Goal: Task Accomplishment & Management: Manage account settings

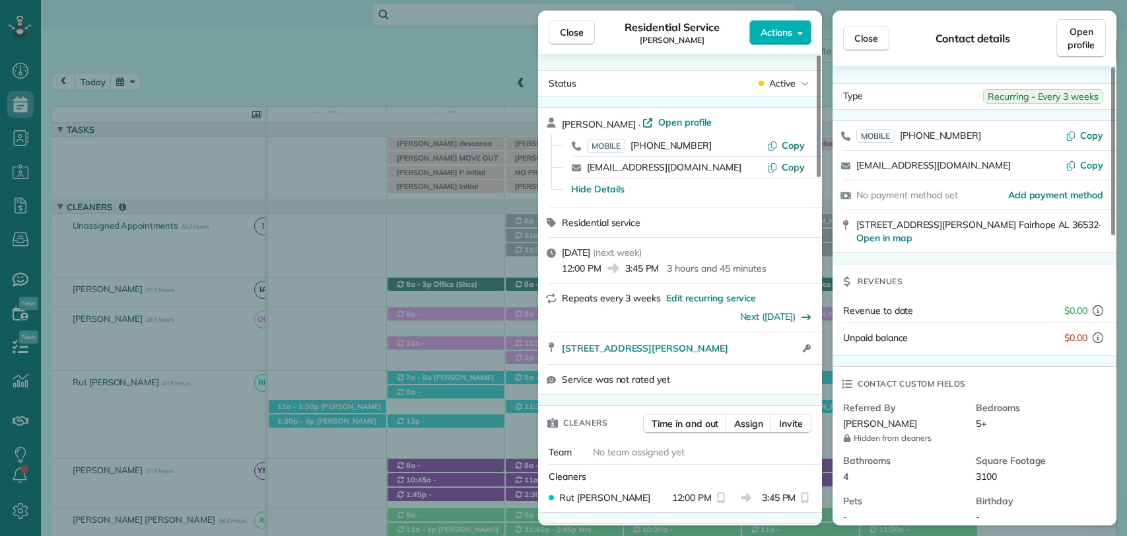
click at [556, 35] on button "Close" at bounding box center [572, 32] width 46 height 25
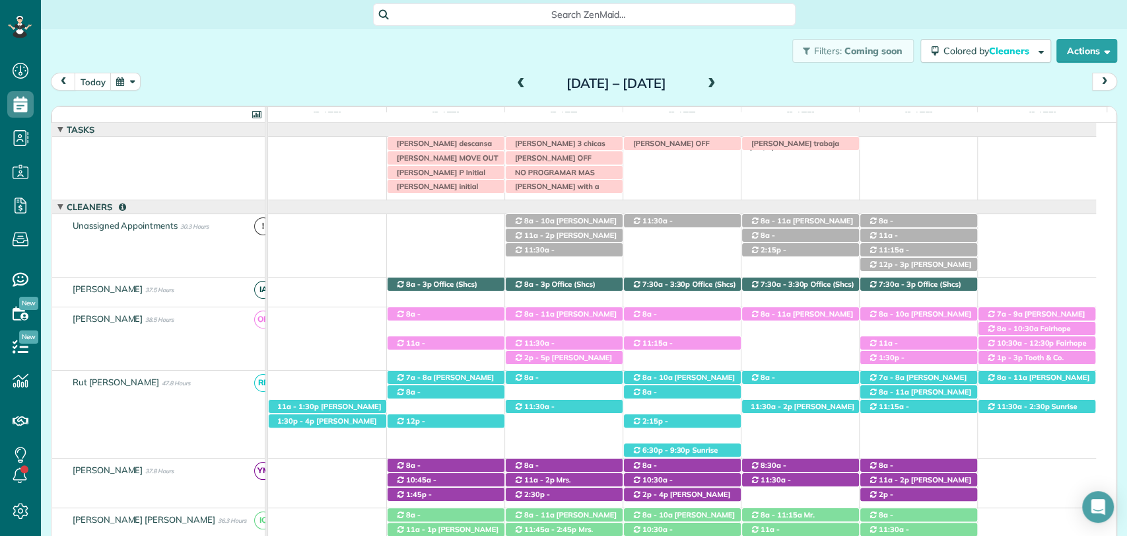
scroll to position [5, 5]
click at [514, 83] on span at bounding box center [521, 84] width 15 height 12
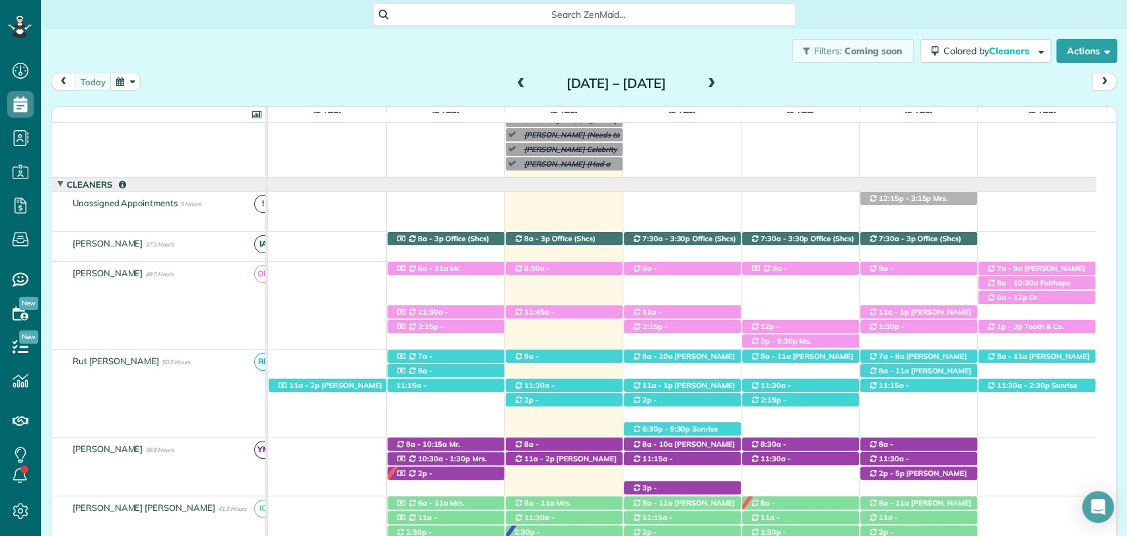
scroll to position [80, 0]
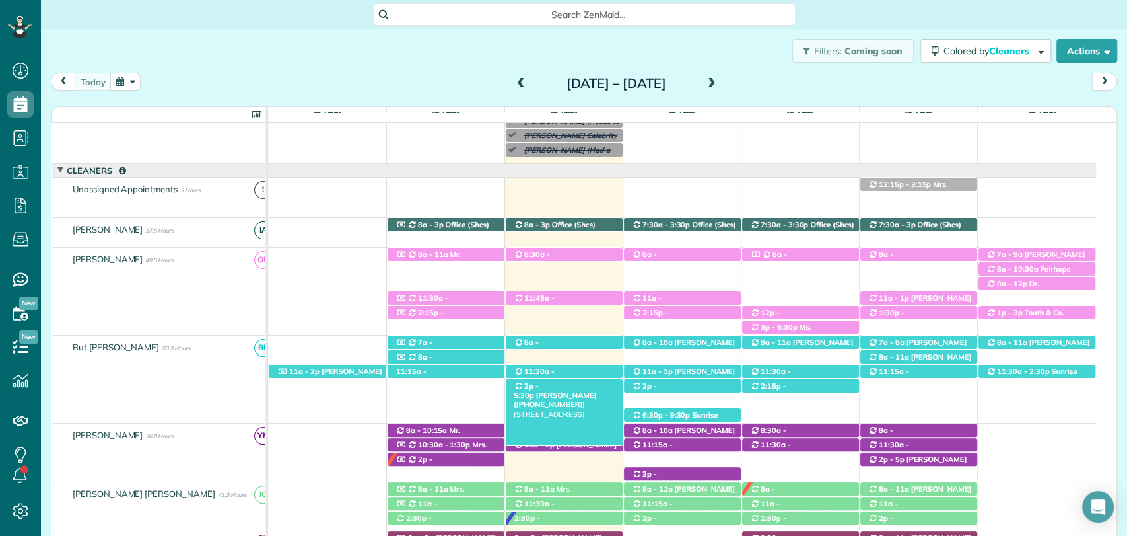
click at [553, 392] on span "Moira Valentine (+13014421249)" at bounding box center [555, 399] width 83 height 18
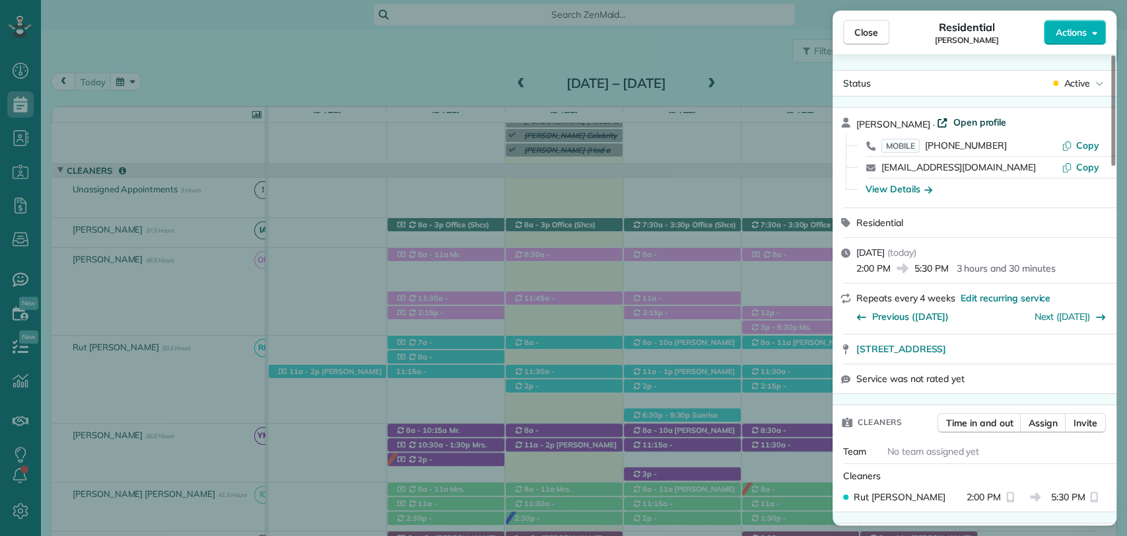
click at [989, 123] on span "Open profile" at bounding box center [979, 122] width 53 height 13
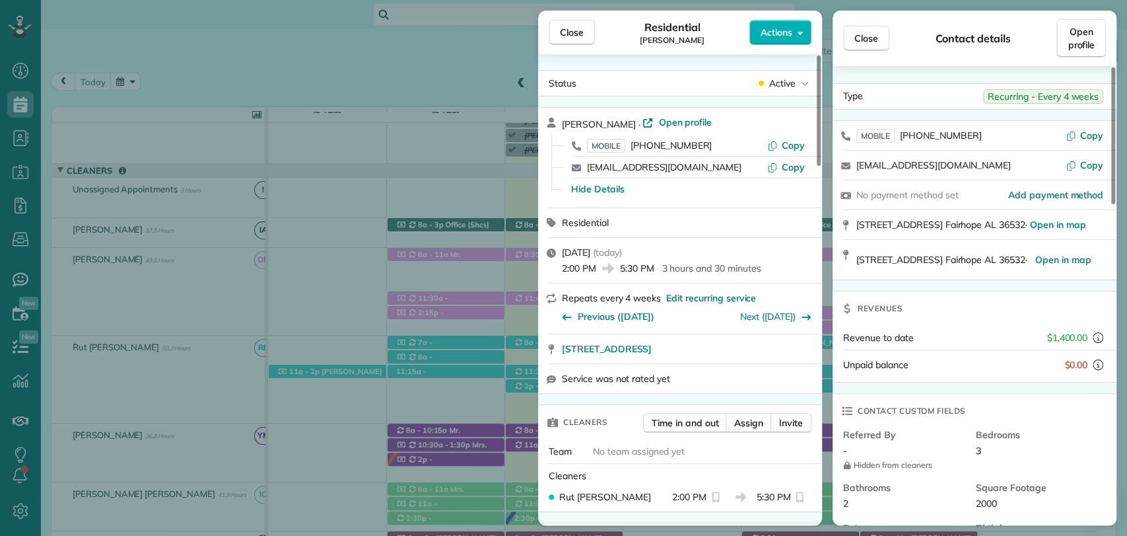
drag, startPoint x: 61, startPoint y: 34, endPoint x: 301, endPoint y: 24, distance: 239.9
click at [61, 34] on div "Close Residential Moira Valentine Actions Status Active Moira Valentine · Open …" at bounding box center [563, 268] width 1127 height 536
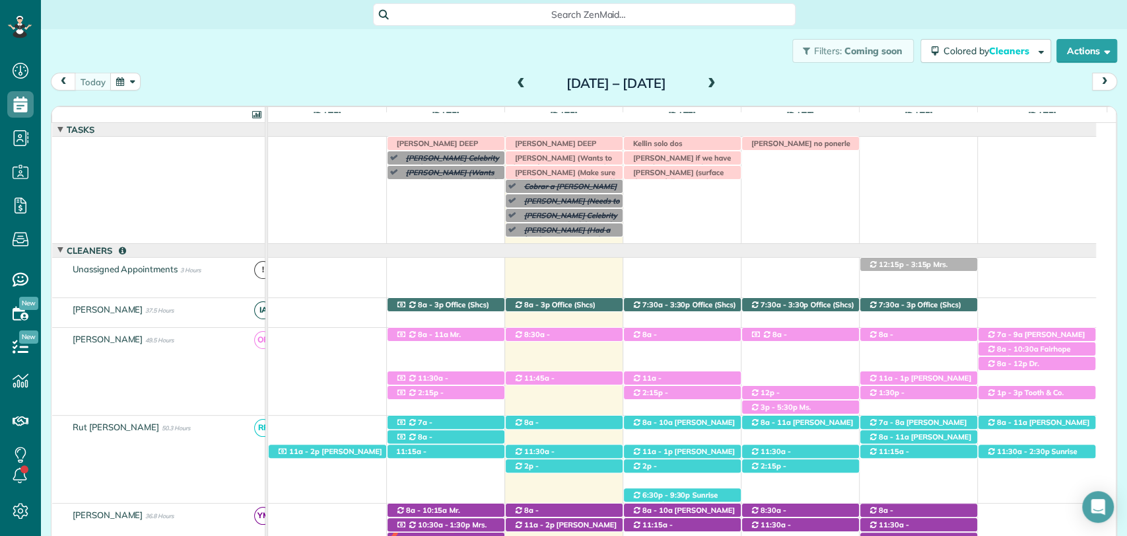
click at [370, 58] on div "Filters: Coming soon Colored by Cleaners Color by Cleaner Color by Team Color b…" at bounding box center [584, 51] width 1086 height 44
click at [340, 46] on div "Filters: Coming soon Colored by Cleaners Color by Cleaner Color by Team Color b…" at bounding box center [584, 51] width 1086 height 44
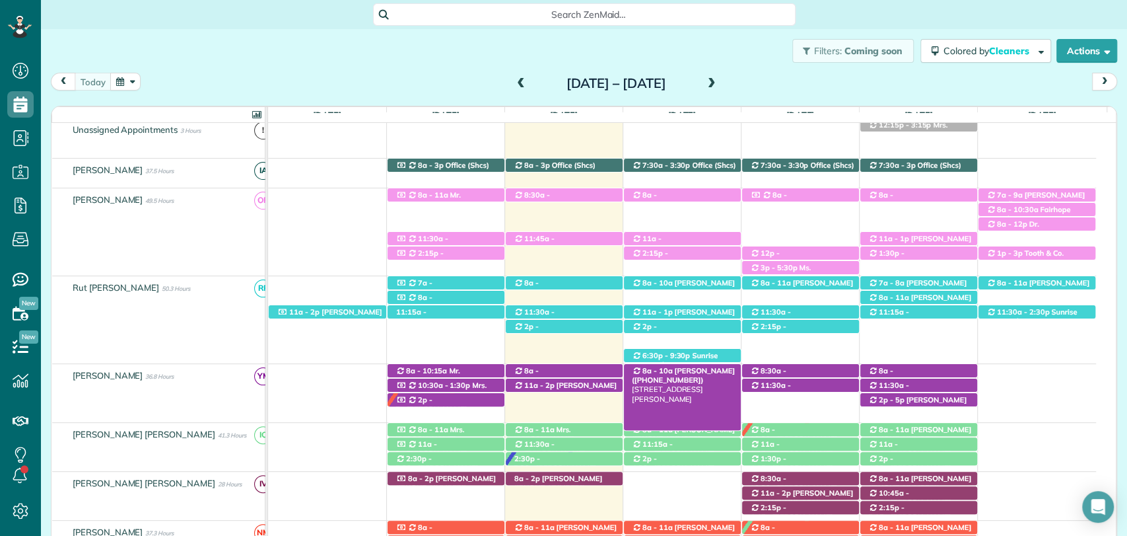
scroll to position [141, 0]
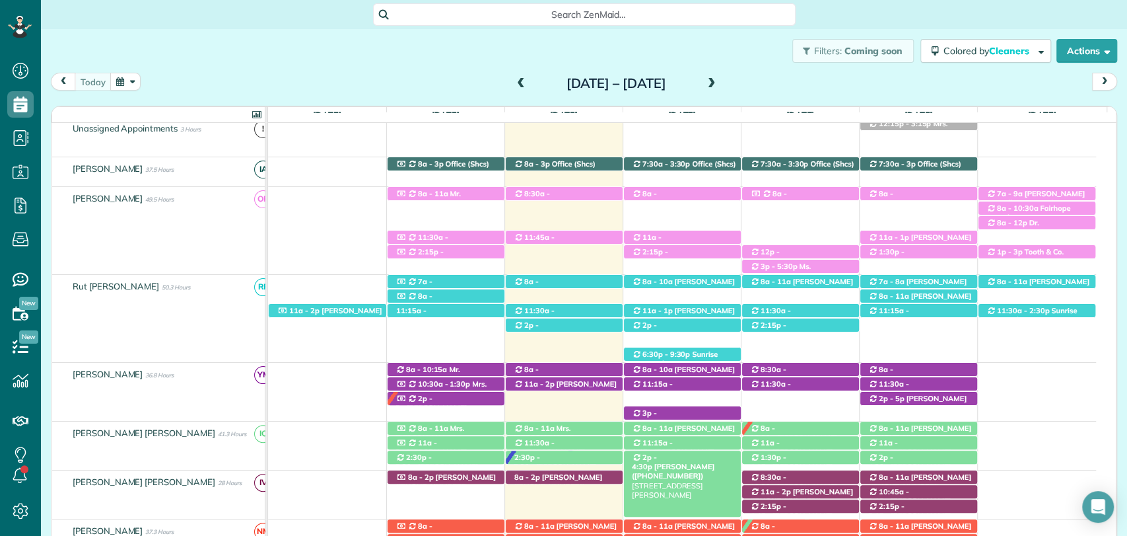
click at [670, 462] on span "Cheryl Robertson (+12052921379)" at bounding box center [673, 471] width 83 height 18
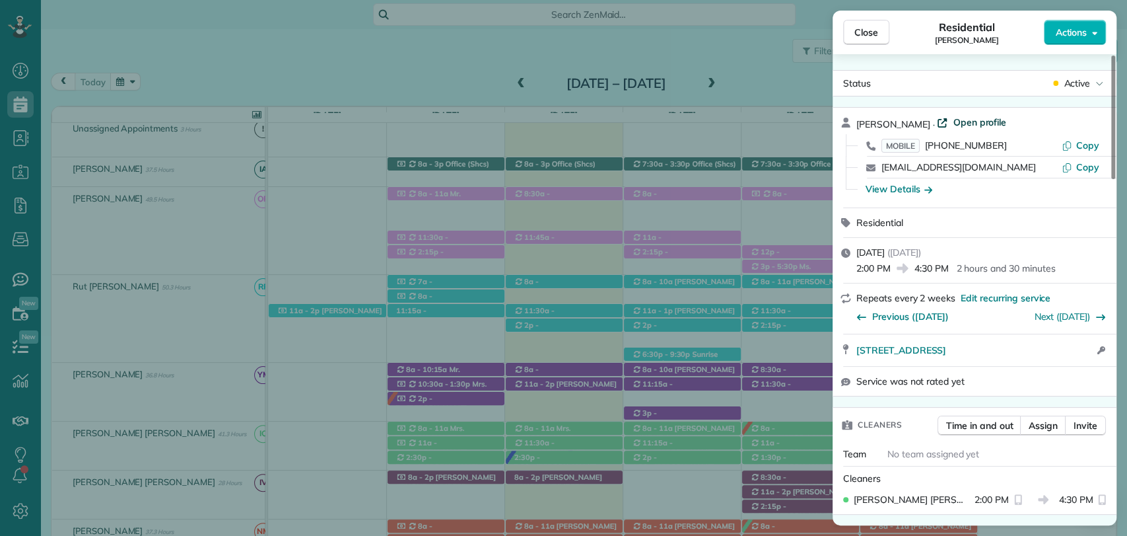
click at [973, 122] on span "Open profile" at bounding box center [979, 122] width 53 height 13
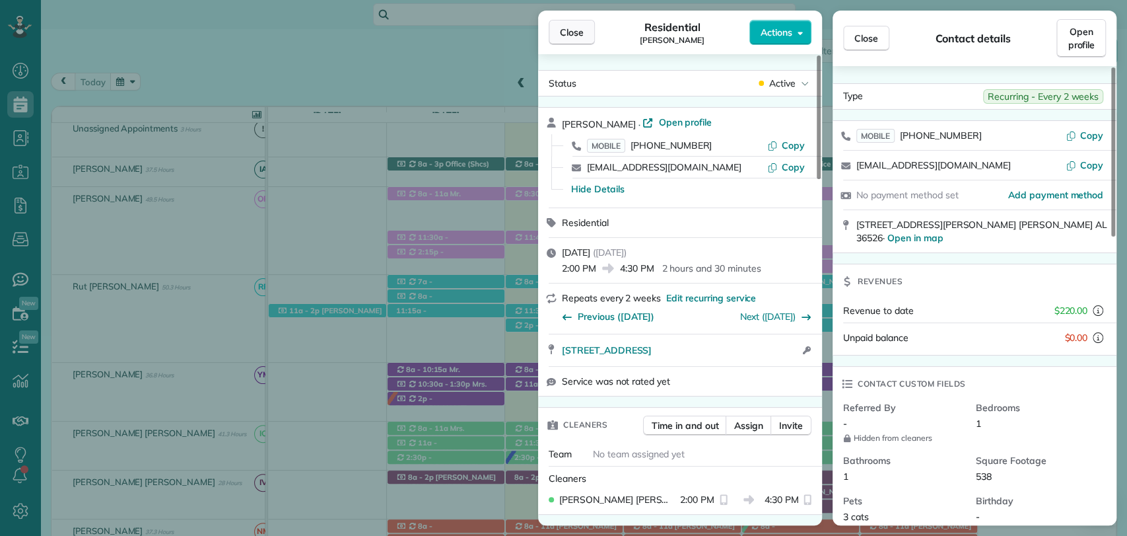
click at [569, 28] on span "Close" at bounding box center [572, 32] width 24 height 13
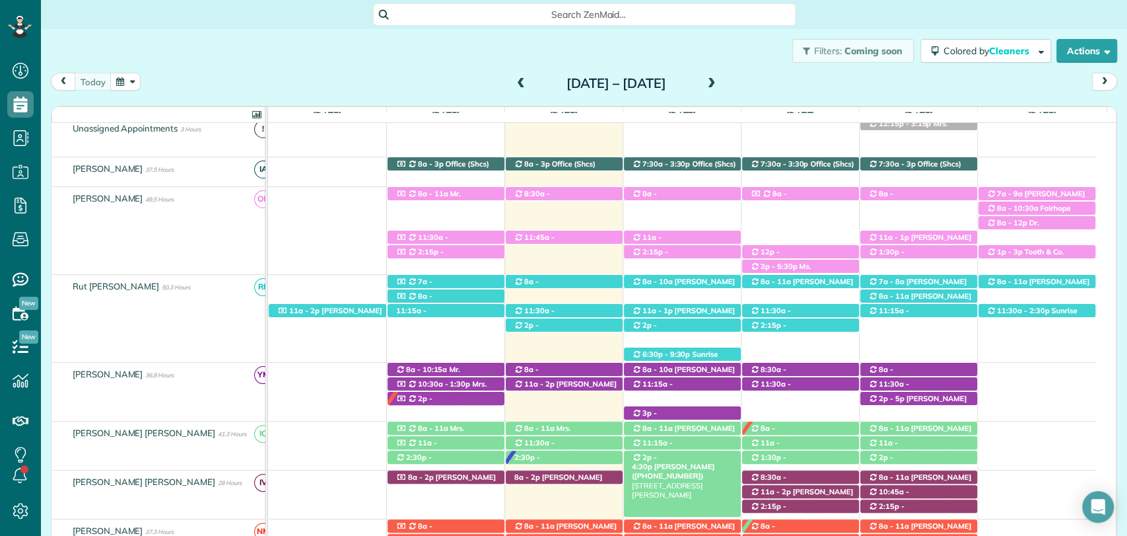
click at [672, 462] on span "Cheryl Robertson (+12052921379)" at bounding box center [673, 471] width 83 height 18
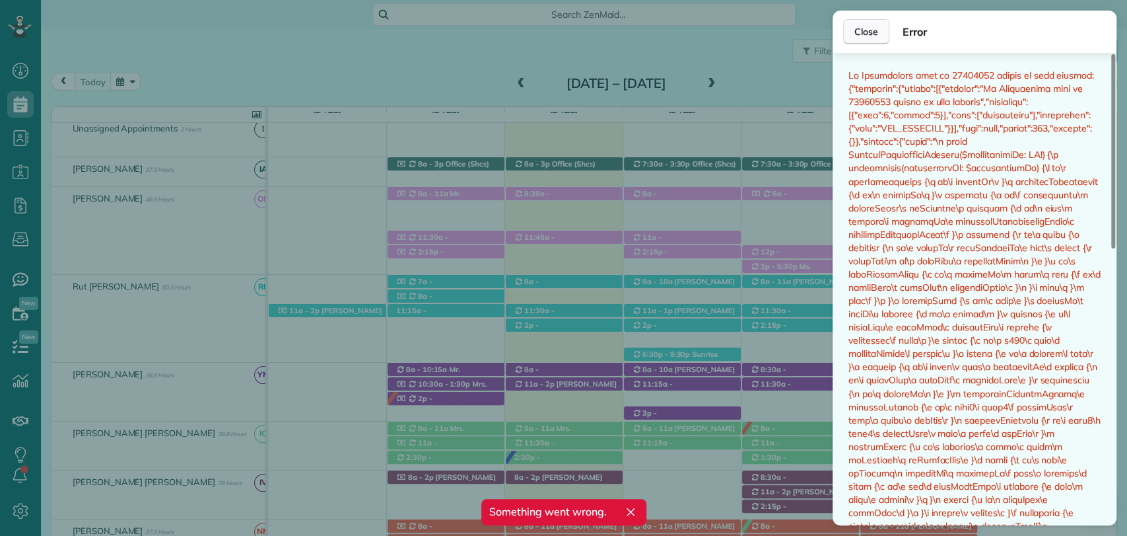
click at [850, 22] on button "Close" at bounding box center [866, 31] width 46 height 25
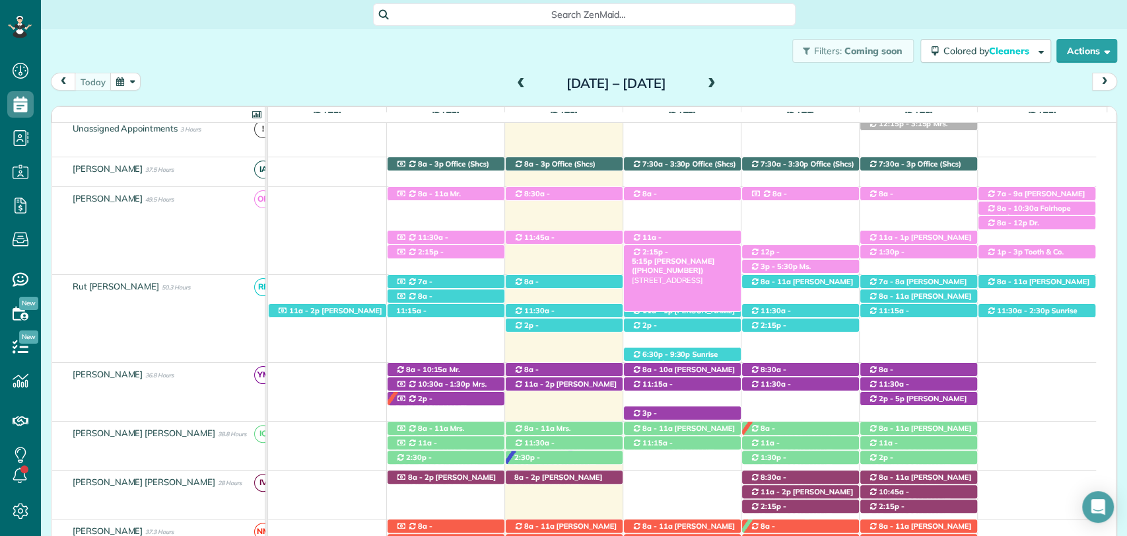
click at [681, 256] on span "Mrs. Marlee Murphree (+12512538566)" at bounding box center [673, 265] width 83 height 18
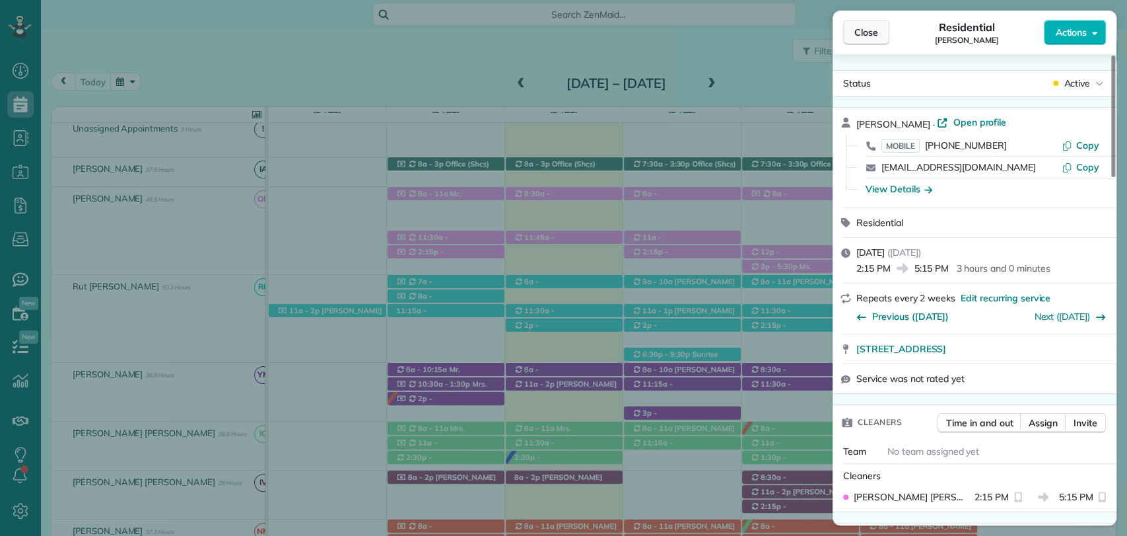
click at [872, 28] on span "Close" at bounding box center [866, 32] width 24 height 13
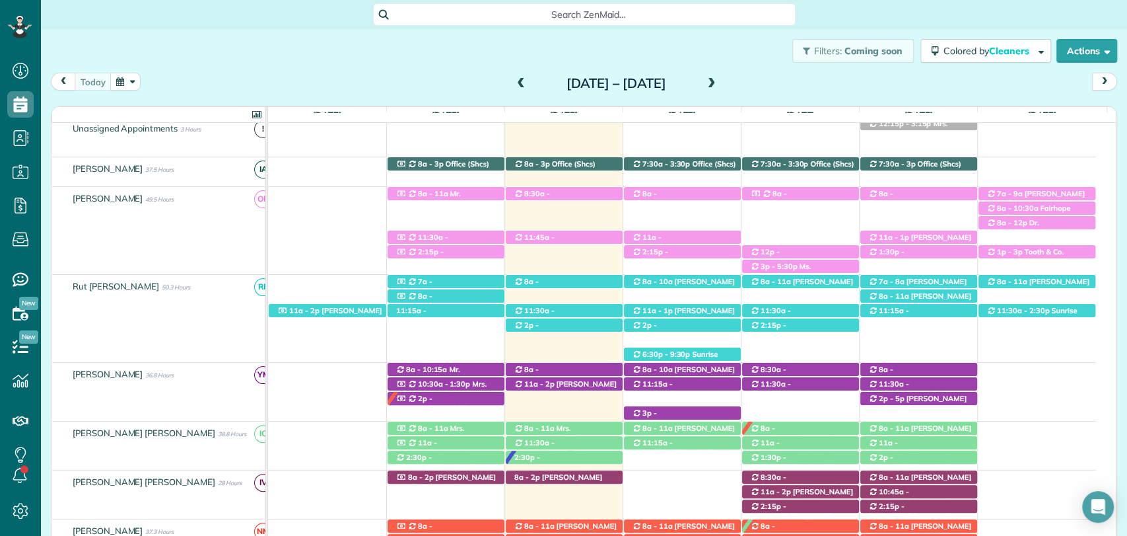
click at [409, 92] on div "today Sunday Aug 17 – Saturday Aug 23, 2025" at bounding box center [584, 85] width 1066 height 24
click at [719, 79] on span at bounding box center [712, 84] width 15 height 12
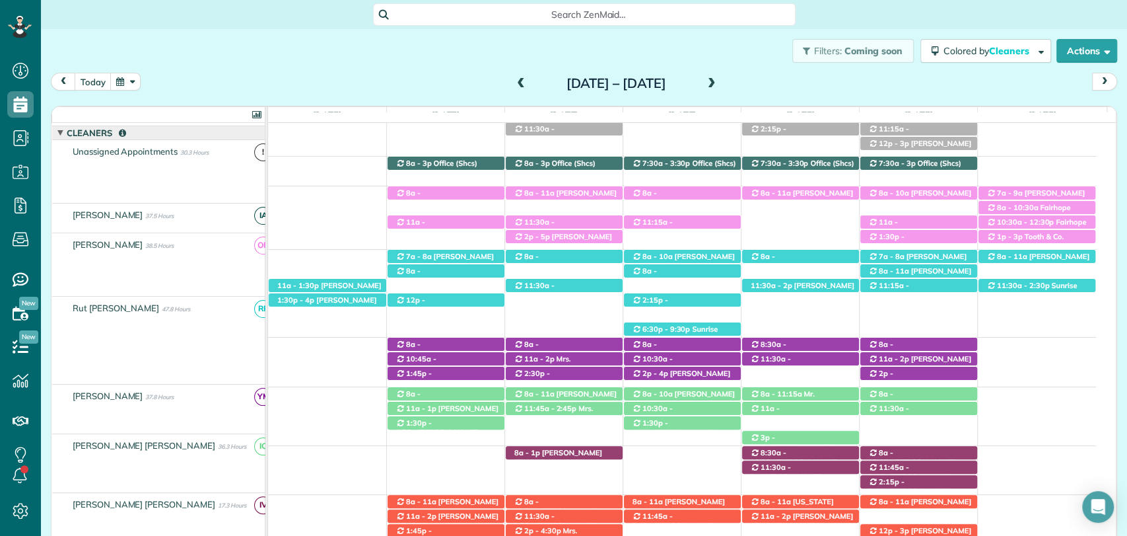
scroll to position [121, 0]
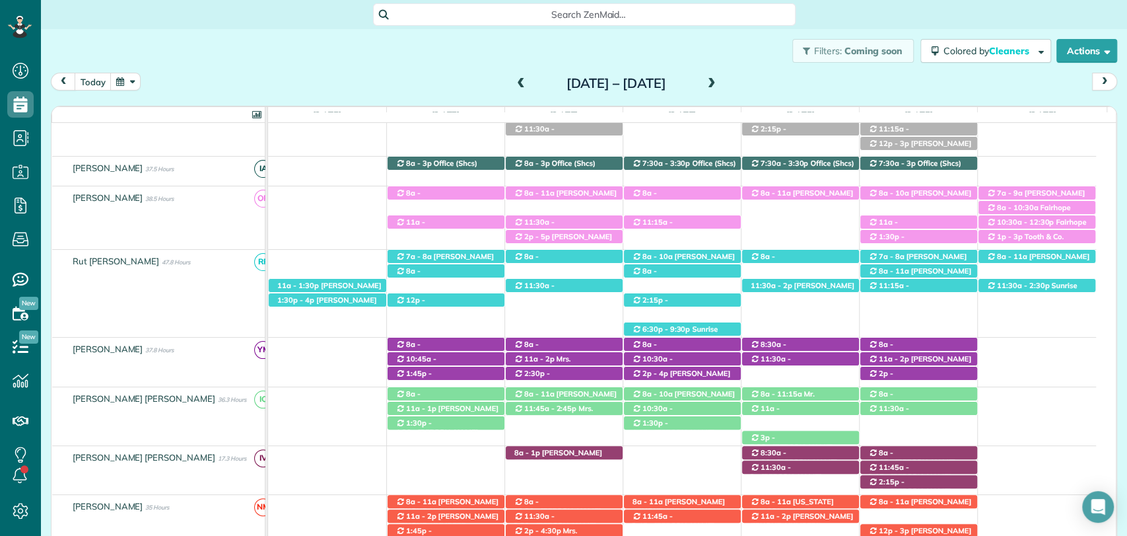
click at [514, 81] on span at bounding box center [521, 84] width 15 height 12
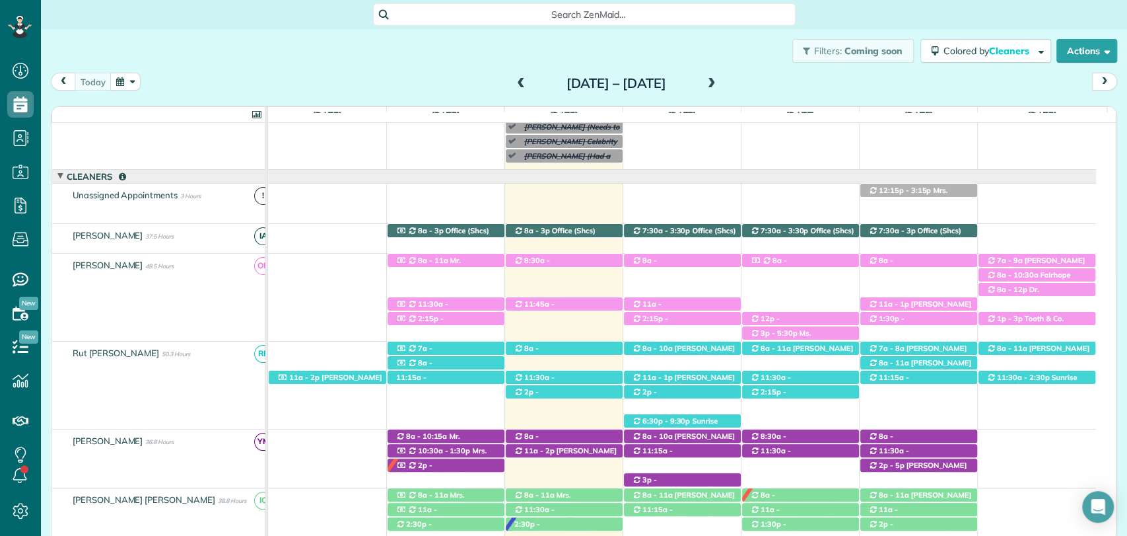
scroll to position [141, 0]
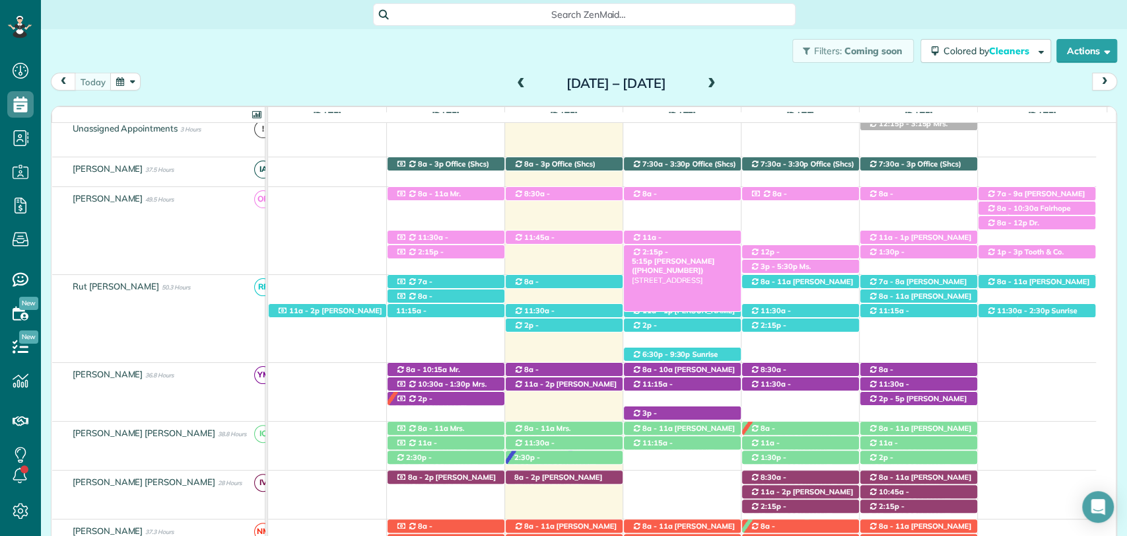
click at [700, 256] on span "Mrs. Marlee Murphree (+12512538566)" at bounding box center [673, 265] width 83 height 18
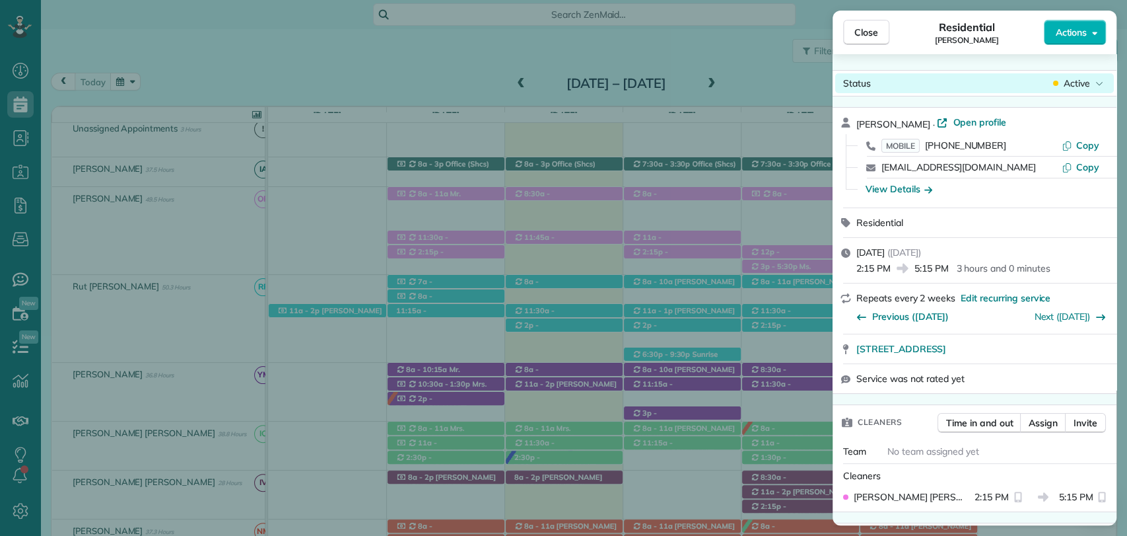
click at [1072, 79] on span "Active" at bounding box center [1077, 83] width 26 height 13
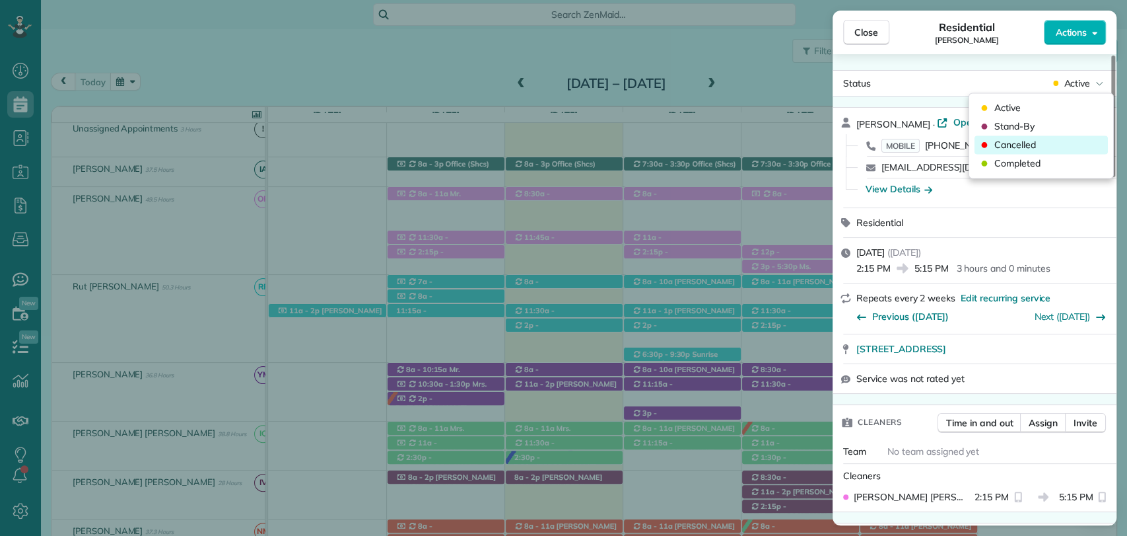
click at [1024, 144] on span "Cancelled" at bounding box center [1015, 144] width 42 height 13
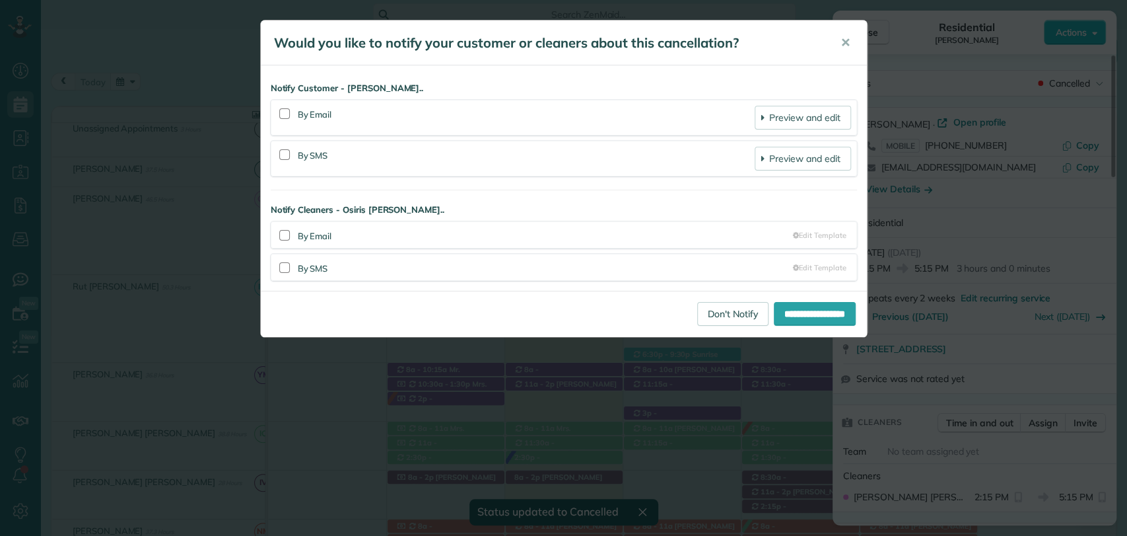
click at [291, 158] on div at bounding box center [285, 155] width 17 height 30
click at [288, 155] on div at bounding box center [284, 154] width 11 height 11
click at [285, 267] on div at bounding box center [284, 267] width 11 height 11
click at [806, 303] on input "**********" at bounding box center [815, 314] width 82 height 24
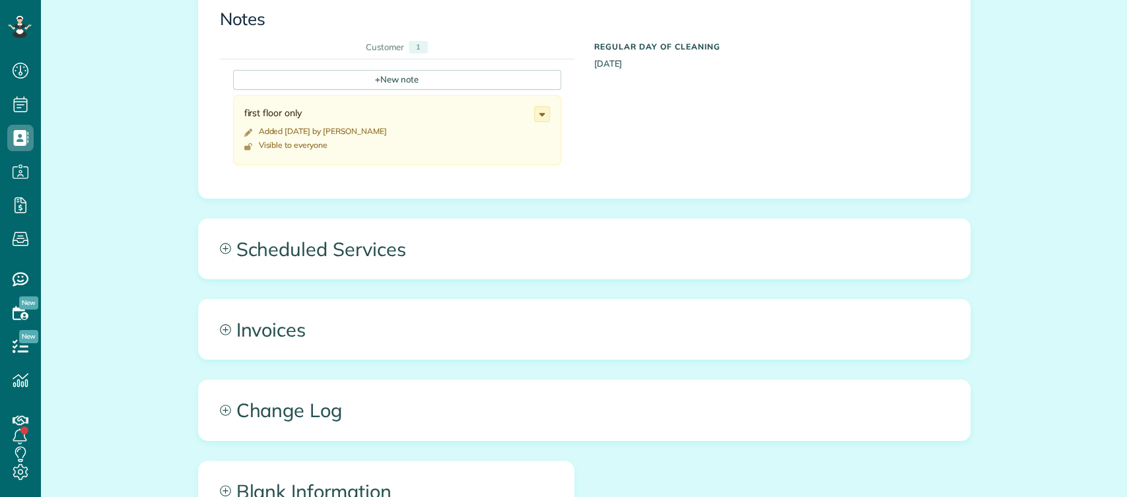
scroll to position [5, 5]
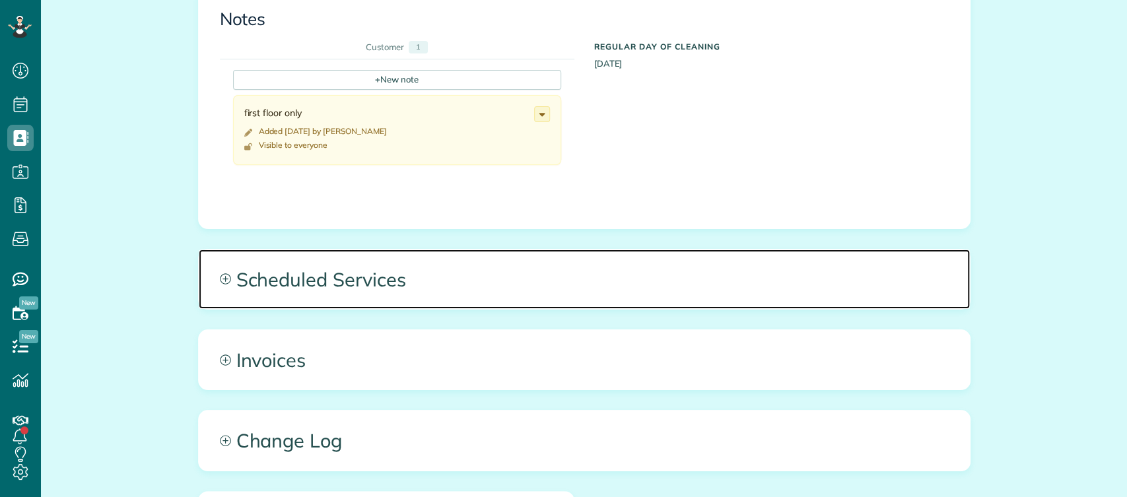
click at [374, 263] on span "Scheduled Services" at bounding box center [584, 279] width 771 height 59
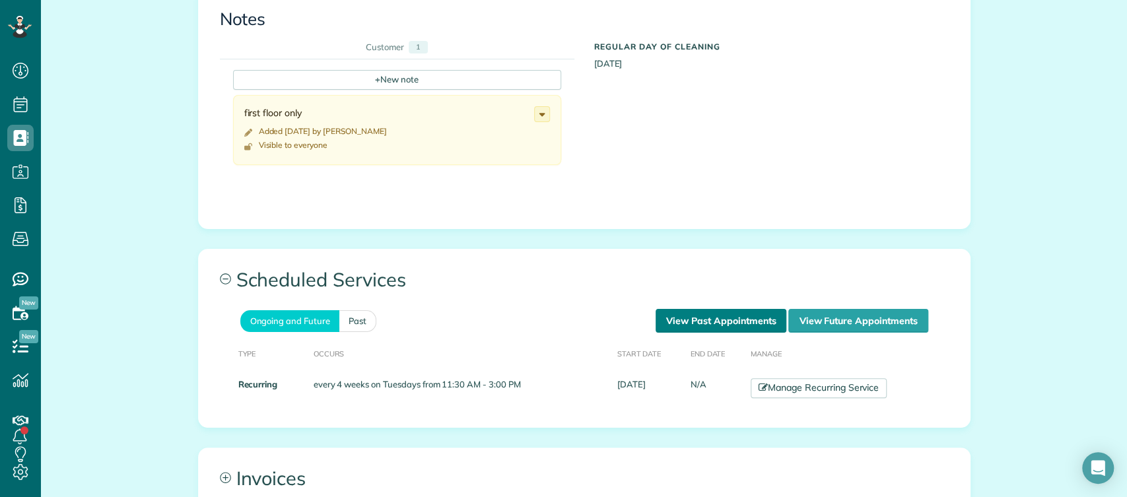
click at [687, 319] on link "View Past Appointments" at bounding box center [721, 321] width 131 height 24
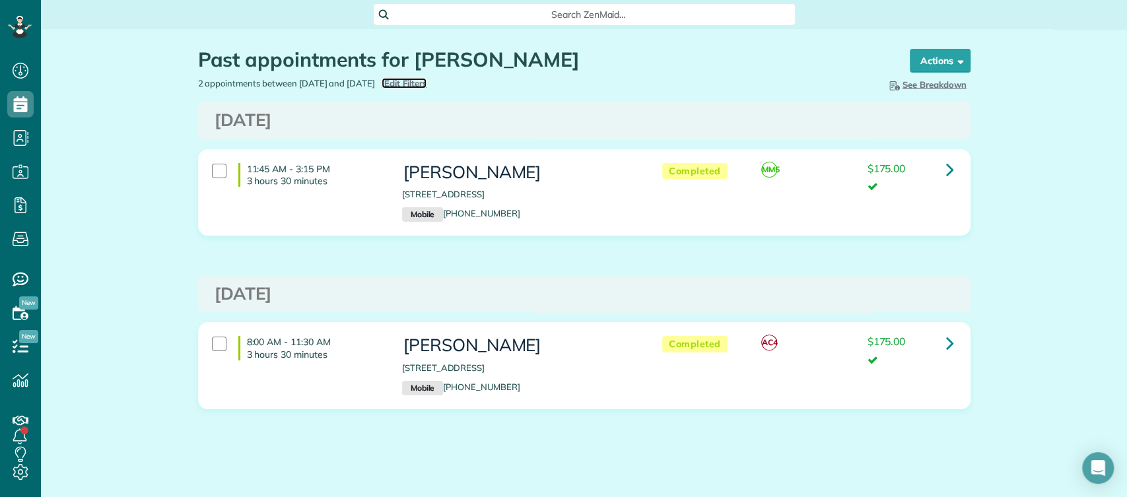
click at [427, 85] on span "Edit Filters" at bounding box center [405, 83] width 43 height 11
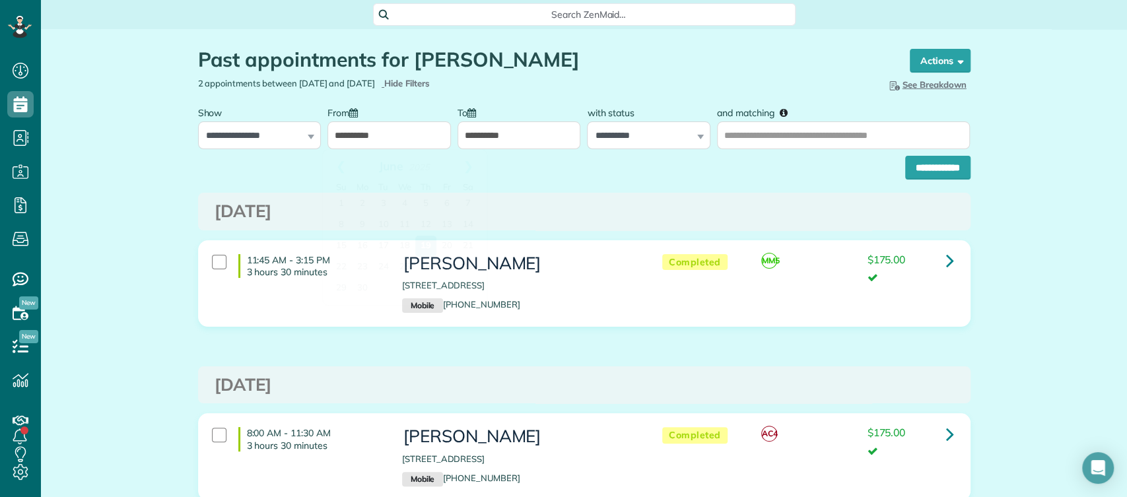
click at [374, 135] on input "**********" at bounding box center [389, 136] width 123 height 28
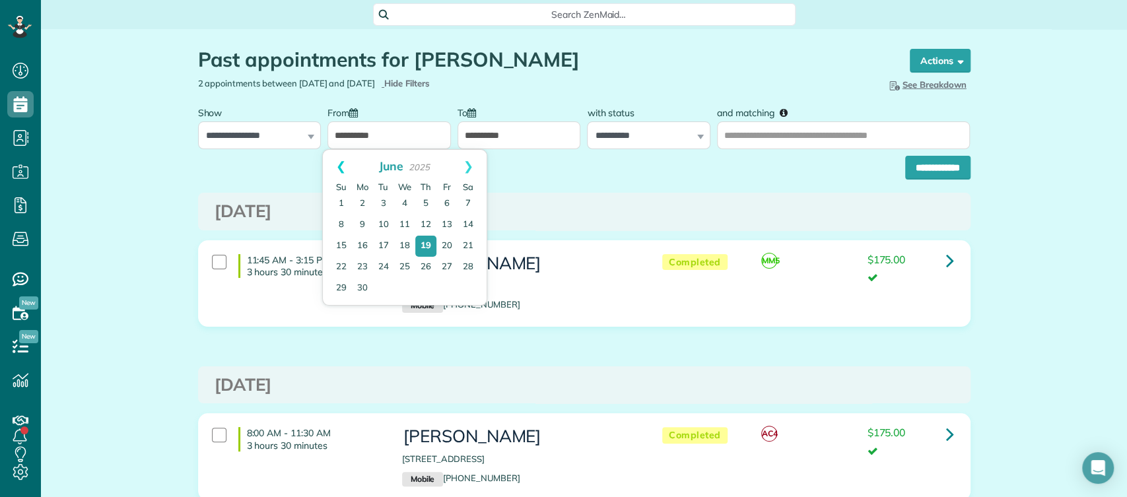
click at [337, 162] on link "Prev" at bounding box center [341, 166] width 36 height 33
click at [387, 203] on link "1" at bounding box center [383, 203] width 21 height 21
type input "**********"
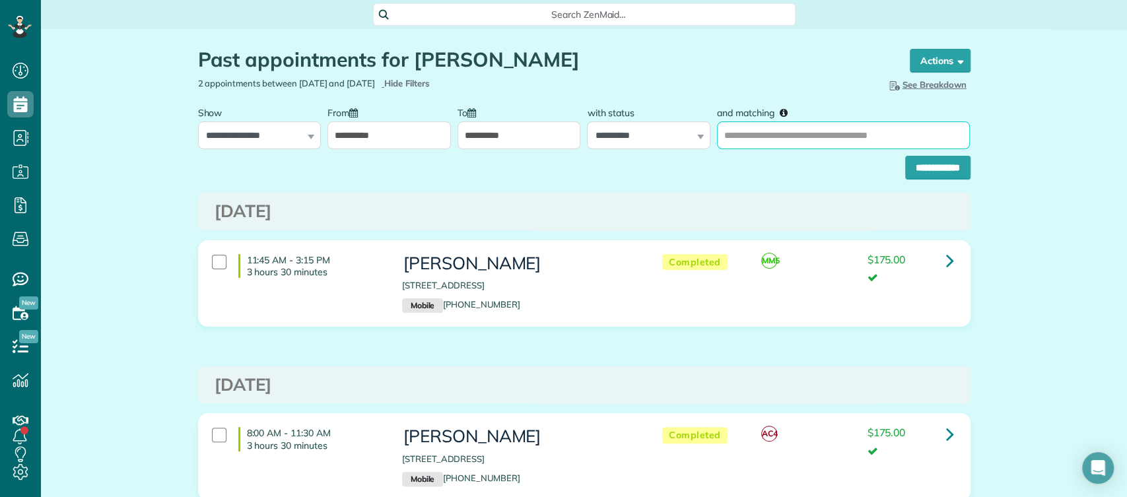
click at [752, 131] on input "and matching" at bounding box center [843, 136] width 253 height 28
type input "**********"
click at [905, 156] on input "**********" at bounding box center [937, 168] width 65 height 24
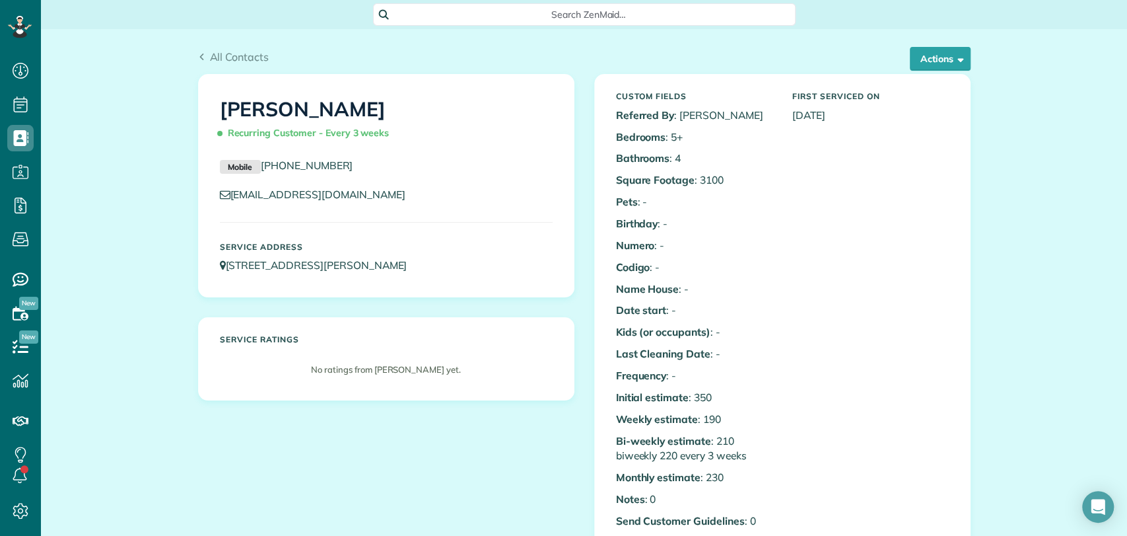
scroll to position [5, 5]
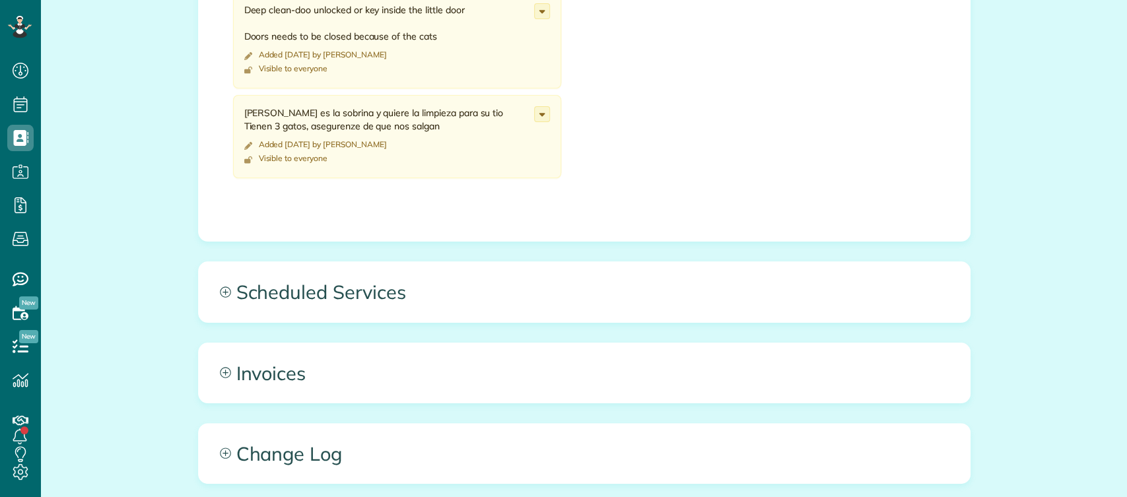
scroll to position [669, 0]
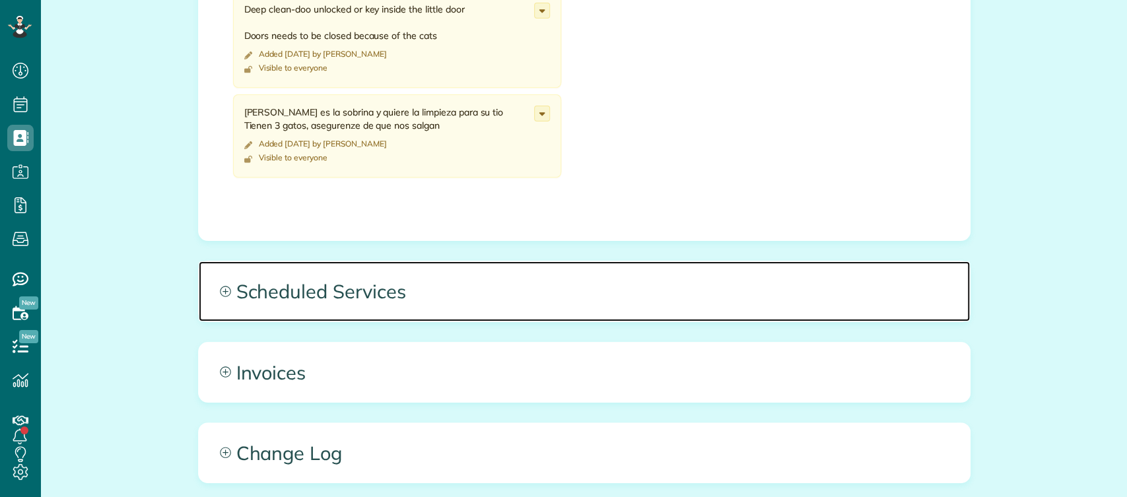
click at [386, 288] on span "Scheduled Services" at bounding box center [584, 290] width 771 height 59
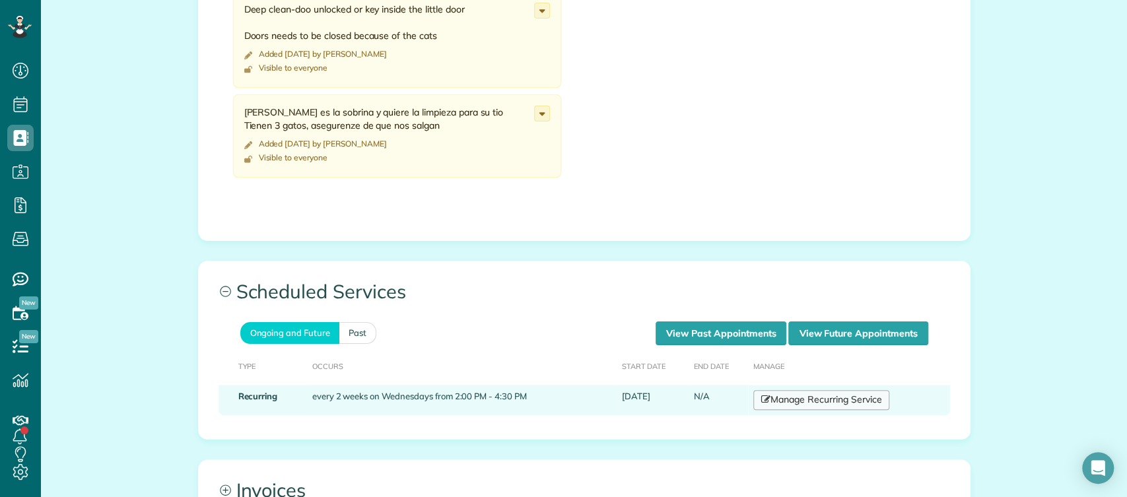
click at [810, 410] on link "Manage Recurring Service" at bounding box center [821, 400] width 136 height 20
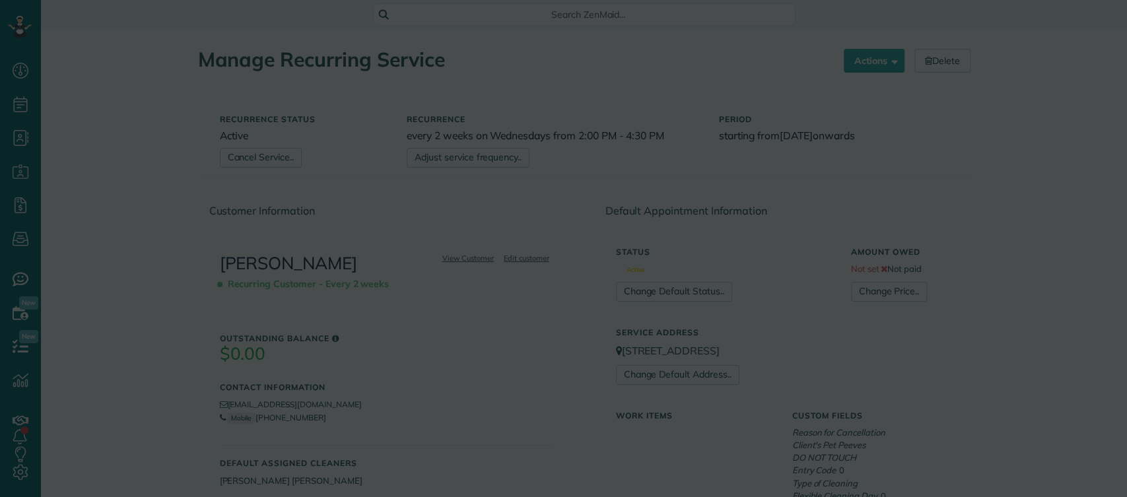
scroll to position [5, 5]
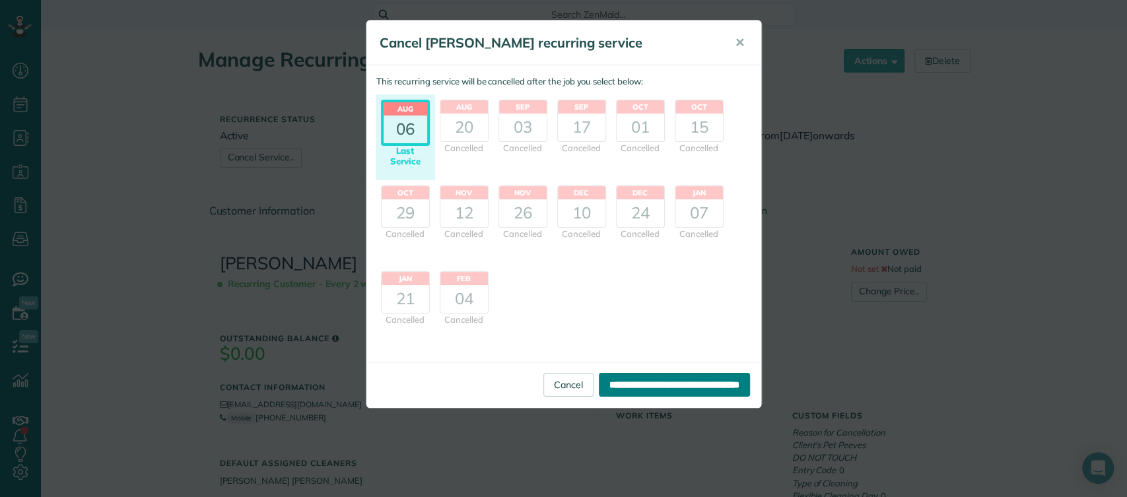
click at [614, 382] on input "**********" at bounding box center [674, 385] width 151 height 24
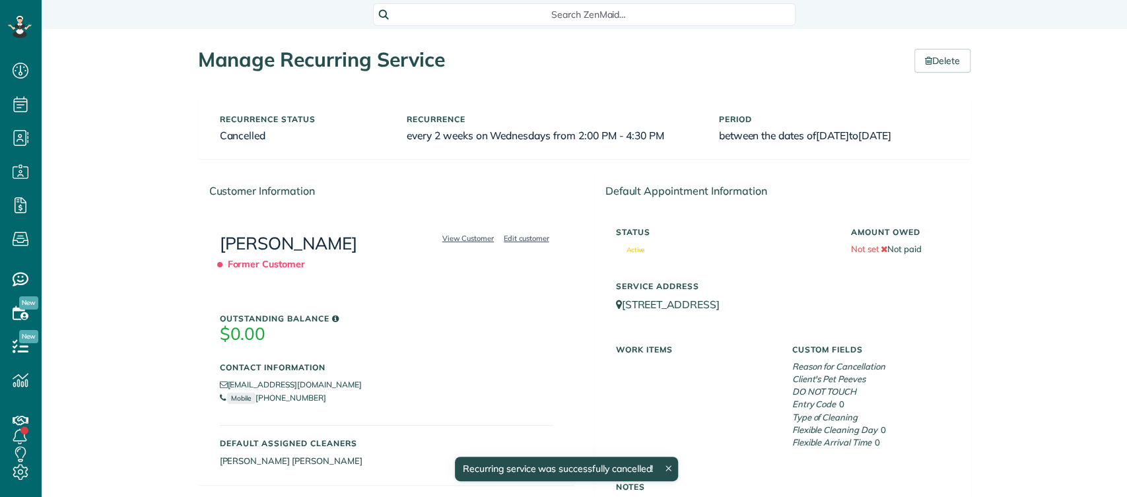
scroll to position [5, 5]
click at [265, 245] on link "[PERSON_NAME]" at bounding box center [289, 243] width 138 height 22
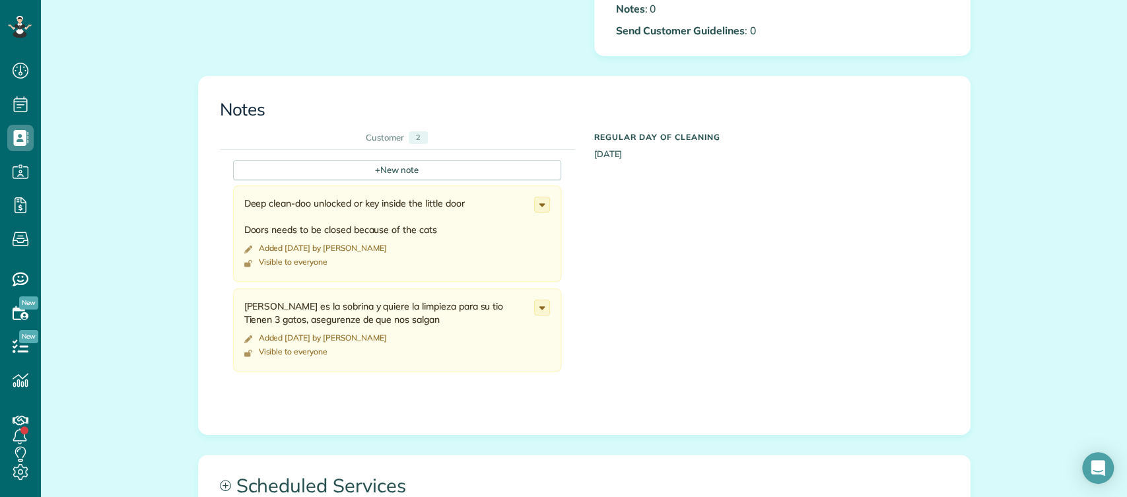
scroll to position [474, 0]
click at [328, 181] on div "+ New note" at bounding box center [397, 171] width 328 height 20
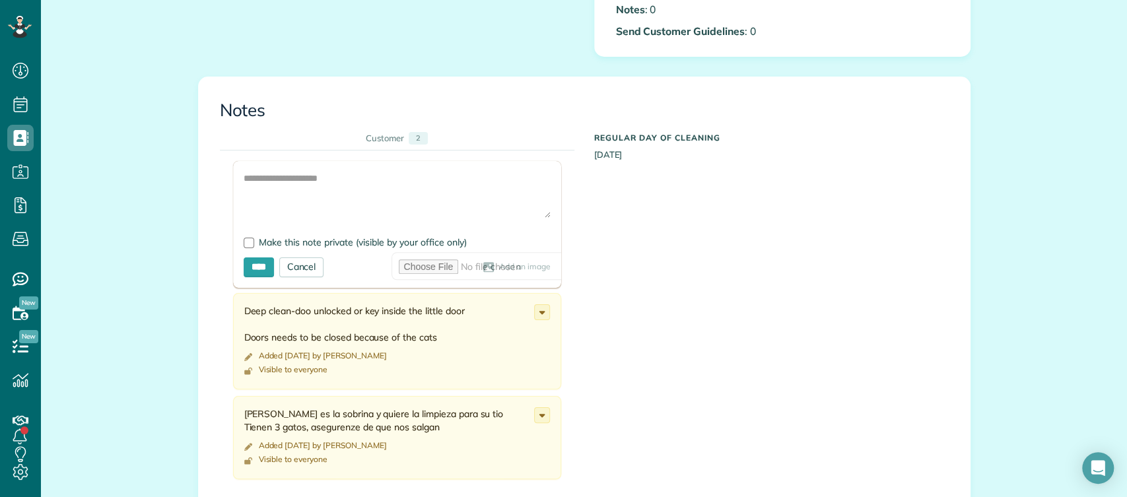
click at [372, 209] on div at bounding box center [397, 224] width 328 height 127
click at [347, 208] on textarea at bounding box center [397, 195] width 307 height 46
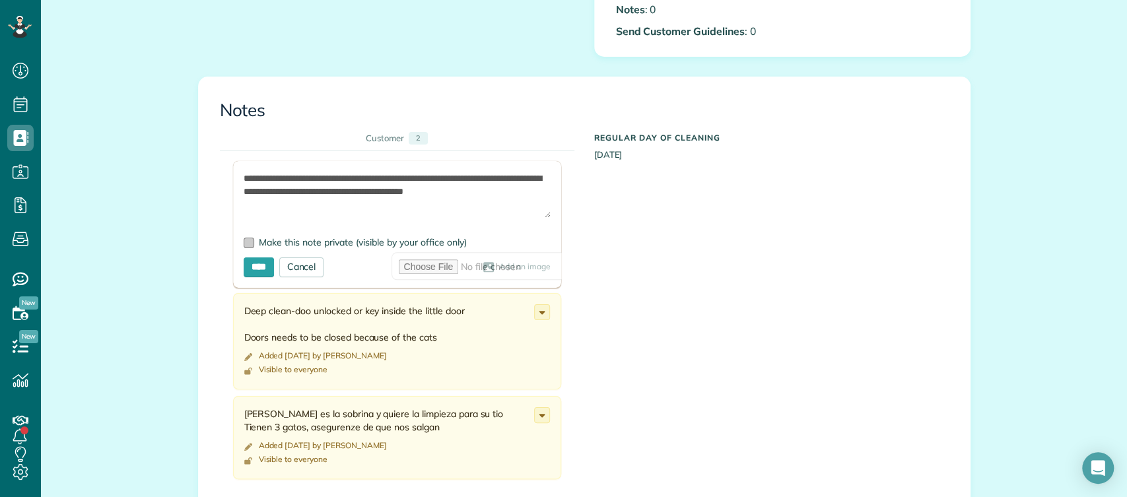
type textarea "**********"
click at [244, 248] on div at bounding box center [249, 243] width 11 height 11
click at [255, 277] on input "****" at bounding box center [259, 268] width 30 height 20
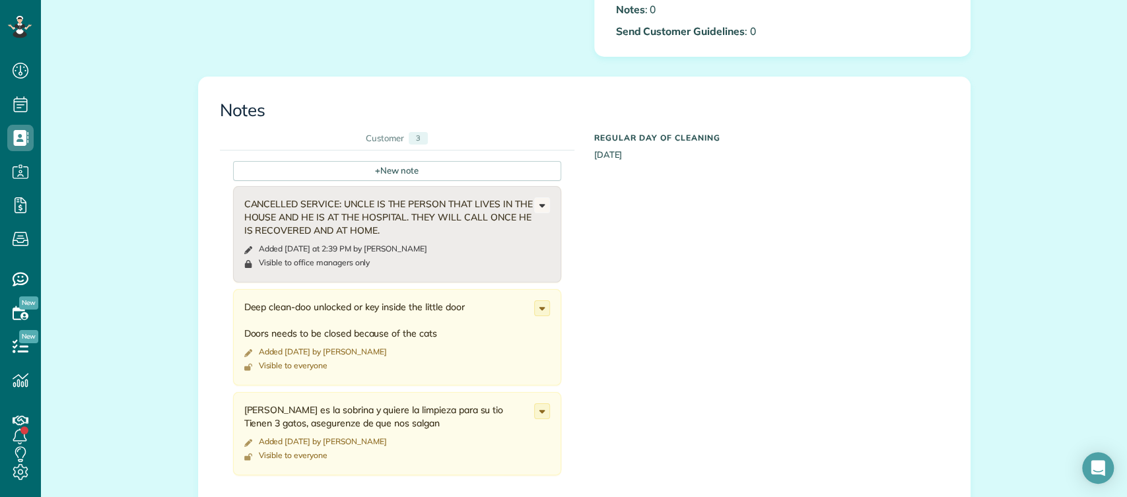
click at [365, 220] on div "CANCELLED SERVICE: UNCLE IS THE PERSON THAT LIVES IN THE HOUSE AND HE IS AT THE…" at bounding box center [389, 217] width 290 height 40
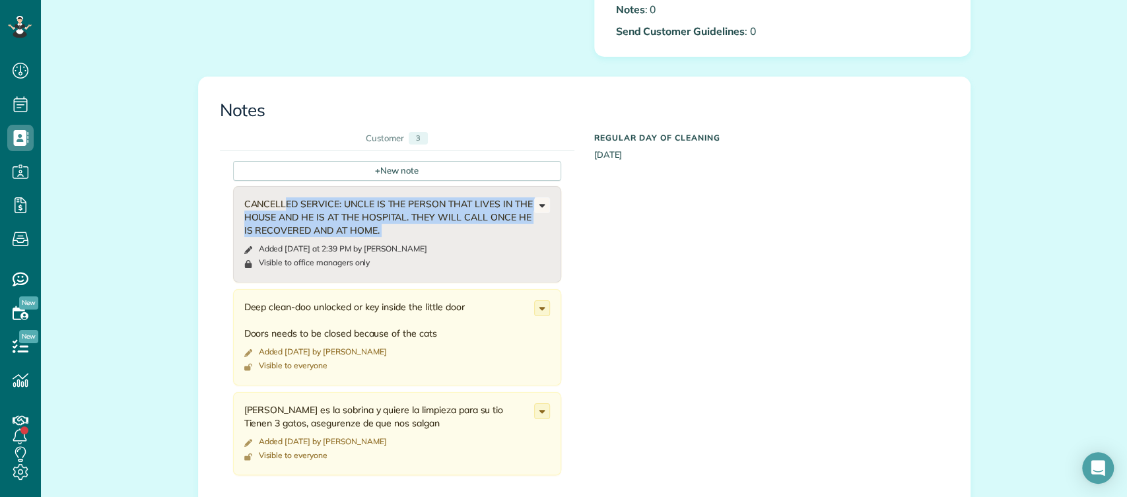
click at [365, 220] on div "CANCELLED SERVICE: UNCLE IS THE PERSON THAT LIVES IN THE HOUSE AND HE IS AT THE…" at bounding box center [389, 217] width 290 height 40
copy div "CANCELLED SERVICE: UNCLE IS THE PERSON THAT LIVES IN THE HOUSE AND HE IS AT THE…"
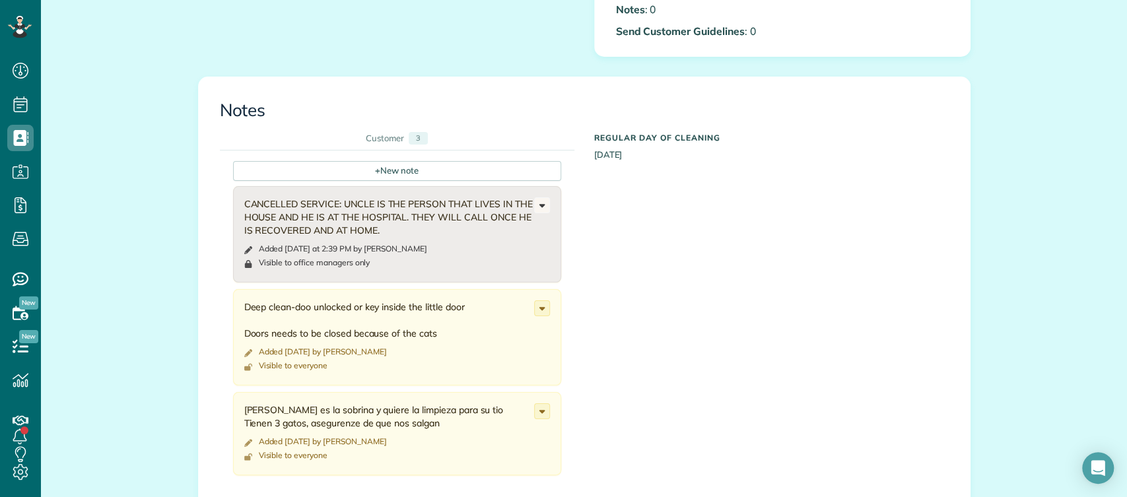
click at [655, 202] on div "+ New note CANCELLED SERVICE: UNCLE IS THE PERSON THAT LIVES IN THE HOUSE AND H…" at bounding box center [574, 323] width 709 height 345
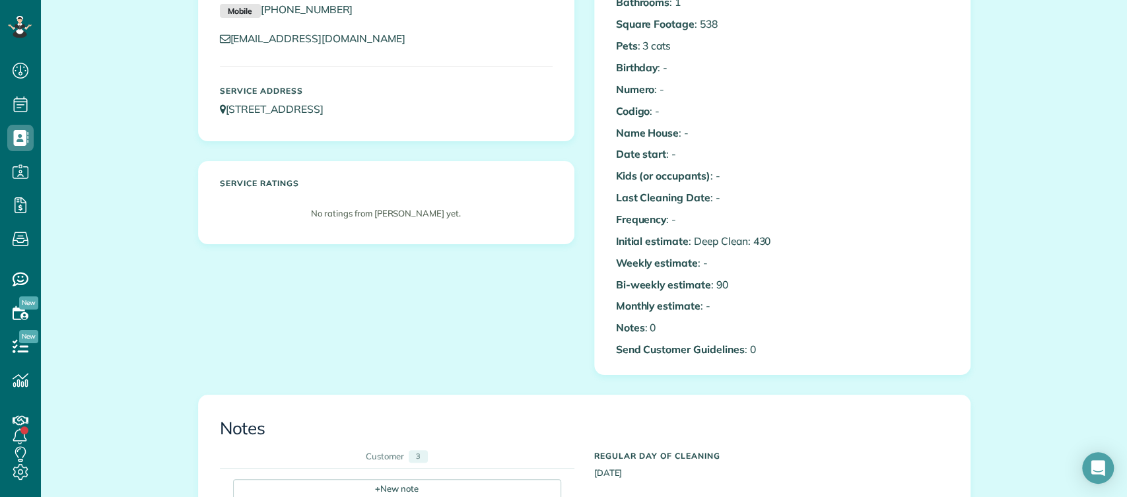
scroll to position [0, 0]
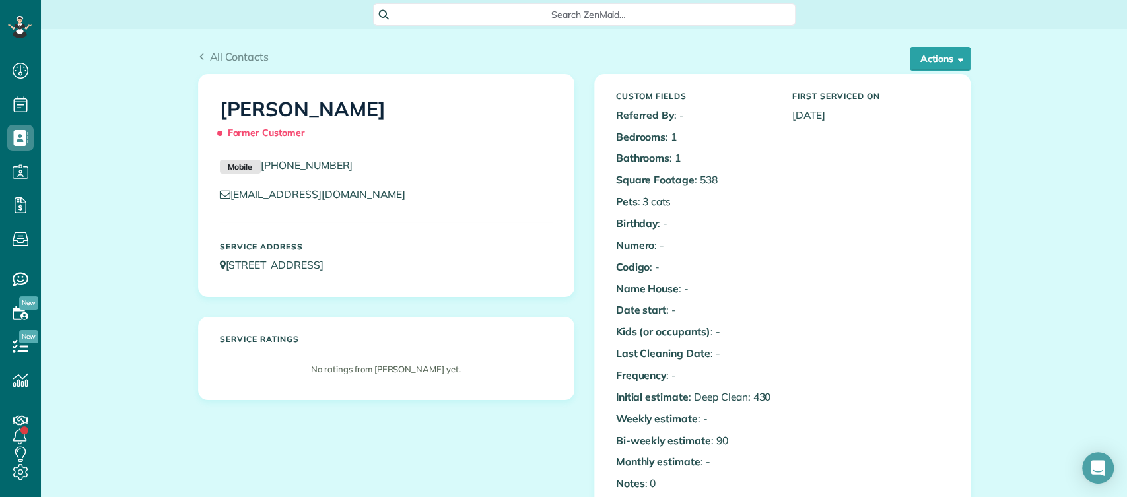
click at [408, 67] on div "All Contacts Actions Edit Add Appointment Recent Activity Send Email Show Past …" at bounding box center [584, 61] width 773 height 25
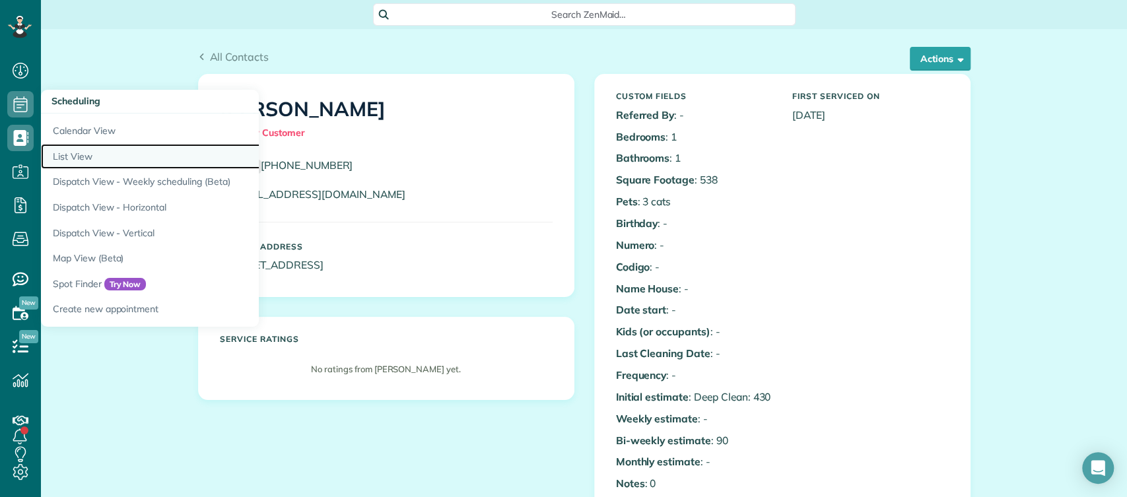
click at [104, 153] on link "List View" at bounding box center [206, 157] width 330 height 26
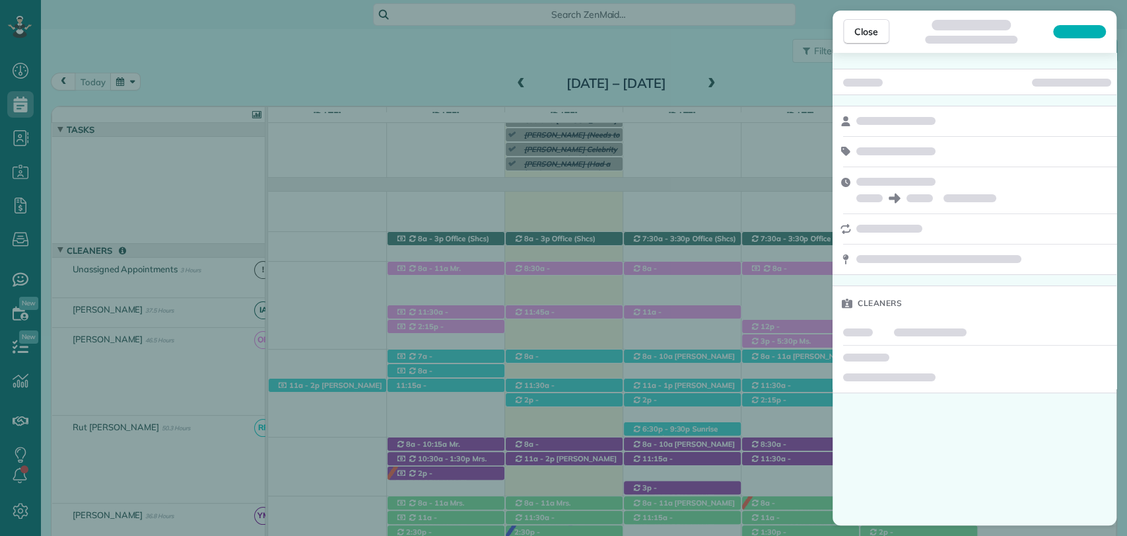
scroll to position [5, 5]
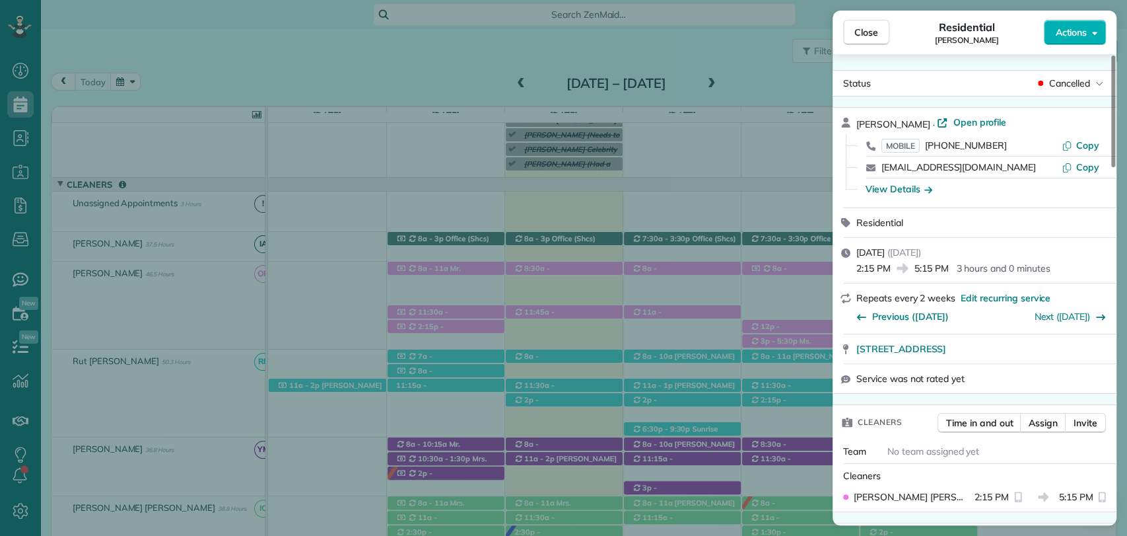
click at [940, 496] on span "[PERSON_NAME]" at bounding box center [912, 496] width 116 height 13
click at [744, 87] on div "Close Residential [PERSON_NAME] Actions Status Cancelled [PERSON_NAME] · Open p…" at bounding box center [563, 268] width 1127 height 536
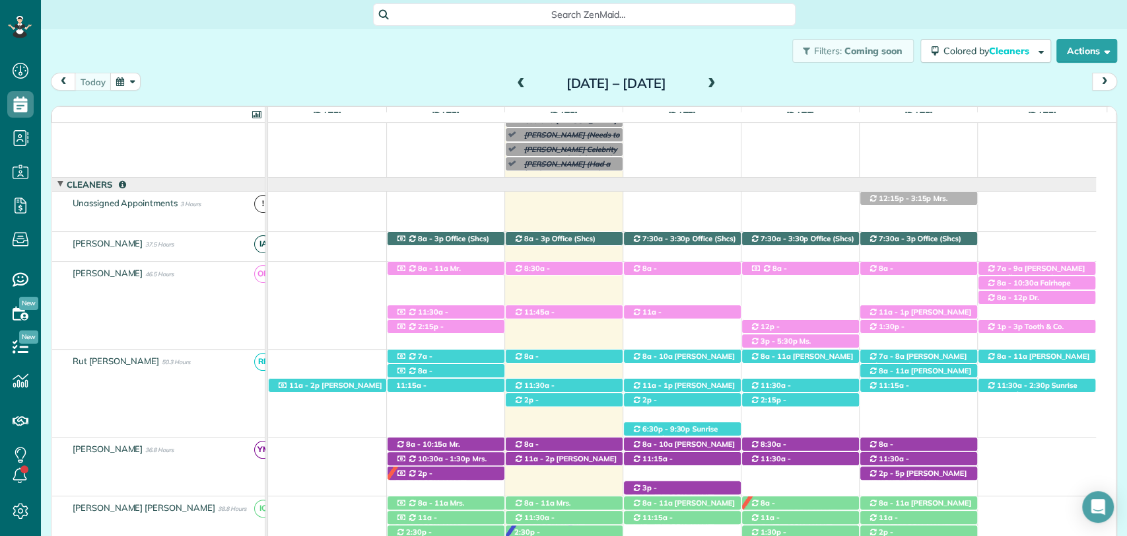
click at [719, 82] on span at bounding box center [712, 84] width 15 height 12
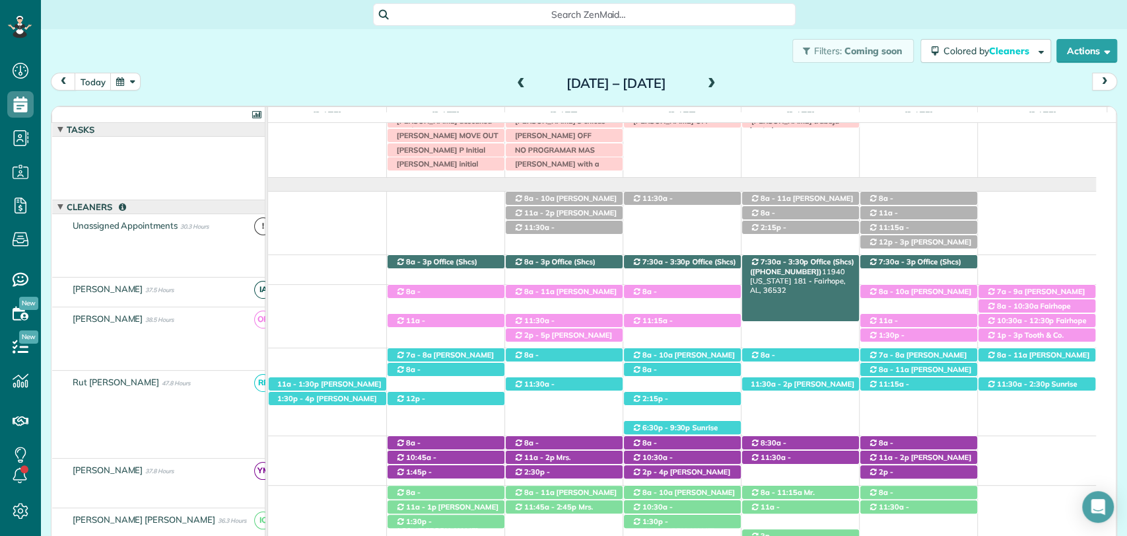
scroll to position [22, 0]
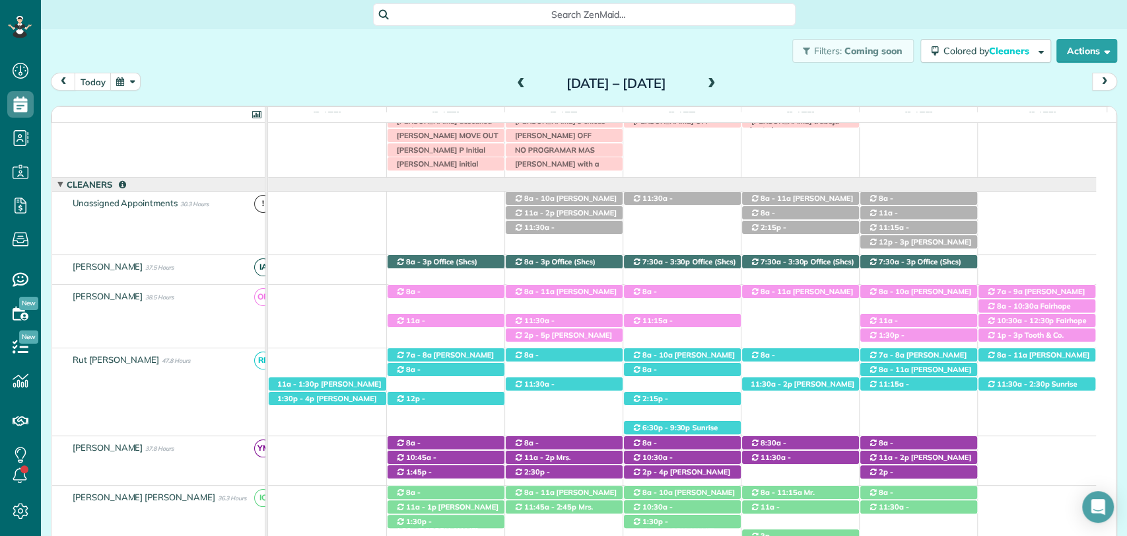
click at [427, 55] on div "Filters: Coming soon Colored by Cleaners Color by Cleaner Color by Team Color b…" at bounding box center [584, 51] width 1086 height 44
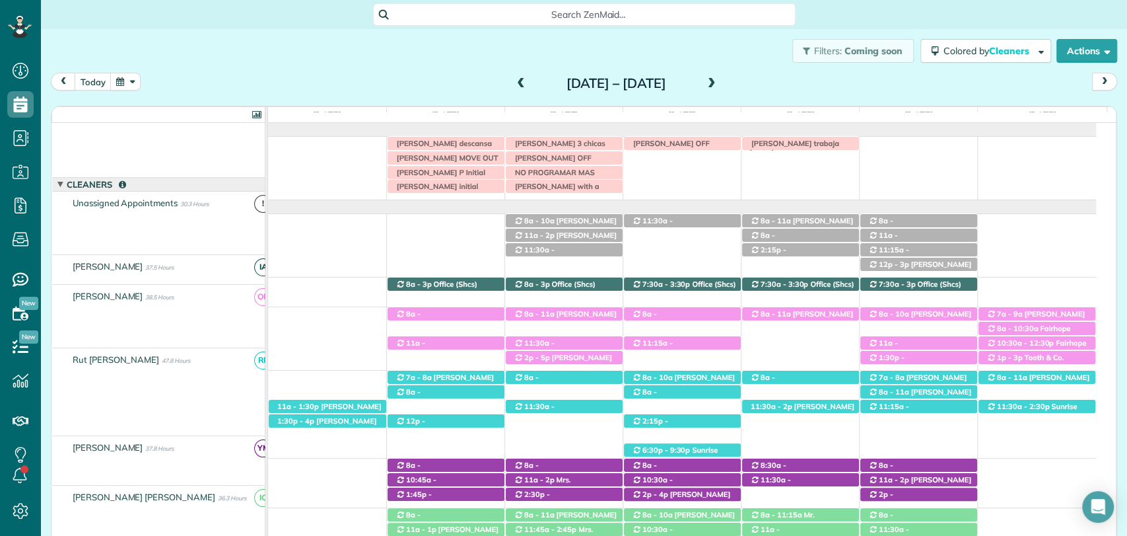
scroll to position [0, 0]
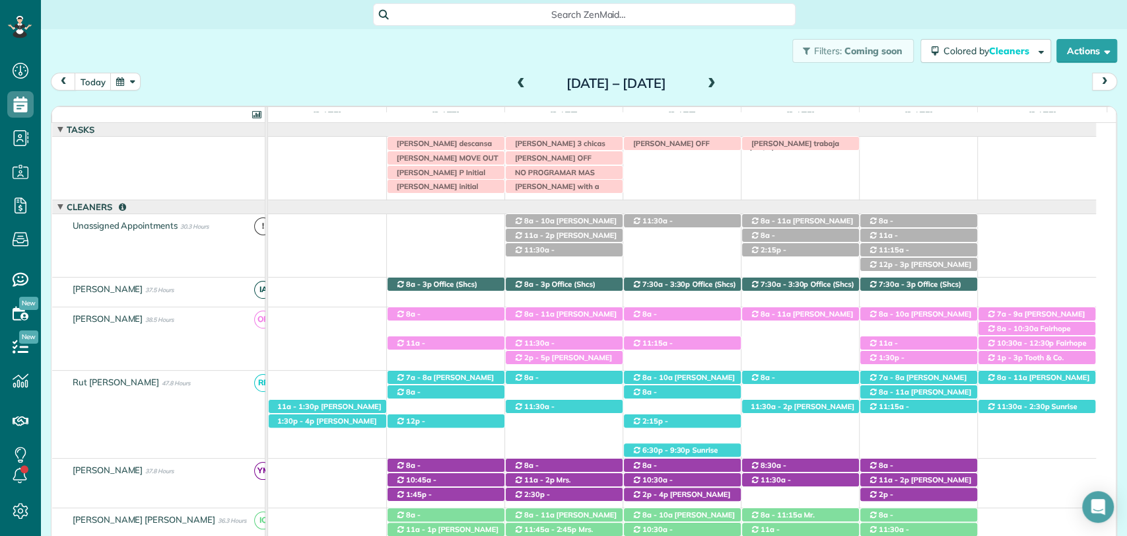
click at [514, 84] on span at bounding box center [521, 84] width 15 height 12
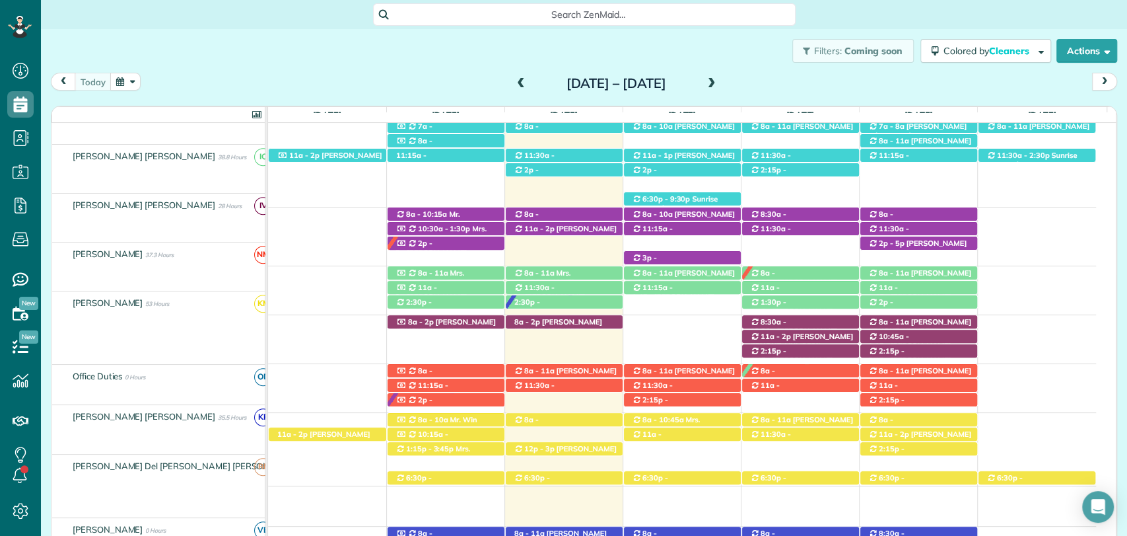
scroll to position [296, 0]
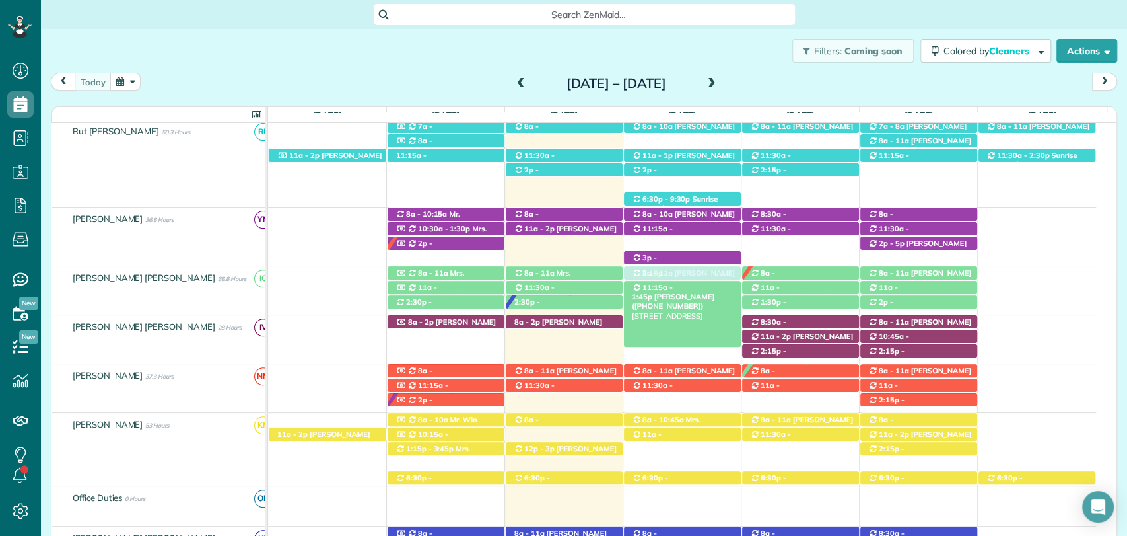
drag, startPoint x: 662, startPoint y: 397, endPoint x: 672, endPoint y: 289, distance: 108.2
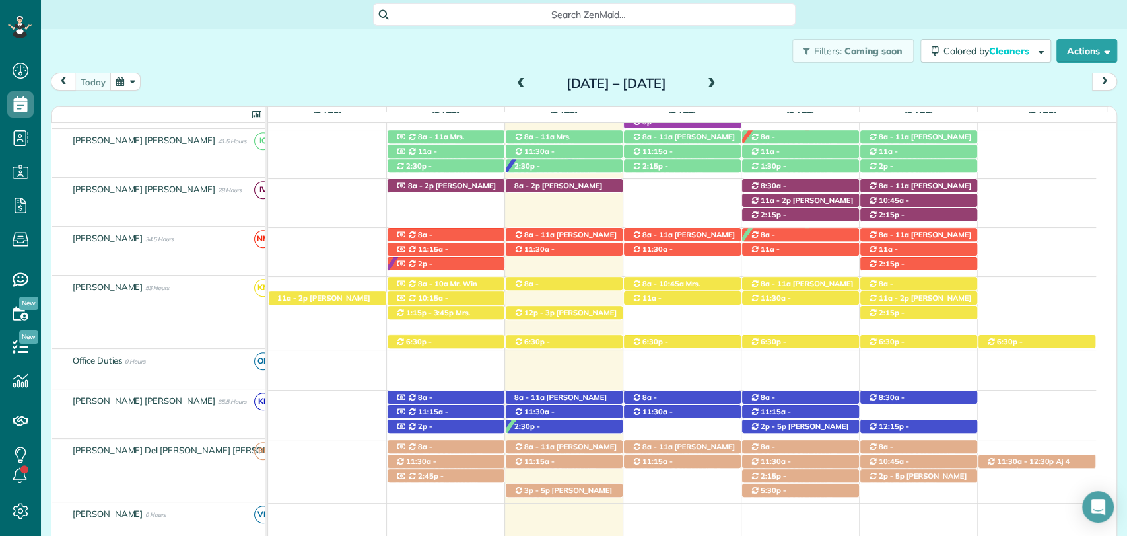
scroll to position [0, 0]
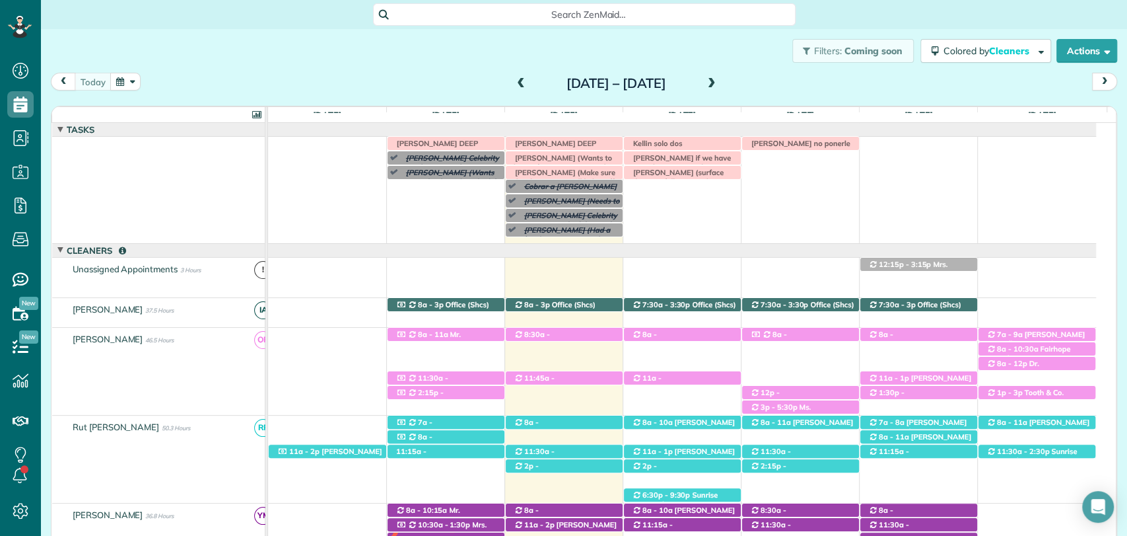
click at [683, 209] on div "Yolanda no ponerle mas casas hoy porque tiene una cita IRMA DEEP CLEAN IRMA VAS…" at bounding box center [682, 190] width 828 height 106
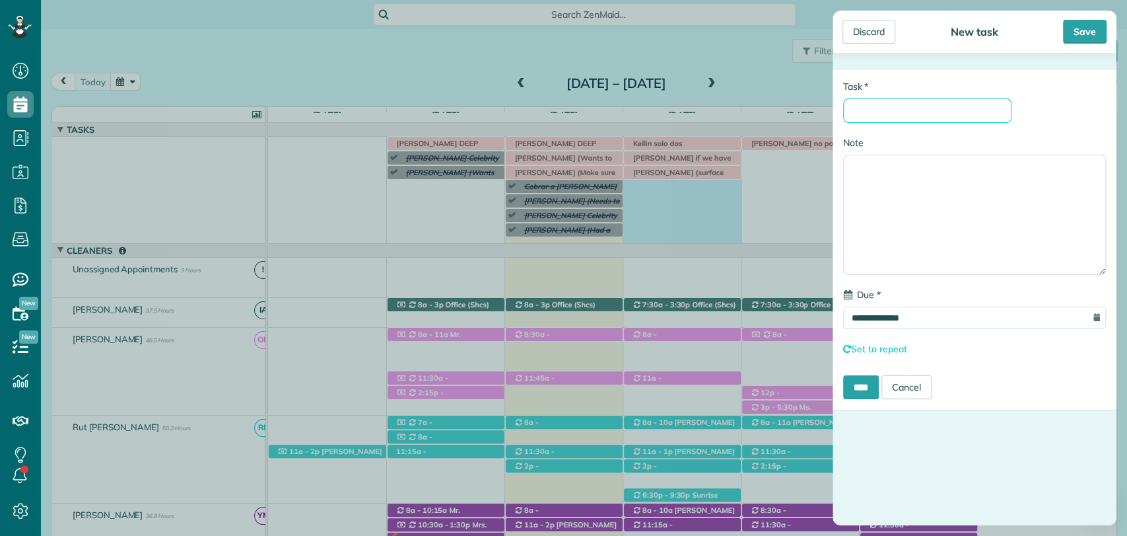
click at [903, 115] on input "* Task" at bounding box center [927, 110] width 168 height 24
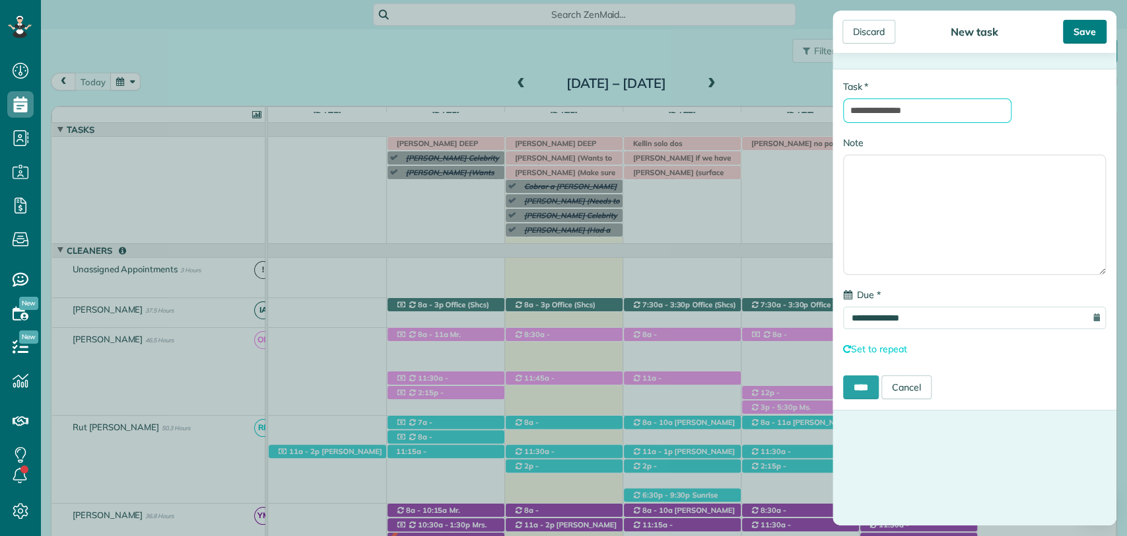
type input "**********"
click at [1090, 26] on div "Save" at bounding box center [1085, 32] width 44 height 24
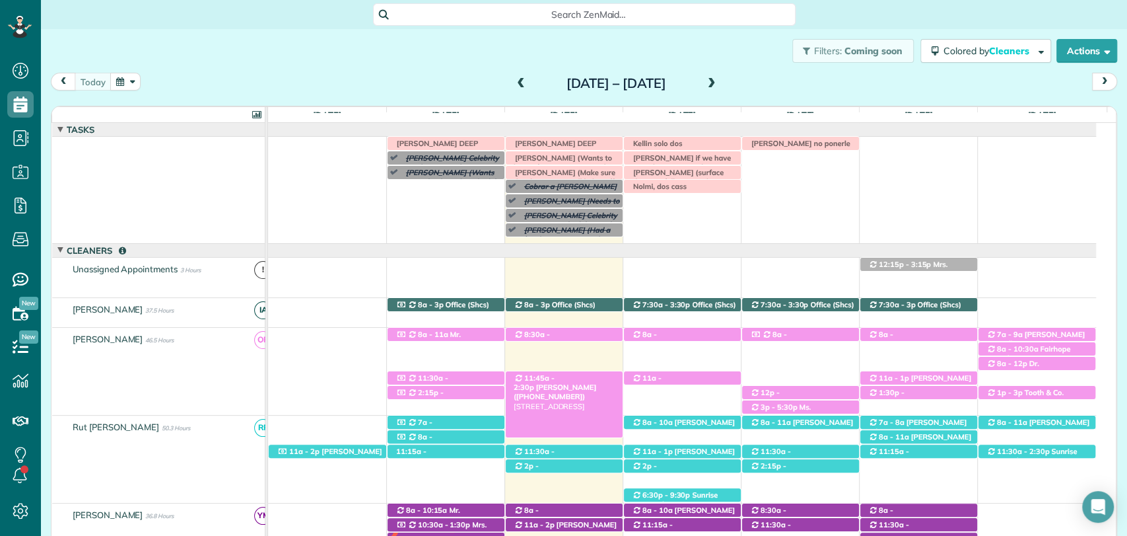
click at [553, 377] on span "11:45a - 2:30p" at bounding box center [534, 382] width 41 height 18
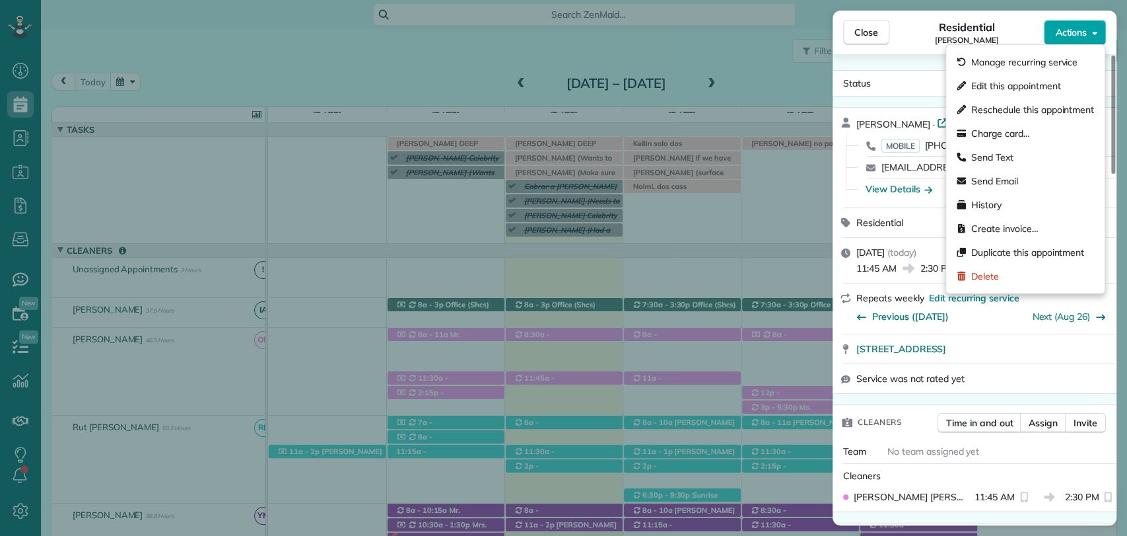
click at [1074, 34] on span "Actions" at bounding box center [1071, 32] width 32 height 13
click at [992, 132] on span "Charge card…" at bounding box center [1000, 133] width 59 height 13
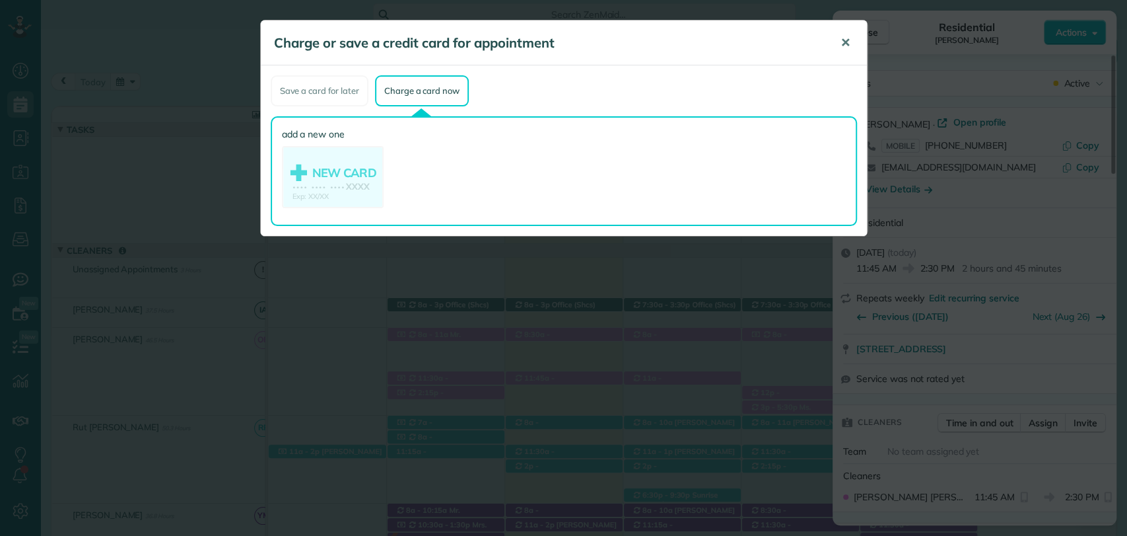
click at [842, 39] on span "✕" at bounding box center [846, 42] width 10 height 15
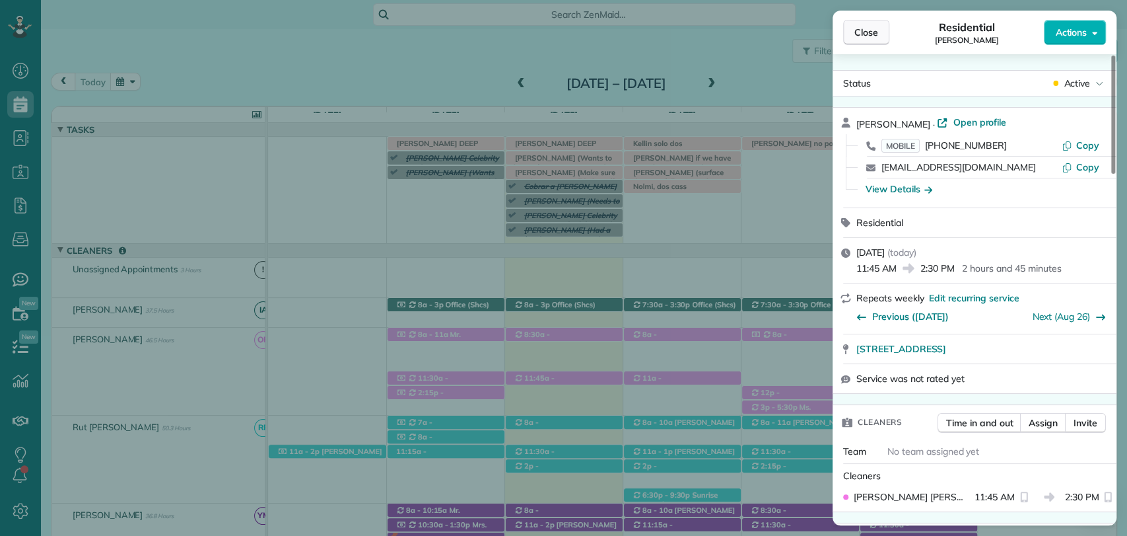
click at [872, 28] on span "Close" at bounding box center [866, 32] width 24 height 13
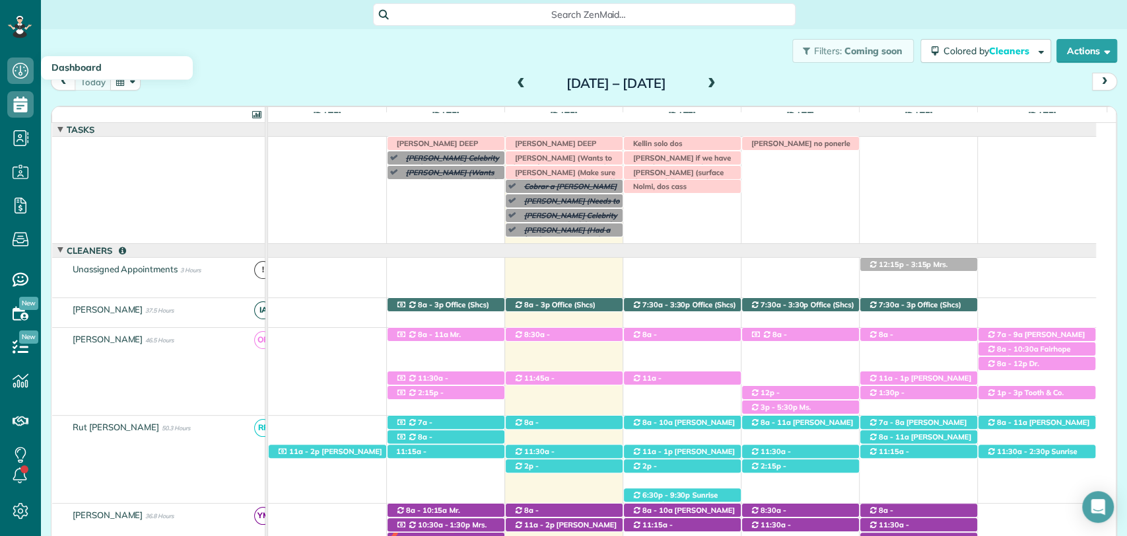
click at [67, 52] on div "Filters: Coming soon Colored by Cleaners Color by Cleaner Color by Team Color b…" at bounding box center [584, 51] width 1086 height 44
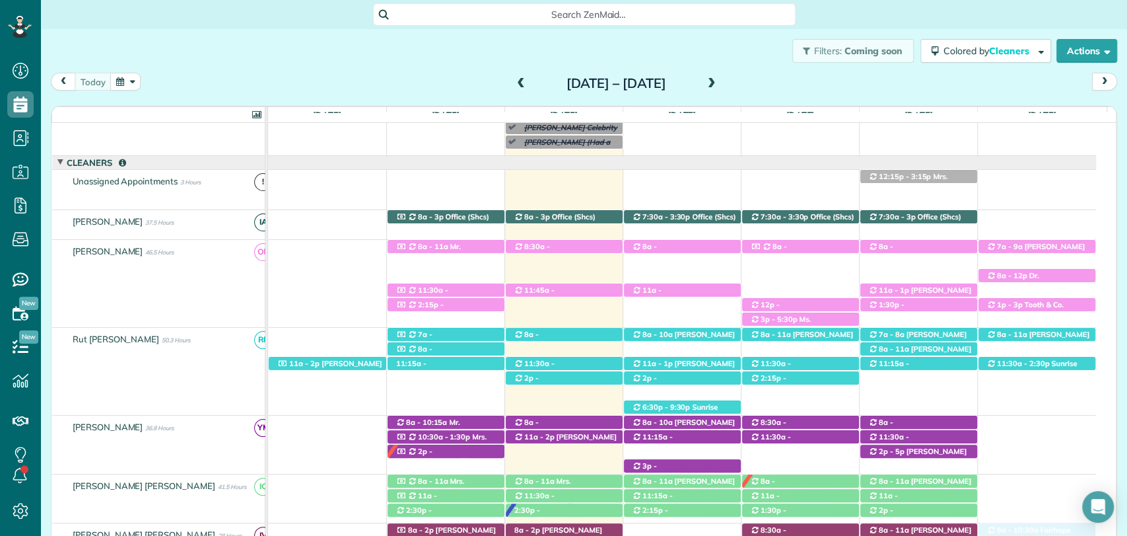
scroll to position [90, 0]
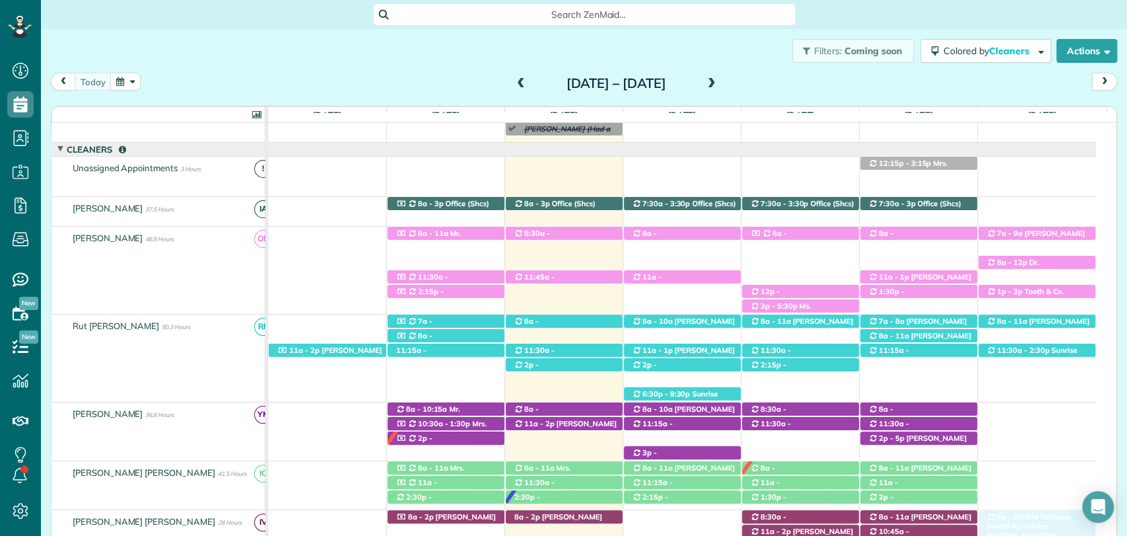
drag, startPoint x: 1027, startPoint y: 281, endPoint x: 1030, endPoint y: 519, distance: 237.7
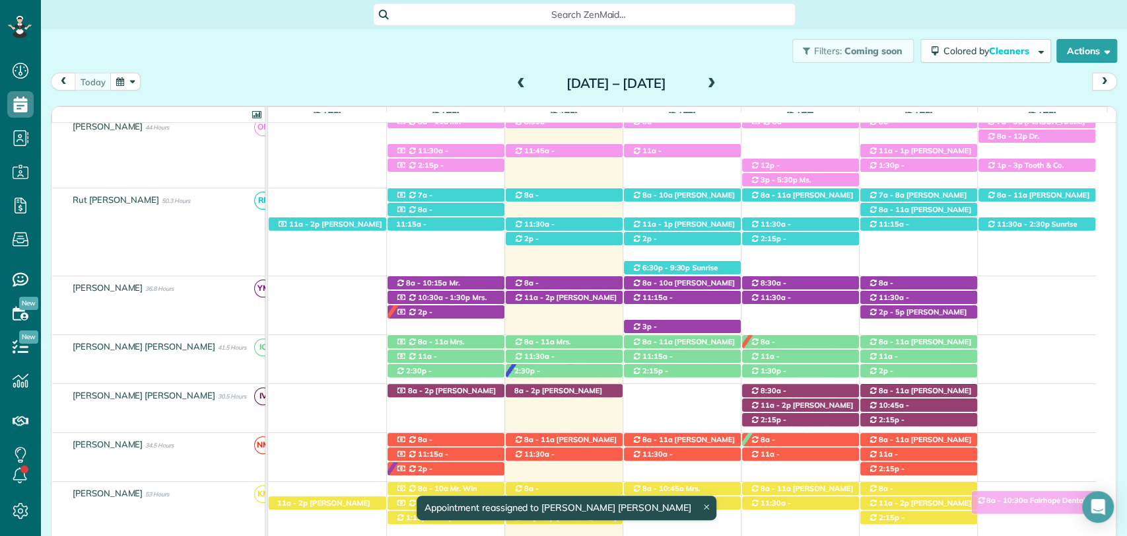
drag, startPoint x: 1022, startPoint y: 389, endPoint x: 1019, endPoint y: 498, distance: 109.0
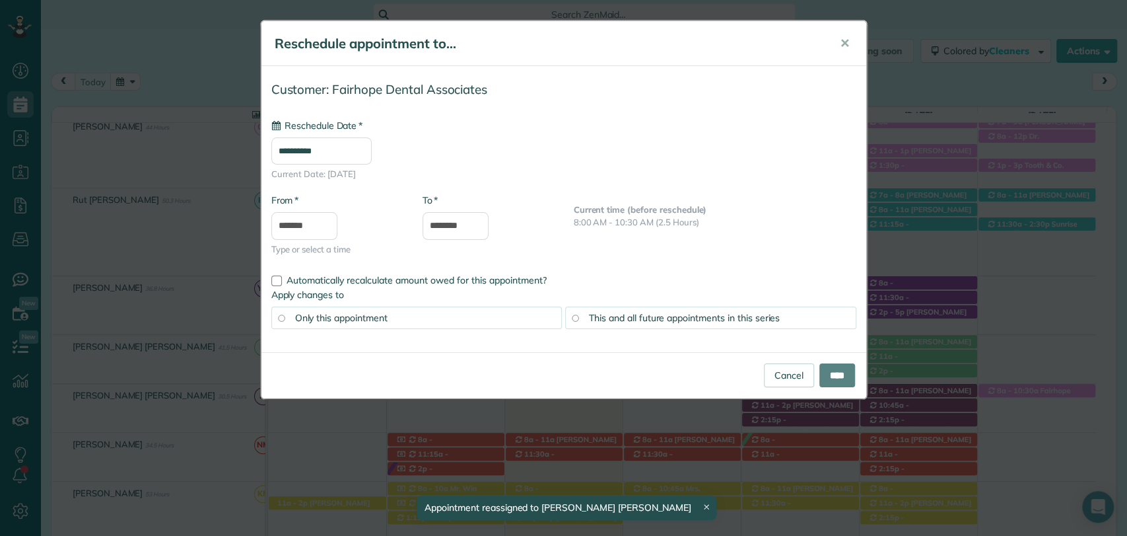
type input "**********"
click at [825, 379] on input "****" at bounding box center [837, 375] width 36 height 24
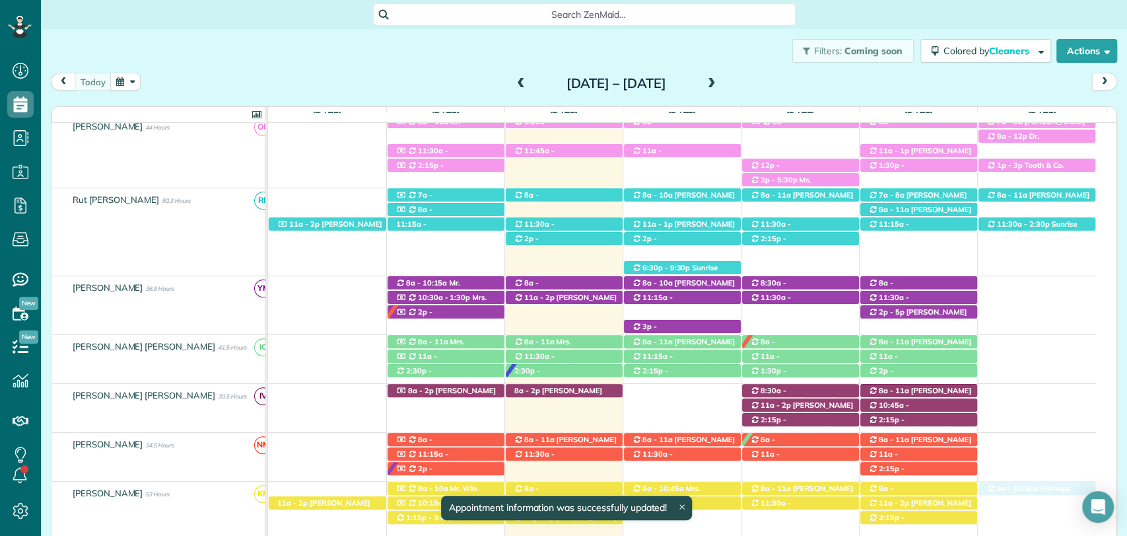
drag, startPoint x: 1027, startPoint y: 359, endPoint x: 1020, endPoint y: 501, distance: 142.2
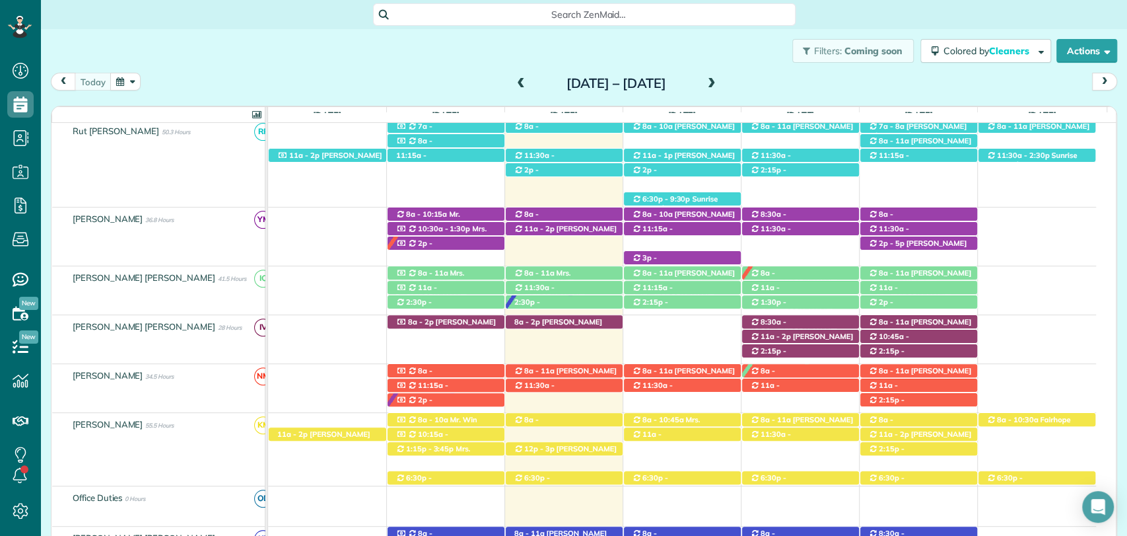
scroll to position [286, 0]
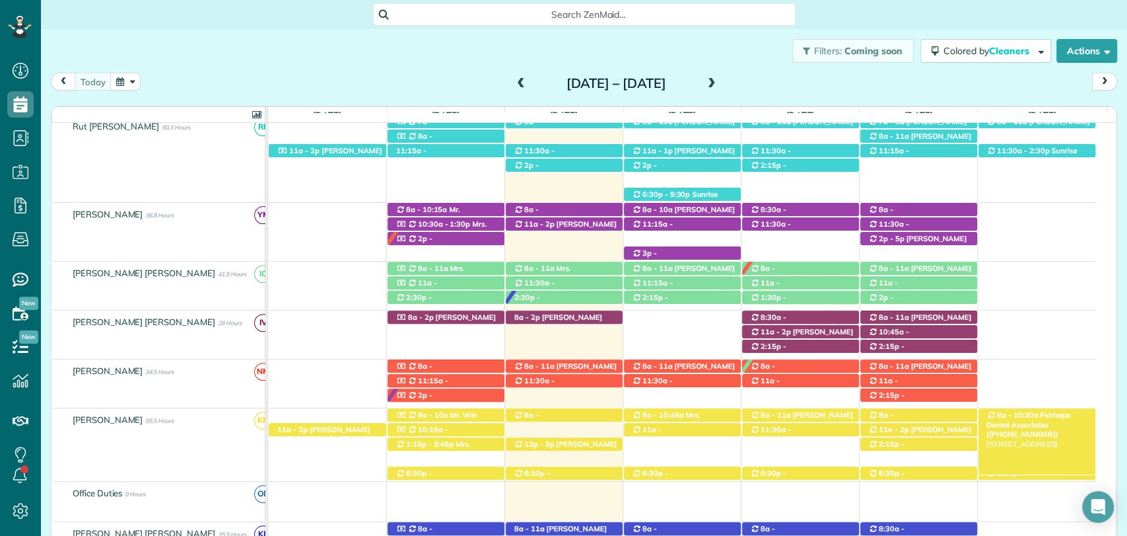
click at [1043, 415] on span "Fairhope Dental Associates (+12518958807)" at bounding box center [1029, 424] width 85 height 28
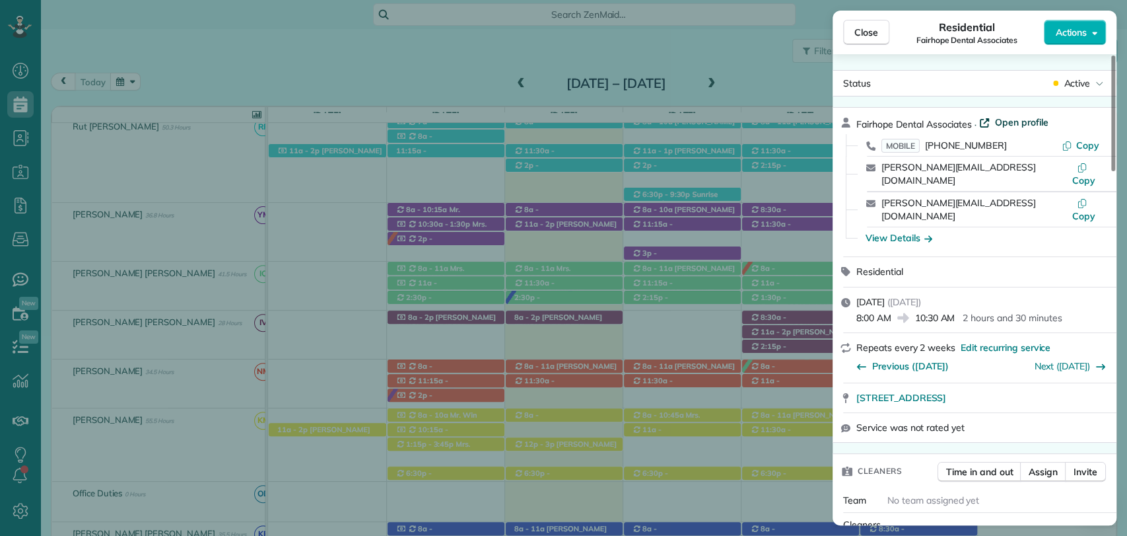
click at [1016, 118] on span "Open profile" at bounding box center [1021, 122] width 53 height 13
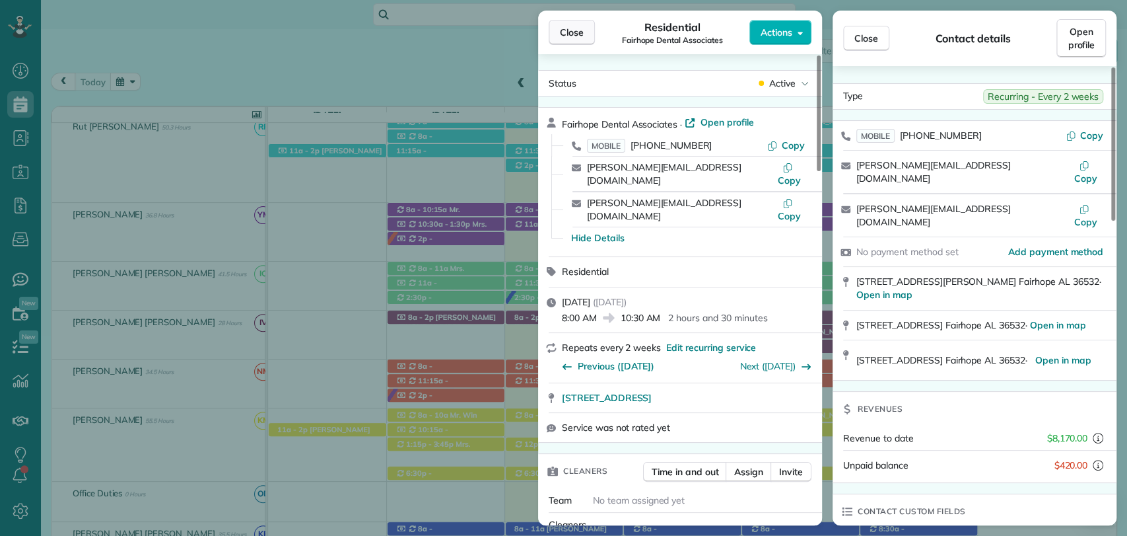
click at [571, 36] on span "Close" at bounding box center [572, 32] width 24 height 13
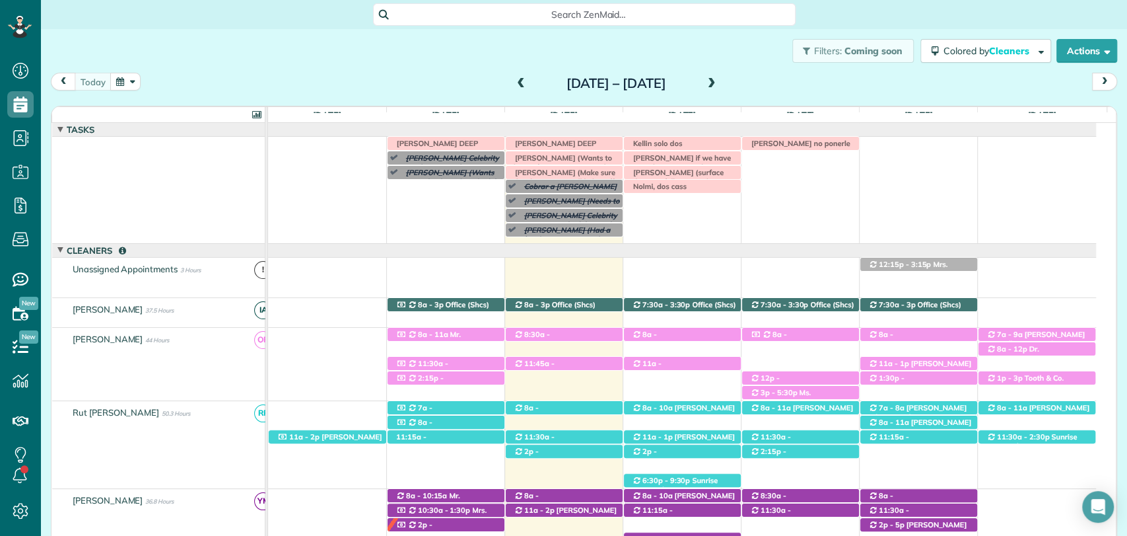
scroll to position [3, 0]
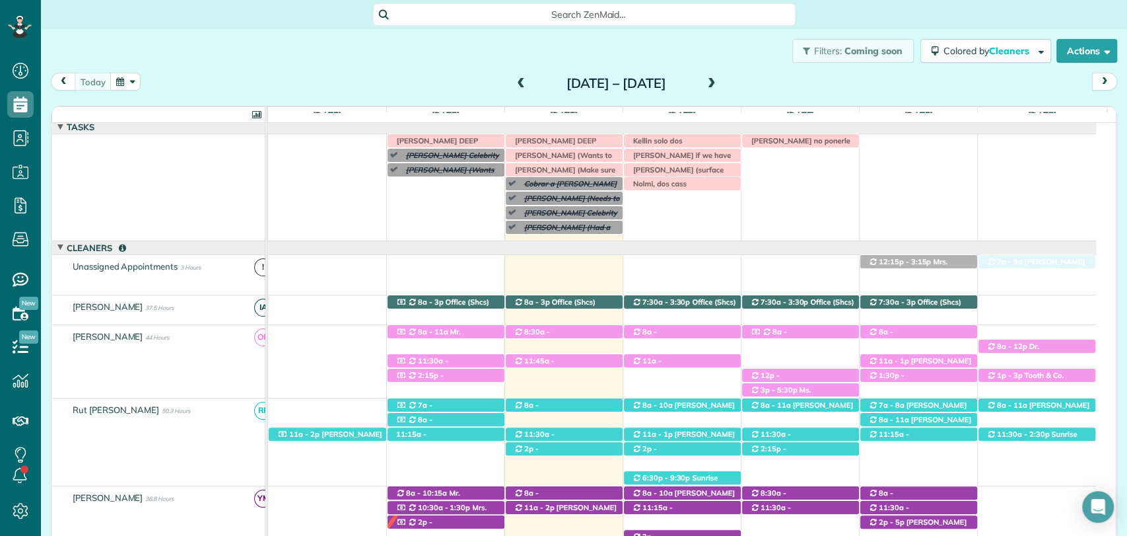
drag, startPoint x: 1039, startPoint y: 334, endPoint x: 1041, endPoint y: 276, distance: 58.1
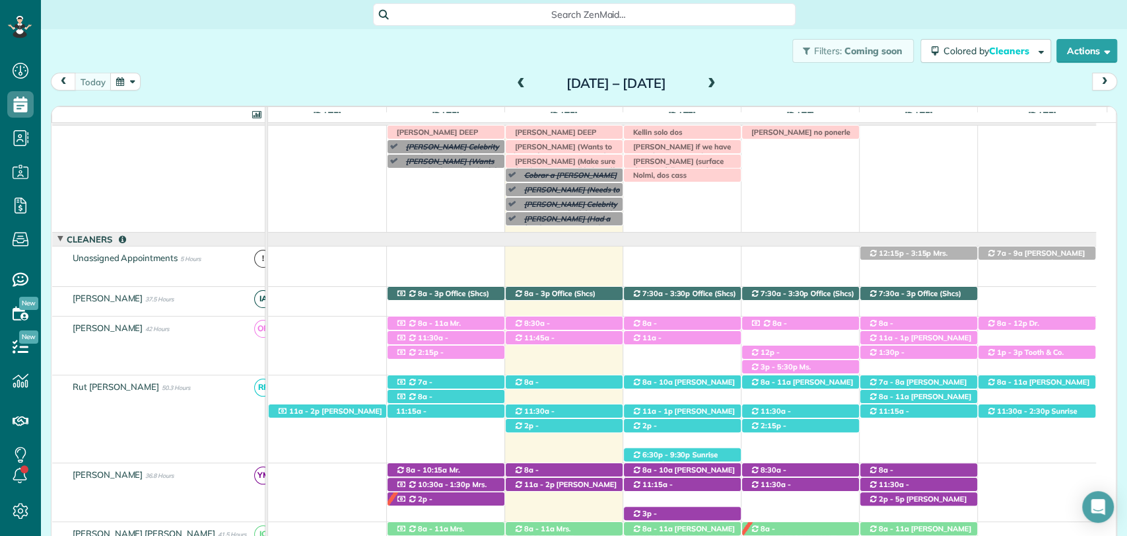
scroll to position [5, 0]
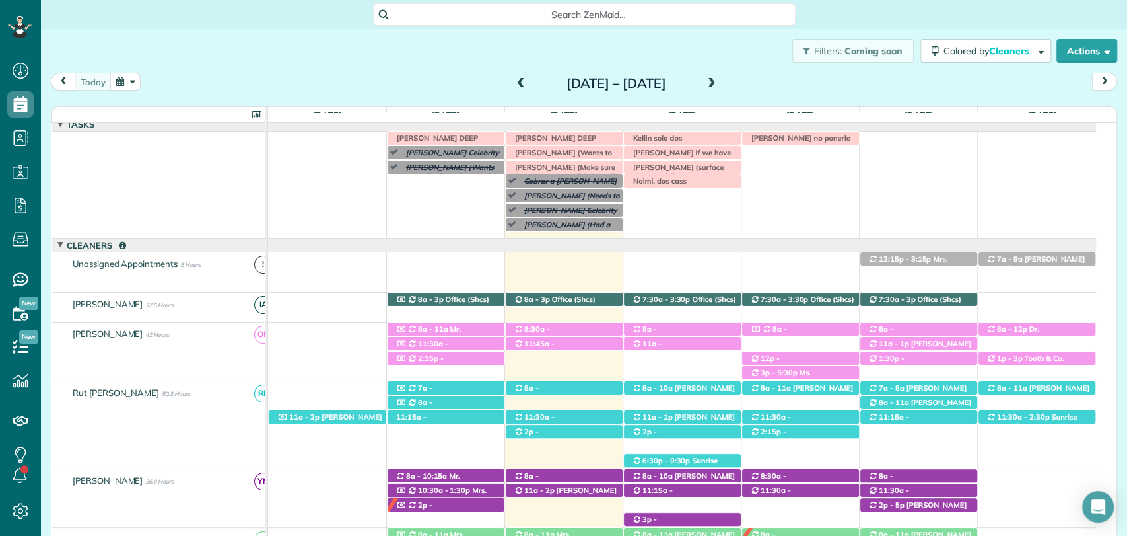
click at [719, 79] on span at bounding box center [712, 84] width 15 height 12
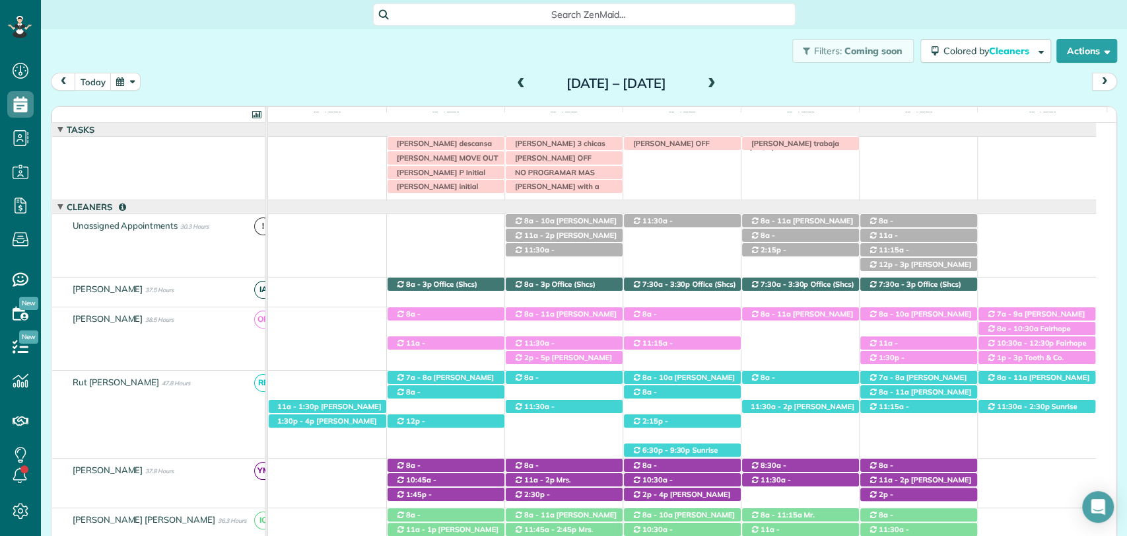
scroll to position [22, 0]
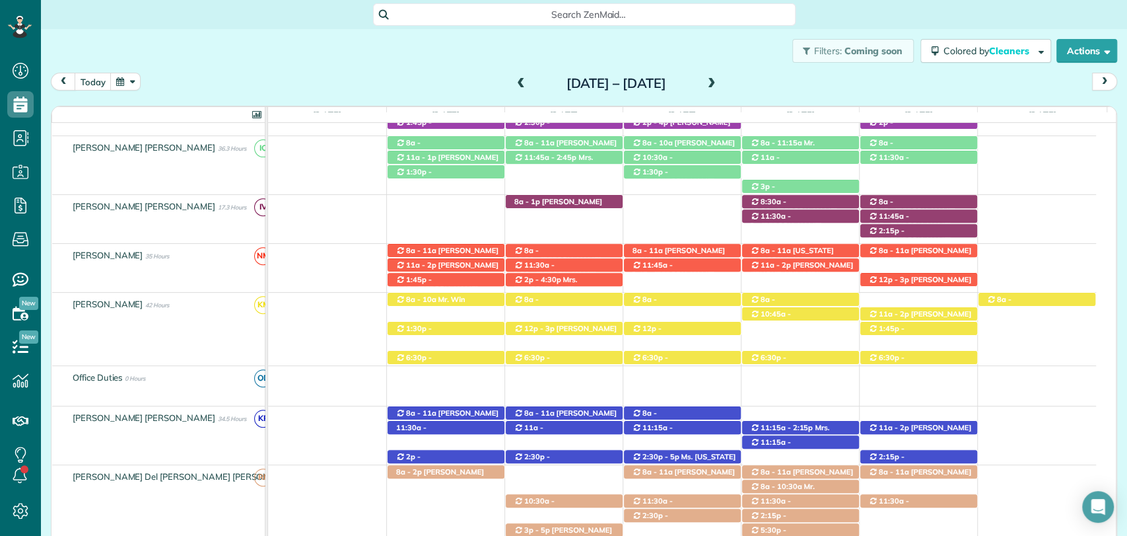
click at [514, 84] on span at bounding box center [521, 84] width 15 height 12
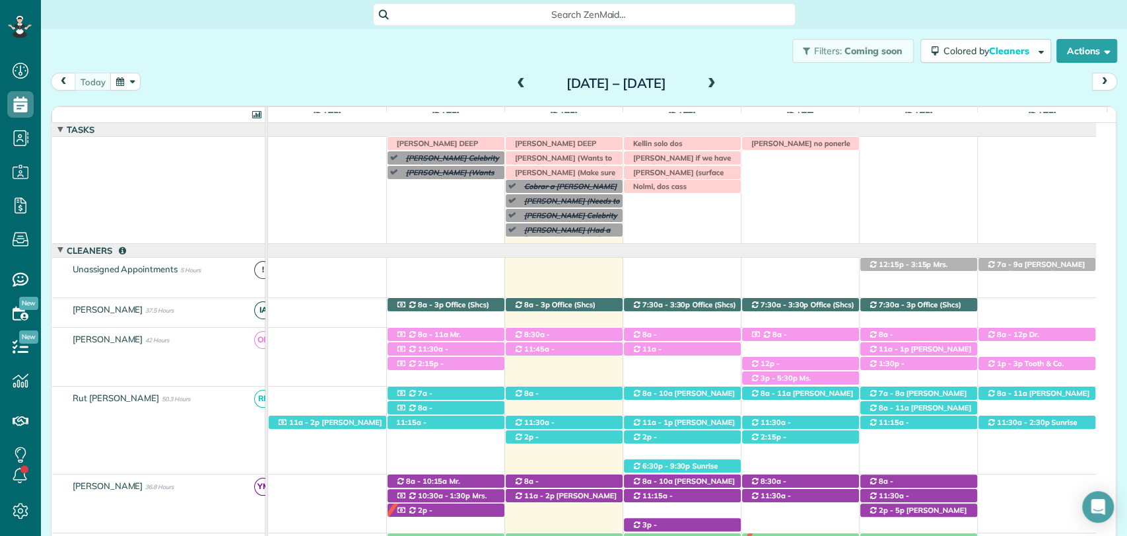
click at [374, 59] on div "Filters: Coming soon Colored by Cleaners Color by Cleaner Color by Team Color b…" at bounding box center [584, 51] width 1086 height 44
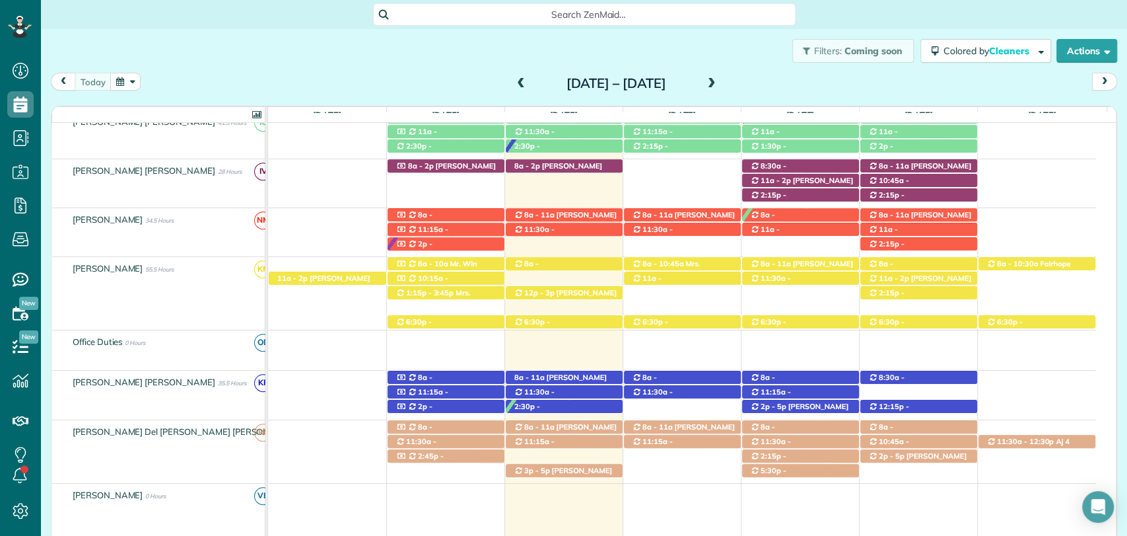
scroll to position [419, 0]
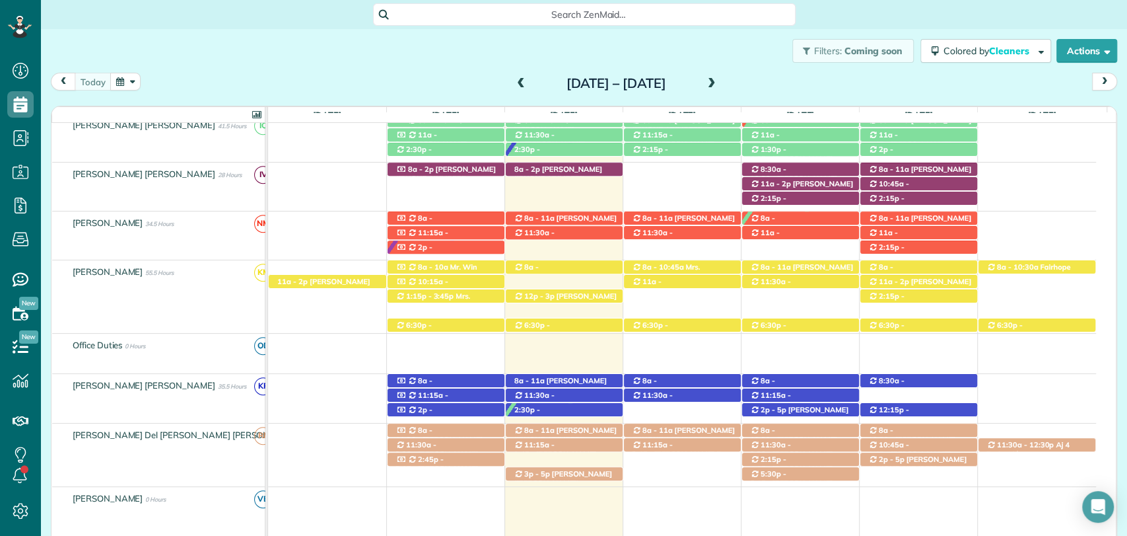
click at [719, 84] on span at bounding box center [712, 84] width 15 height 12
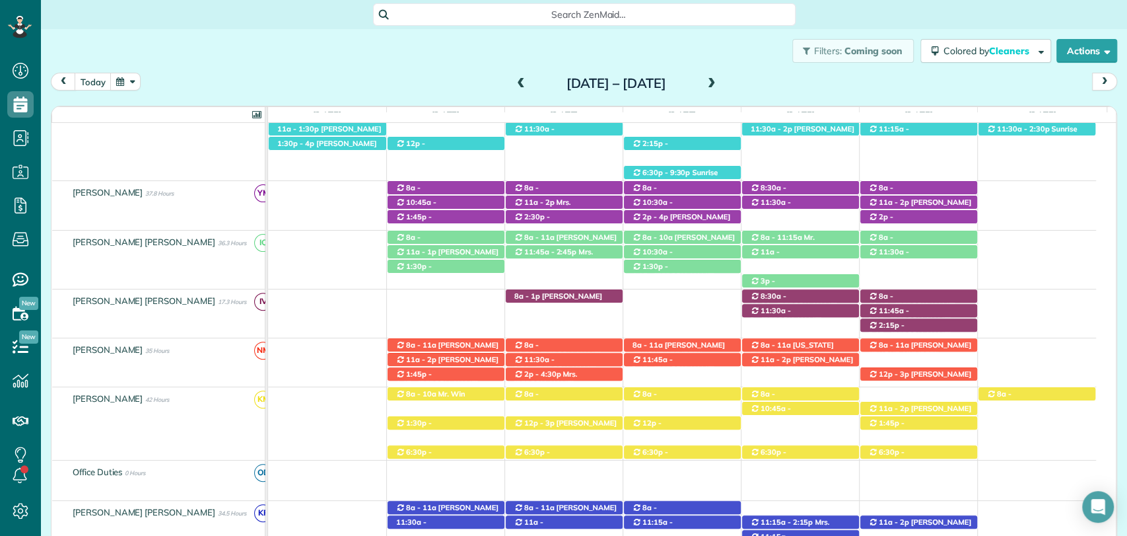
click at [514, 81] on span at bounding box center [521, 84] width 15 height 12
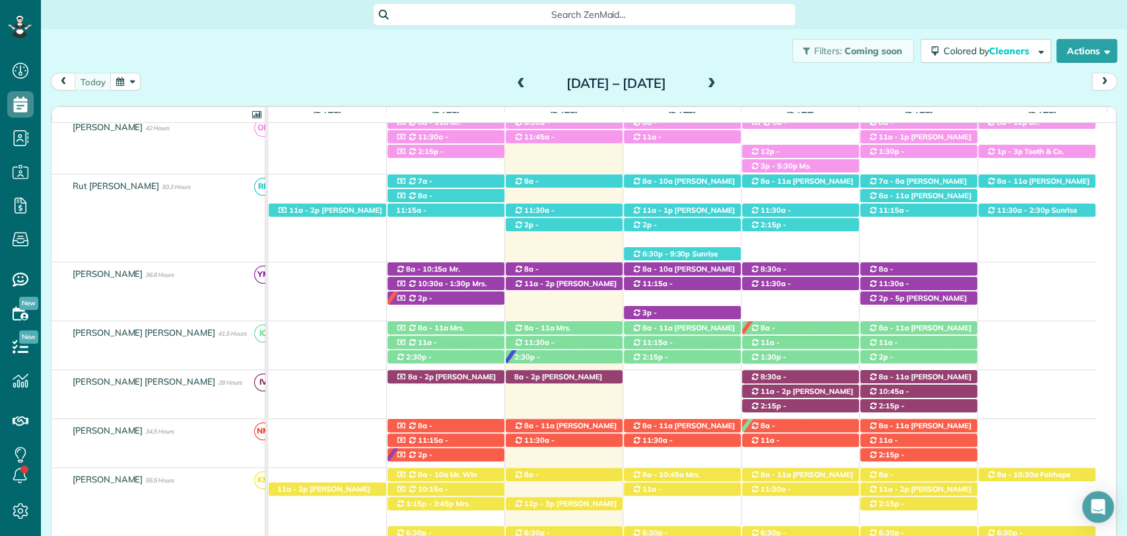
click at [438, 59] on div "Filters: Coming soon Colored by Cleaners Color by Cleaner Color by Team Color b…" at bounding box center [584, 51] width 1086 height 44
click at [1024, 477] on span "8a - 10:30a" at bounding box center [1017, 474] width 43 height 9
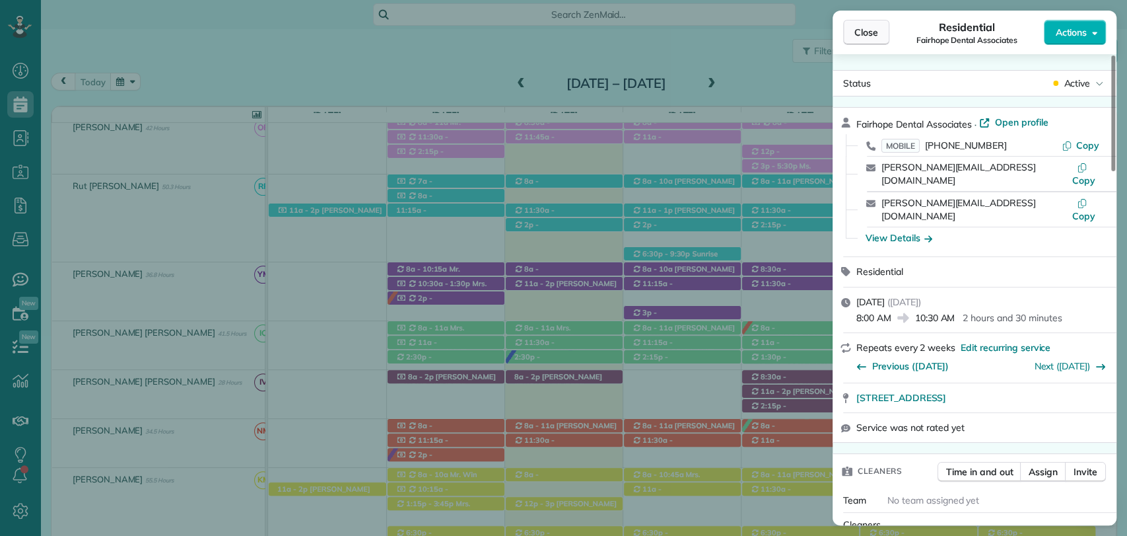
click at [862, 31] on span "Close" at bounding box center [866, 32] width 24 height 13
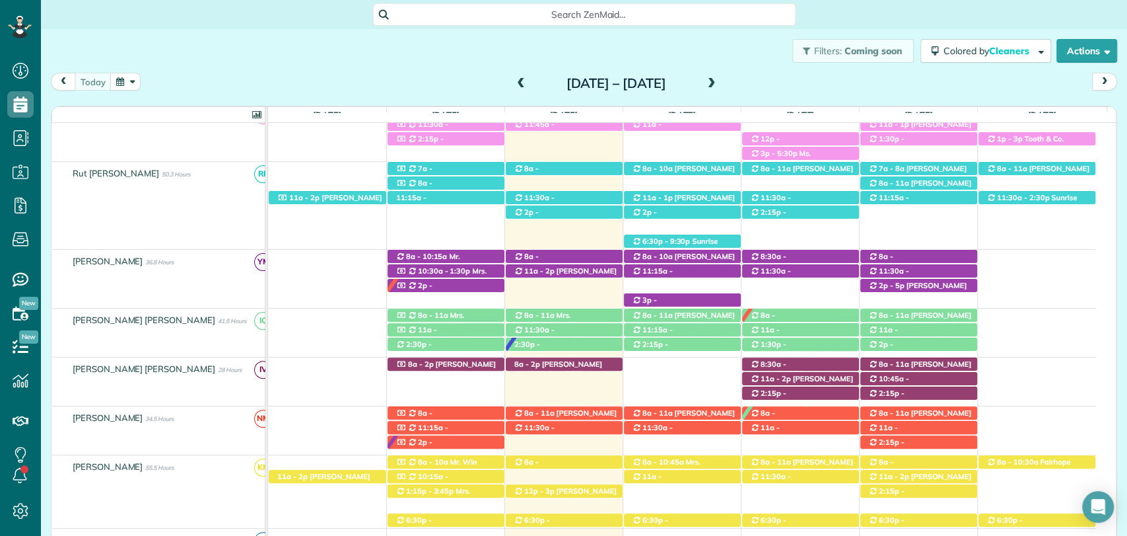
scroll to position [226, 0]
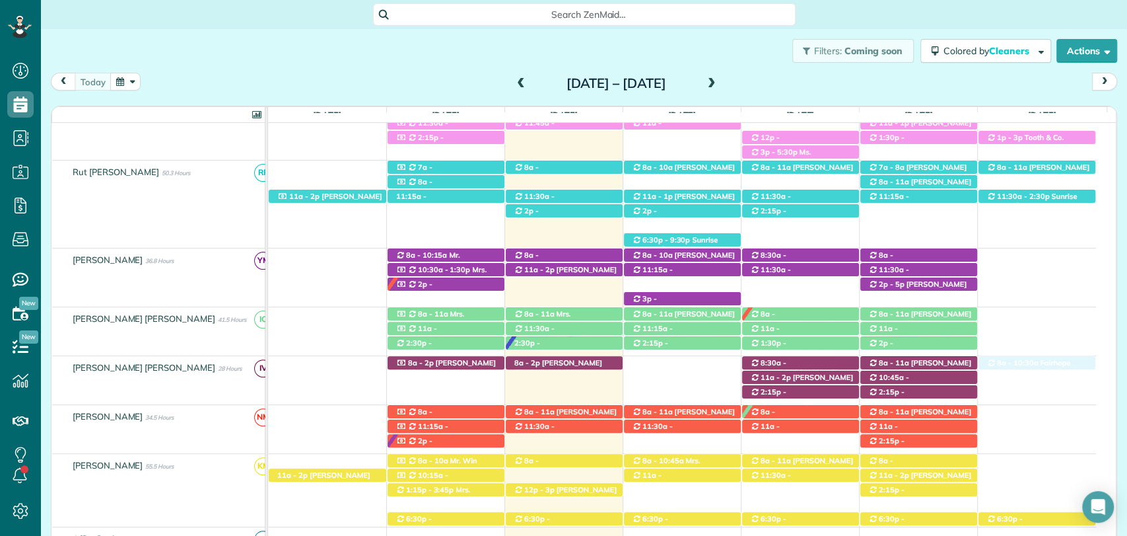
drag, startPoint x: 1012, startPoint y: 460, endPoint x: 1025, endPoint y: 376, distance: 84.9
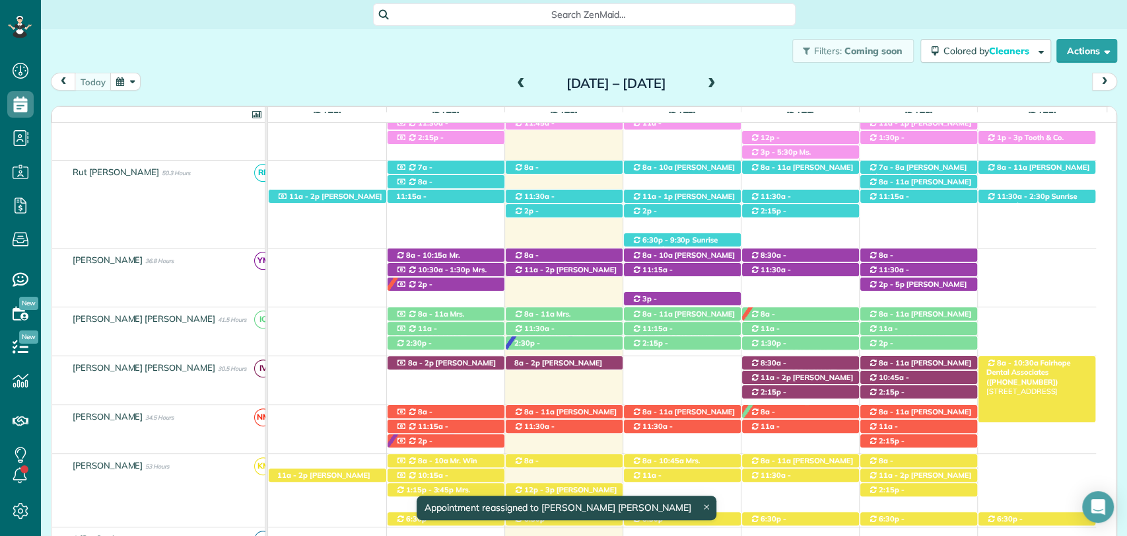
click at [1026, 363] on span "8a - 10:30a" at bounding box center [1017, 362] width 43 height 9
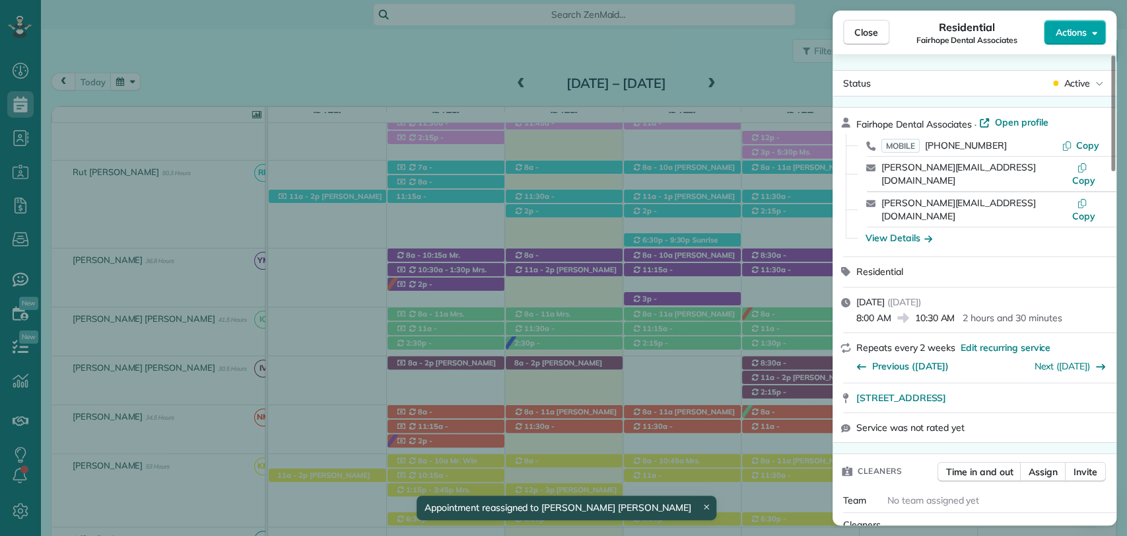
click at [1089, 35] on button "Actions" at bounding box center [1075, 32] width 62 height 25
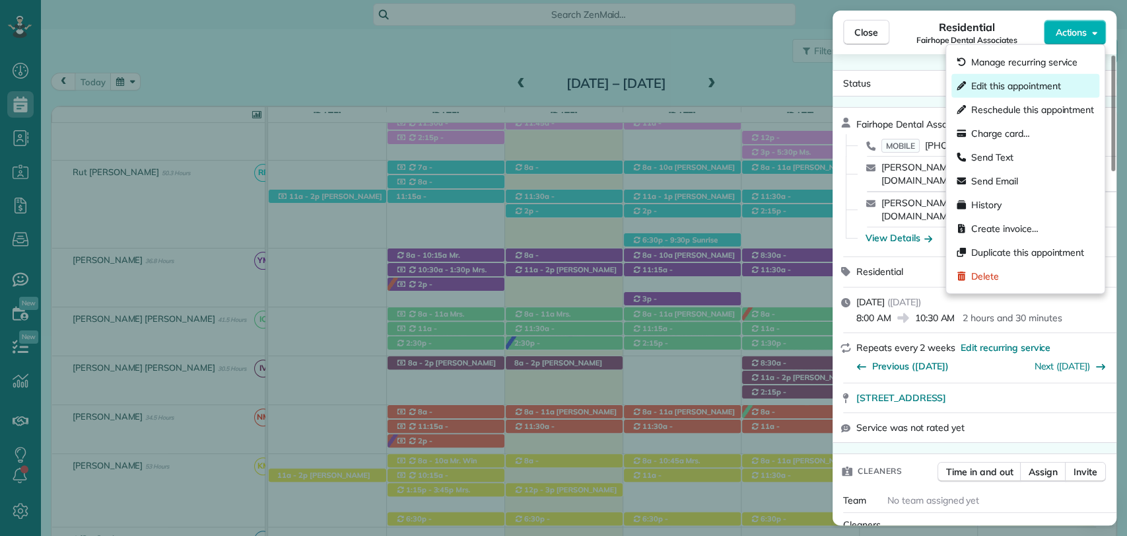
click at [1028, 81] on span "Edit this appointment" at bounding box center [1015, 85] width 89 height 13
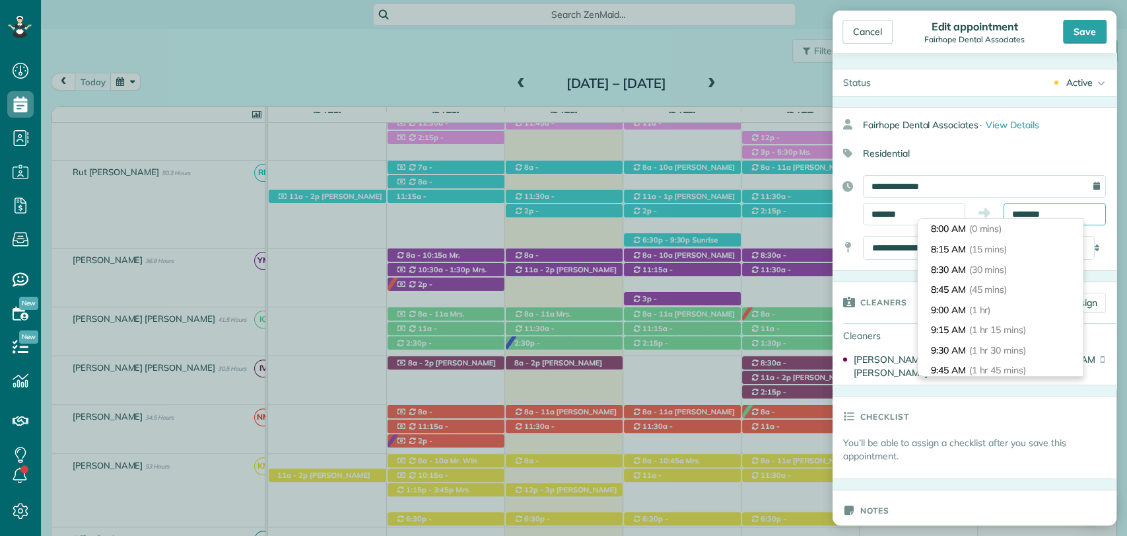
click at [1011, 220] on body "Dashboard Scheduling Calendar View List View Dispatch View - Weekly scheduling …" at bounding box center [563, 268] width 1127 height 536
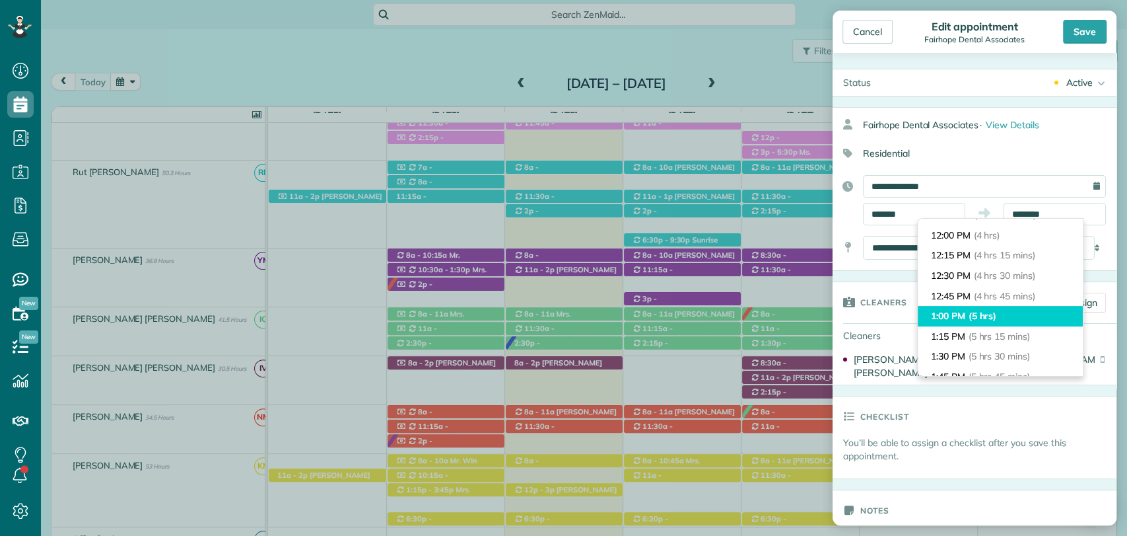
type input "*******"
click at [981, 311] on span "(5 hrs)" at bounding box center [983, 316] width 28 height 12
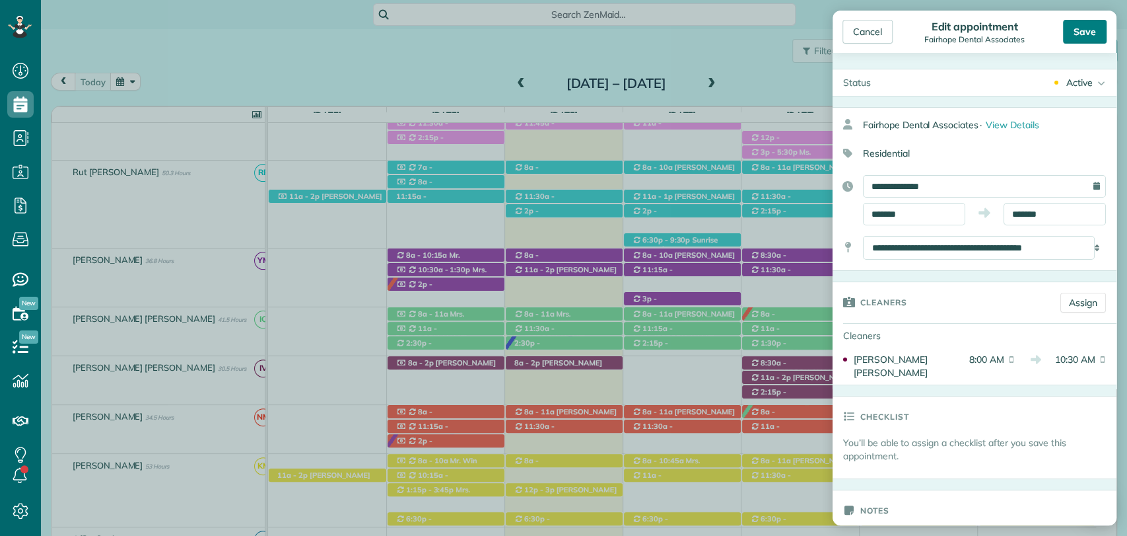
click at [1086, 25] on div "Save" at bounding box center [1085, 32] width 44 height 24
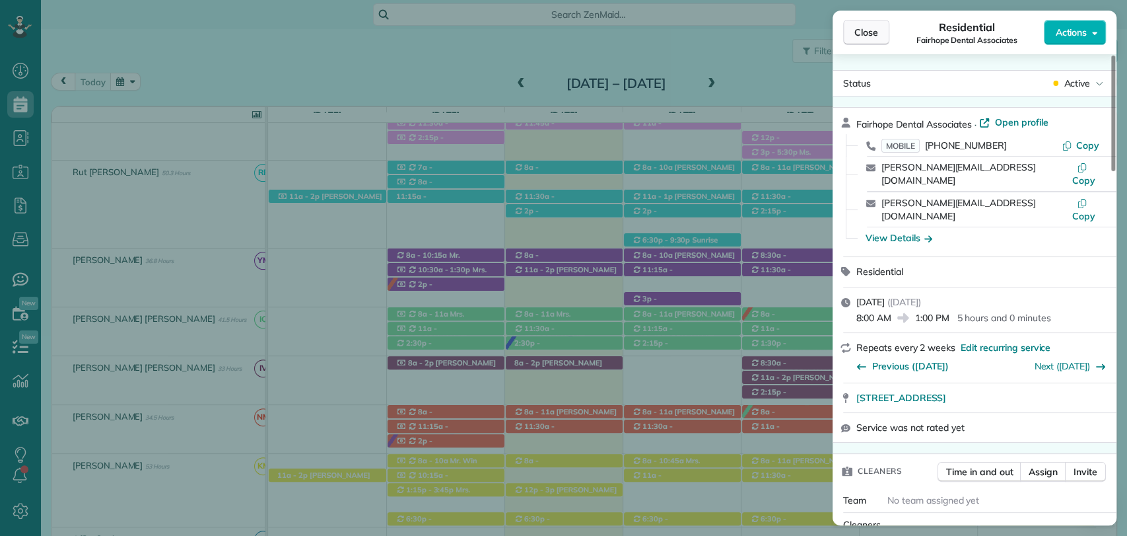
click at [876, 29] on span "Close" at bounding box center [866, 32] width 24 height 13
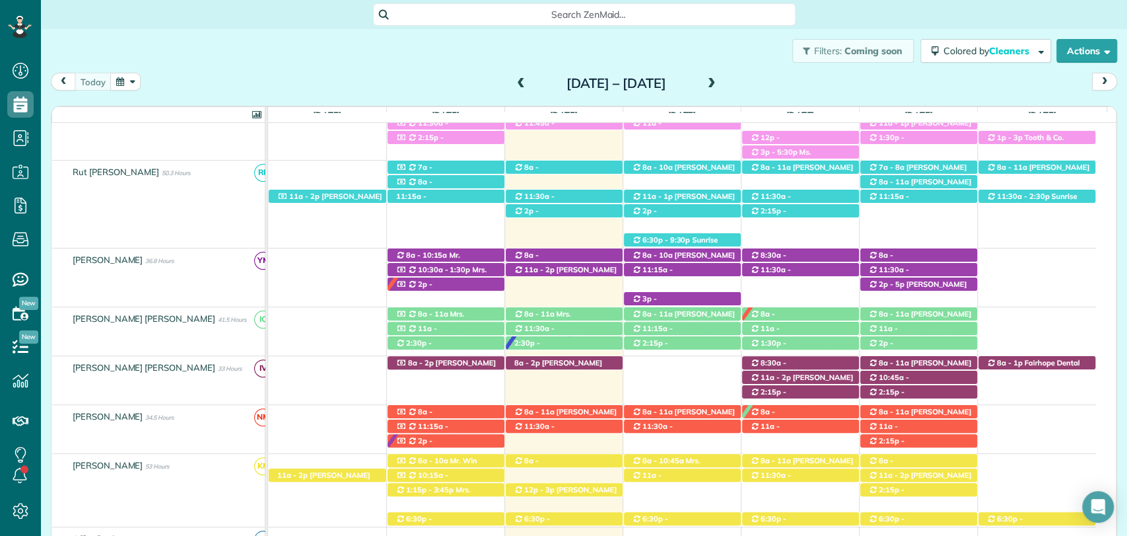
click at [436, 63] on div "Filters: Coming soon Colored by Cleaners Color by Cleaner Color by Team Color b…" at bounding box center [584, 51] width 1086 height 44
click at [1022, 364] on span "Fairhope Dental Associates (+12518958807)" at bounding box center [1033, 372] width 93 height 28
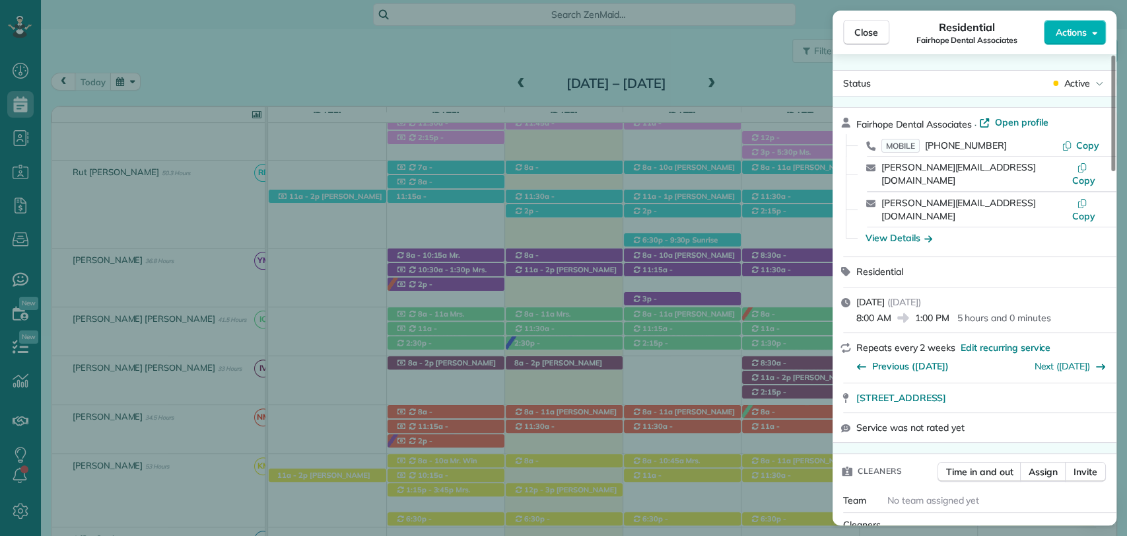
scroll to position [647, 0]
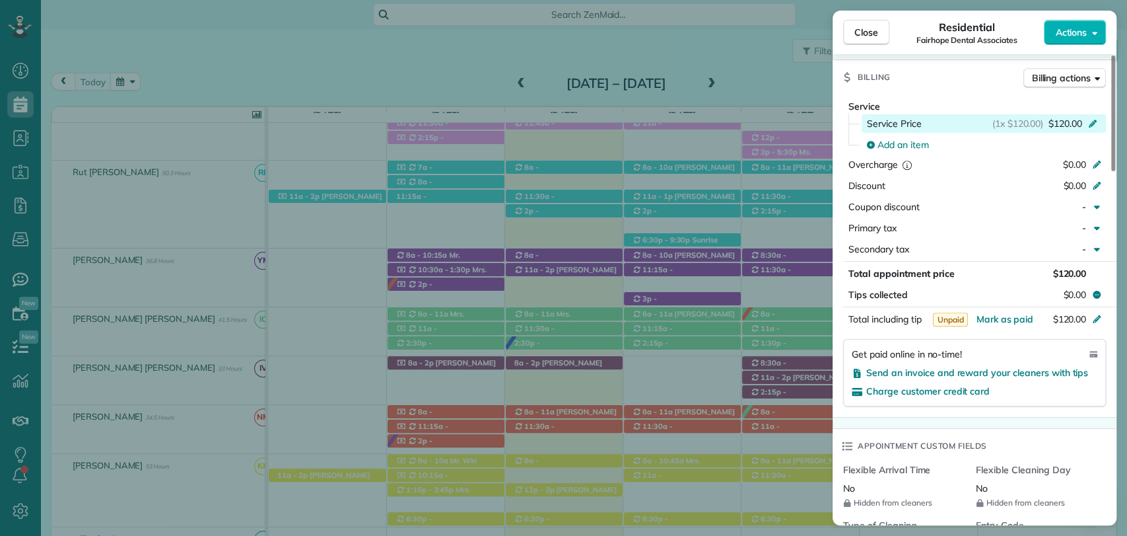
click at [1057, 117] on span "$120.00" at bounding box center [1066, 123] width 34 height 13
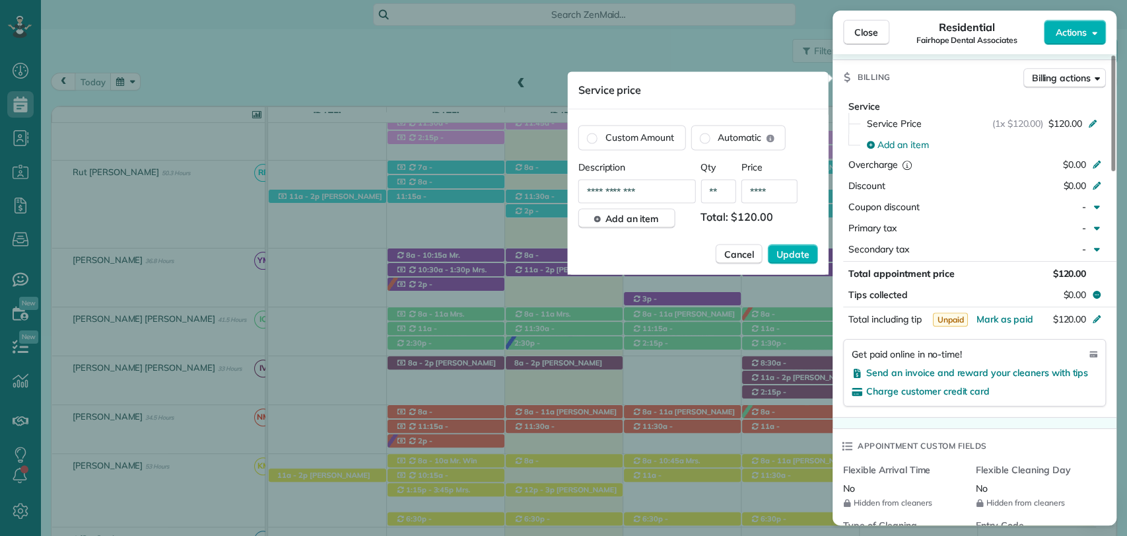
click at [773, 188] on input "****" at bounding box center [770, 191] width 56 height 24
type input "**"
type input "****"
click at [783, 244] on button "Update" at bounding box center [793, 254] width 50 height 20
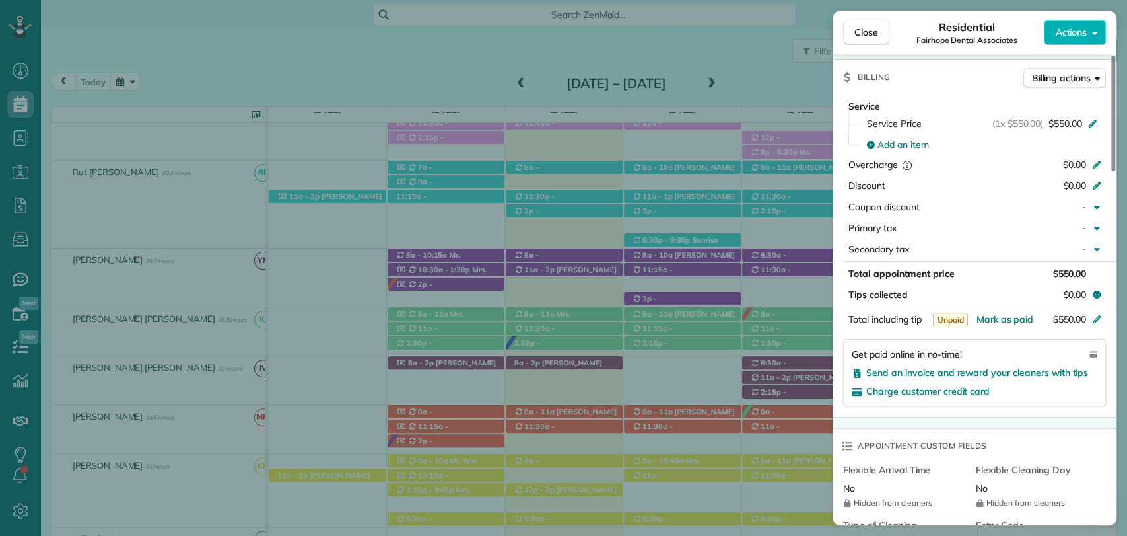
drag, startPoint x: 319, startPoint y: 62, endPoint x: 655, endPoint y: 227, distance: 374.5
click at [319, 62] on div "Close Residential Fairhope Dental Associates Actions Status Active Fairhope Den…" at bounding box center [563, 268] width 1127 height 536
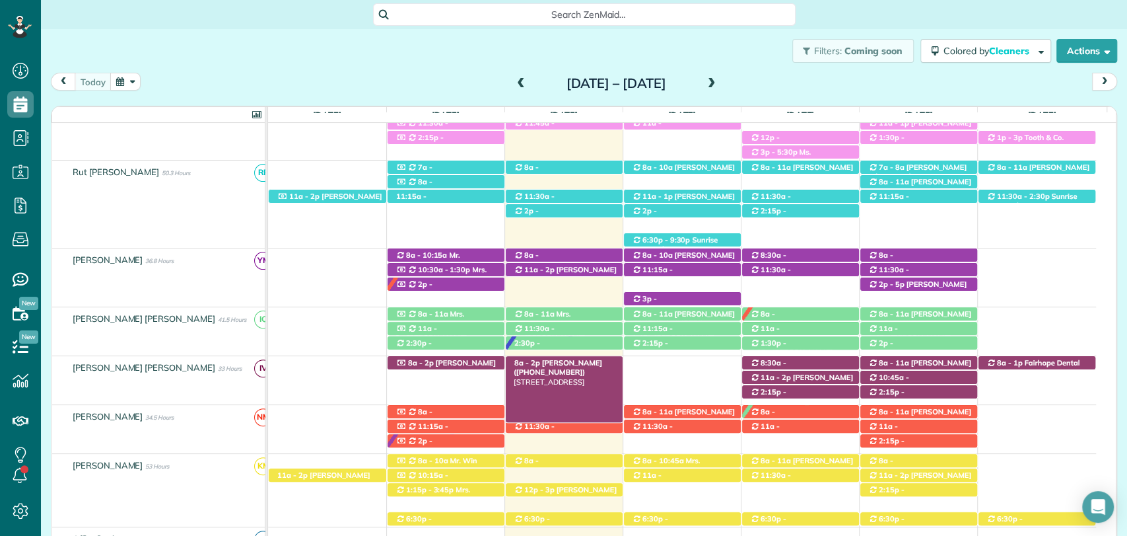
click at [562, 363] on span "Alexis Allen (+12282170219)" at bounding box center [558, 367] width 88 height 18
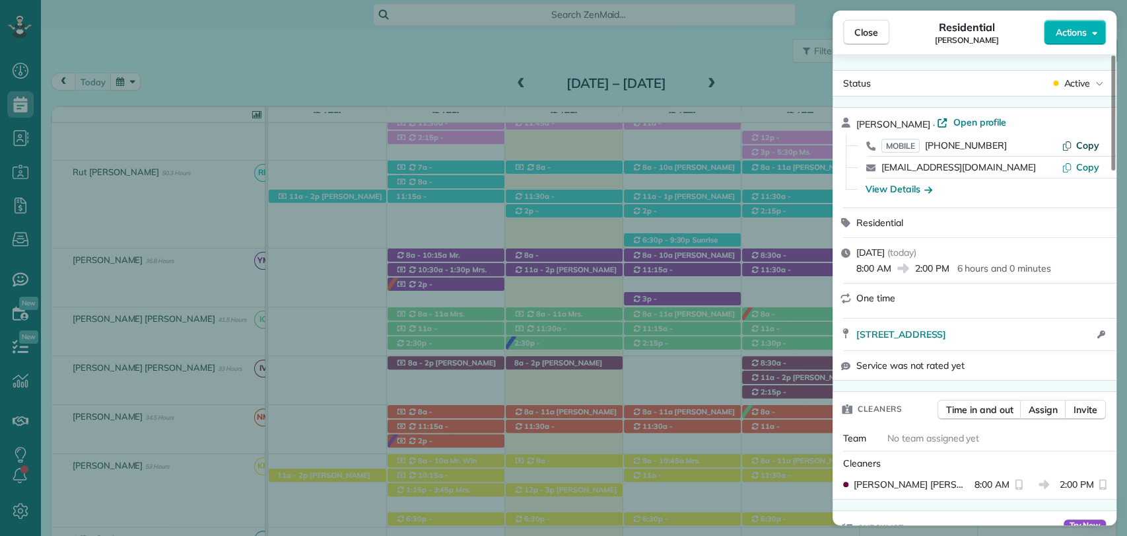
click at [1082, 143] on span "Copy" at bounding box center [1087, 145] width 23 height 12
click at [1070, 35] on span "Actions" at bounding box center [1071, 32] width 32 height 13
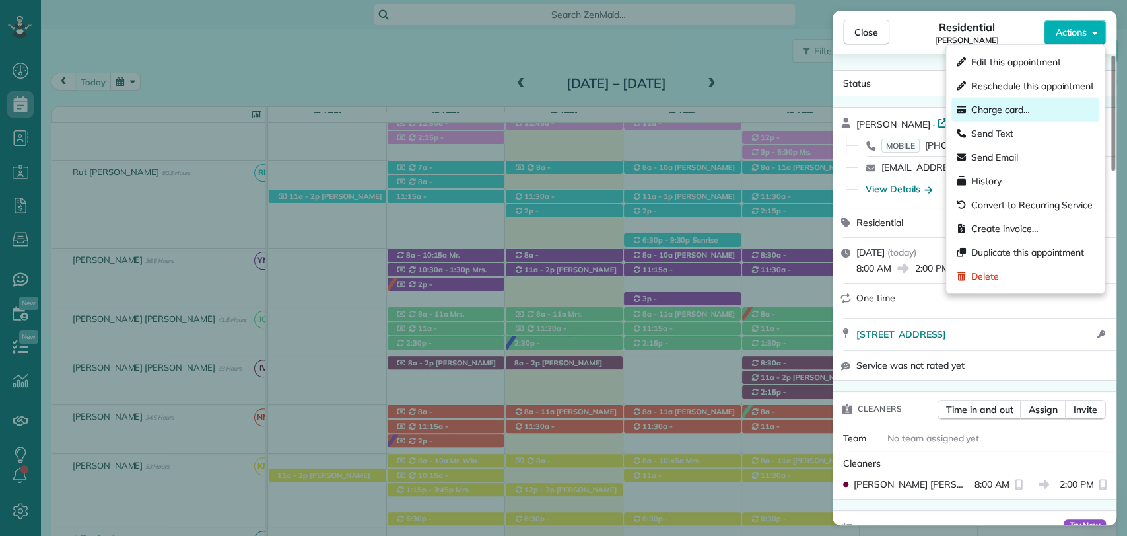
click at [1006, 113] on span "Charge card…" at bounding box center [1000, 109] width 59 height 13
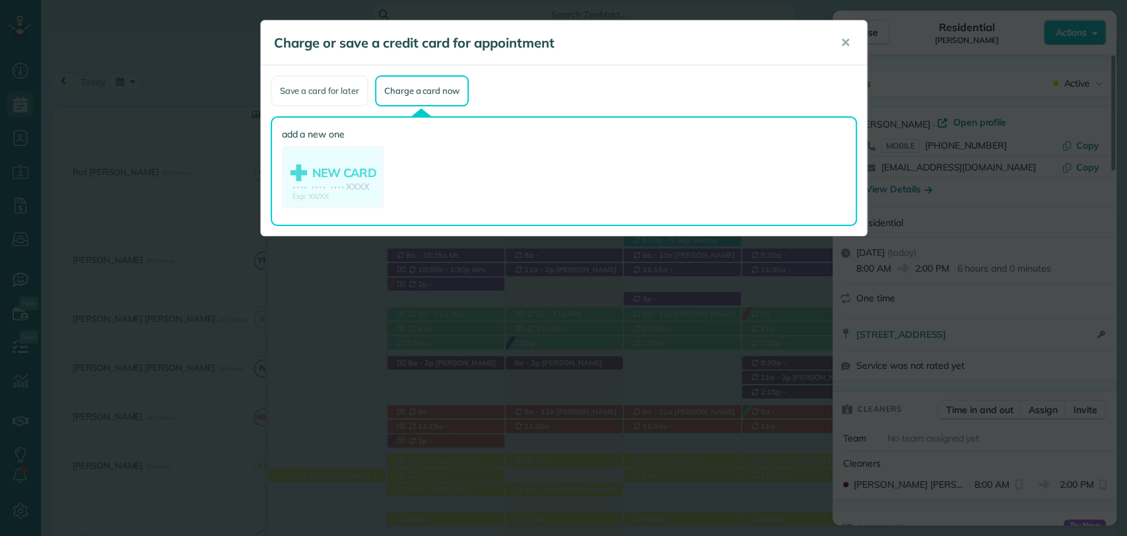
click at [300, 77] on div "Save a card for later" at bounding box center [320, 90] width 98 height 31
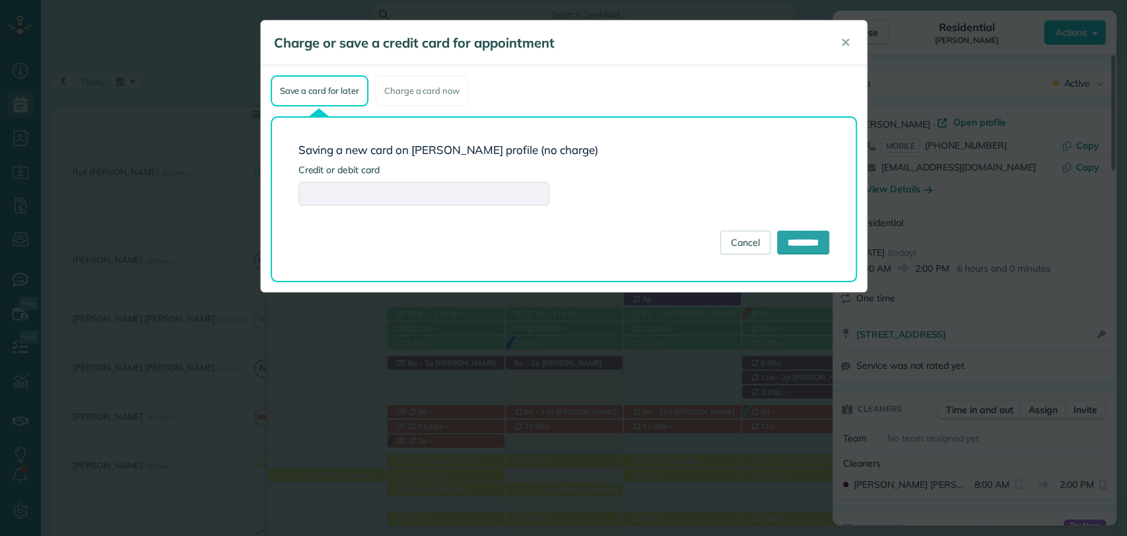
click at [352, 186] on div at bounding box center [423, 194] width 251 height 24
click at [783, 233] on input "*********" at bounding box center [803, 242] width 52 height 24
type input "**********"
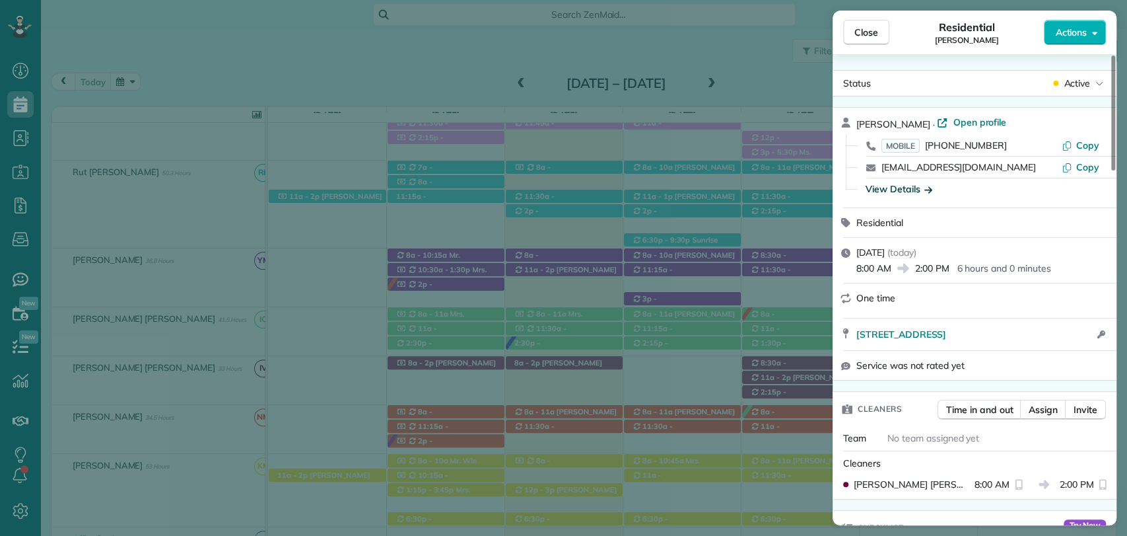
click at [909, 184] on div "View Details" at bounding box center [899, 188] width 67 height 13
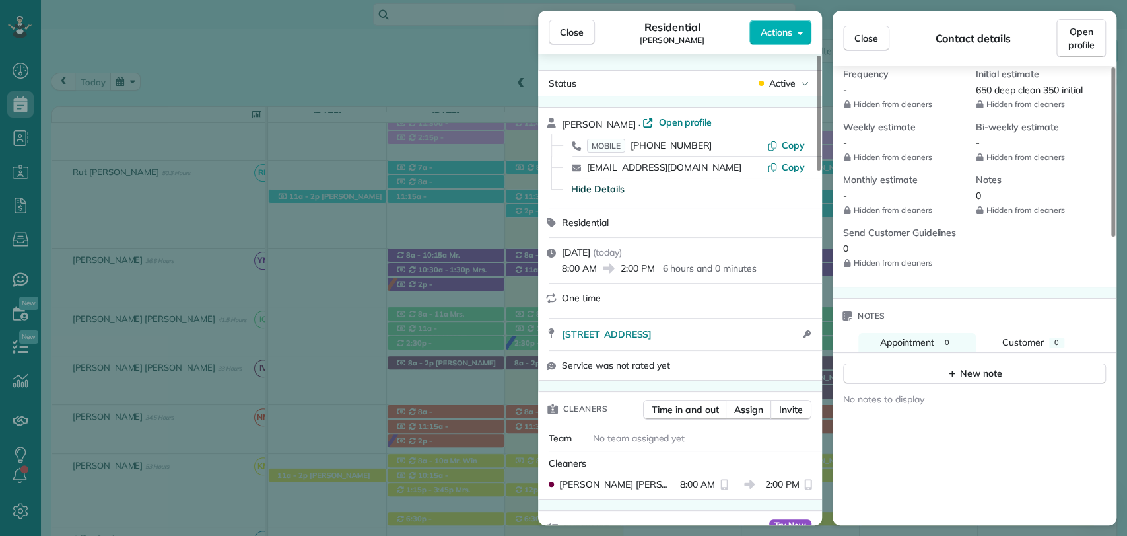
scroll to position [586, 0]
click at [658, 120] on span "Open profile" at bounding box center [684, 122] width 53 height 13
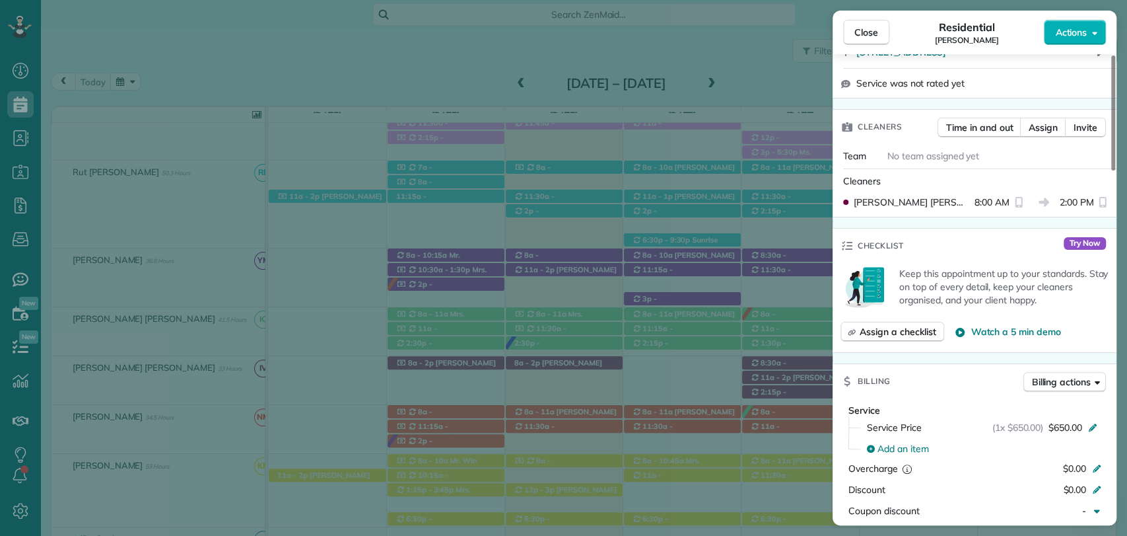
scroll to position [294, 0]
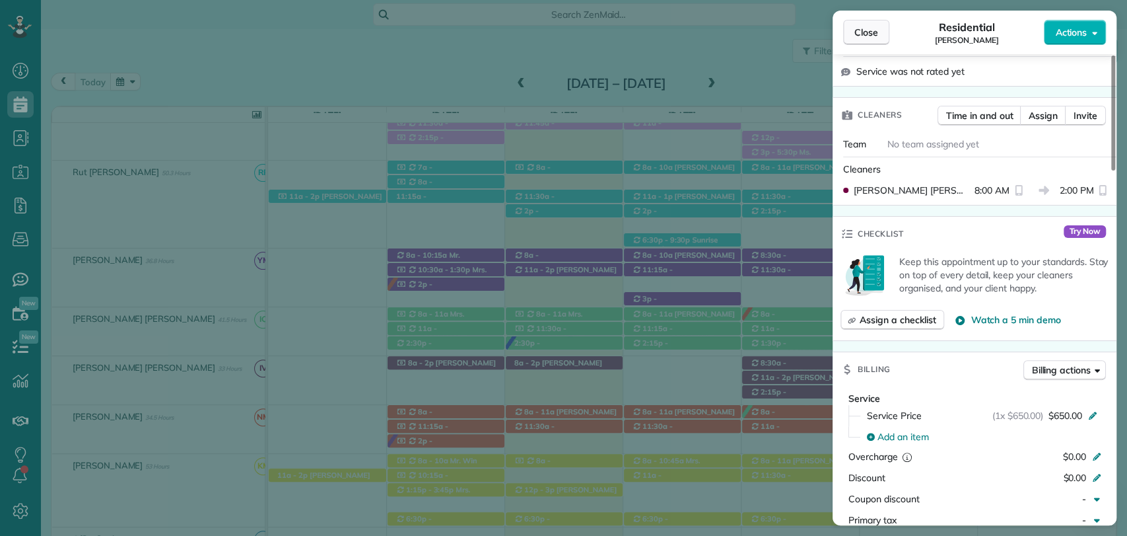
click at [874, 39] on button "Close" at bounding box center [866, 32] width 46 height 25
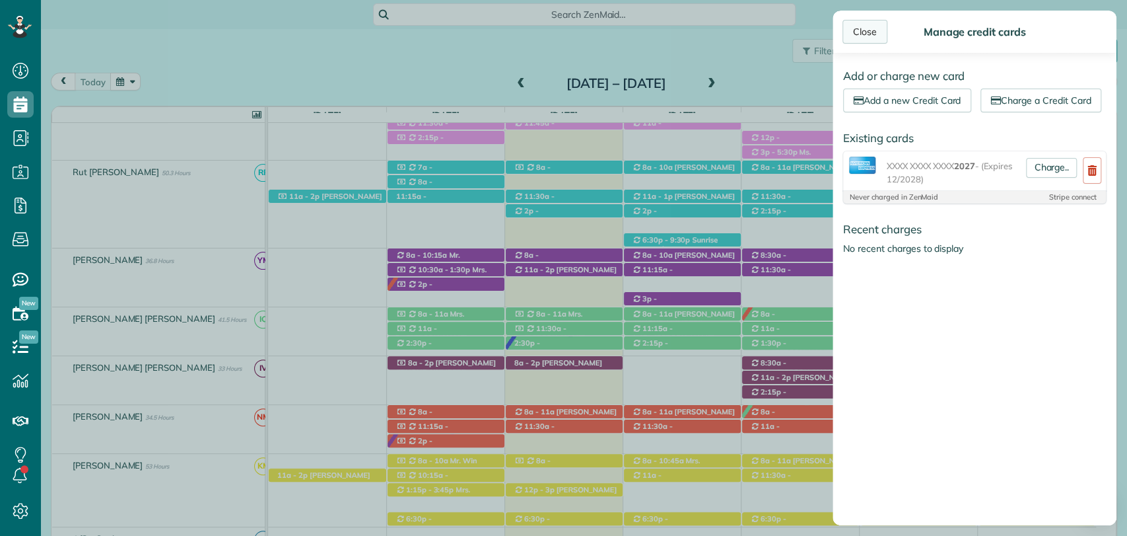
click at [860, 30] on div "Close" at bounding box center [865, 32] width 45 height 24
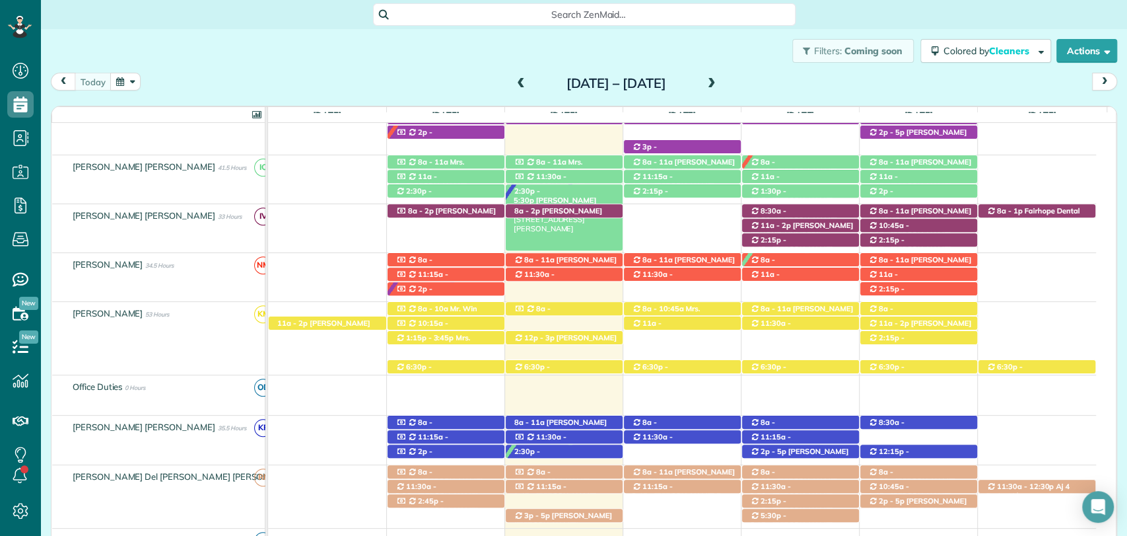
scroll to position [380, 0]
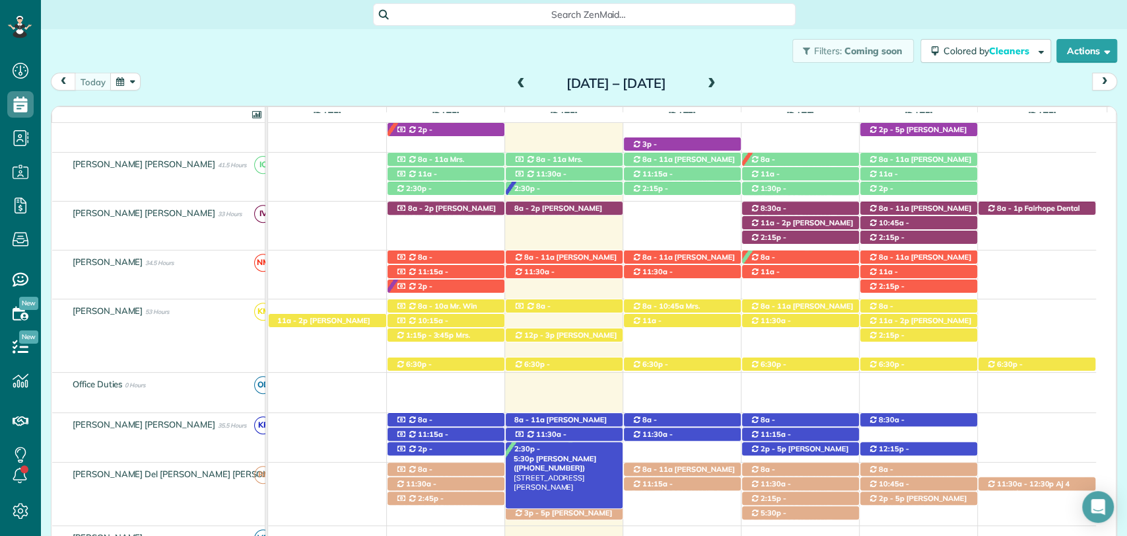
click at [562, 454] on span "Denise Heidinger (+12055295144)" at bounding box center [555, 463] width 83 height 18
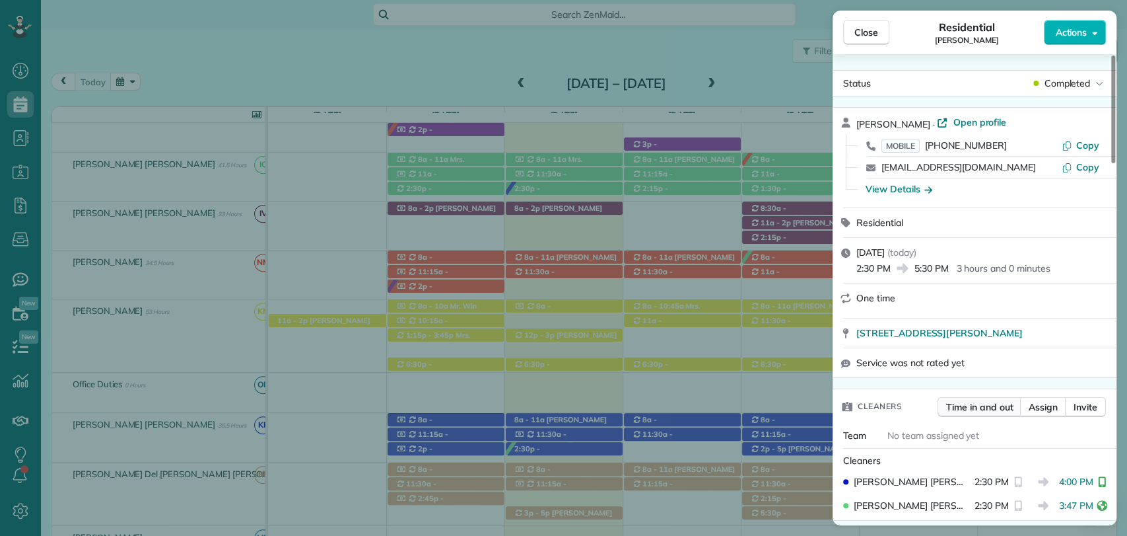
click at [970, 400] on span "Time in and out" at bounding box center [979, 406] width 67 height 13
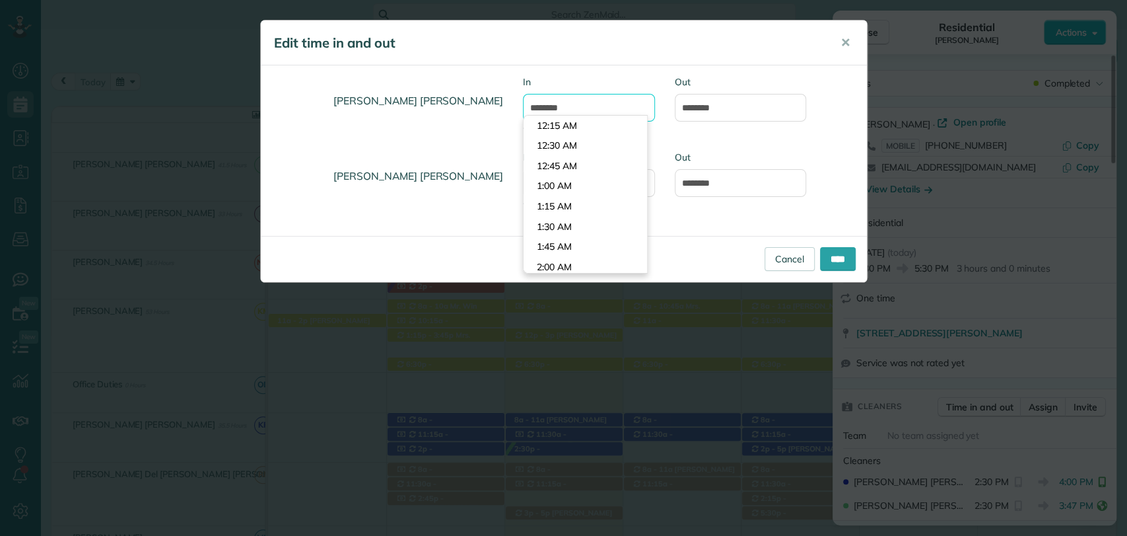
click at [549, 107] on input "*******" at bounding box center [589, 108] width 132 height 28
click at [592, 110] on input "*******" at bounding box center [589, 108] width 132 height 28
type input "*******"
click at [450, 164] on h4 "Kellin Merari Reyes" at bounding box center [387, 176] width 233 height 38
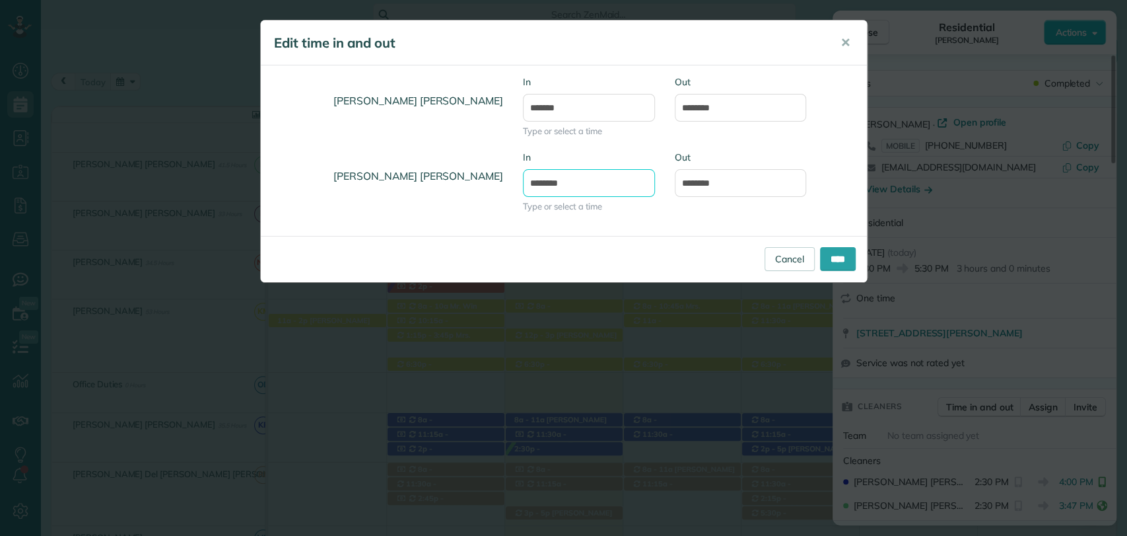
click at [550, 182] on input "*******" at bounding box center [589, 183] width 132 height 28
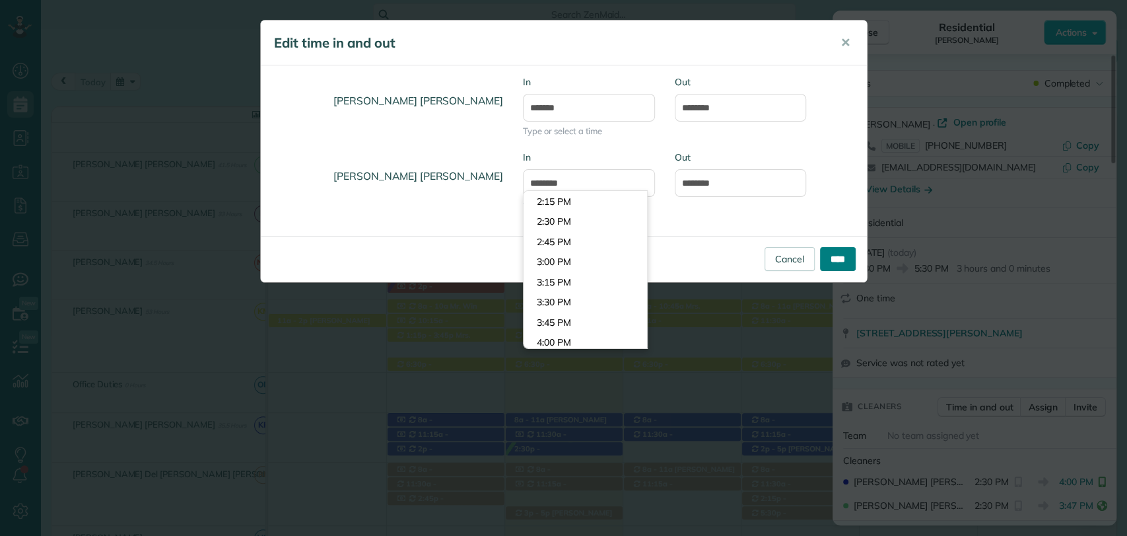
type input "*******"
click at [841, 258] on input "****" at bounding box center [838, 259] width 36 height 24
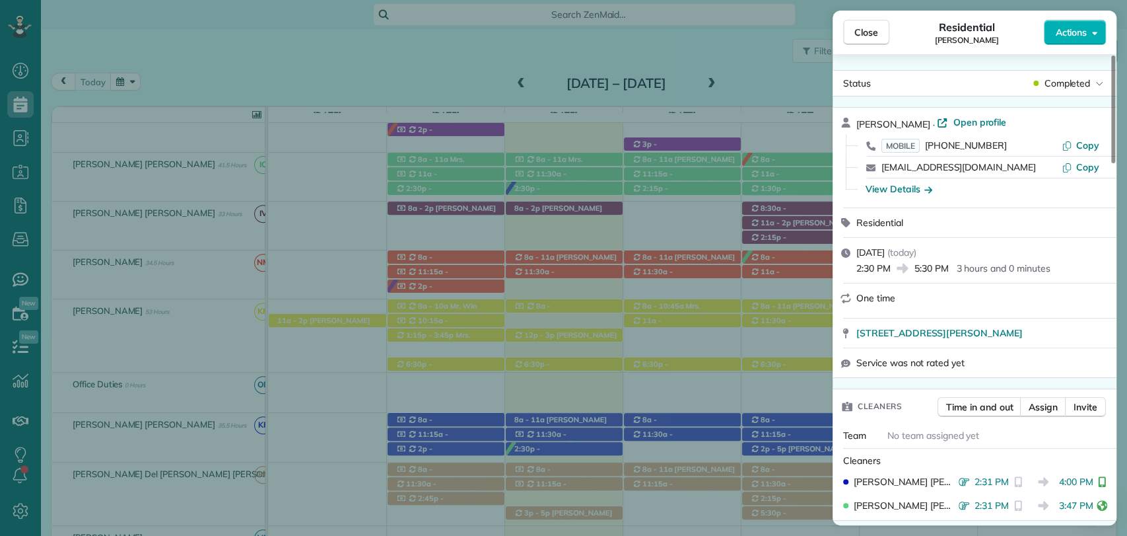
click at [854, 18] on div "Close Residential Denise Heidinger Actions" at bounding box center [975, 33] width 284 height 44
click at [856, 22] on button "Close" at bounding box center [866, 32] width 46 height 25
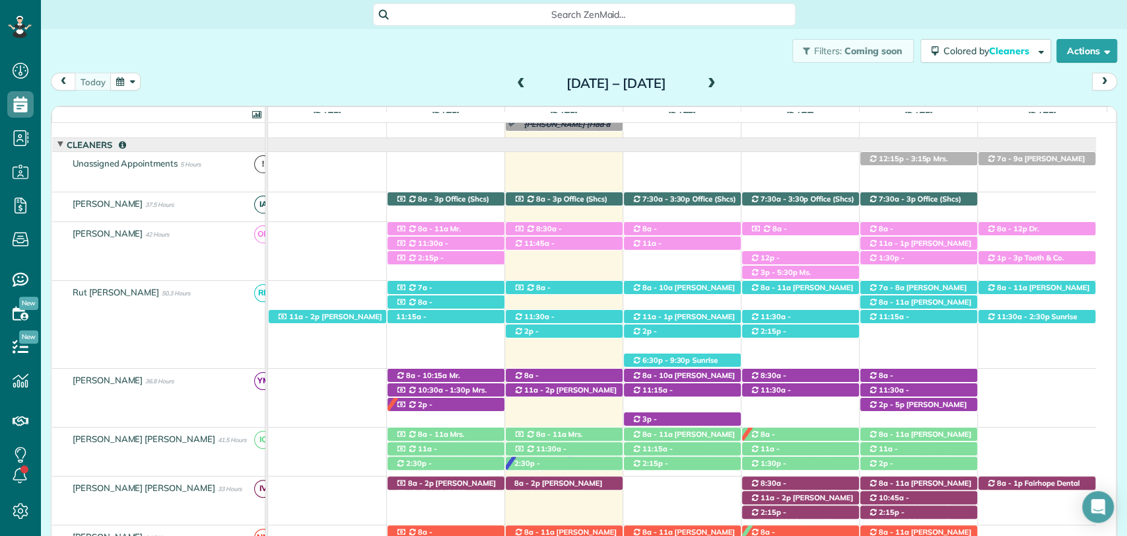
scroll to position [122, 0]
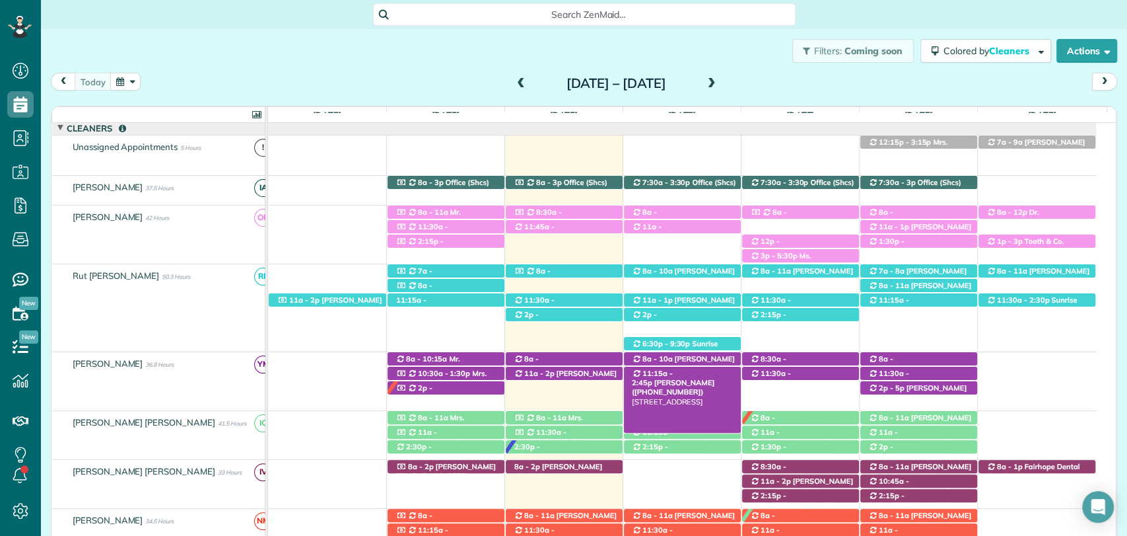
click at [681, 381] on span "Erik Nist (+12512231852)" at bounding box center [673, 387] width 83 height 18
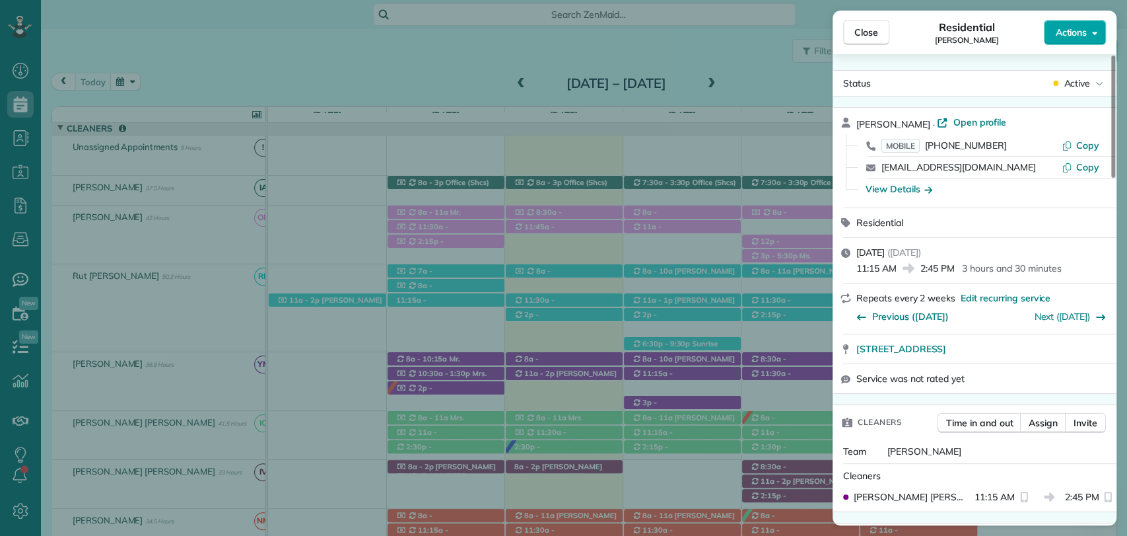
click at [1074, 30] on span "Actions" at bounding box center [1071, 32] width 32 height 13
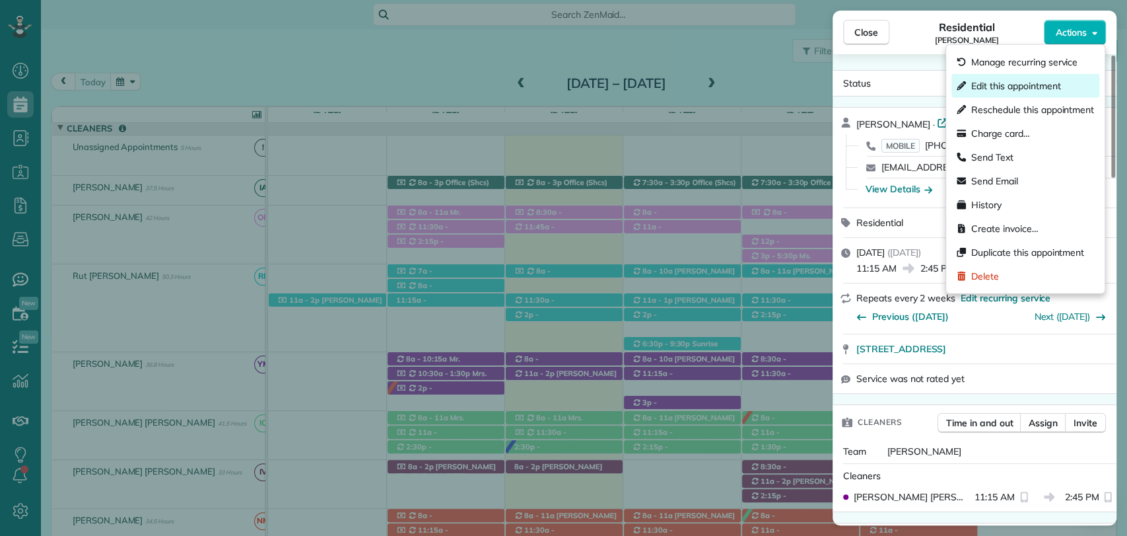
click at [1027, 83] on span "Edit this appointment" at bounding box center [1015, 85] width 89 height 13
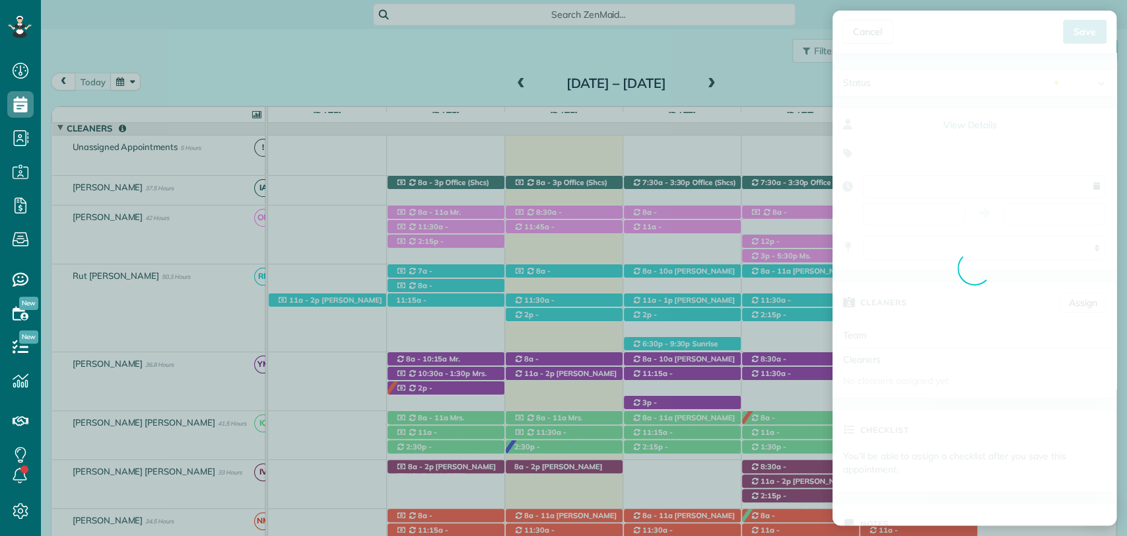
type input "**********"
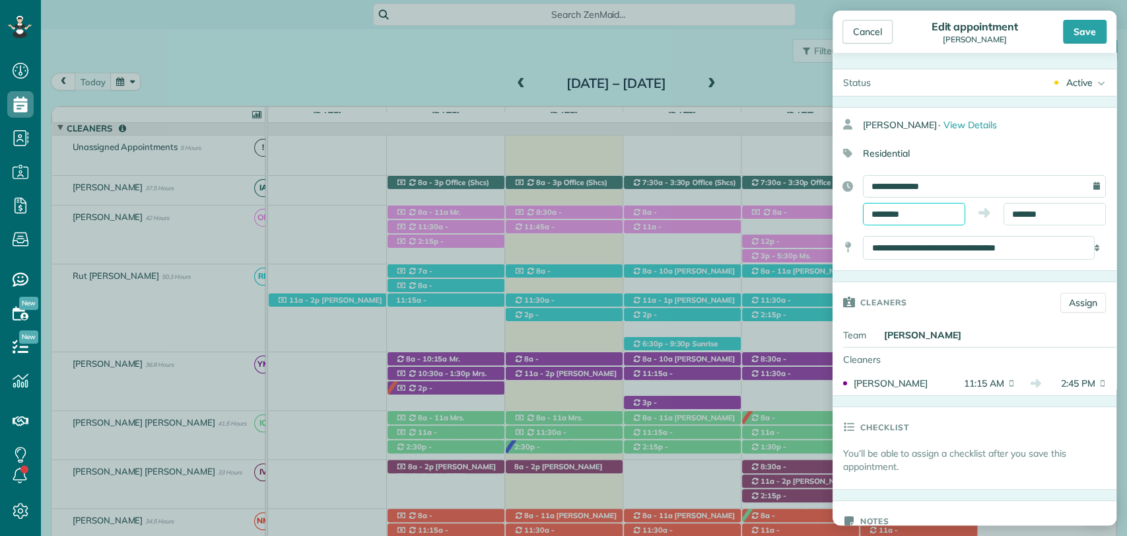
click at [888, 211] on input "********" at bounding box center [914, 214] width 102 height 22
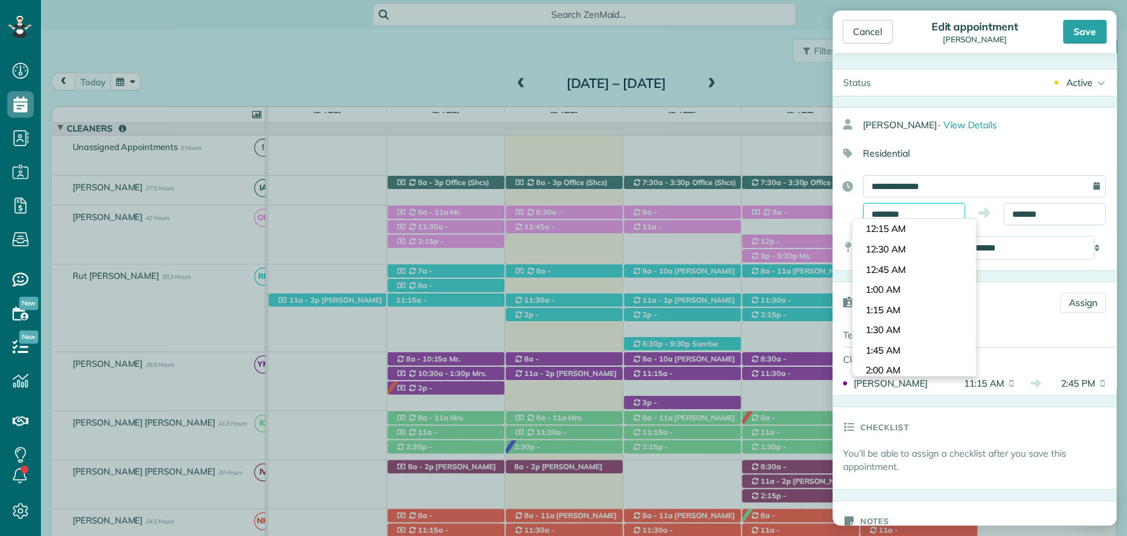
scroll to position [866, 0]
click at [893, 287] on body "Dashboard Scheduling Calendar View List View Dispatch View - Weekly scheduling …" at bounding box center [563, 268] width 1127 height 536
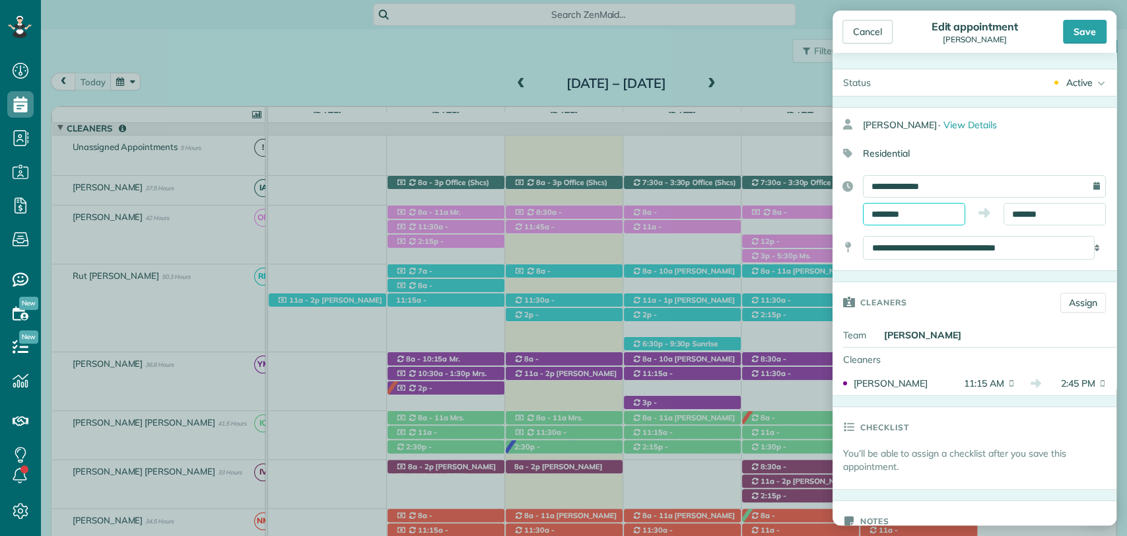
click at [901, 216] on input "********" at bounding box center [914, 214] width 102 height 22
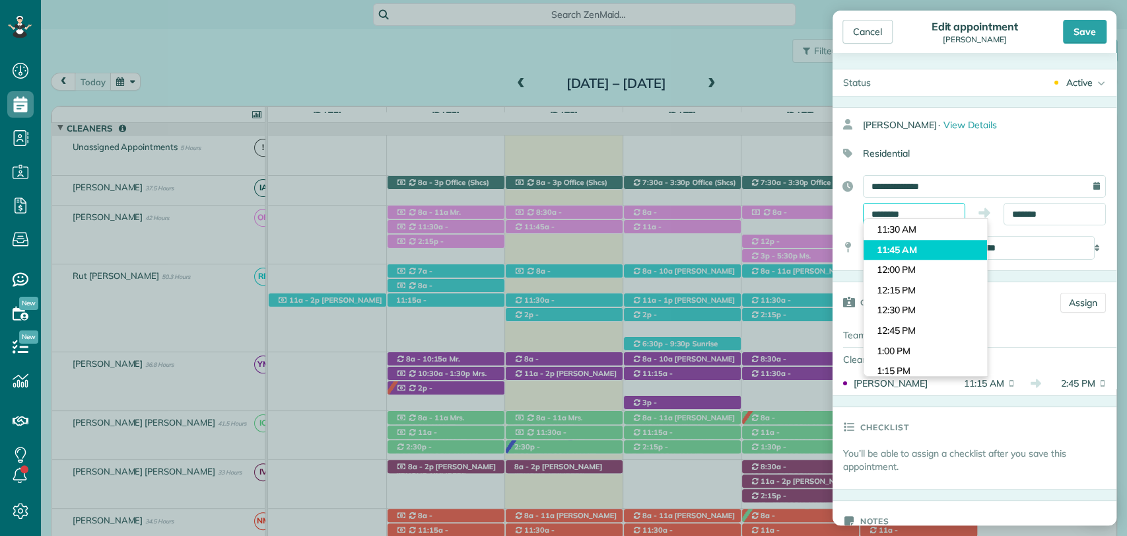
scroll to position [856, 0]
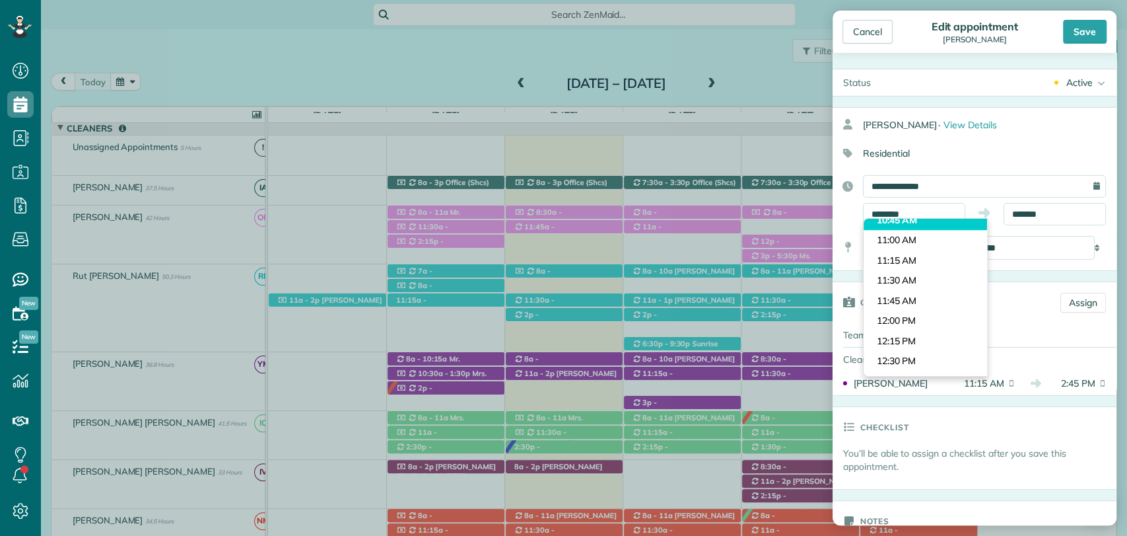
type input "********"
click at [887, 219] on body "Dashboard Scheduling Calendar View List View Dispatch View - Weekly scheduling …" at bounding box center [563, 268] width 1127 height 536
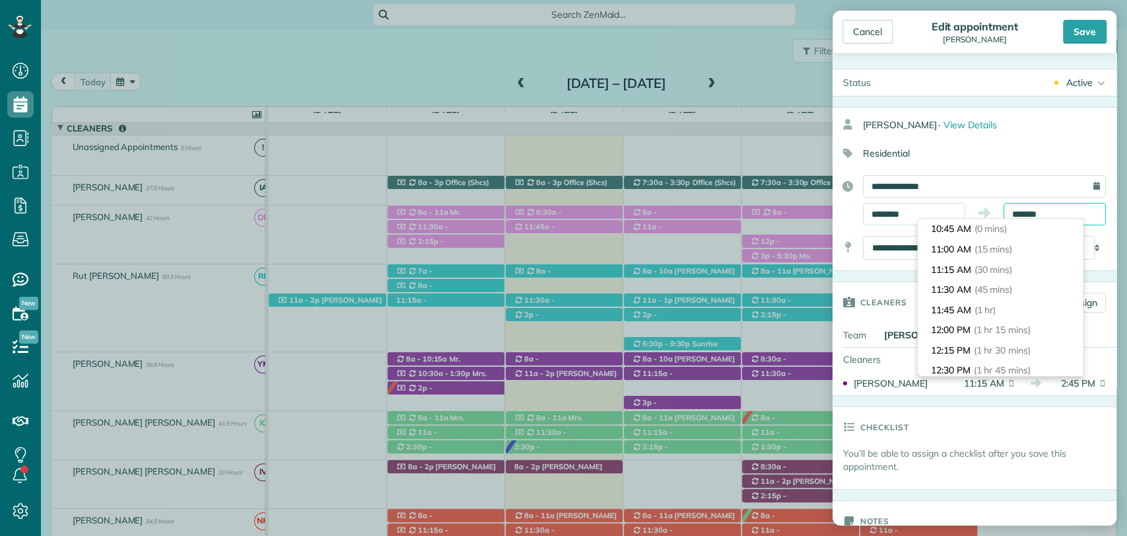
click at [1010, 210] on input "*******" at bounding box center [1055, 214] width 102 height 22
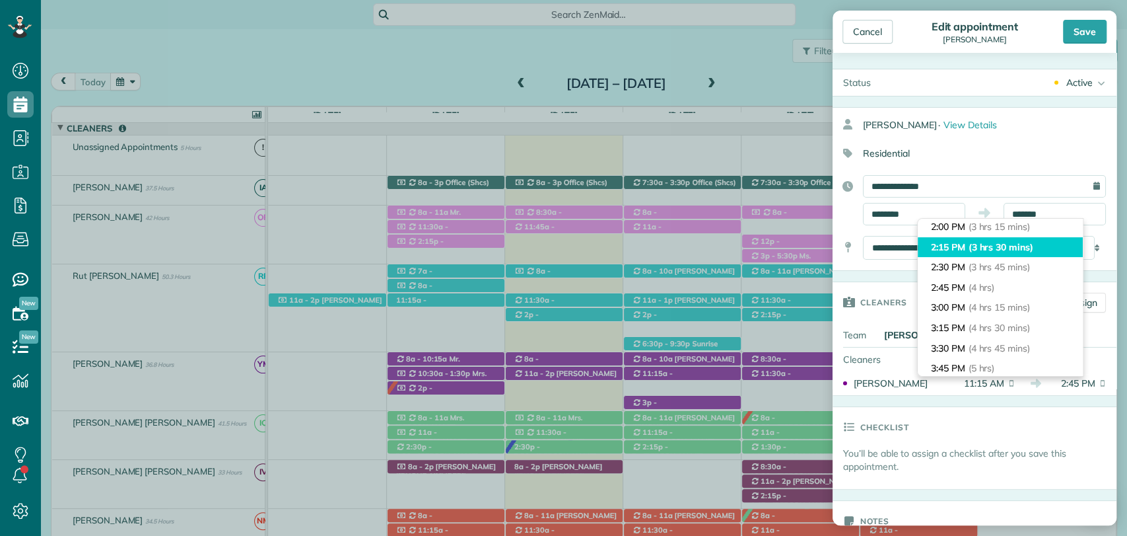
type input "*******"
click at [959, 244] on li "2:15 PM (3 hrs 30 mins)" at bounding box center [1000, 247] width 165 height 20
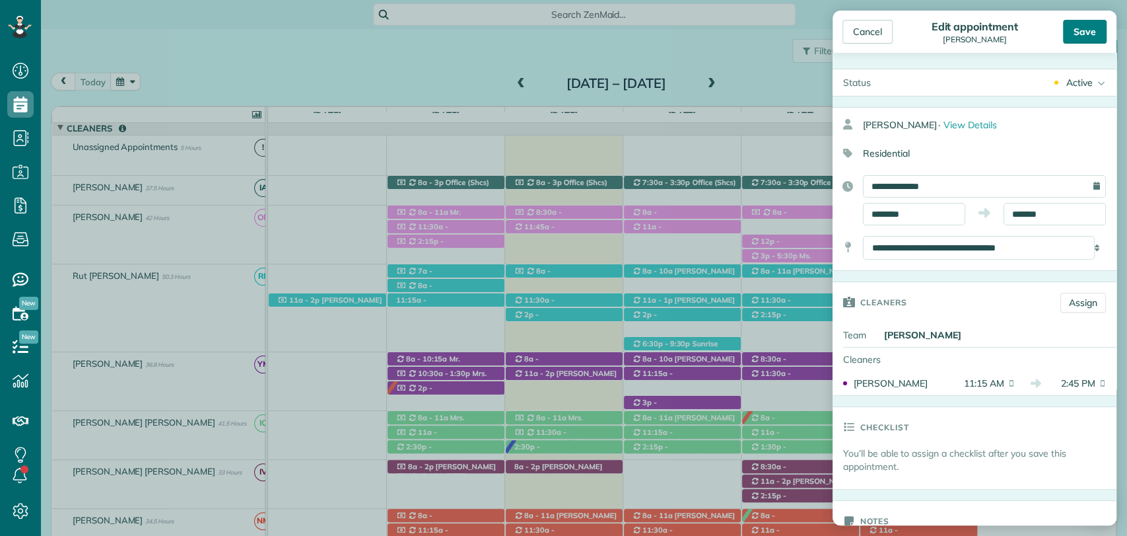
click at [1084, 22] on div "Save" at bounding box center [1085, 32] width 44 height 24
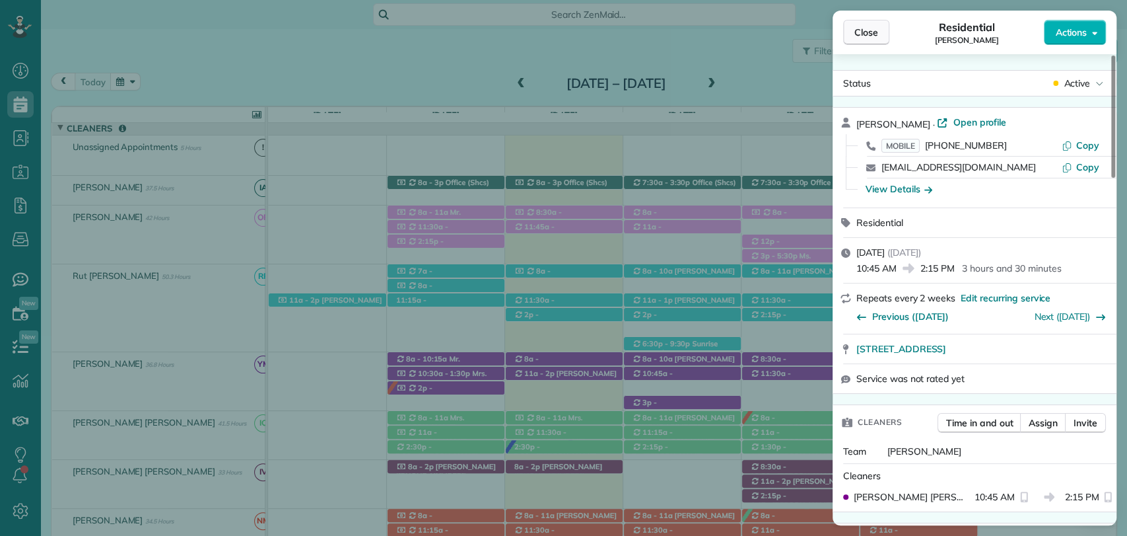
click at [862, 30] on span "Close" at bounding box center [866, 32] width 24 height 13
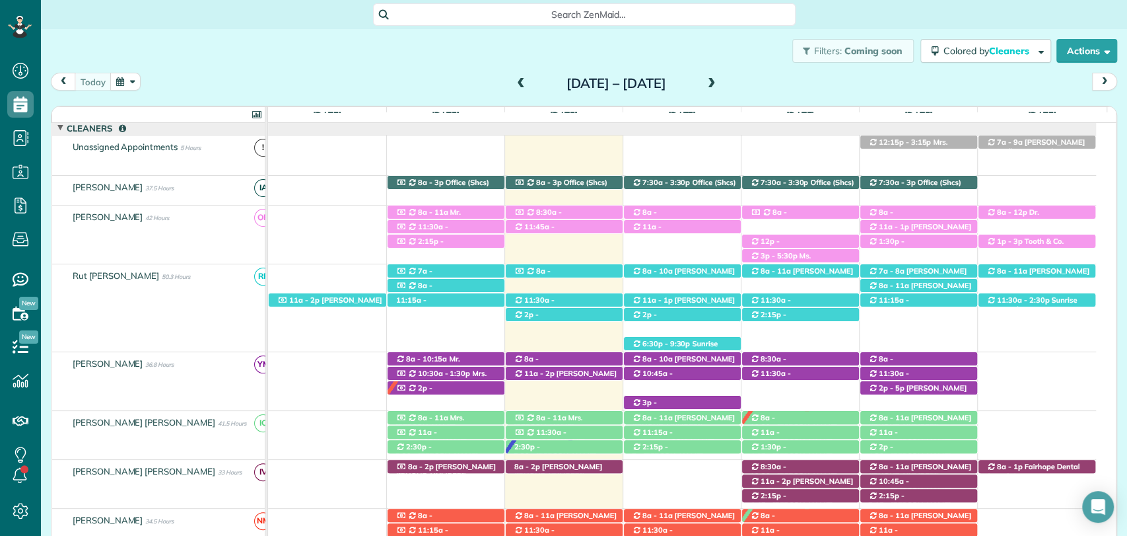
click at [722, 85] on div "Sunday Aug 17 – Saturday Aug 23, 2025" at bounding box center [615, 83] width 211 height 21
click at [719, 81] on span at bounding box center [712, 84] width 15 height 12
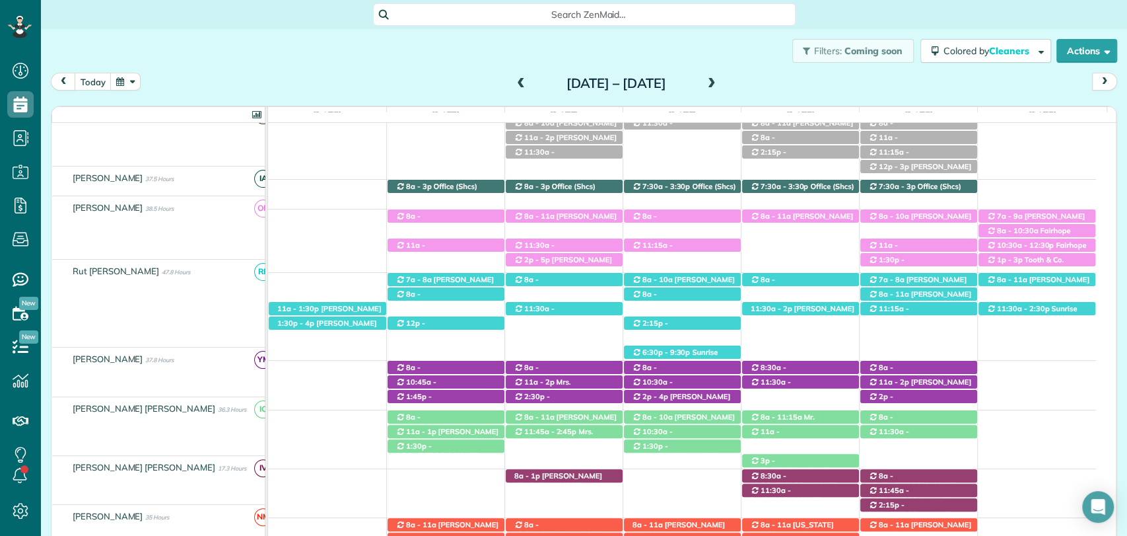
scroll to position [95, 0]
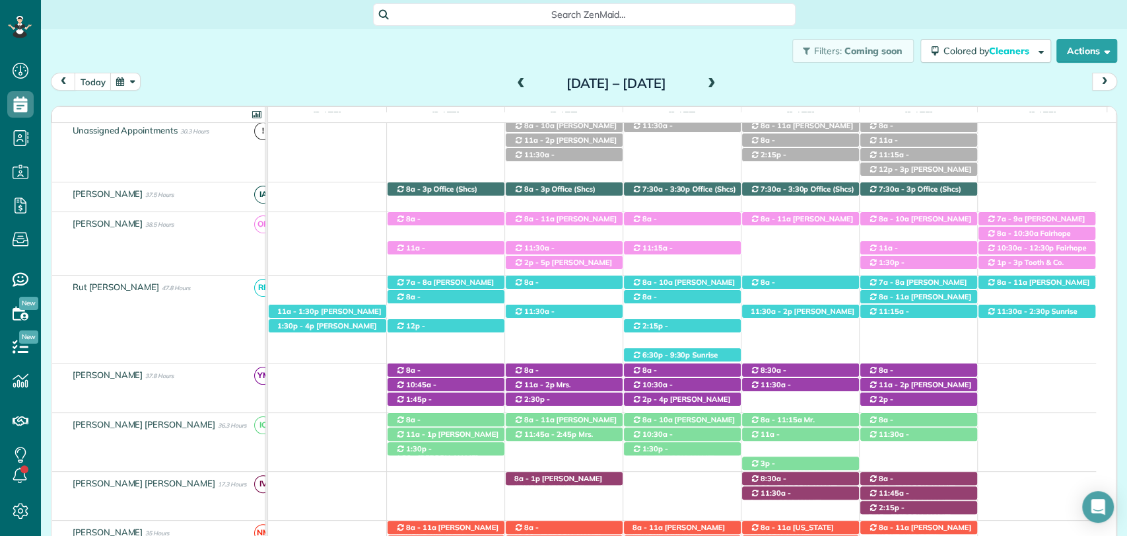
click at [514, 78] on span at bounding box center [521, 84] width 15 height 12
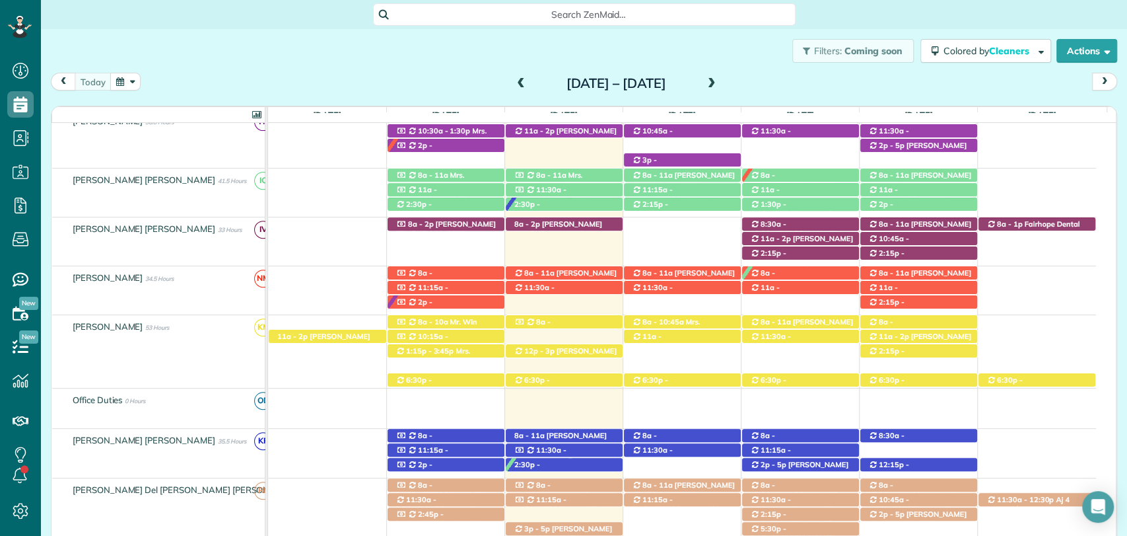
scroll to position [372, 0]
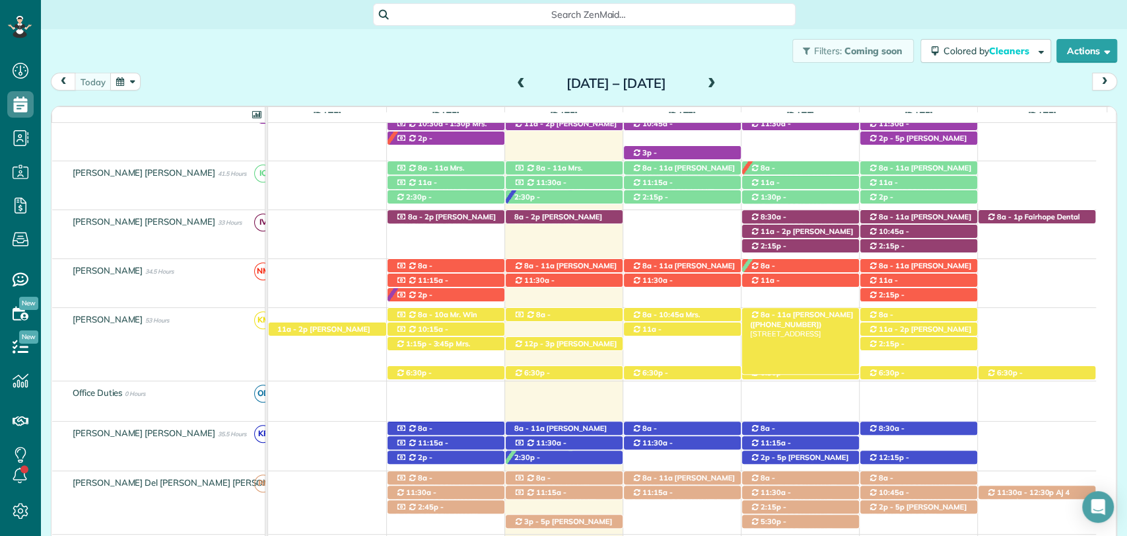
click at [817, 312] on span "Mrs. Valerie Pipkin (+12517516055)" at bounding box center [801, 319] width 103 height 18
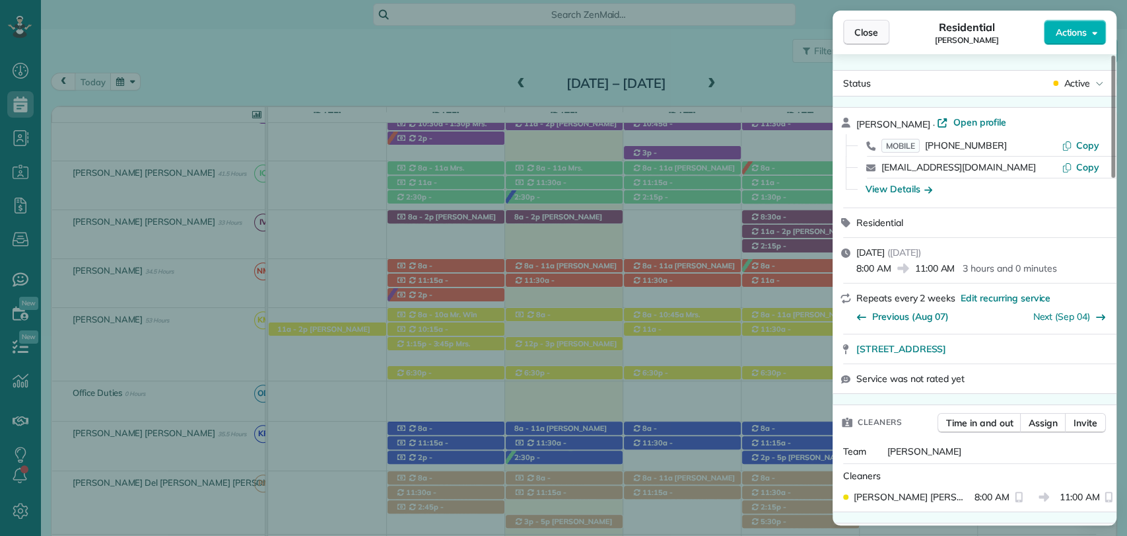
click at [858, 43] on button "Close" at bounding box center [866, 32] width 46 height 25
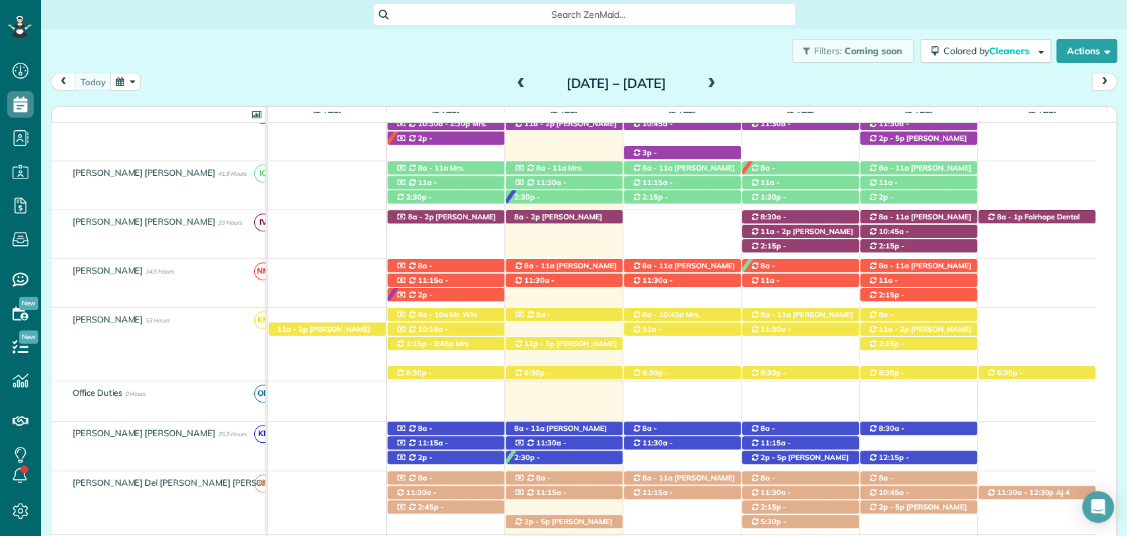
click at [719, 81] on span at bounding box center [712, 84] width 15 height 12
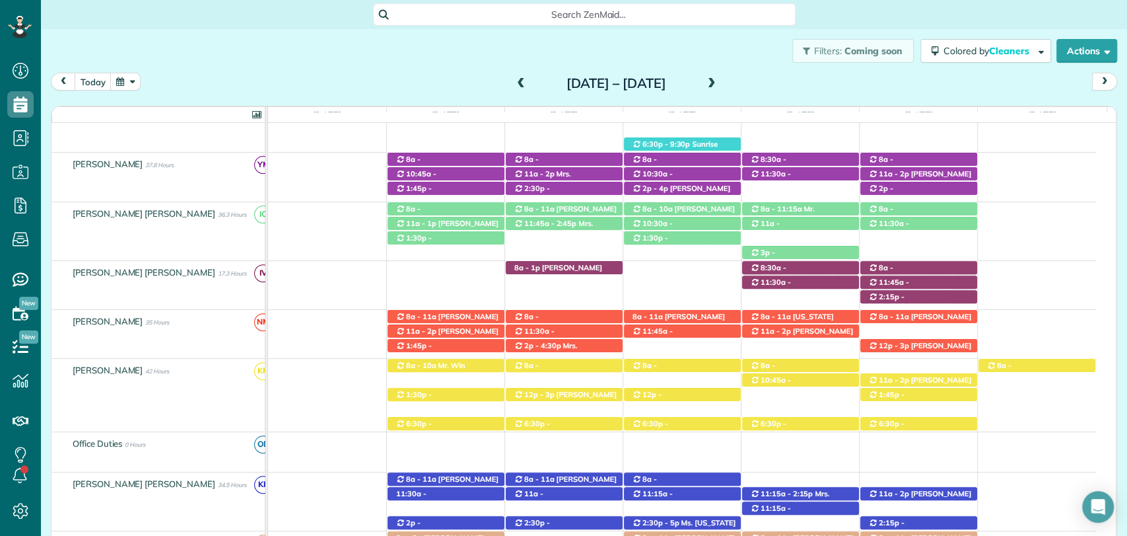
scroll to position [357, 0]
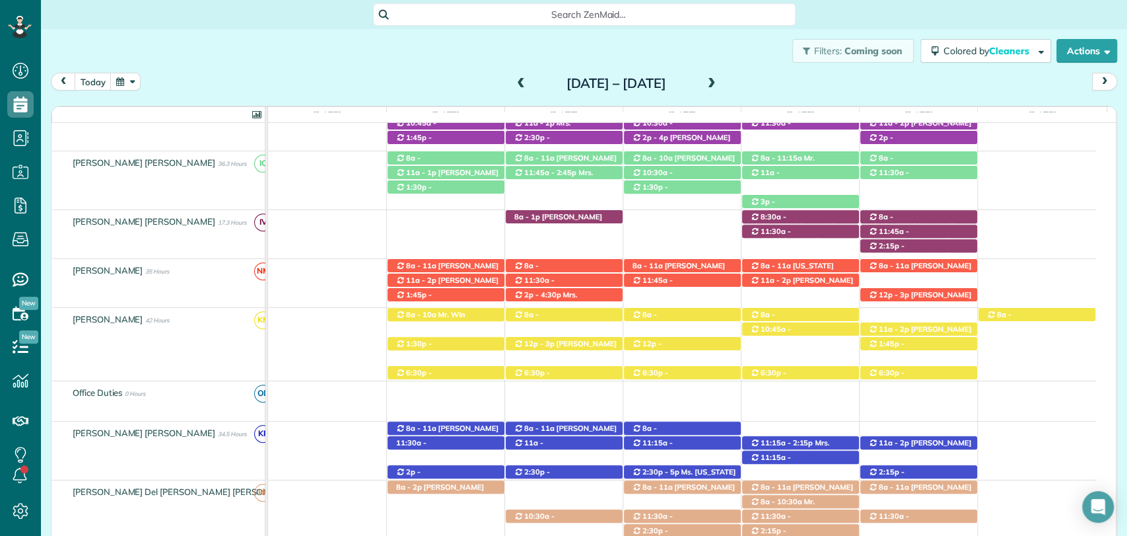
click at [514, 86] on span at bounding box center [521, 84] width 15 height 12
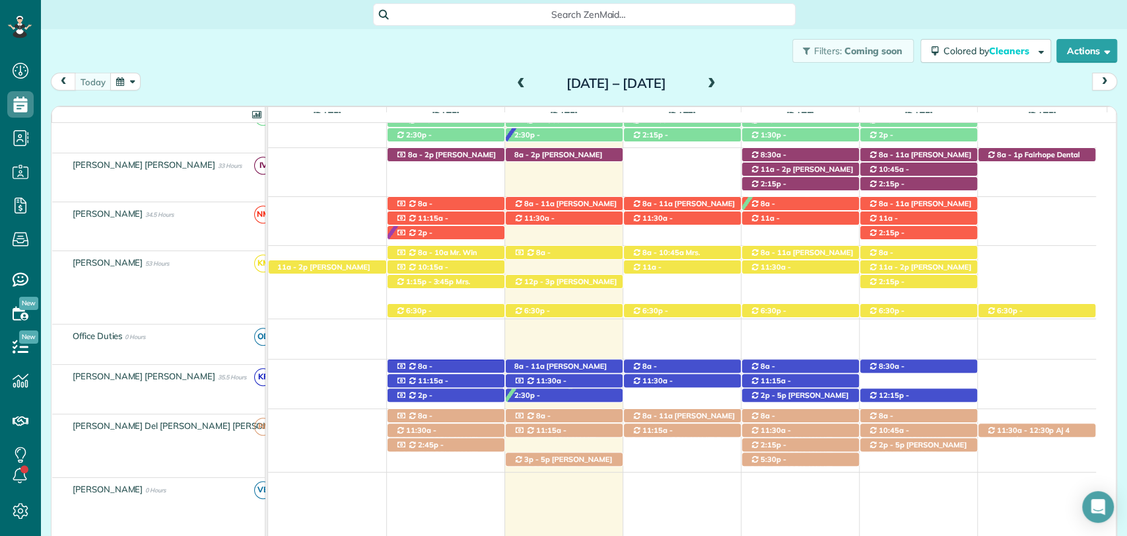
scroll to position [434, 0]
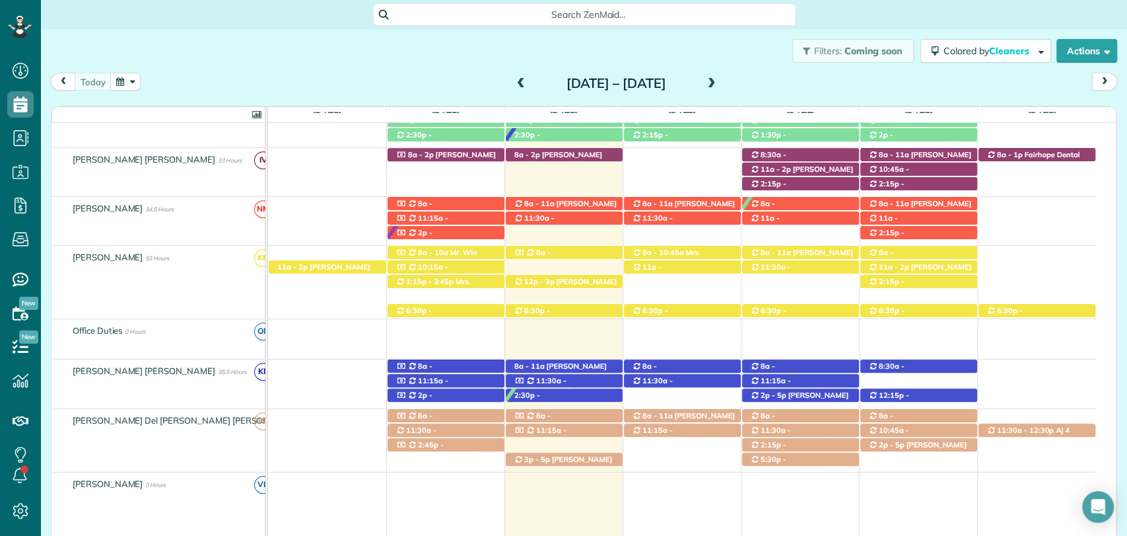
click at [719, 87] on span at bounding box center [712, 84] width 15 height 12
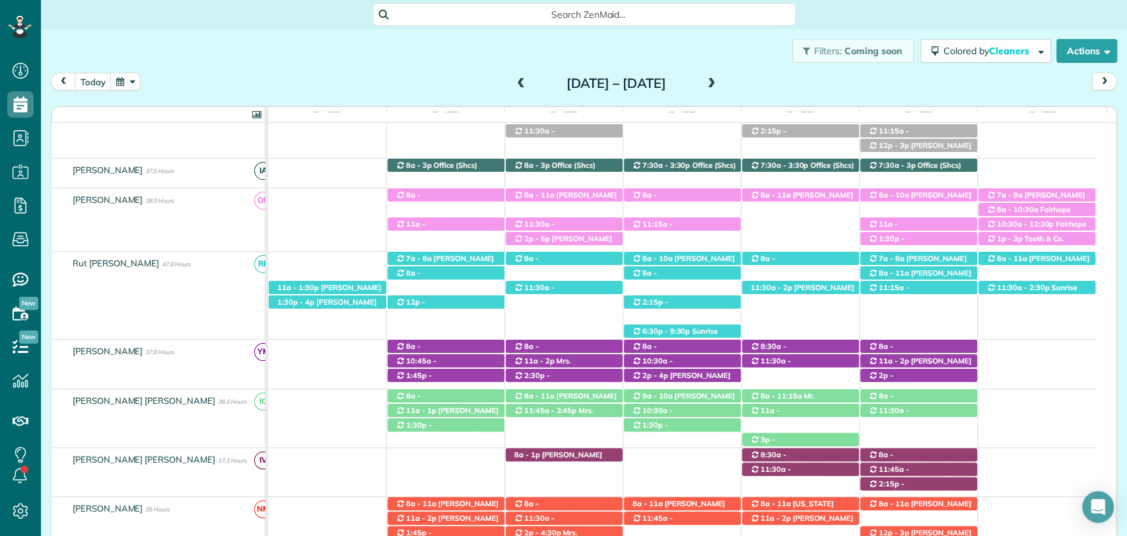
scroll to position [78, 0]
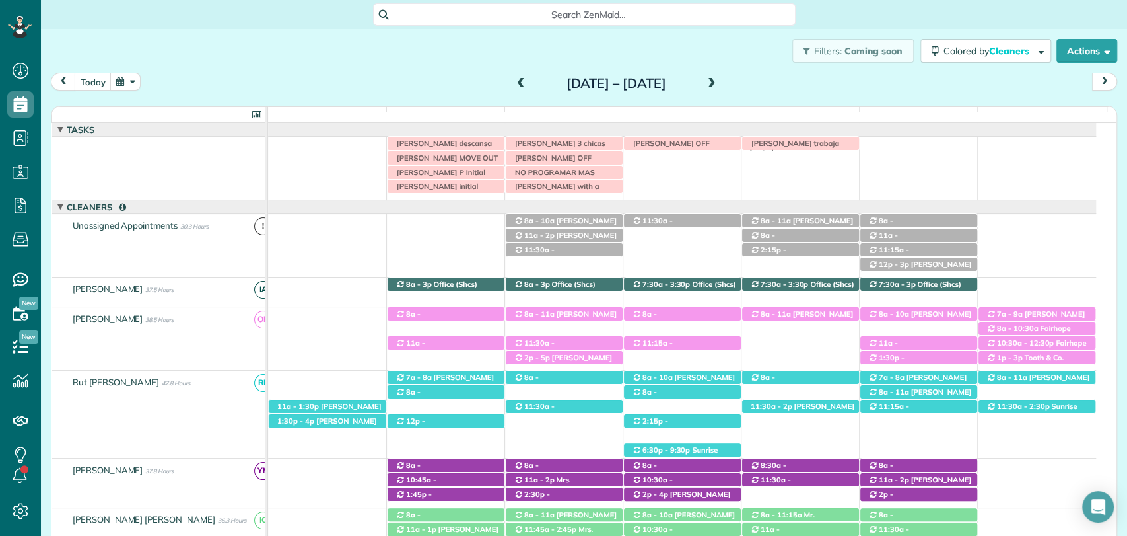
click at [514, 78] on span at bounding box center [521, 84] width 15 height 12
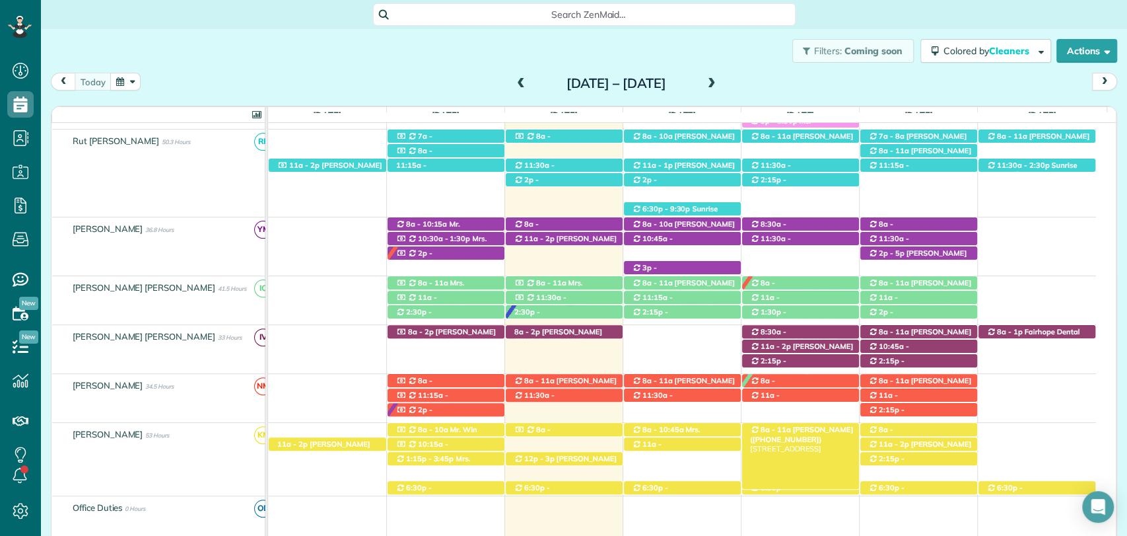
click at [797, 430] on span "Mrs. Valerie Pipkin (+12517516055)" at bounding box center [801, 434] width 103 height 18
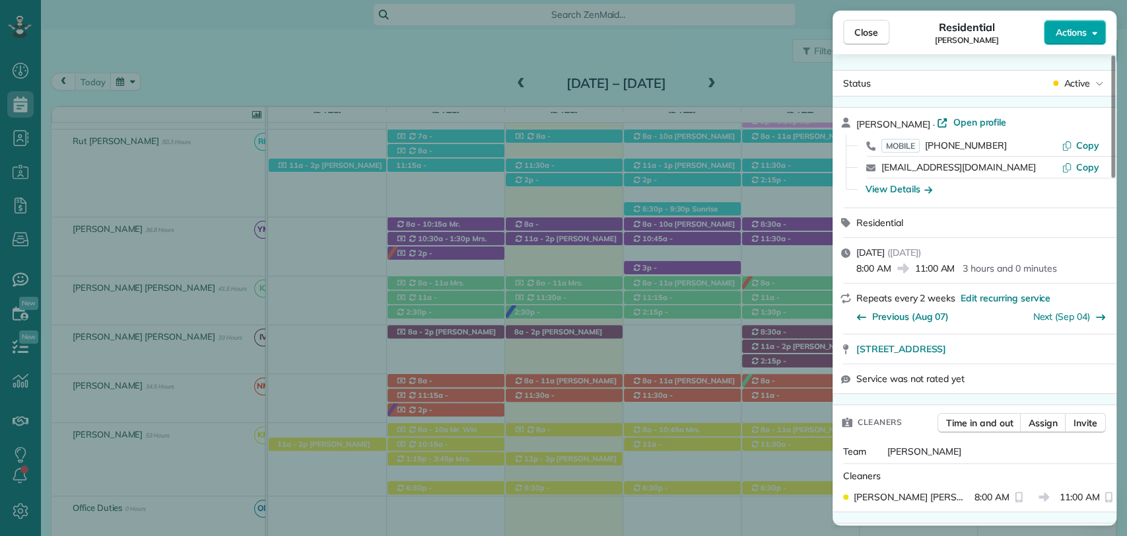
click at [1080, 35] on span "Actions" at bounding box center [1071, 32] width 32 height 13
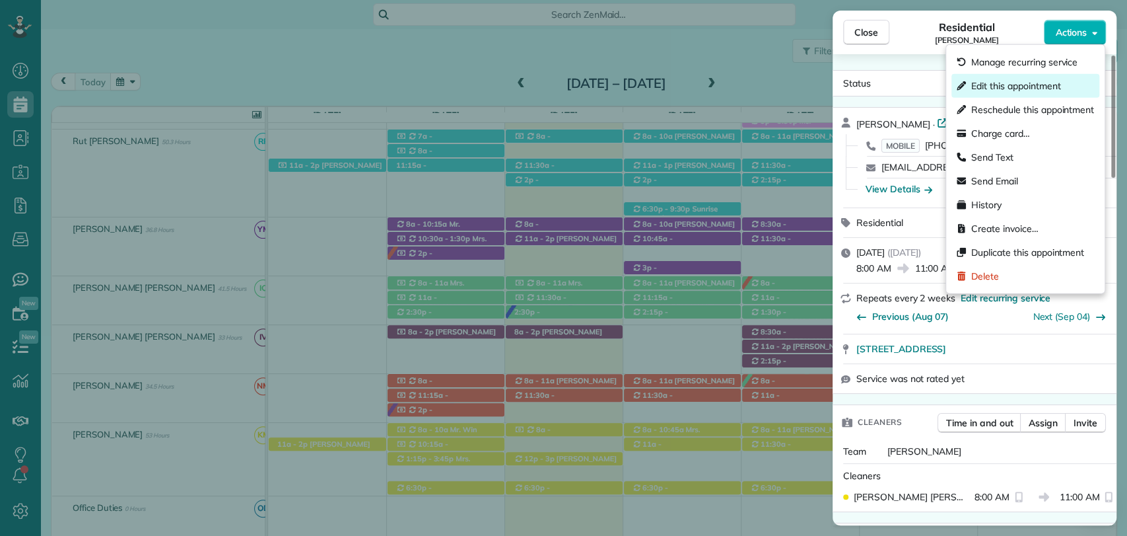
click at [1005, 89] on span "Edit this appointment" at bounding box center [1015, 85] width 89 height 13
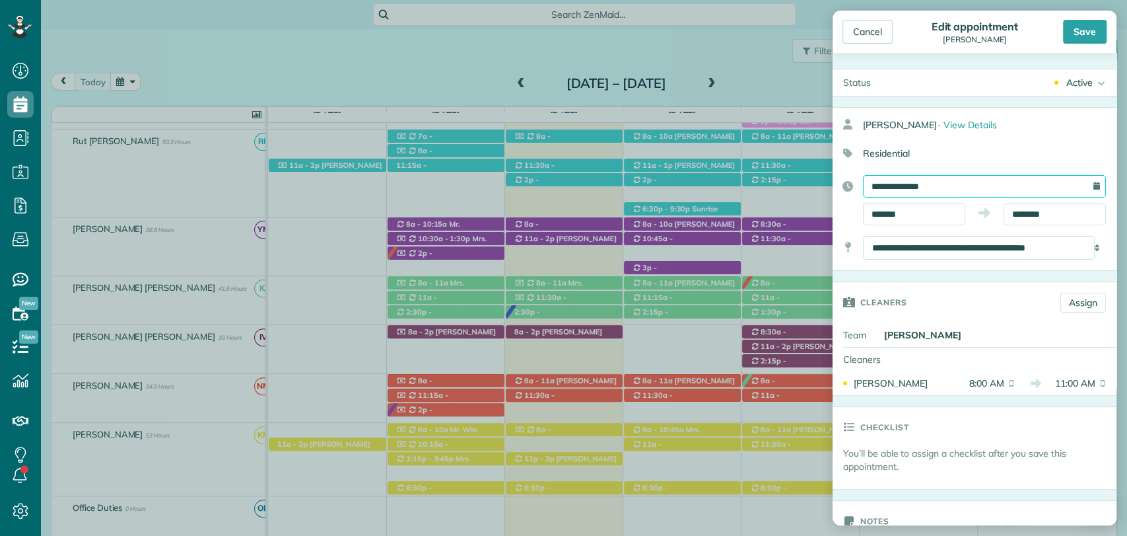
click at [918, 186] on input "**********" at bounding box center [984, 186] width 243 height 22
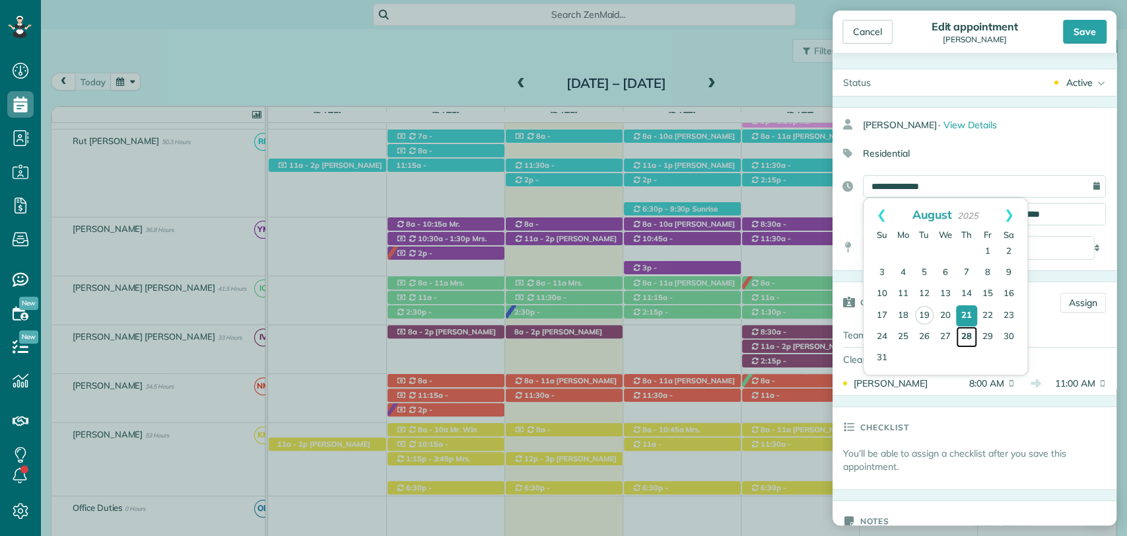
click at [963, 337] on link "28" at bounding box center [966, 336] width 21 height 21
type input "**********"
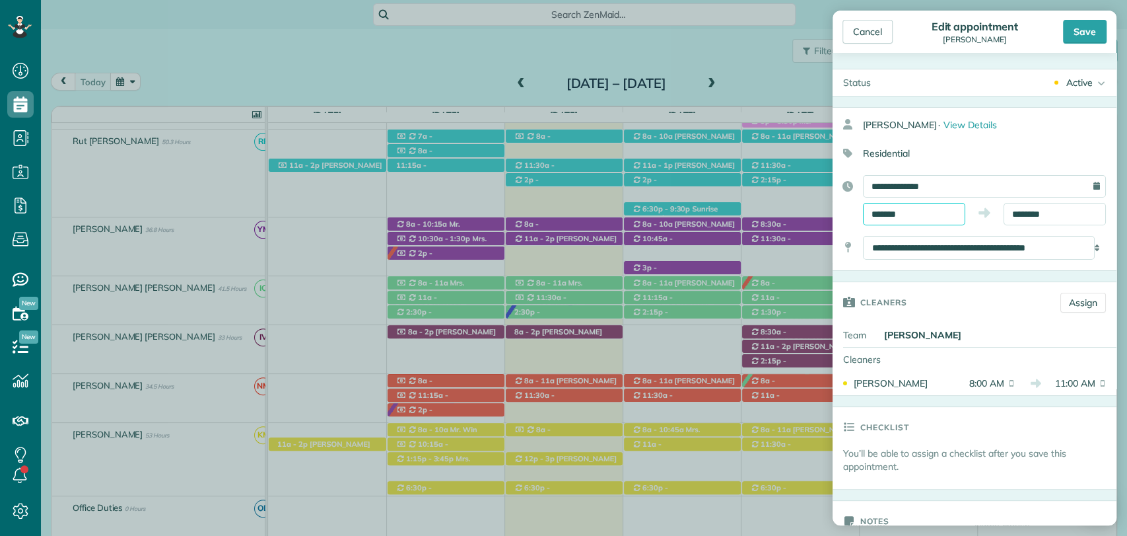
click at [903, 213] on input "*******" at bounding box center [914, 214] width 102 height 22
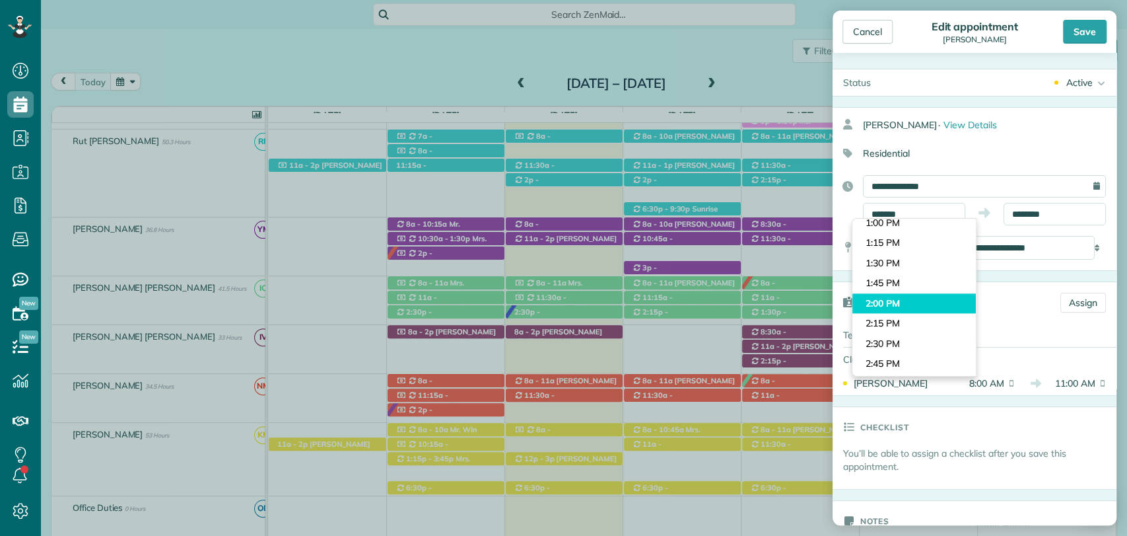
type input "*******"
click at [890, 301] on body "Dashboard Scheduling Calendar View List View Dispatch View - Weekly scheduling …" at bounding box center [563, 268] width 1127 height 536
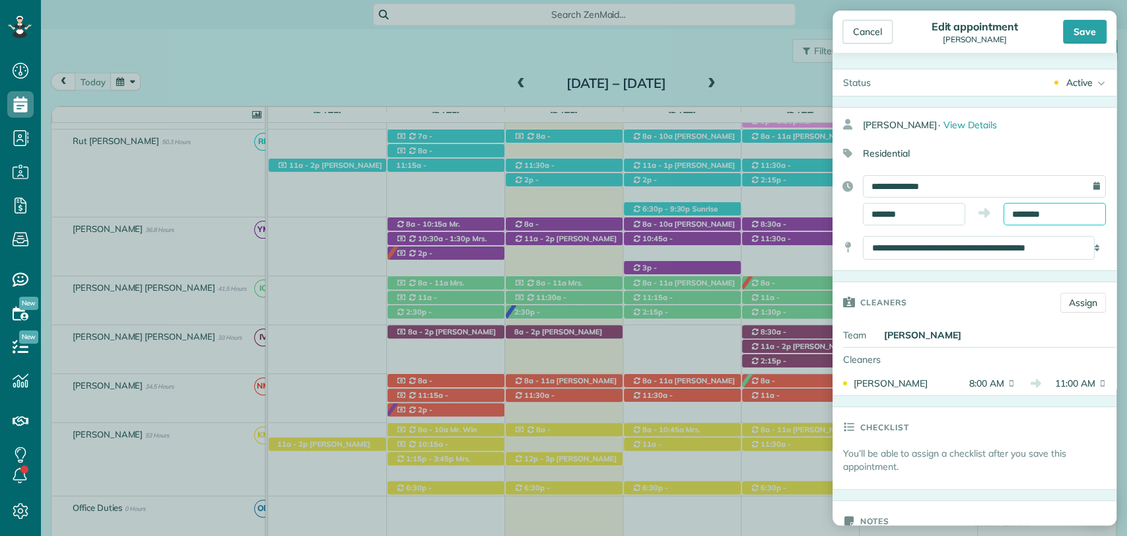
click at [1019, 211] on input "********" at bounding box center [1055, 214] width 102 height 22
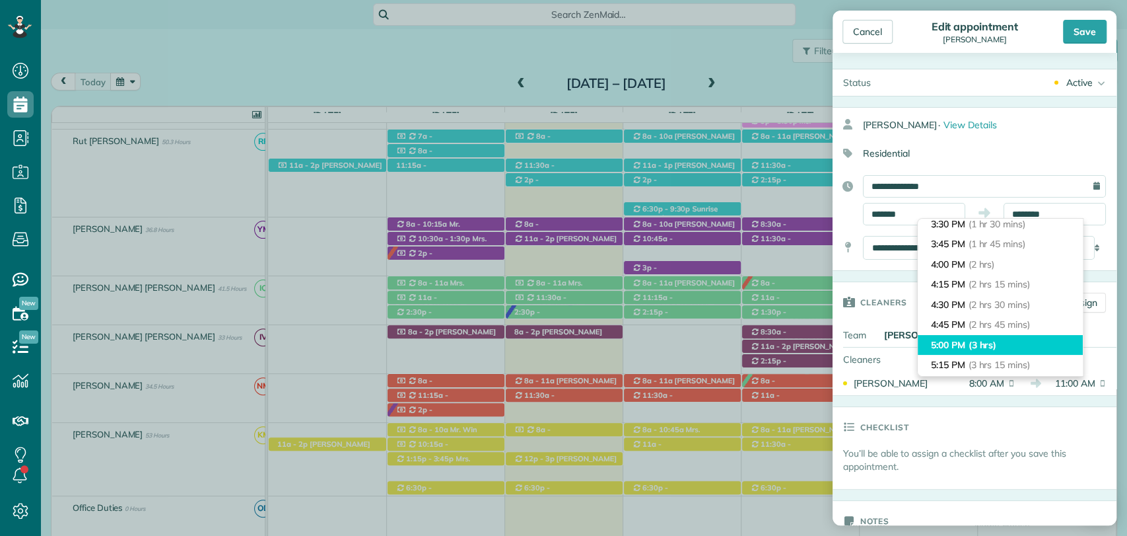
type input "*******"
click at [983, 342] on span "(3 hrs)" at bounding box center [983, 345] width 28 height 12
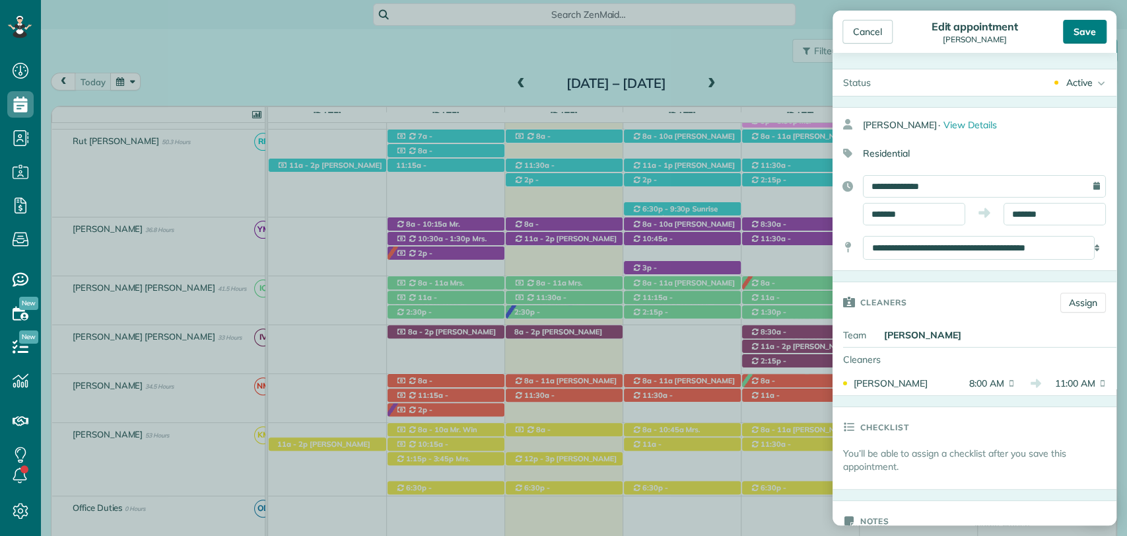
click at [1078, 27] on div "Save" at bounding box center [1085, 32] width 44 height 24
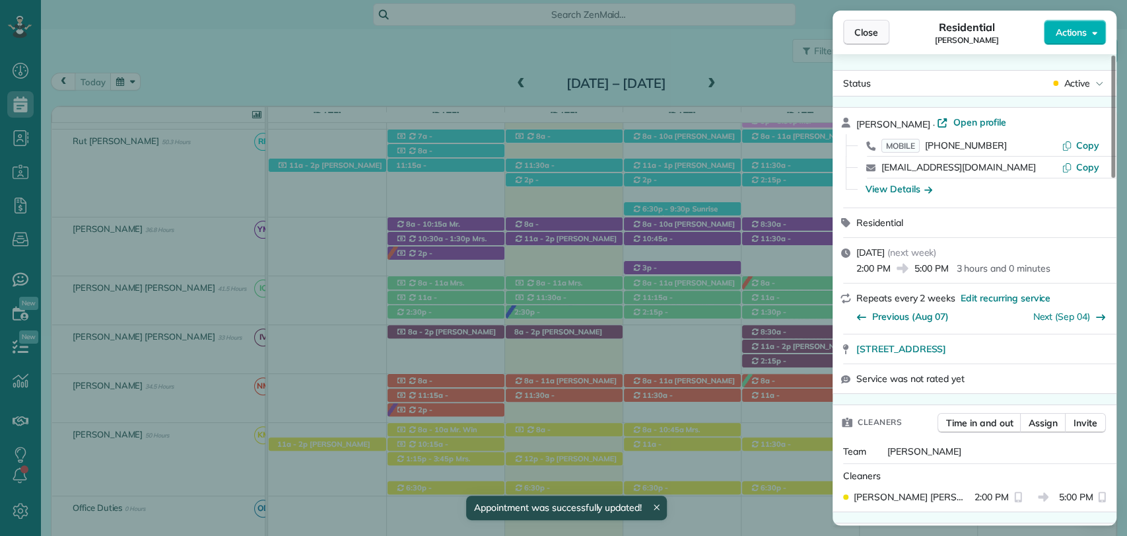
click at [866, 30] on span "Close" at bounding box center [866, 32] width 24 height 13
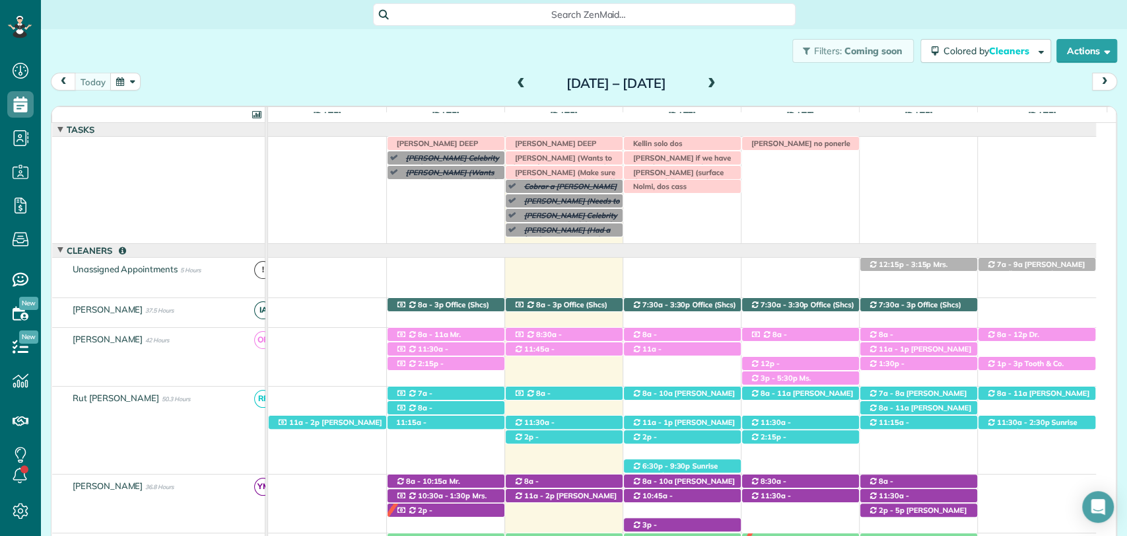
click at [771, 194] on div "Yolanda no ponerle mas casas hoy porque tiene una cita IRMA DEEP CLEAN IRMA VAS…" at bounding box center [682, 190] width 828 height 106
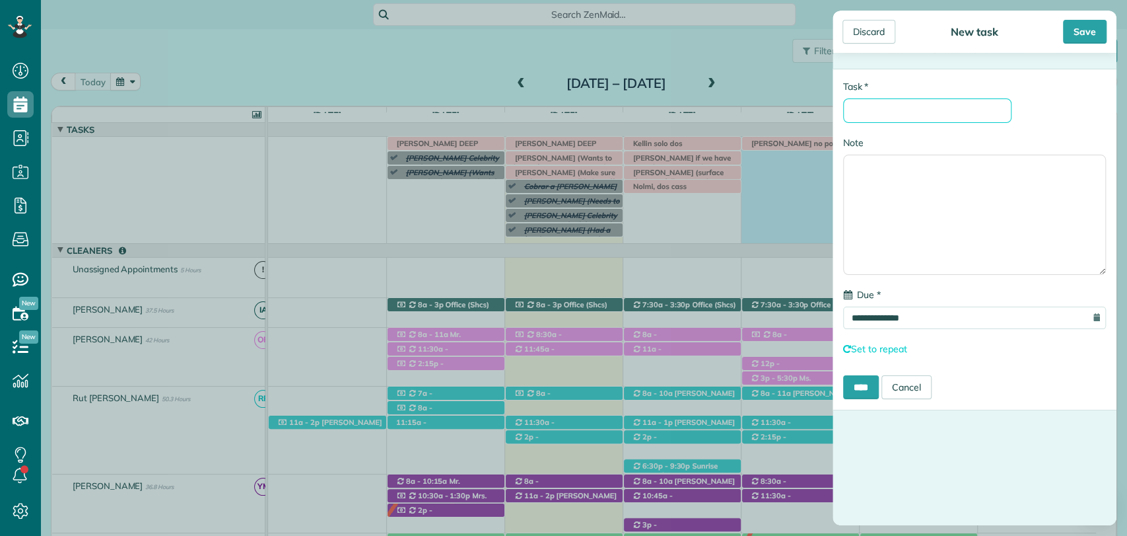
click at [901, 106] on input "* Task" at bounding box center [927, 110] width 168 height 24
click at [932, 106] on input "* Task" at bounding box center [927, 110] width 168 height 24
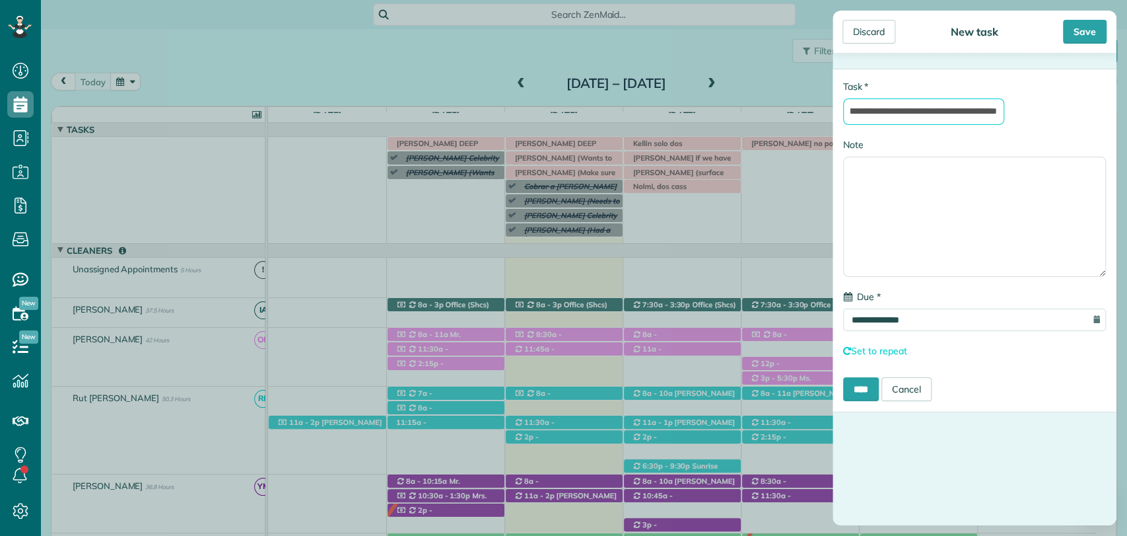
scroll to position [0, 138]
type input "**********"
click at [876, 382] on input "****" at bounding box center [861, 389] width 36 height 24
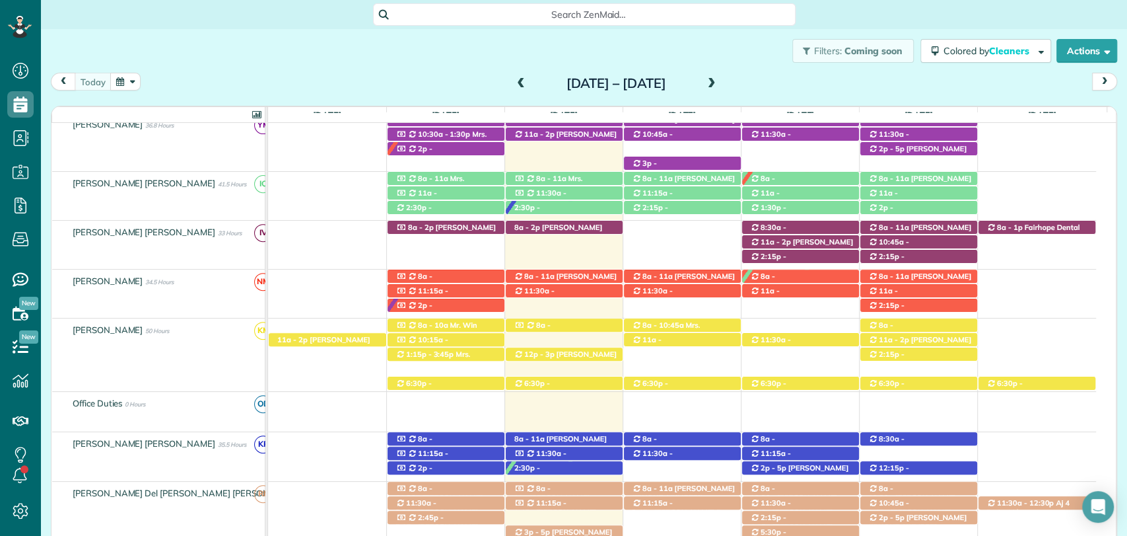
scroll to position [394, 0]
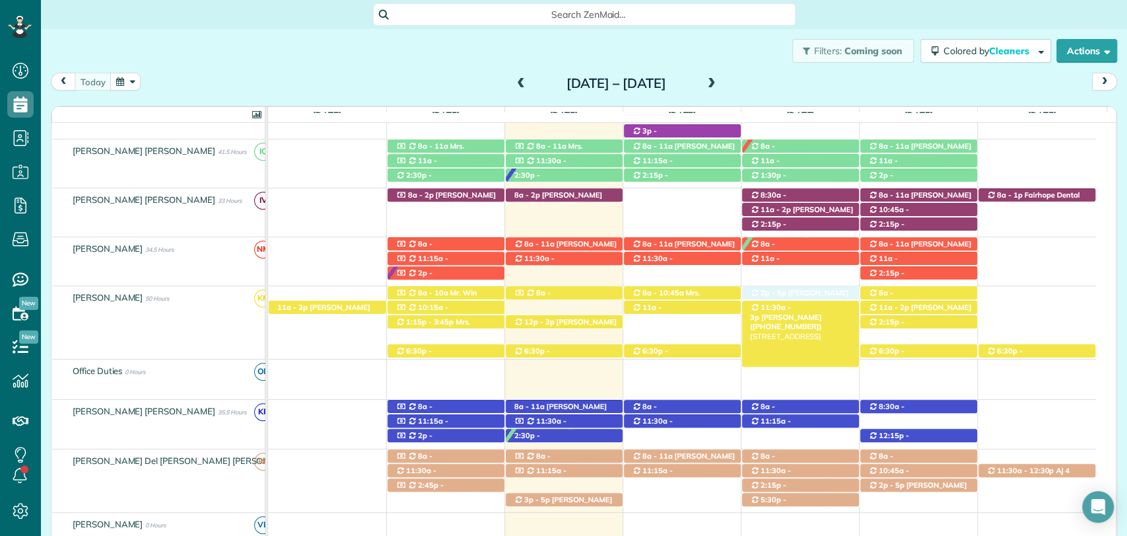
drag, startPoint x: 801, startPoint y: 436, endPoint x: 794, endPoint y: 310, distance: 127.0
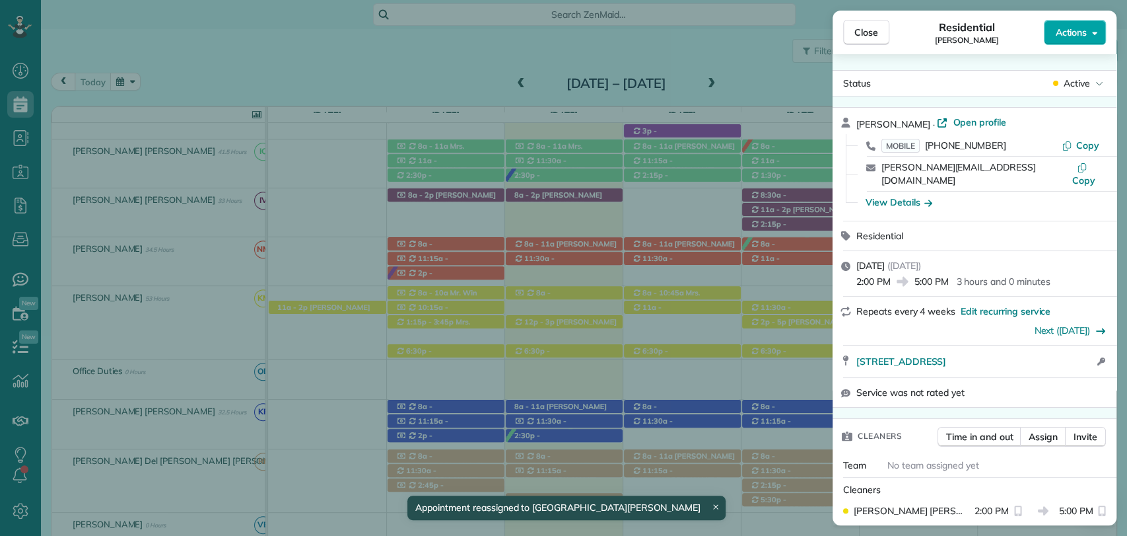
click at [1076, 39] on button "Actions" at bounding box center [1075, 32] width 62 height 25
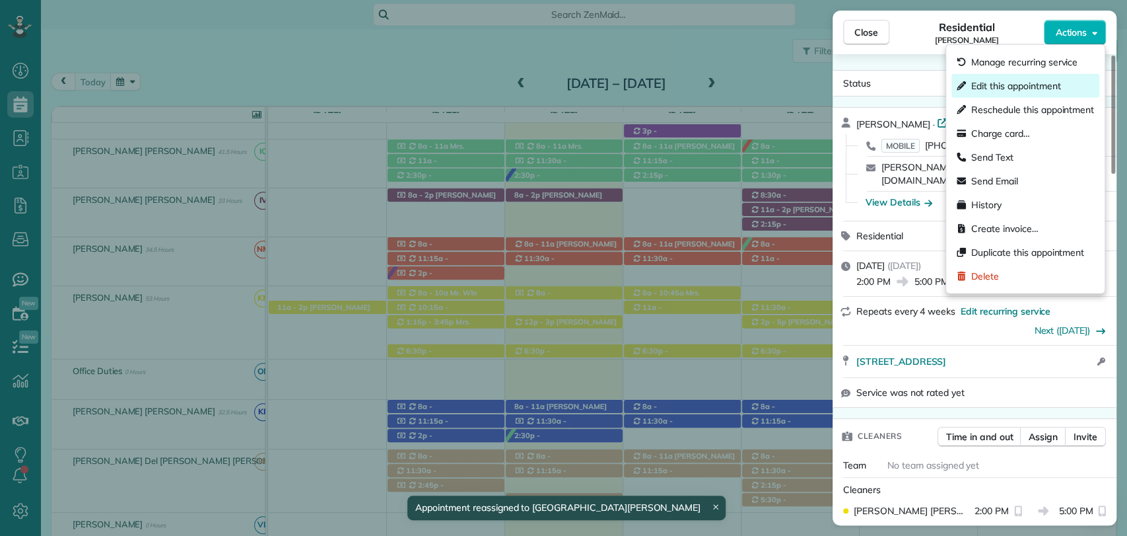
click at [1006, 87] on span "Edit this appointment" at bounding box center [1015, 85] width 89 height 13
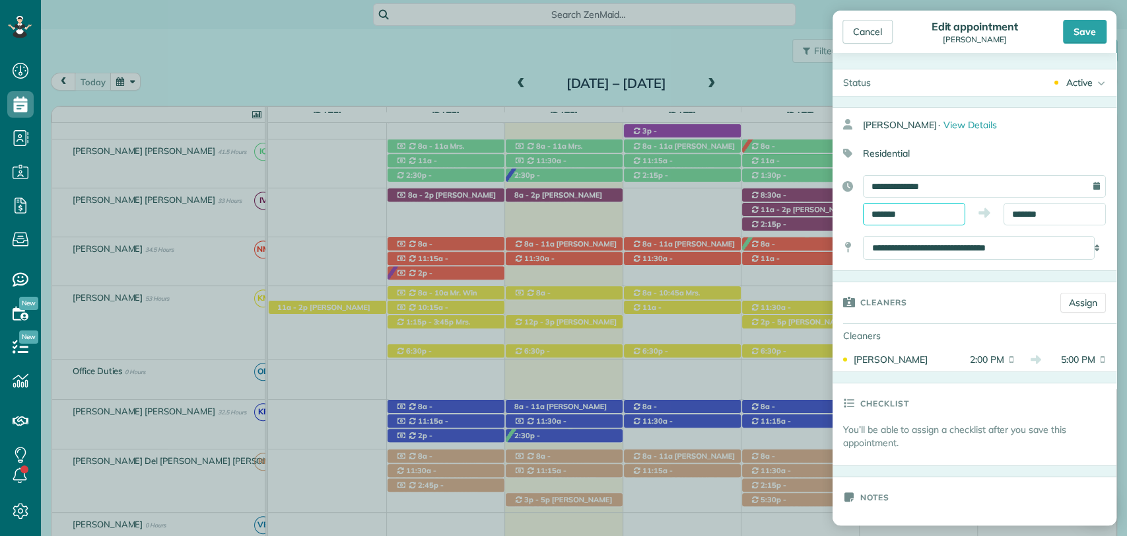
click at [893, 209] on input "*******" at bounding box center [914, 214] width 102 height 22
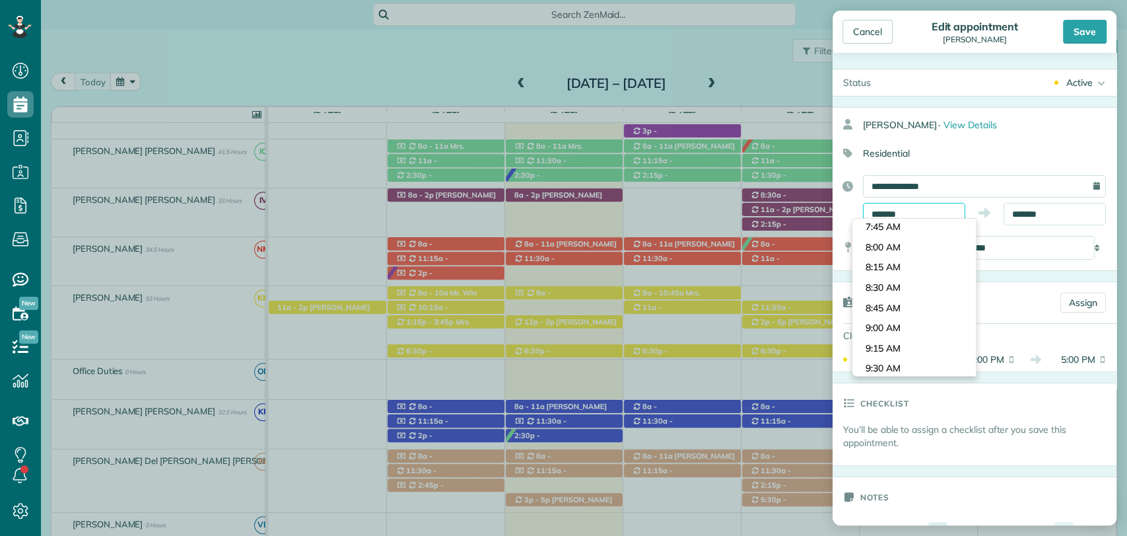
scroll to position [600, 0]
click at [864, 34] on div "Cancel" at bounding box center [868, 32] width 50 height 24
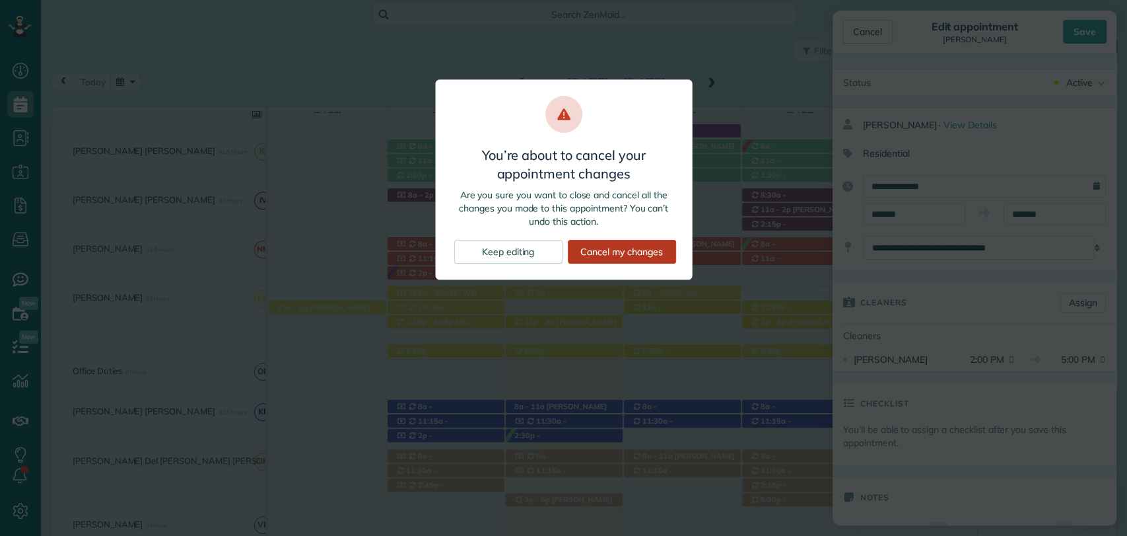
click at [619, 260] on div "Cancel my changes" at bounding box center [622, 252] width 108 height 24
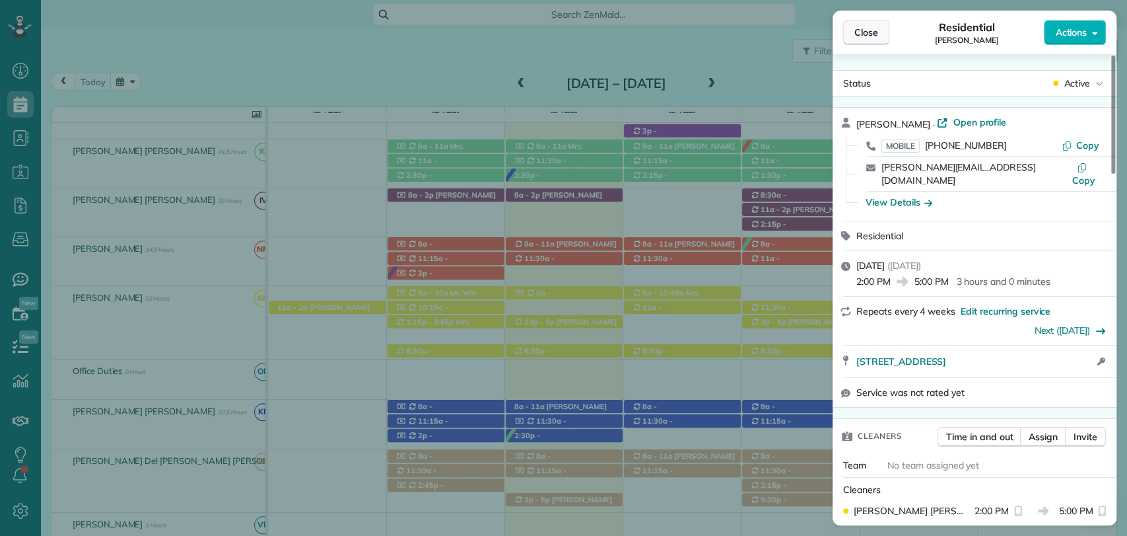
click at [859, 29] on span "Close" at bounding box center [866, 32] width 24 height 13
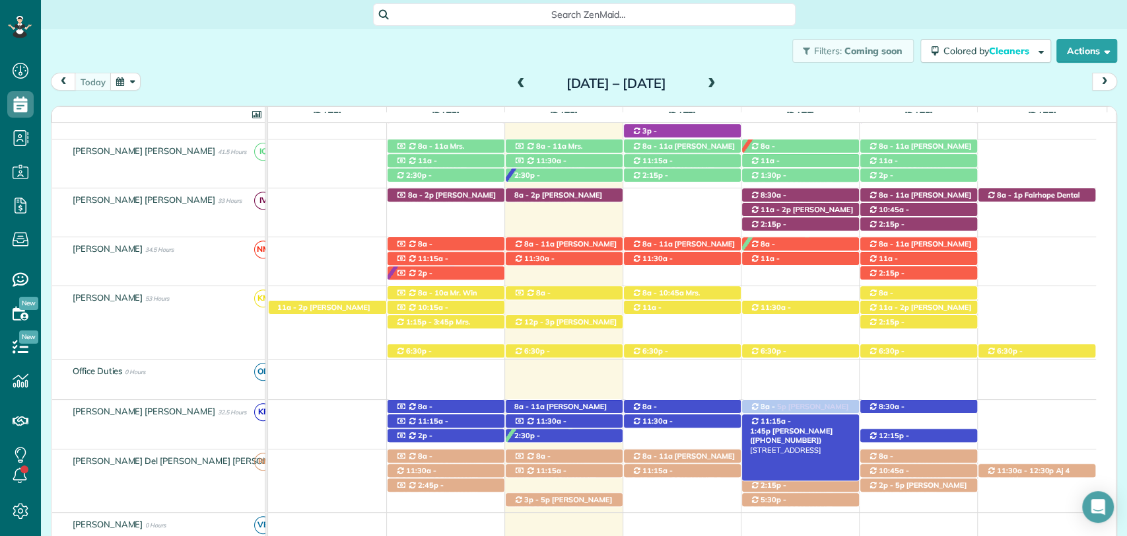
drag, startPoint x: 795, startPoint y: 322, endPoint x: 798, endPoint y: 427, distance: 104.4
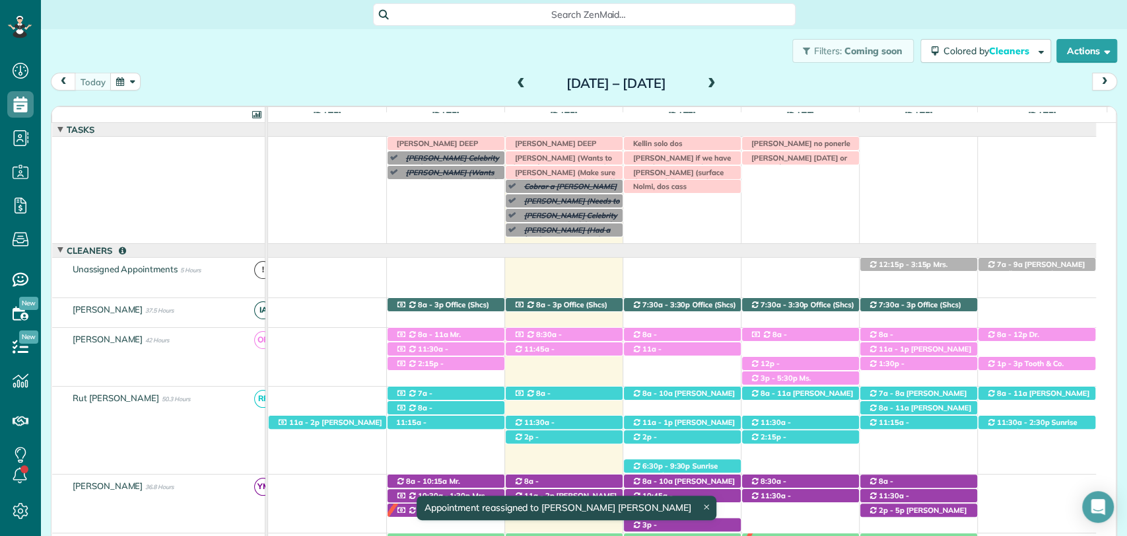
click at [719, 79] on span at bounding box center [712, 84] width 15 height 12
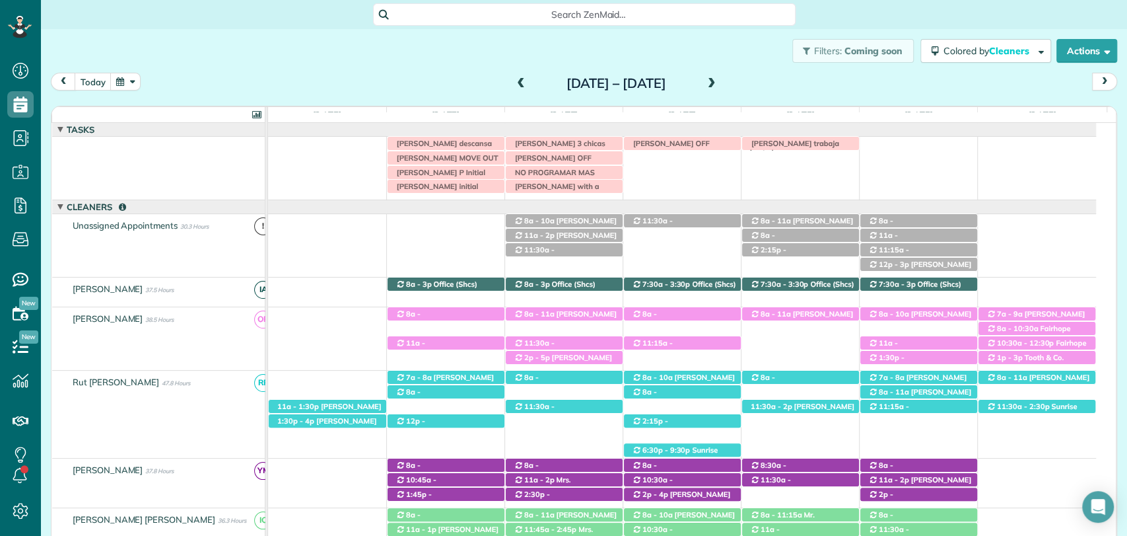
click at [514, 85] on span at bounding box center [521, 84] width 15 height 12
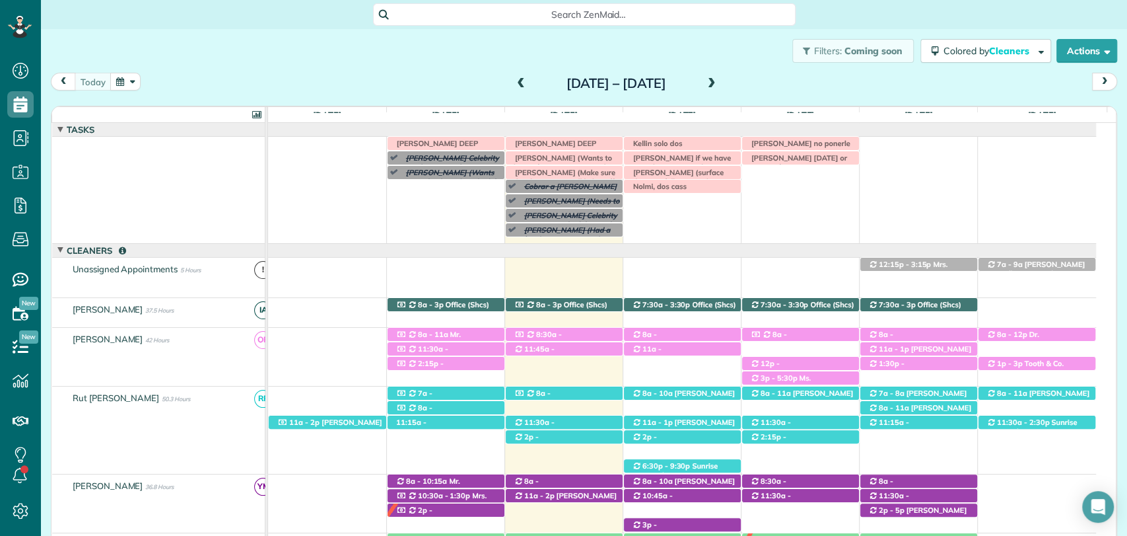
click at [878, 94] on div "today Sunday Aug 17 – Saturday Aug 23, 2025" at bounding box center [584, 85] width 1066 height 24
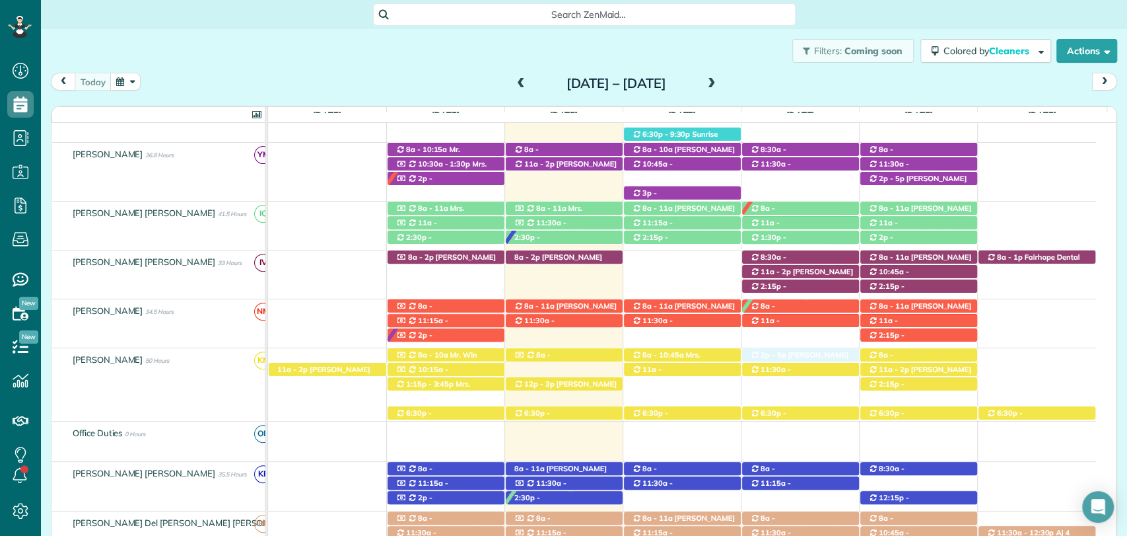
drag, startPoint x: 787, startPoint y: 497, endPoint x: 789, endPoint y: 380, distance: 116.9
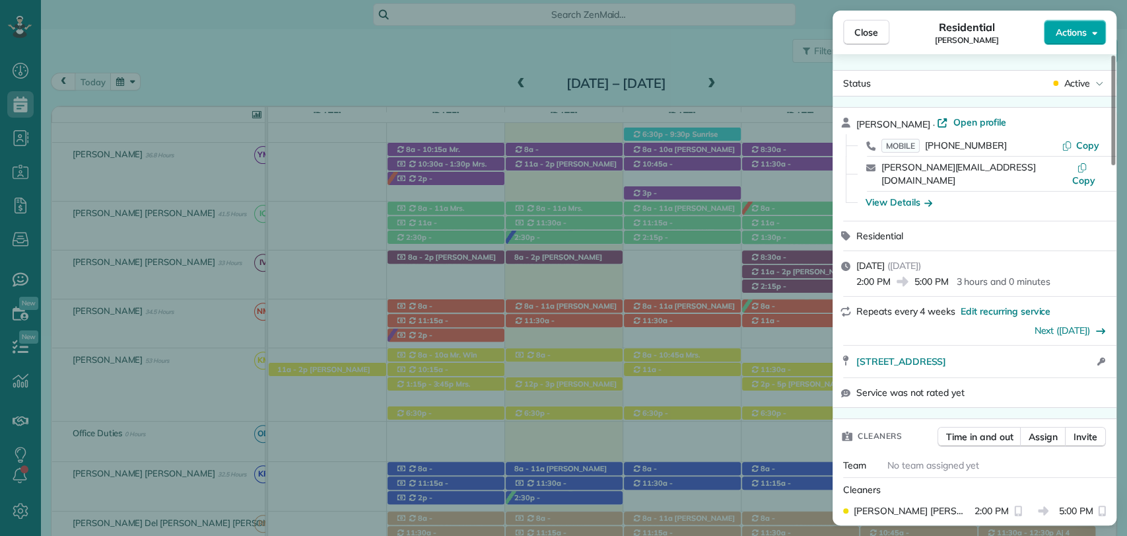
click at [1087, 30] on button "Actions" at bounding box center [1075, 32] width 62 height 25
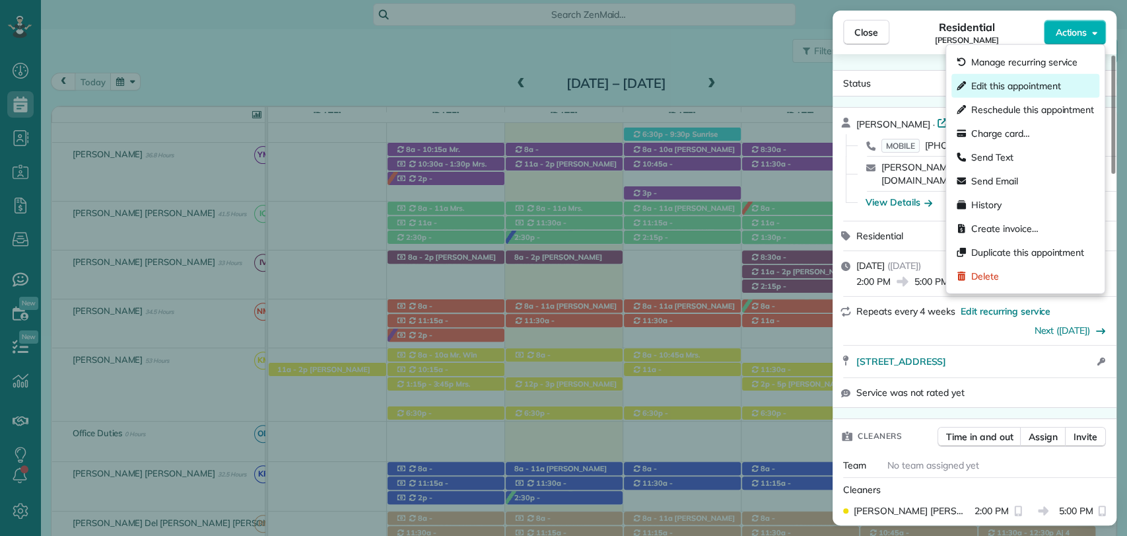
click at [1020, 85] on span "Edit this appointment" at bounding box center [1015, 85] width 89 height 13
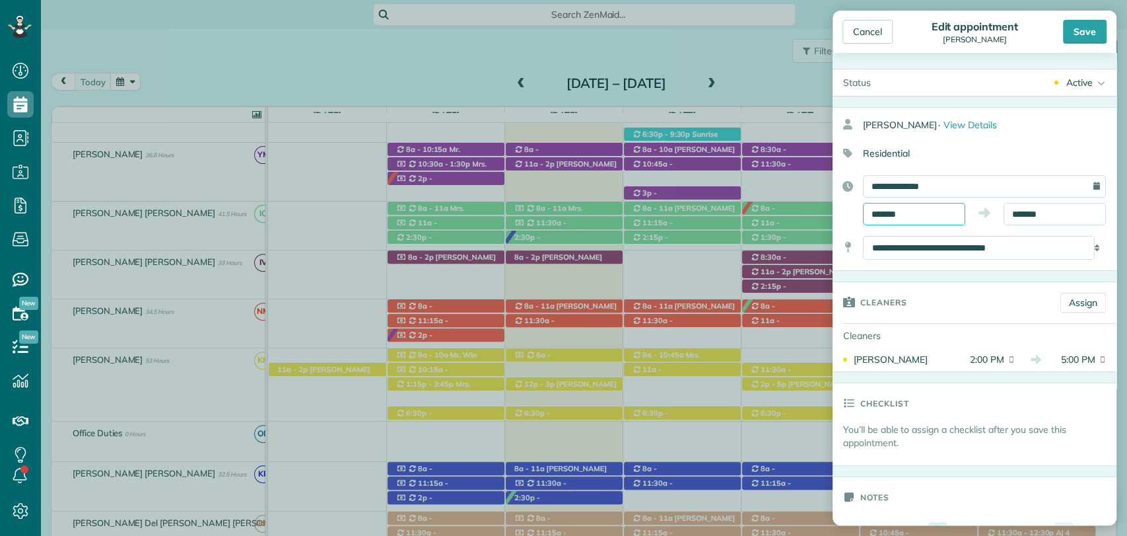
click at [894, 209] on input "*******" at bounding box center [914, 214] width 102 height 22
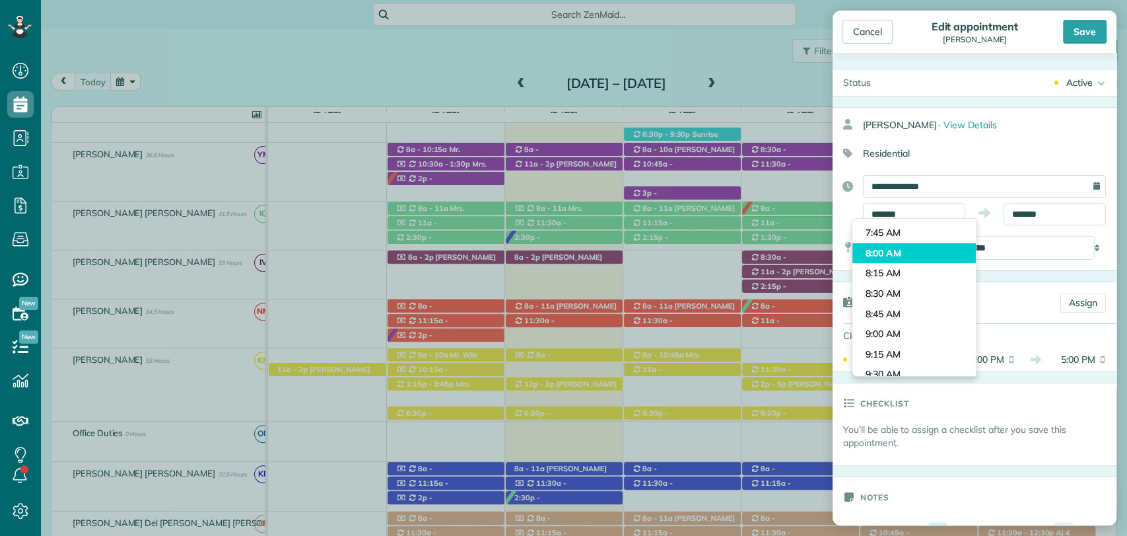
type input "*******"
click at [887, 252] on body "Dashboard Scheduling Calendar View List View Dispatch View - Weekly scheduling …" at bounding box center [563, 268] width 1127 height 536
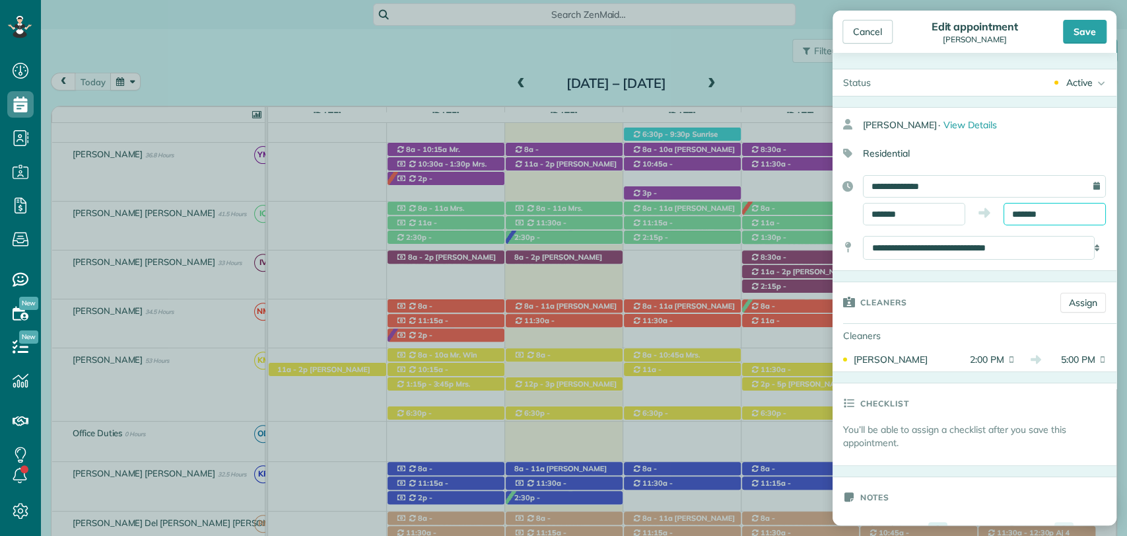
click at [1047, 211] on input "*******" at bounding box center [1055, 214] width 102 height 22
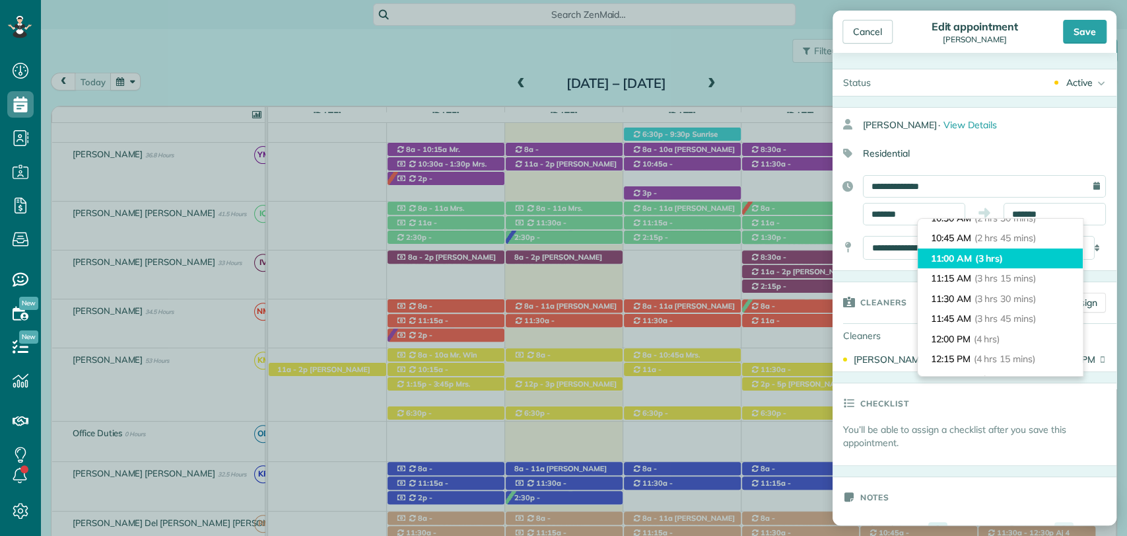
type input "********"
click at [964, 265] on li "11:00 AM (3 hrs)" at bounding box center [1000, 258] width 165 height 20
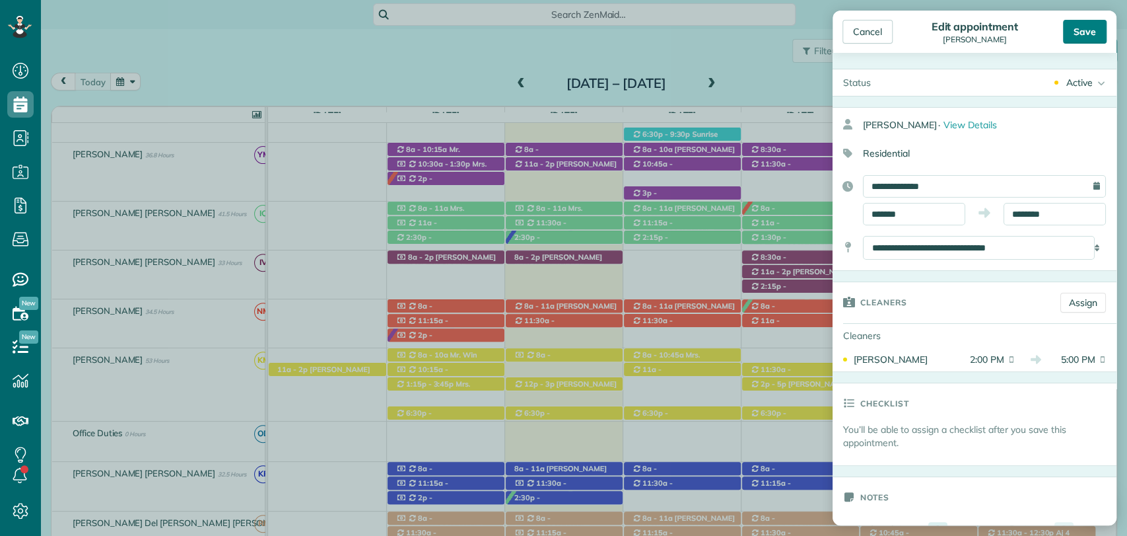
click at [1082, 34] on div "Save" at bounding box center [1085, 32] width 44 height 24
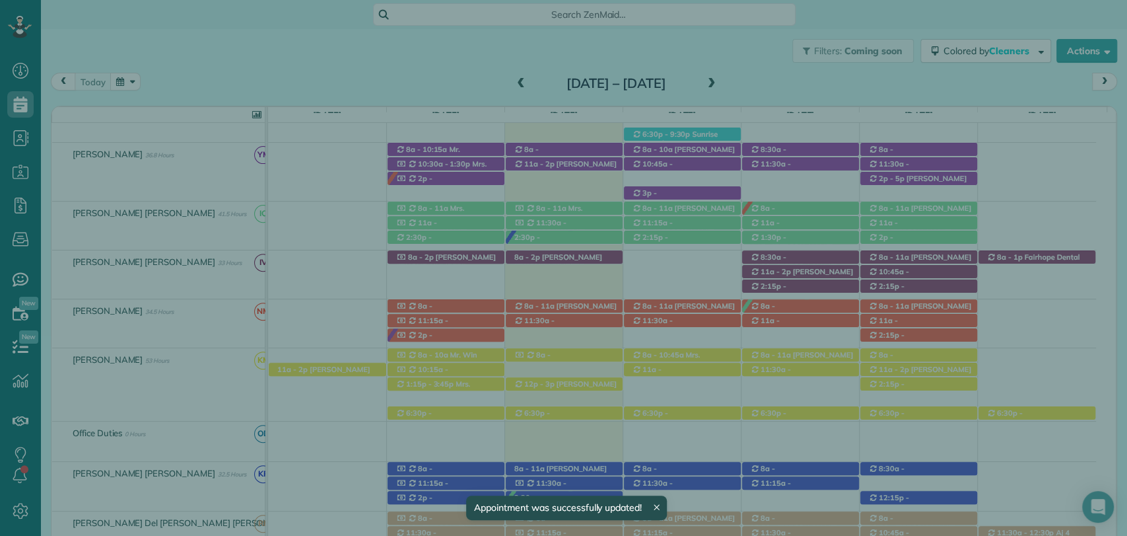
click at [866, 24] on button "Close" at bounding box center [866, 32] width 46 height 25
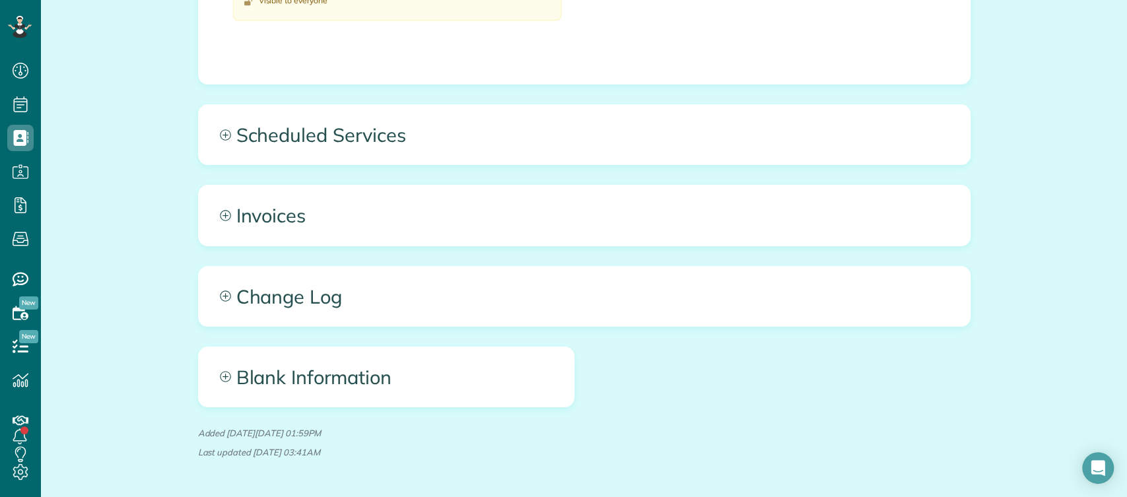
scroll to position [839, 0]
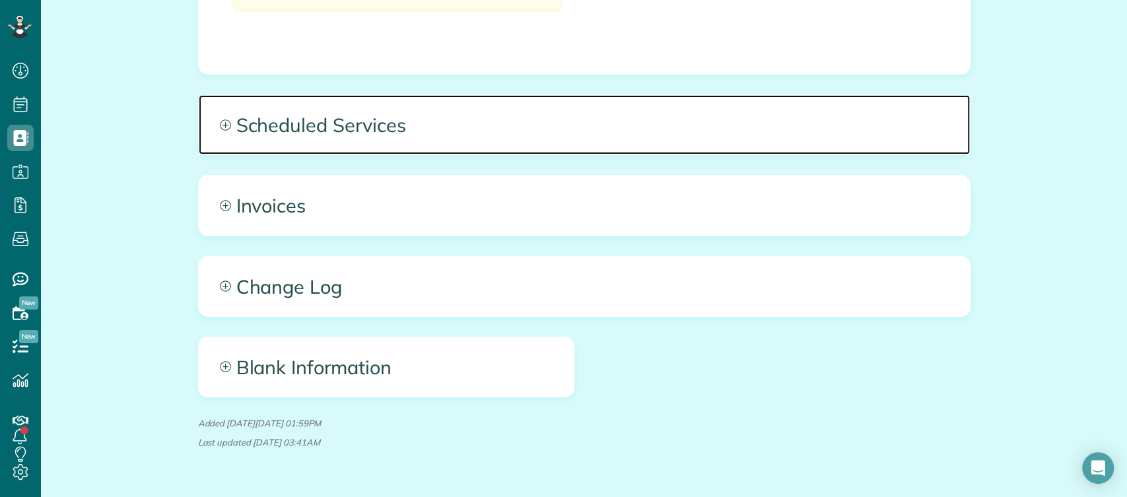
click at [484, 95] on span "Scheduled Services" at bounding box center [584, 124] width 771 height 59
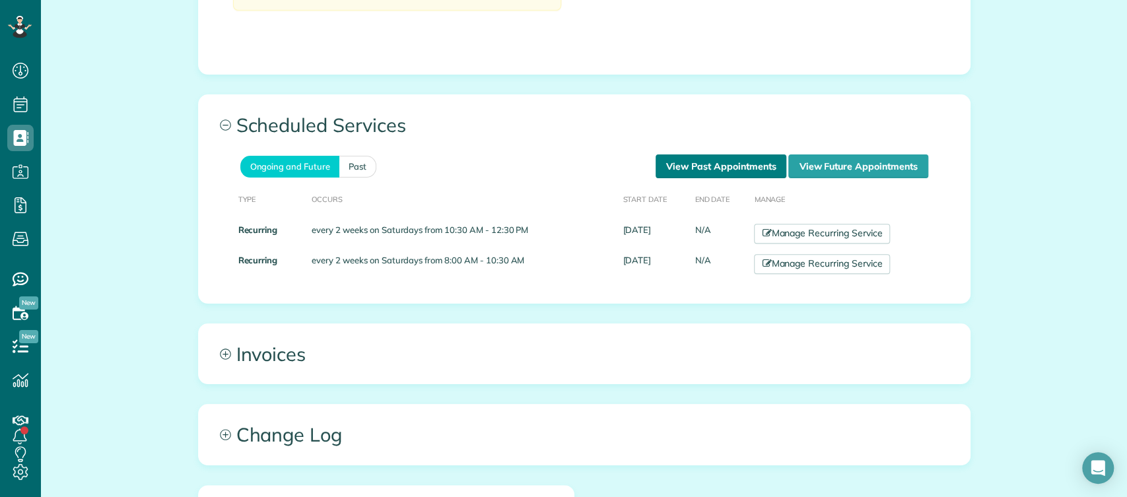
click at [694, 155] on link "View Past Appointments" at bounding box center [721, 167] width 131 height 24
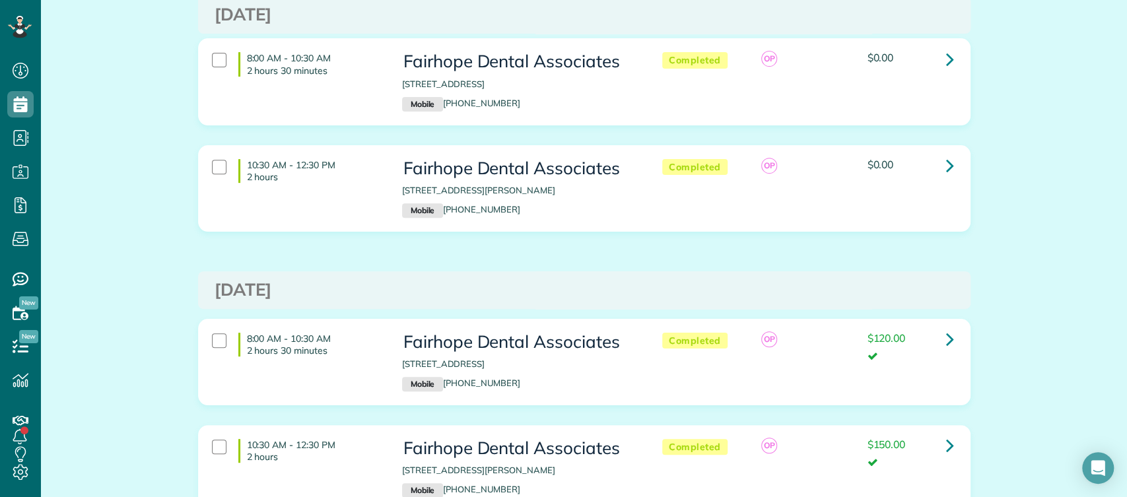
scroll to position [285, 0]
click at [946, 337] on icon at bounding box center [950, 338] width 8 height 23
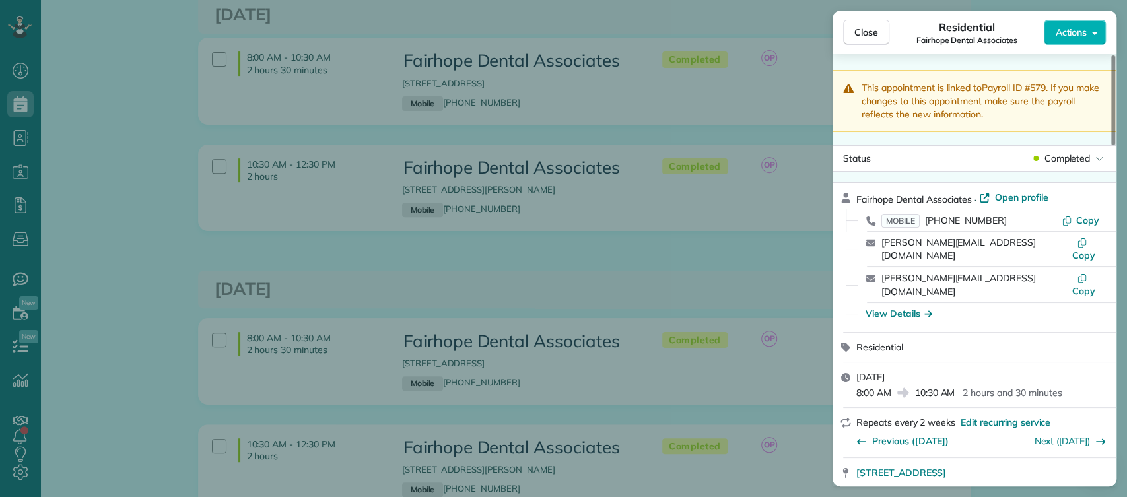
scroll to position [687, 0]
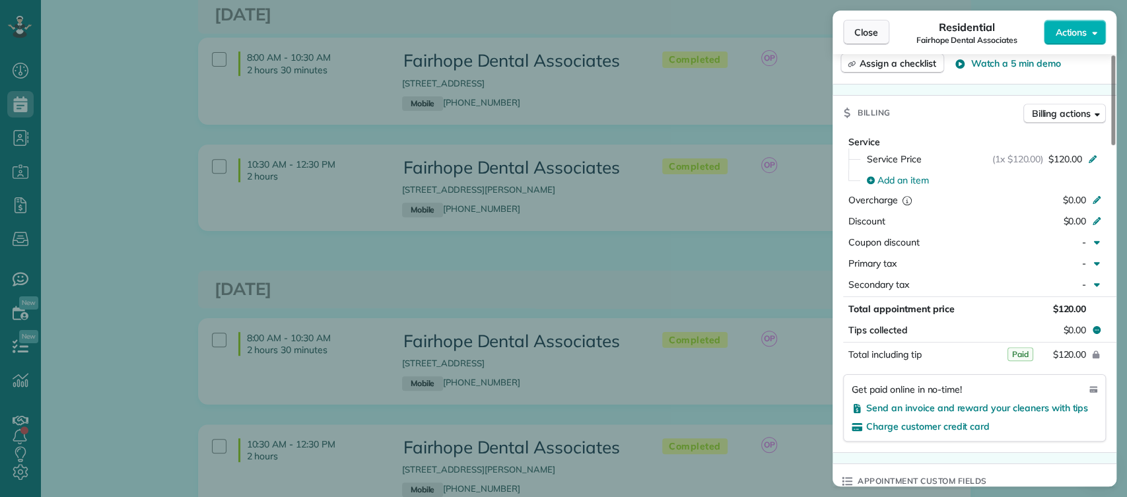
click at [871, 34] on span "Close" at bounding box center [866, 32] width 24 height 13
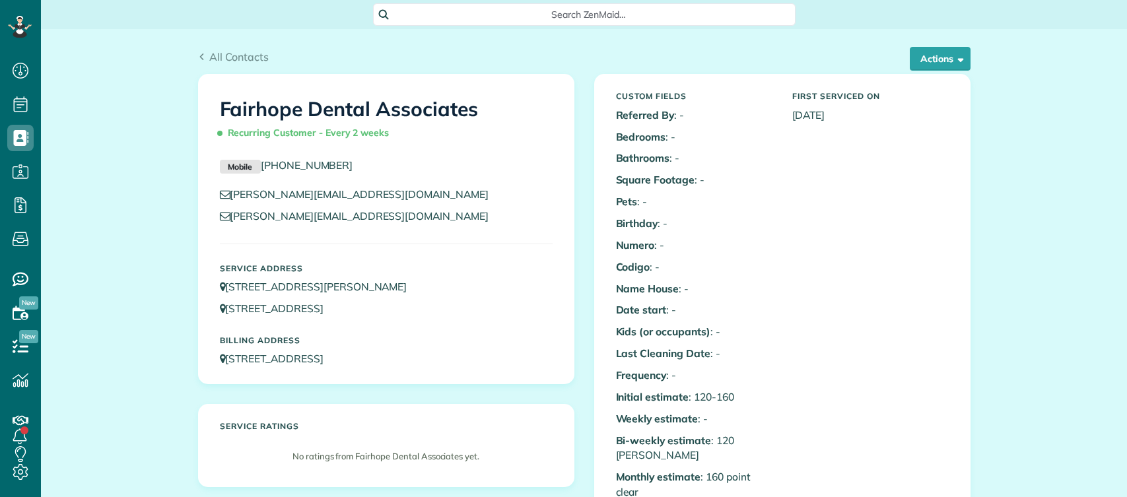
drag, startPoint x: 0, startPoint y: 0, endPoint x: 291, endPoint y: 244, distance: 379.6
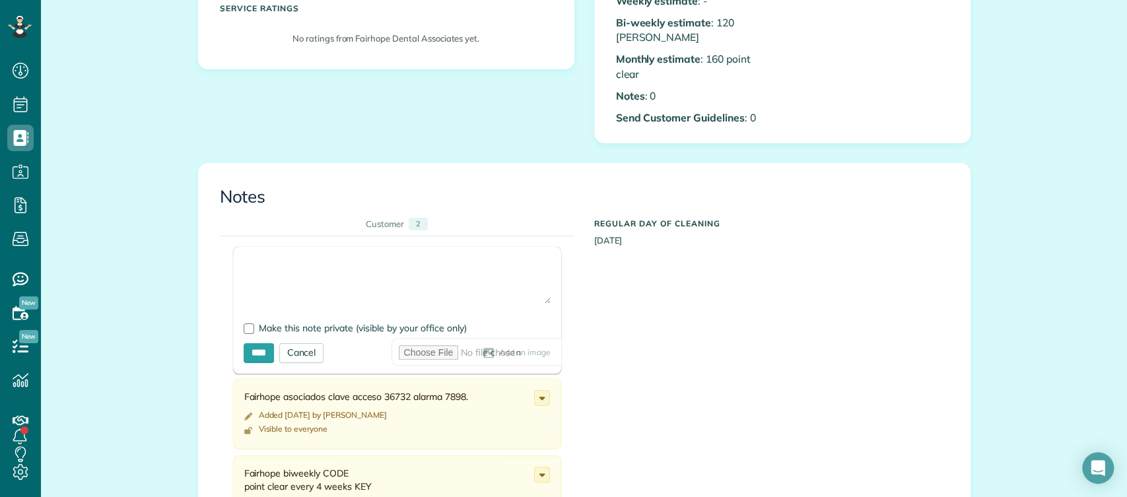
click at [338, 266] on textarea at bounding box center [397, 281] width 307 height 46
type textarea "**********"
click at [248, 324] on div at bounding box center [249, 329] width 11 height 11
click at [255, 343] on input "****" at bounding box center [259, 353] width 30 height 20
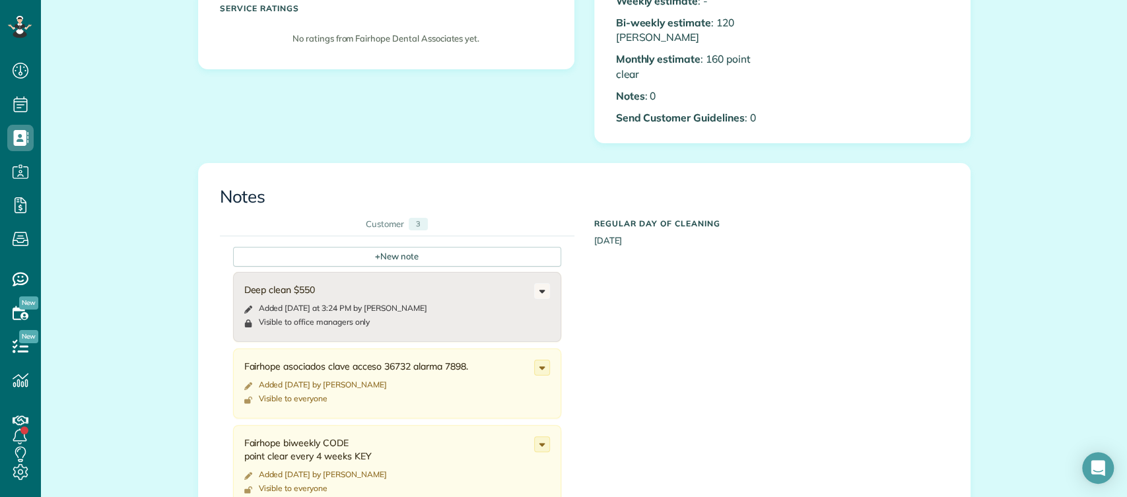
scroll to position [0, 0]
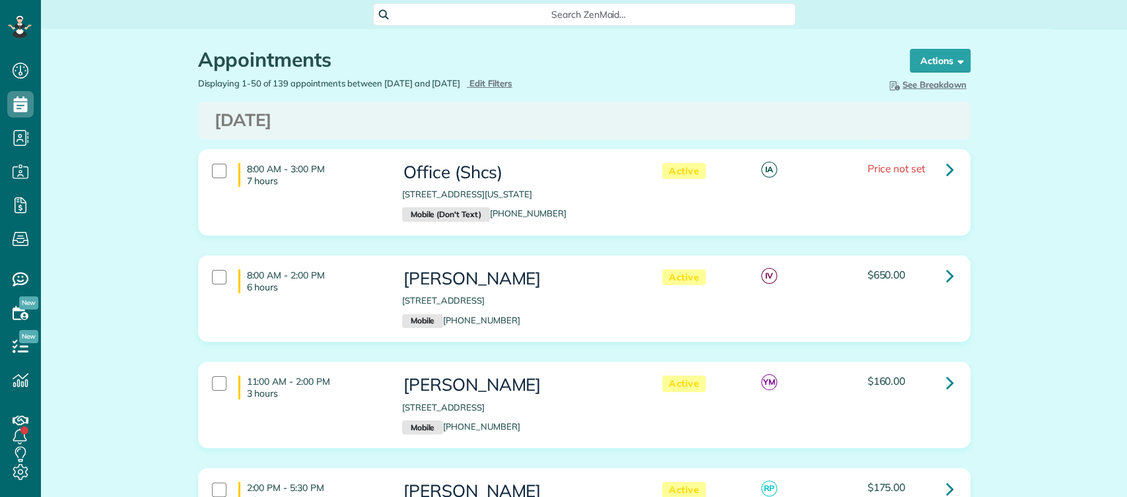
scroll to position [5, 5]
click at [512, 83] on span "Edit Filters" at bounding box center [491, 83] width 43 height 11
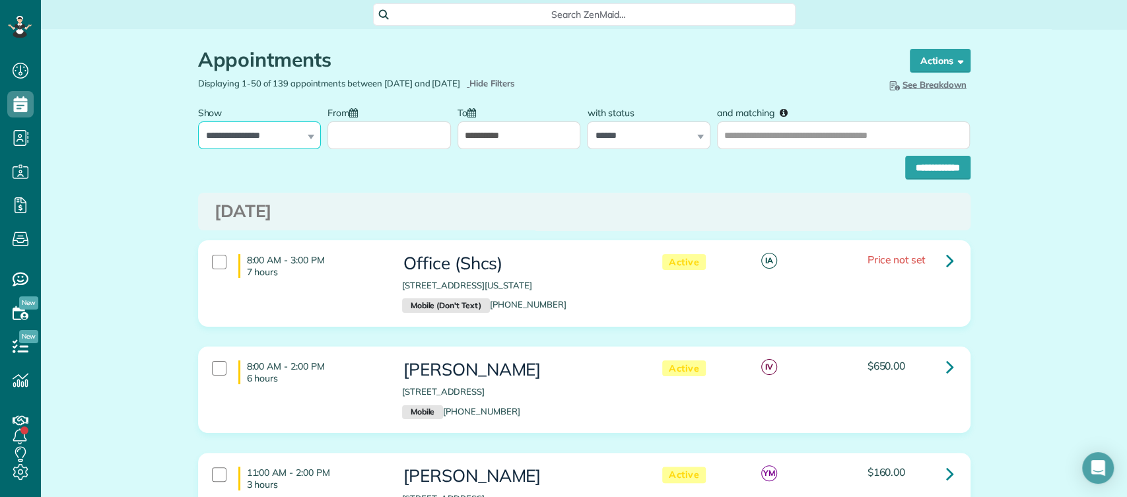
click at [296, 129] on select "**********" at bounding box center [259, 136] width 123 height 28
select select "**********"
click at [198, 122] on select "**********" at bounding box center [259, 136] width 123 height 28
click at [370, 133] on input "From" at bounding box center [389, 136] width 123 height 28
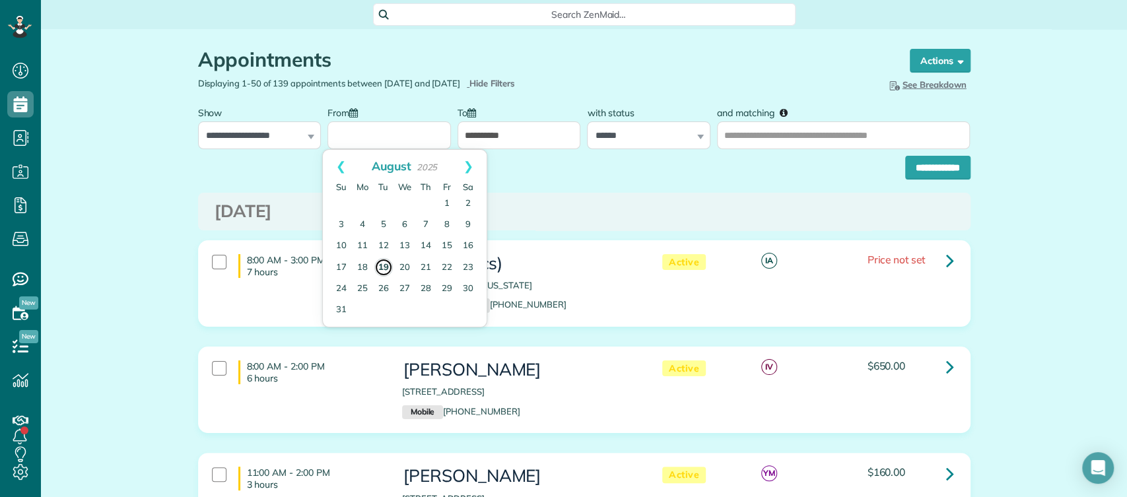
click at [384, 262] on link "19" at bounding box center [383, 267] width 18 height 18
type input "**********"
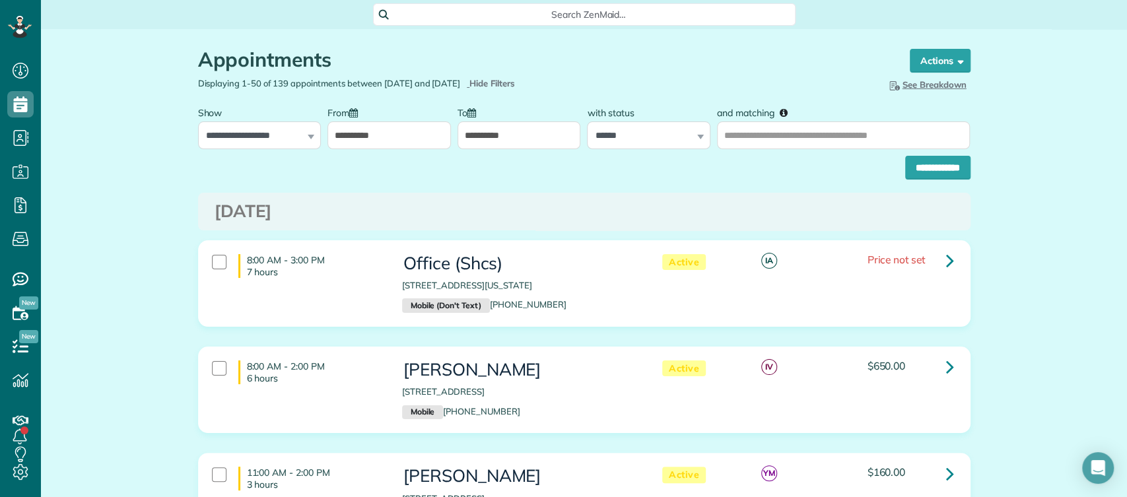
click at [514, 144] on input "**********" at bounding box center [519, 136] width 123 height 28
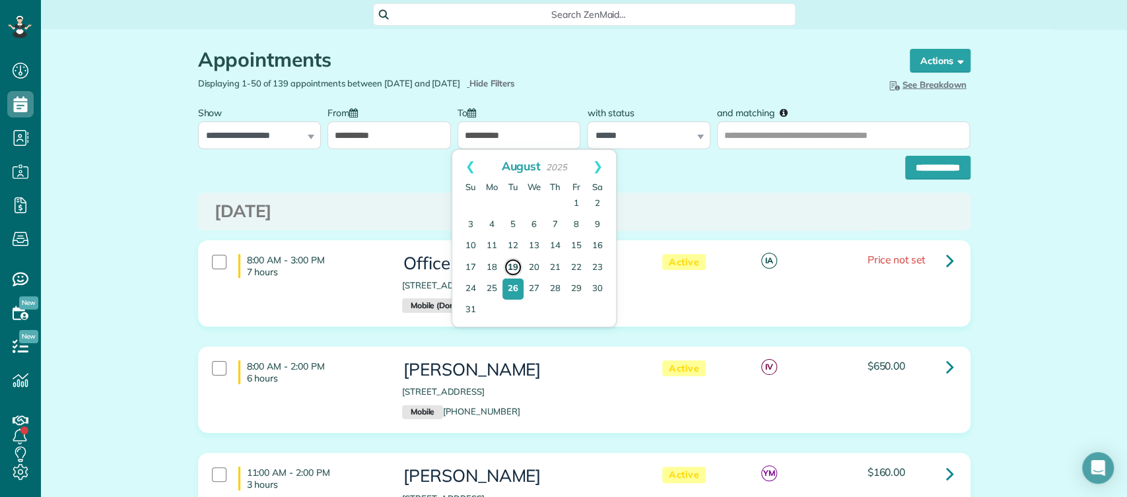
click at [513, 267] on link "19" at bounding box center [513, 267] width 18 height 18
type input "**********"
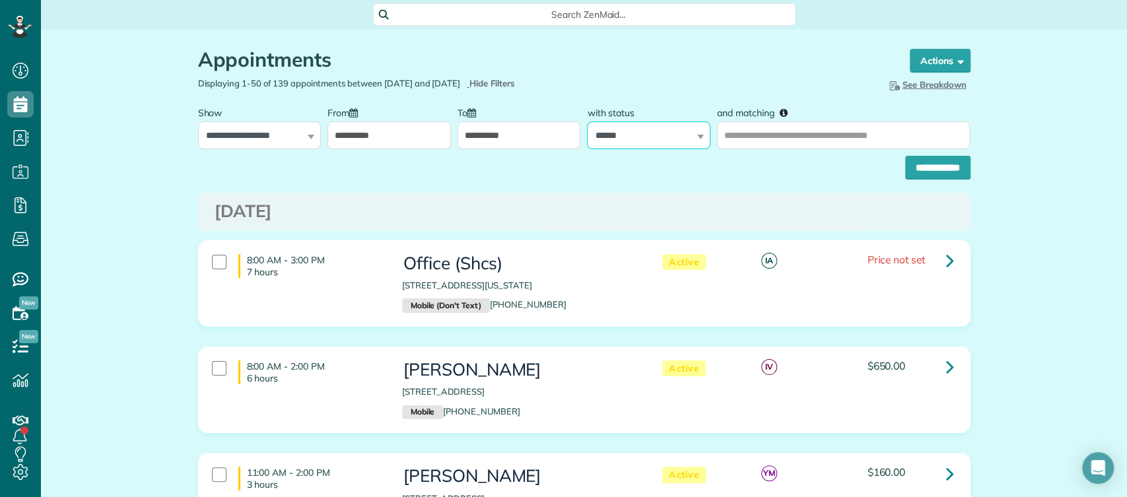
click at [648, 131] on select "**********" at bounding box center [648, 136] width 123 height 28
select select
click at [587, 122] on select "**********" at bounding box center [648, 136] width 123 height 28
click at [930, 156] on input "**********" at bounding box center [937, 168] width 65 height 24
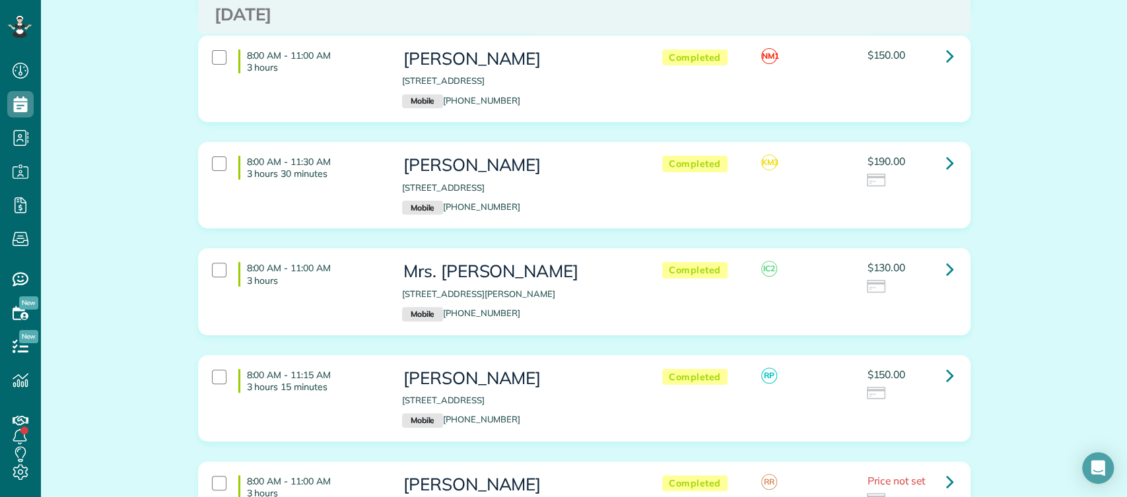
scroll to position [221, 0]
click at [951, 160] on link at bounding box center [950, 162] width 26 height 26
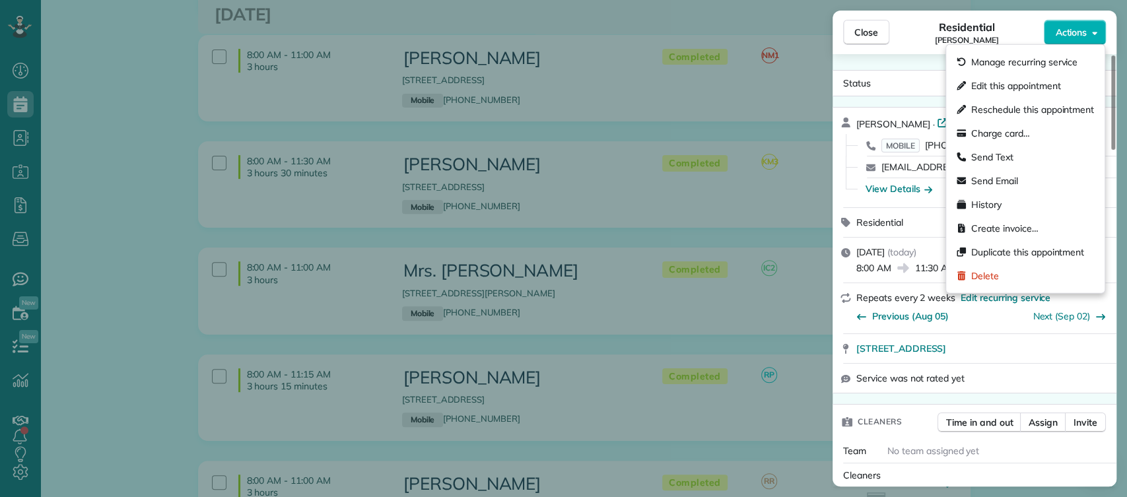
click at [1083, 39] on button "Actions" at bounding box center [1075, 32] width 62 height 25
click at [997, 138] on span "Charge card…" at bounding box center [1000, 133] width 59 height 13
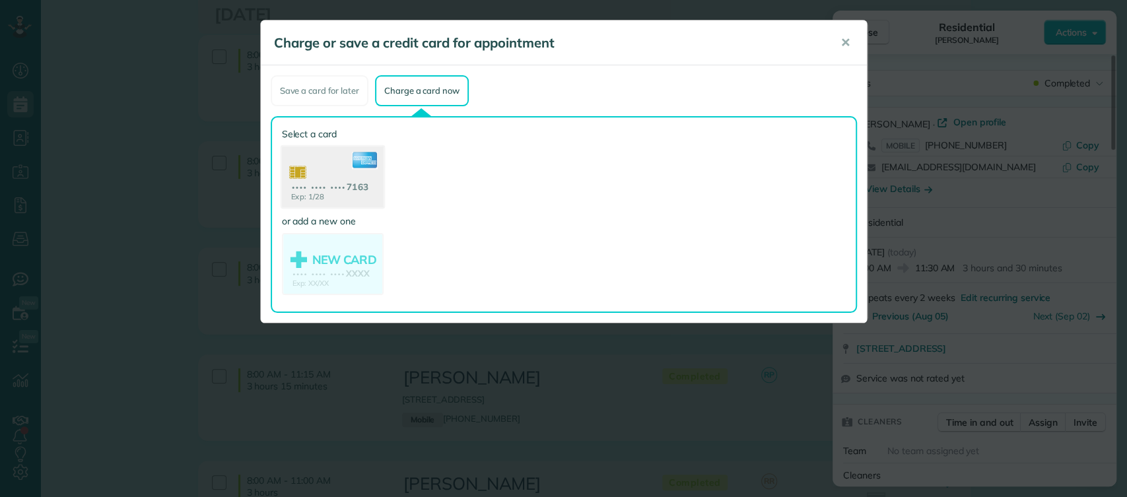
click at [300, 170] on use at bounding box center [332, 179] width 102 height 64
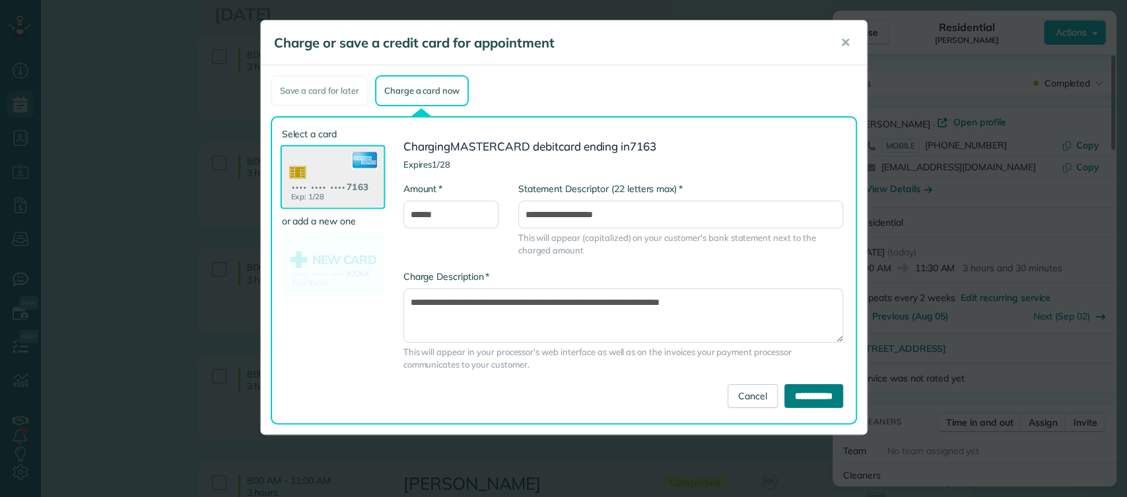
click at [819, 394] on input "**********" at bounding box center [813, 396] width 59 height 24
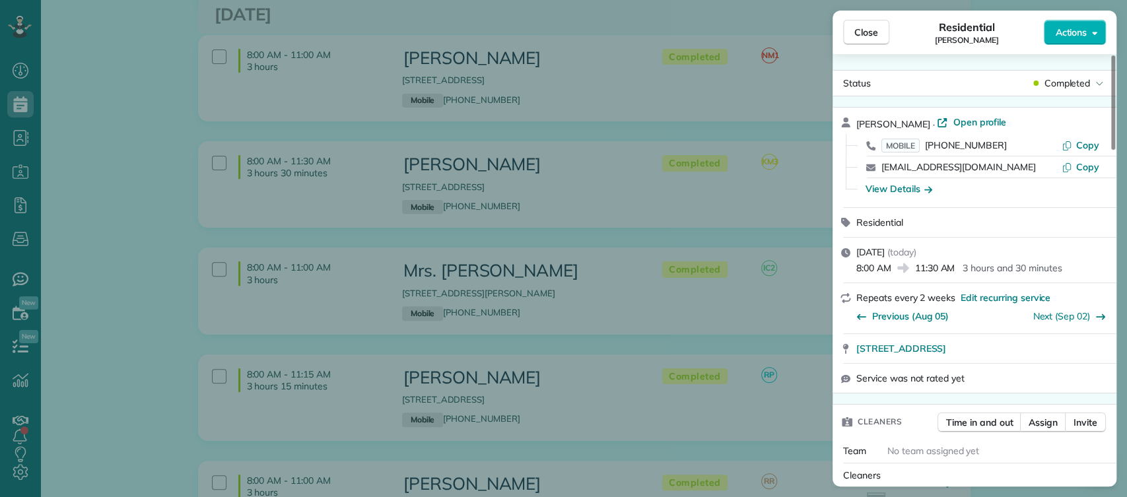
click at [530, 230] on div "Close Residential [PERSON_NAME] Actions Status Completed [PERSON_NAME] · Open p…" at bounding box center [563, 248] width 1127 height 497
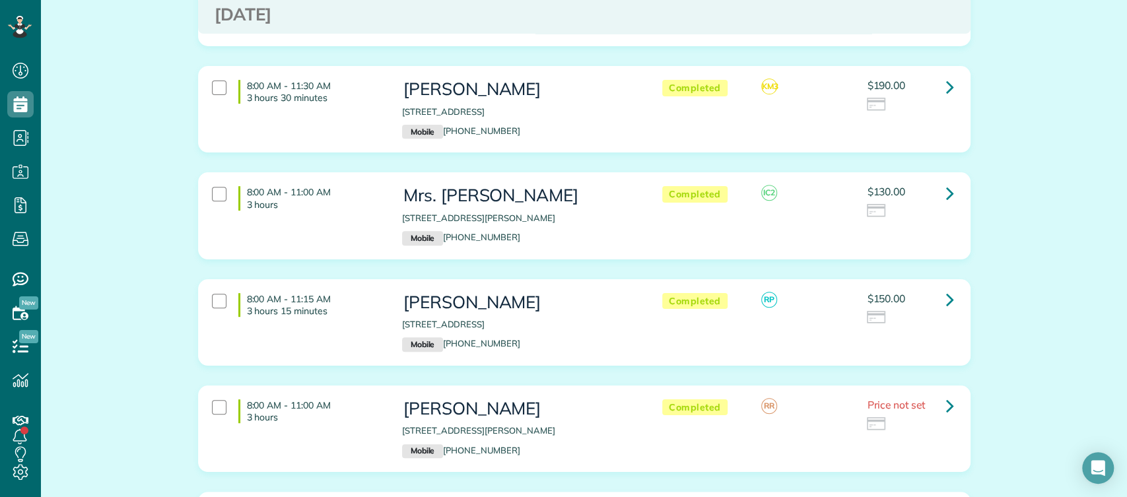
scroll to position [296, 0]
click at [952, 189] on link at bounding box center [950, 192] width 26 height 26
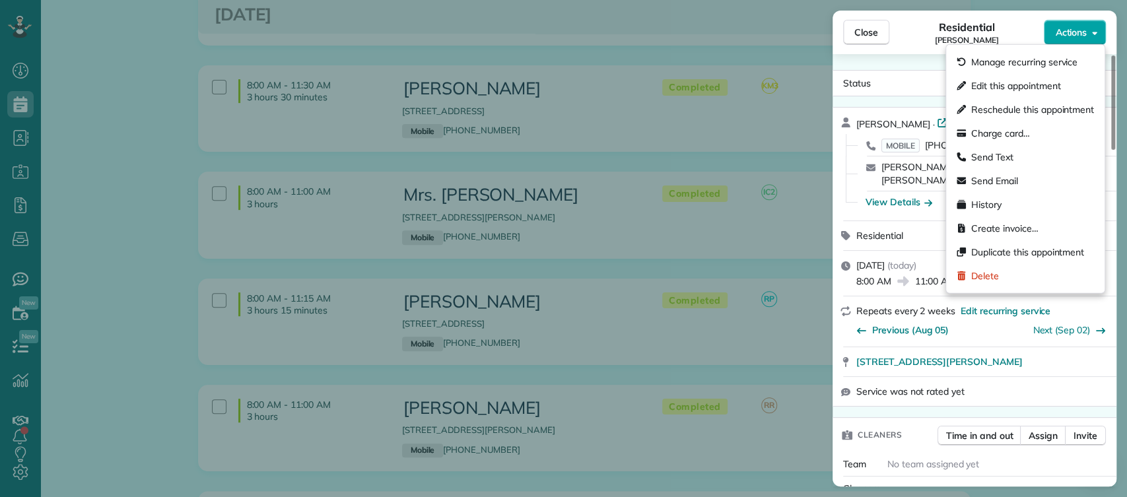
click at [1087, 0] on div "Close Residential [PERSON_NAME] Actions Status Completed [PERSON_NAME] · Open p…" at bounding box center [563, 0] width 1127 height 0
click at [988, 131] on span "Charge card…" at bounding box center [1000, 133] width 59 height 13
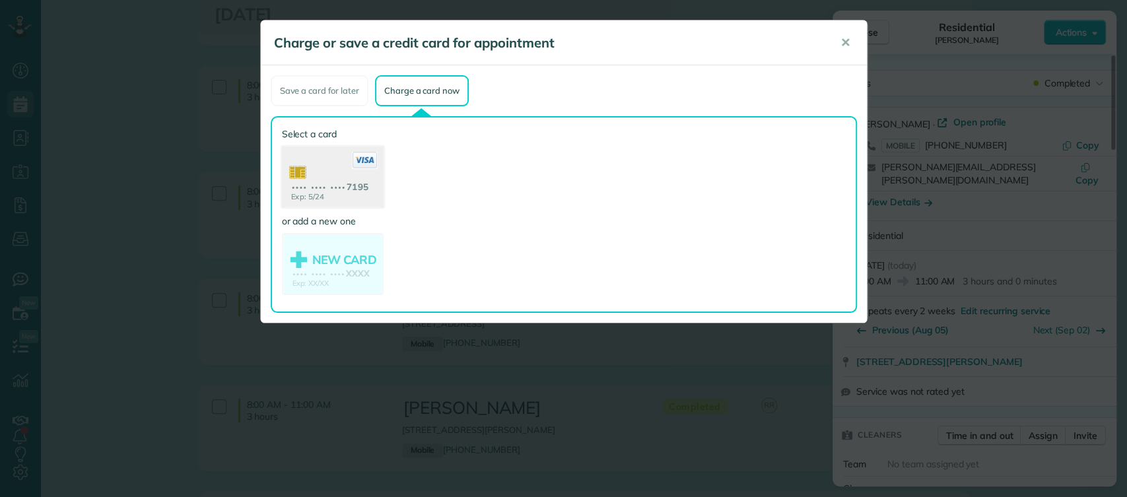
click at [344, 151] on use at bounding box center [332, 179] width 102 height 64
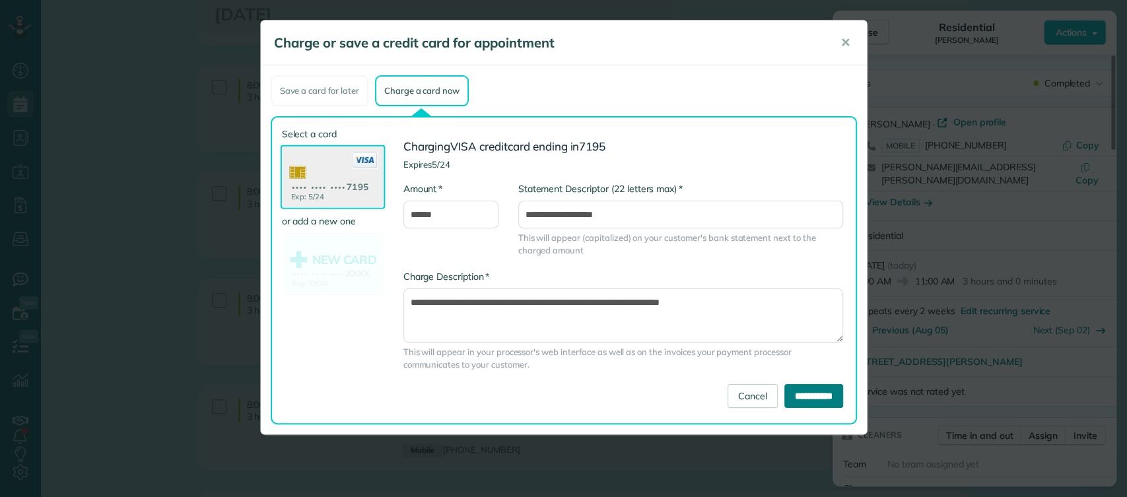
click at [784, 396] on input "**********" at bounding box center [813, 396] width 59 height 24
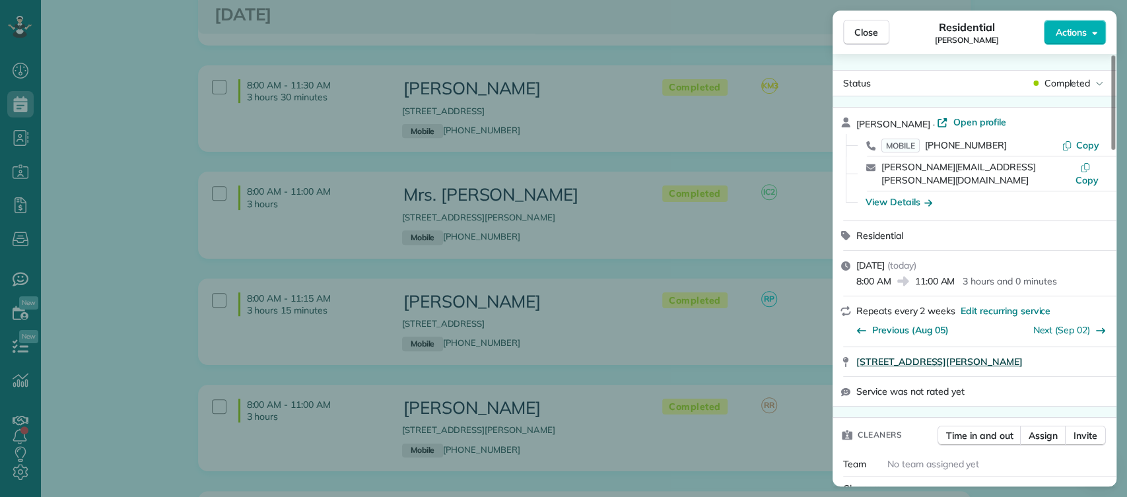
scroll to position [781, 0]
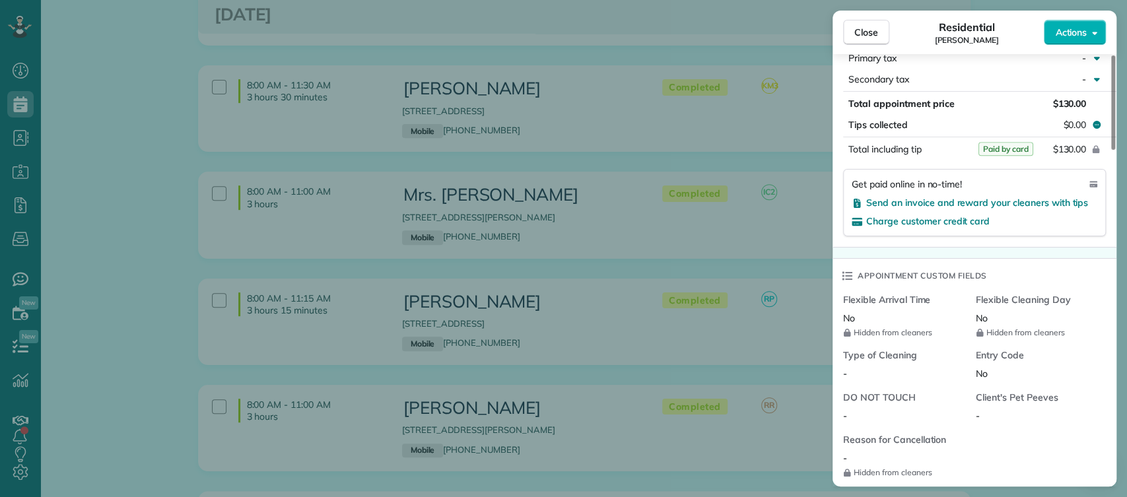
click at [754, 279] on div "Close Residential [PERSON_NAME] Actions Status Completed [PERSON_NAME] · Open p…" at bounding box center [563, 248] width 1127 height 497
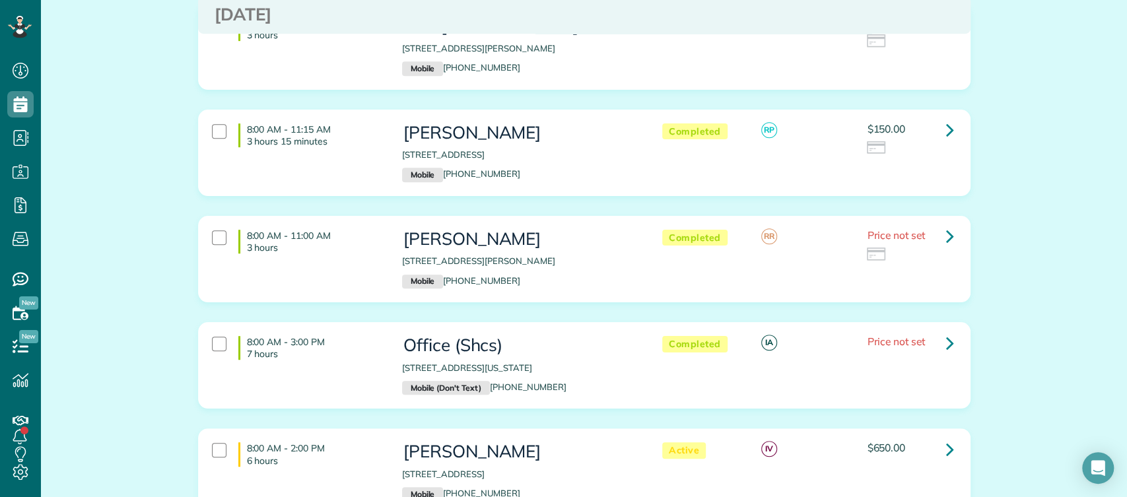
scroll to position [465, 0]
click at [946, 128] on icon at bounding box center [950, 130] width 8 height 23
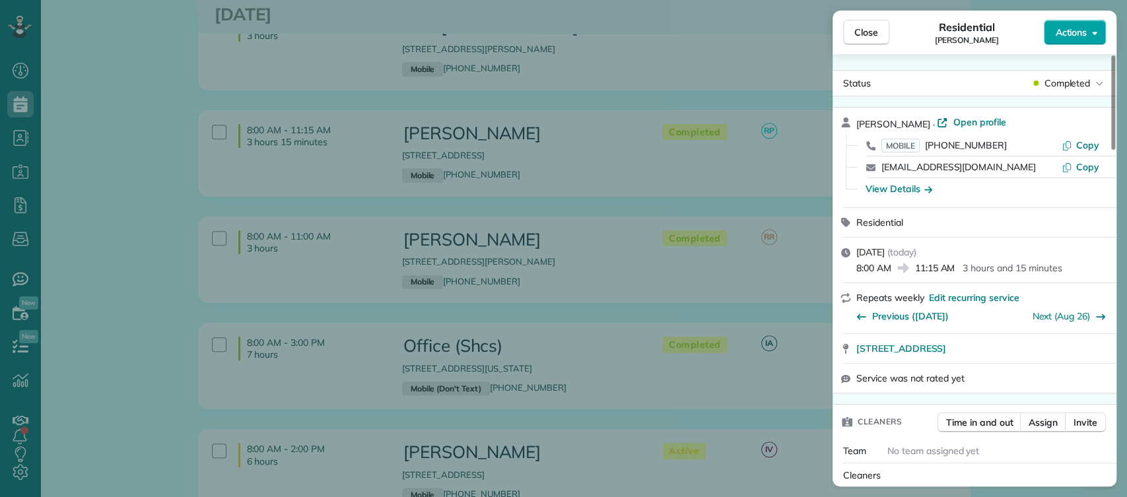
click at [1078, 30] on span "Actions" at bounding box center [1071, 32] width 32 height 13
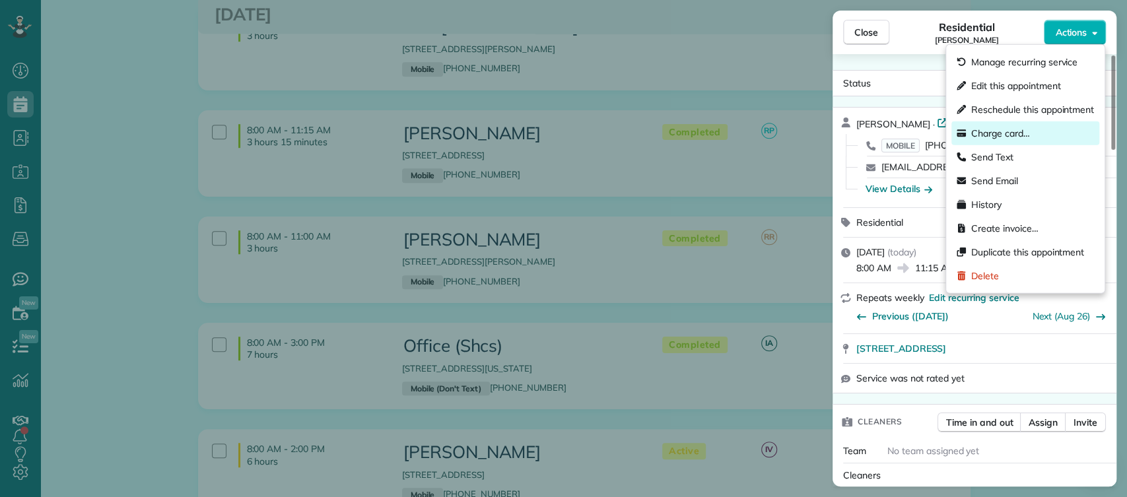
click at [999, 139] on span "Charge card…" at bounding box center [1000, 133] width 59 height 13
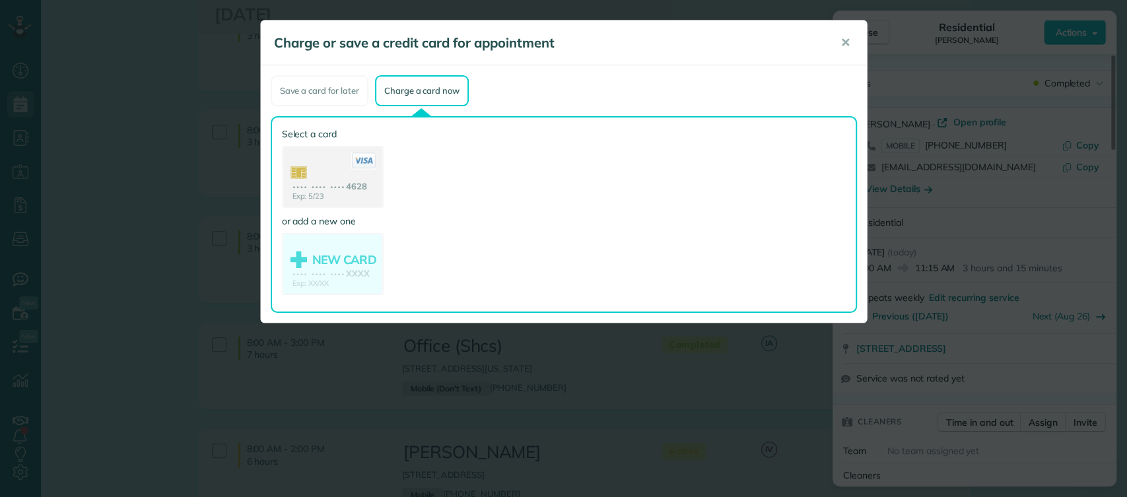
click at [357, 168] on icon at bounding box center [363, 161] width 25 height 17
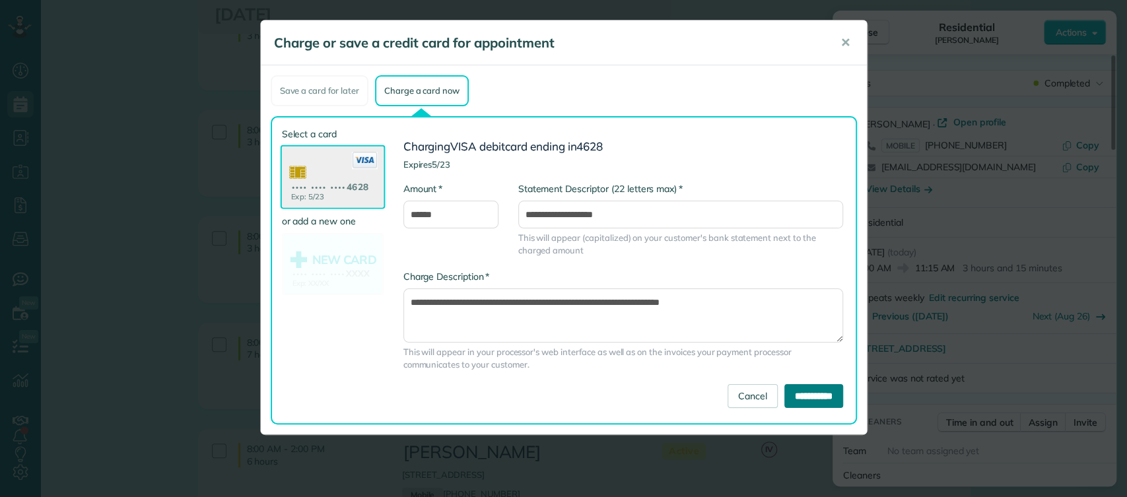
click at [792, 399] on input "**********" at bounding box center [813, 396] width 59 height 24
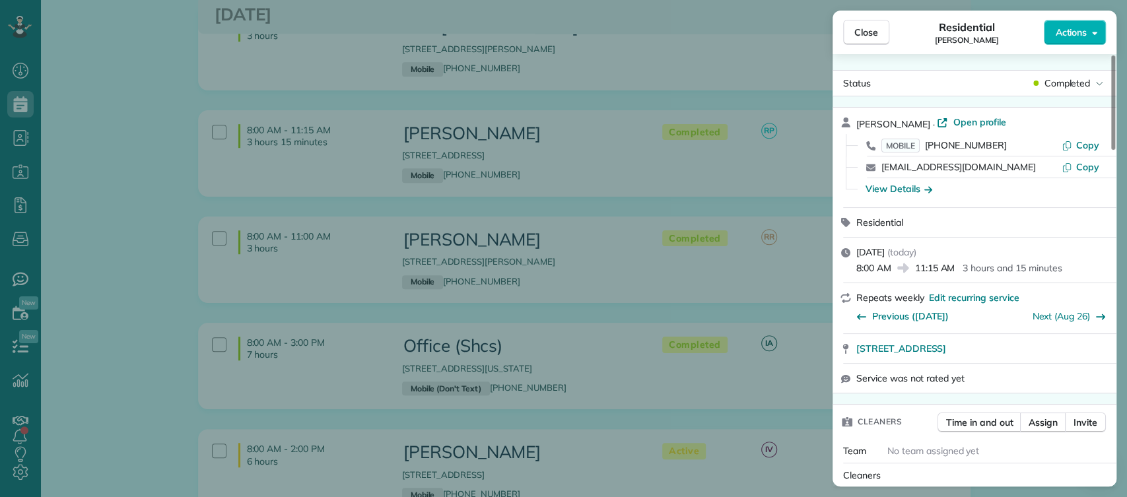
click at [692, 334] on div "Close Residential [PERSON_NAME] Actions Status Completed [PERSON_NAME] · Open p…" at bounding box center [563, 248] width 1127 height 497
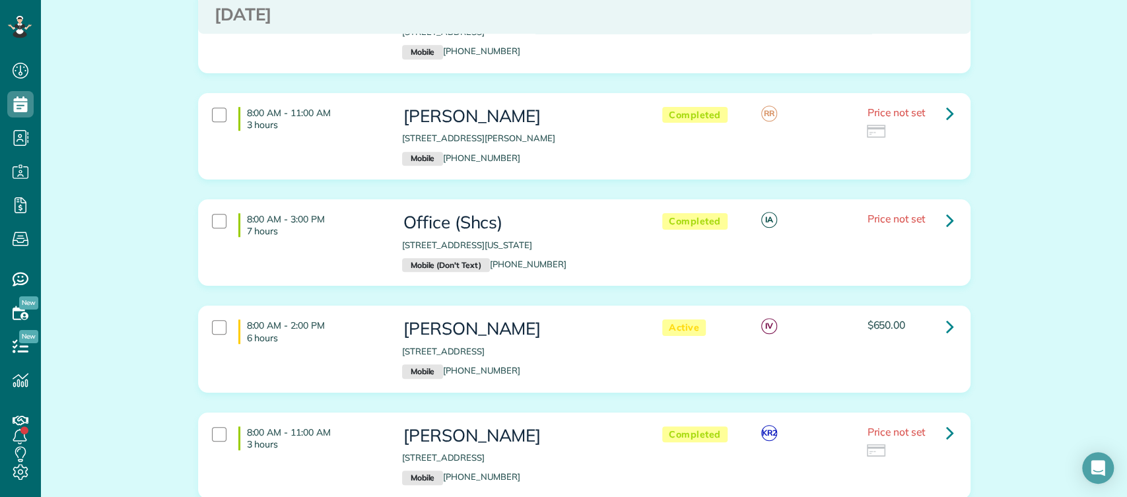
scroll to position [595, 0]
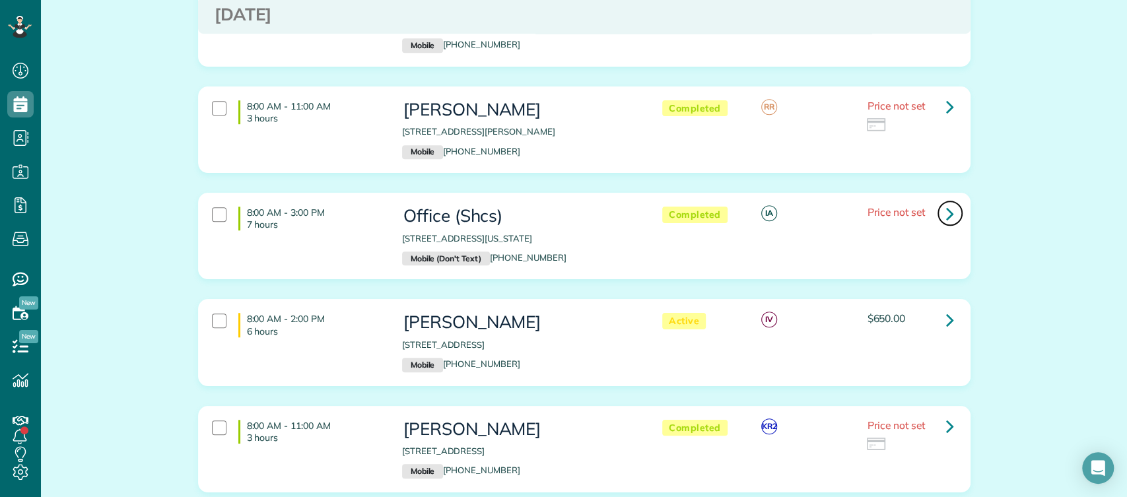
click at [946, 215] on icon at bounding box center [950, 213] width 8 height 23
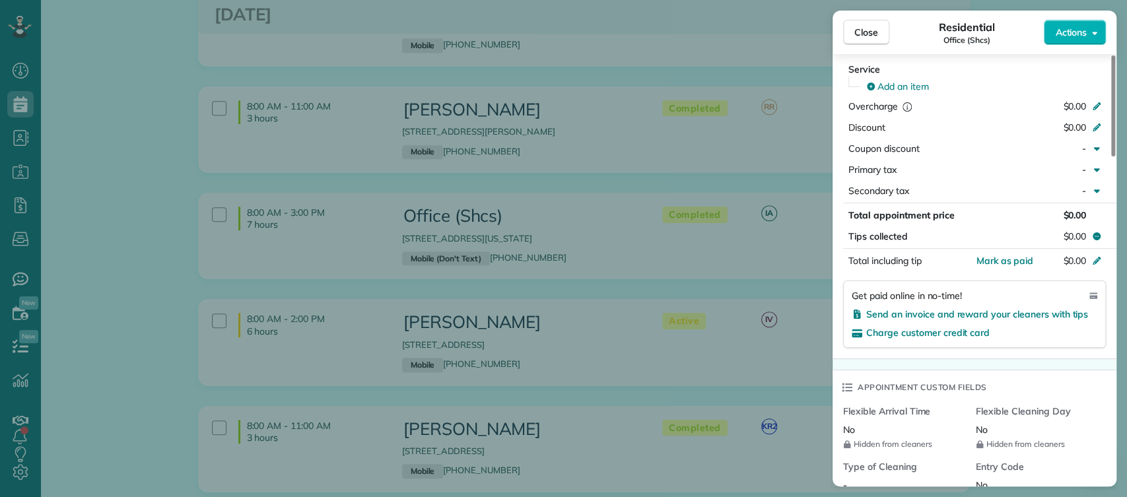
scroll to position [650, 0]
click at [1004, 232] on div "Service Add an item Overcharge $0.00 Discount $0.00 Coupon discount - Primary t…" at bounding box center [975, 205] width 284 height 301
click at [1010, 253] on span "Mark as paid" at bounding box center [1004, 259] width 57 height 12
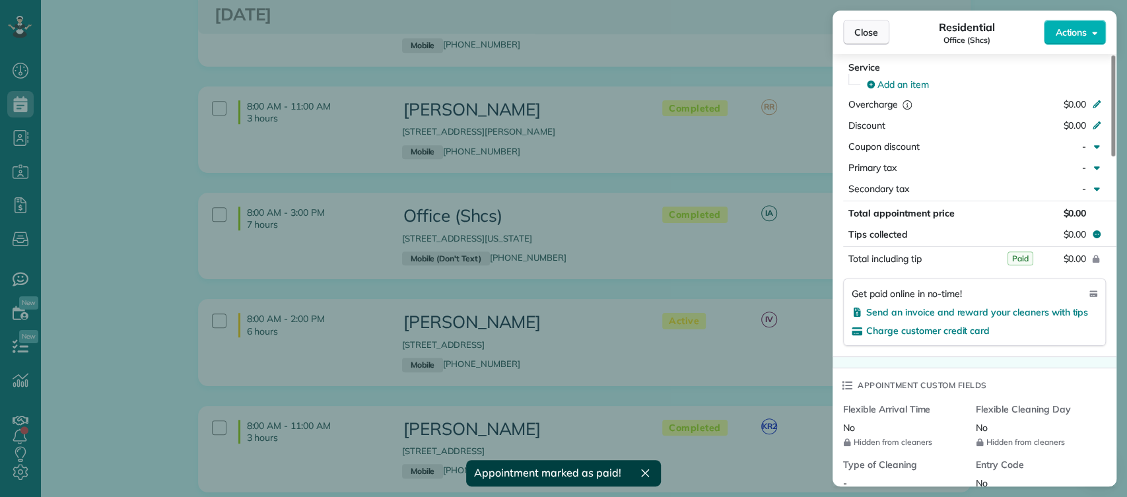
click at [873, 34] on span "Close" at bounding box center [866, 32] width 24 height 13
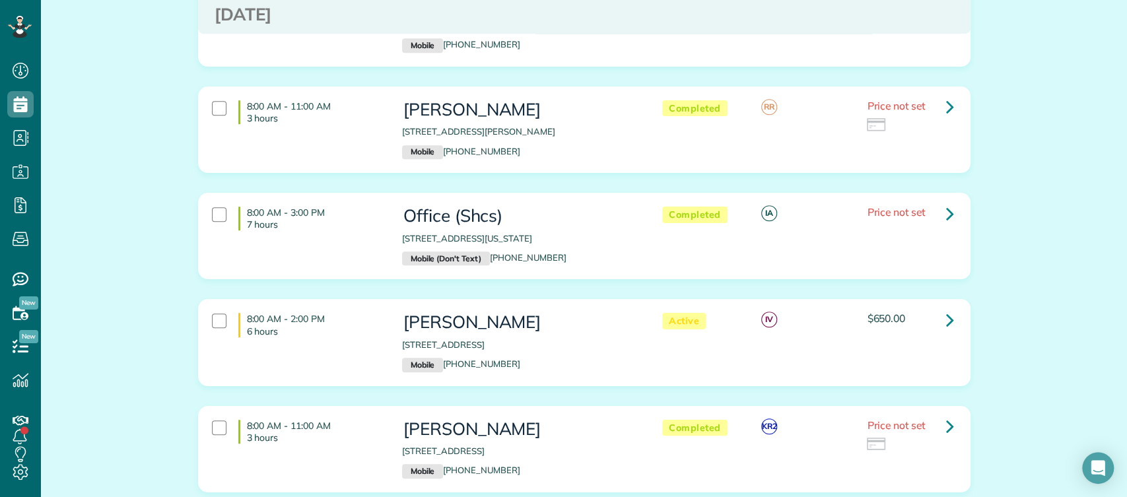
click at [939, 320] on link at bounding box center [950, 319] width 26 height 26
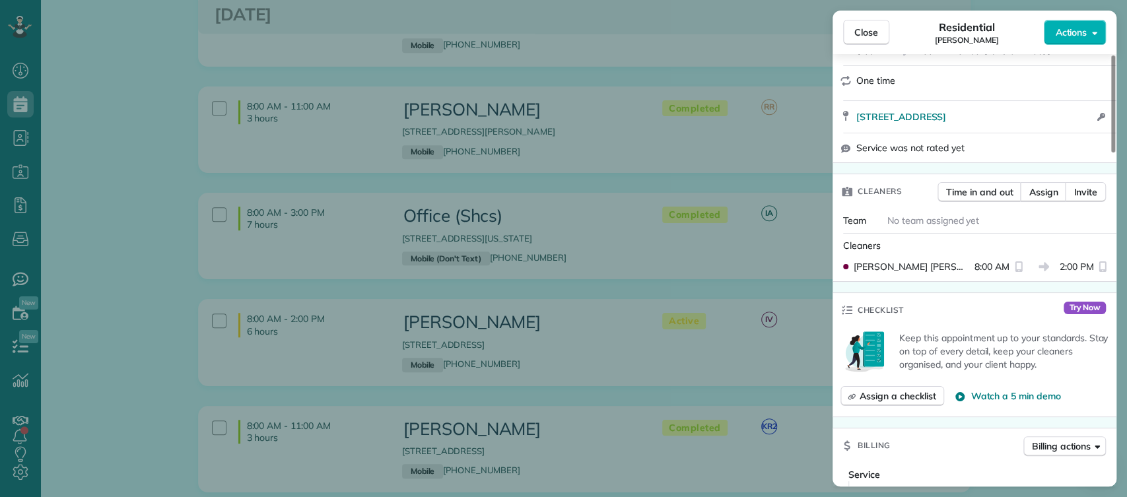
scroll to position [219, 0]
click at [865, 32] on span "Close" at bounding box center [866, 32] width 24 height 13
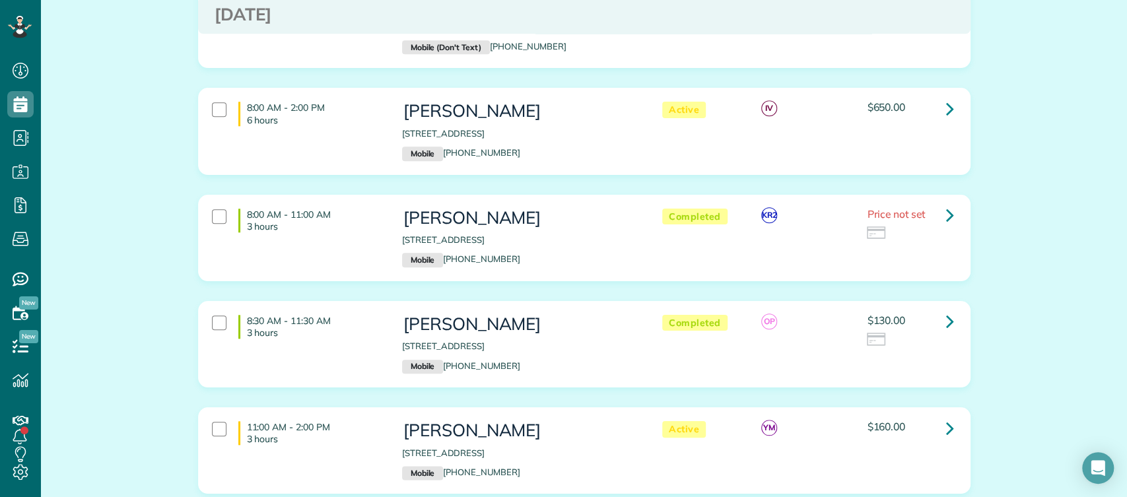
scroll to position [866, 0]
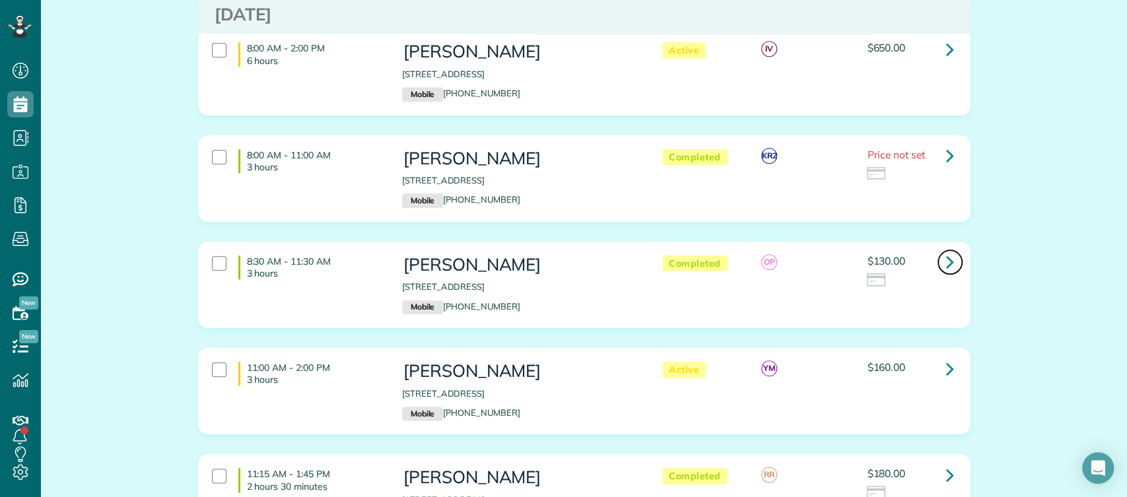
click at [937, 263] on link at bounding box center [950, 262] width 26 height 26
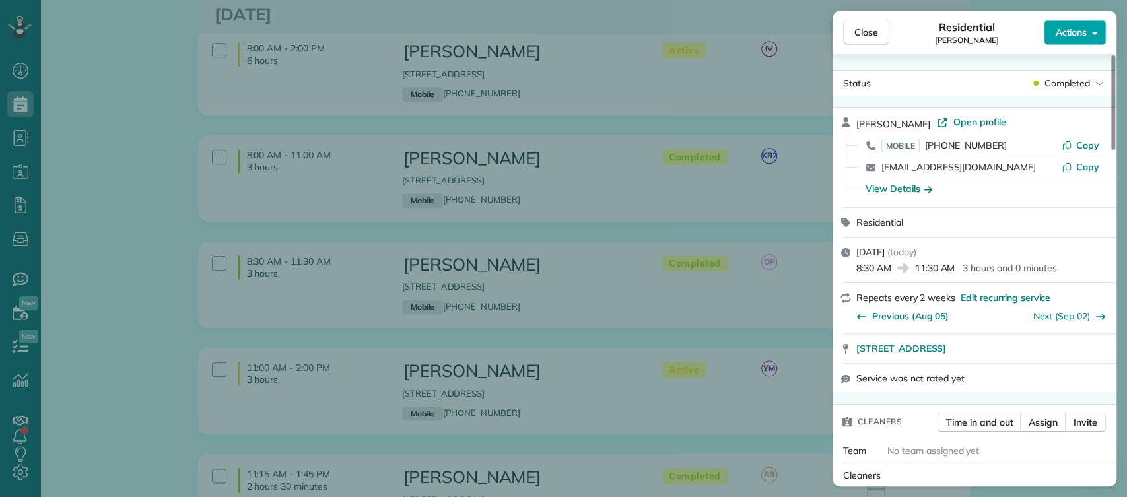
click at [1082, 26] on span "Actions" at bounding box center [1071, 32] width 32 height 13
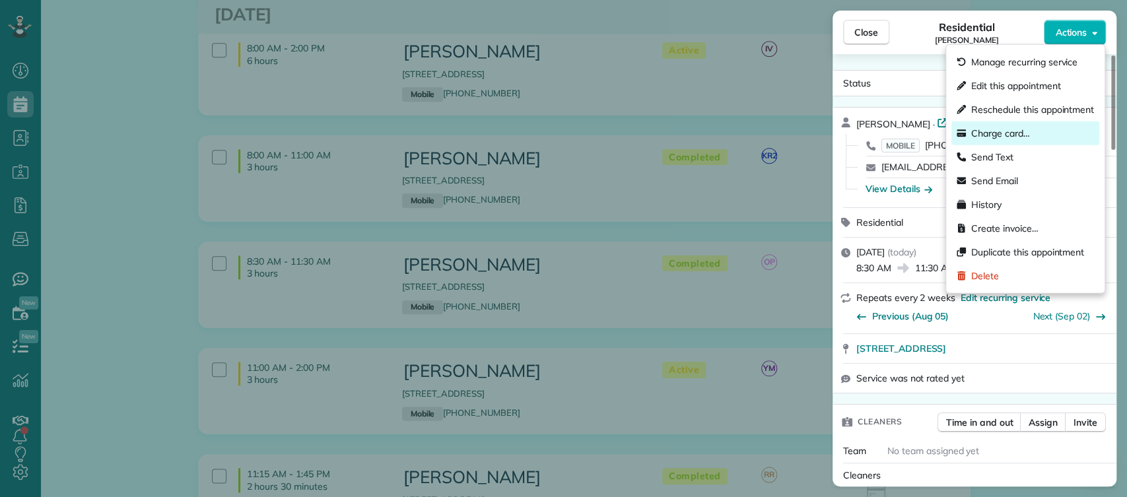
click at [1039, 133] on div "Charge card…" at bounding box center [1026, 134] width 148 height 24
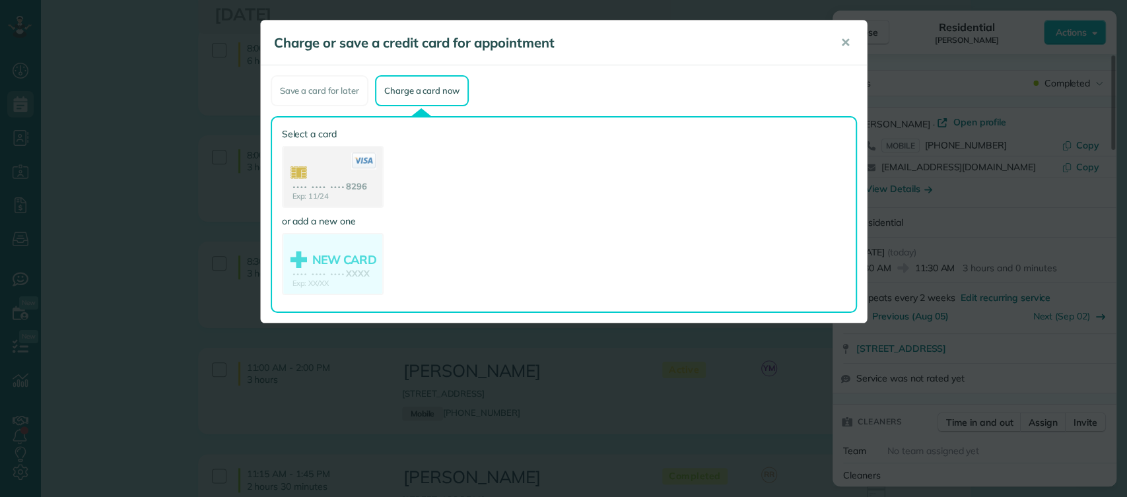
click at [347, 182] on use at bounding box center [332, 178] width 99 height 62
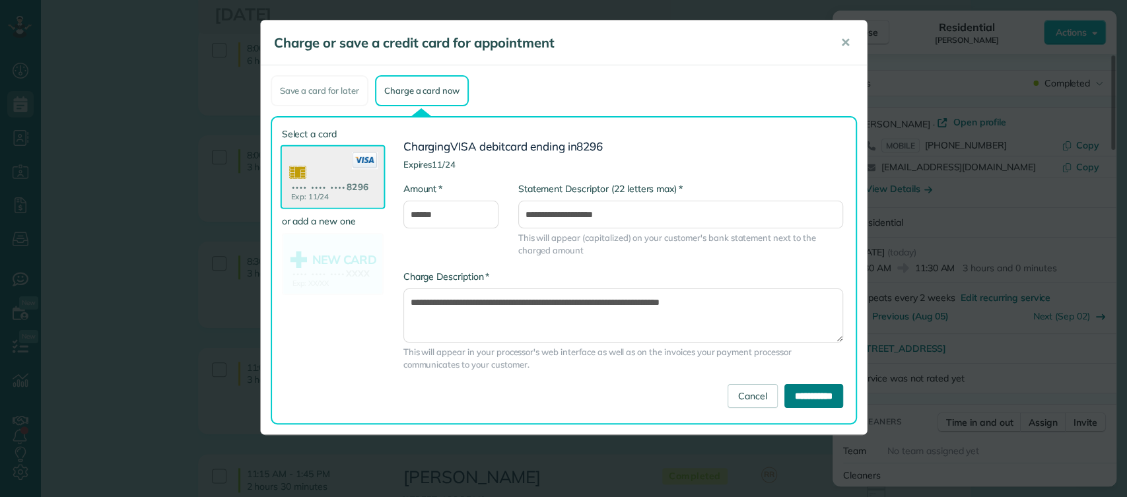
click at [798, 401] on input "**********" at bounding box center [813, 396] width 59 height 24
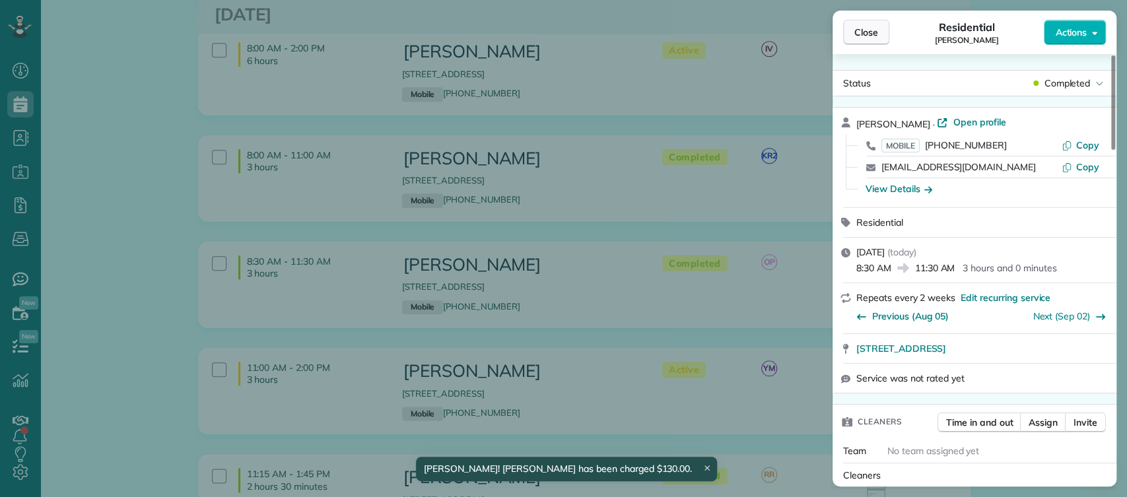
click at [874, 33] on span "Close" at bounding box center [866, 32] width 24 height 13
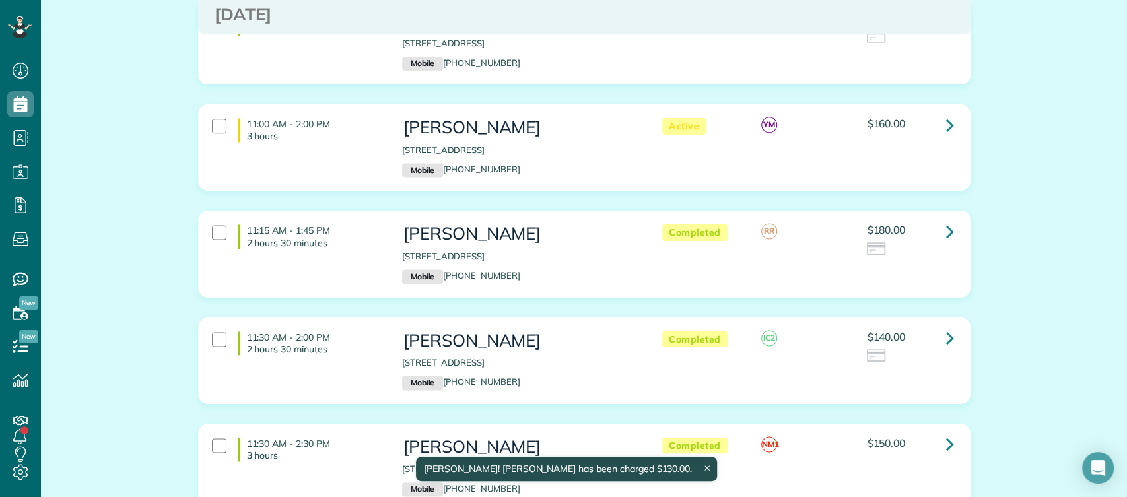
scroll to position [1115, 0]
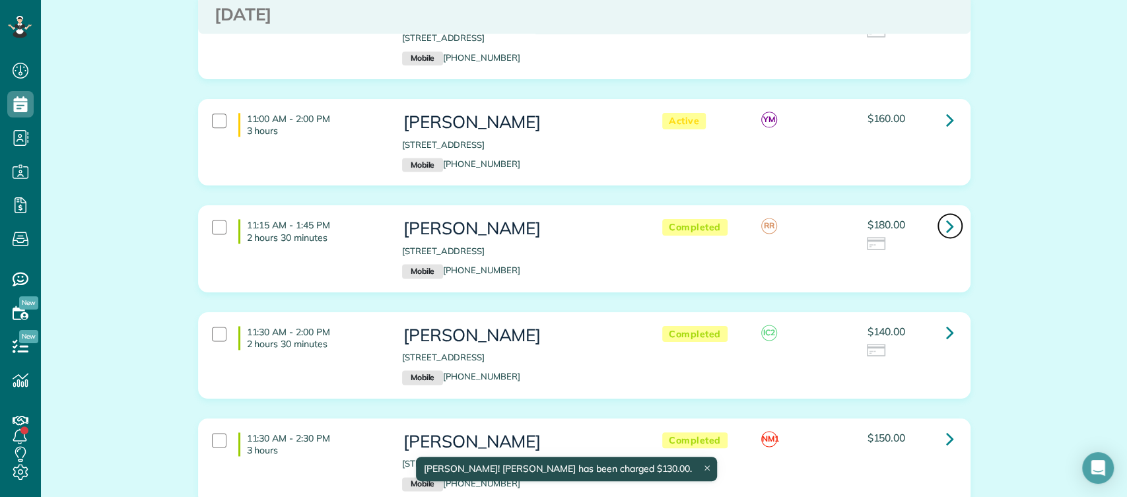
click at [946, 225] on icon at bounding box center [950, 226] width 8 height 23
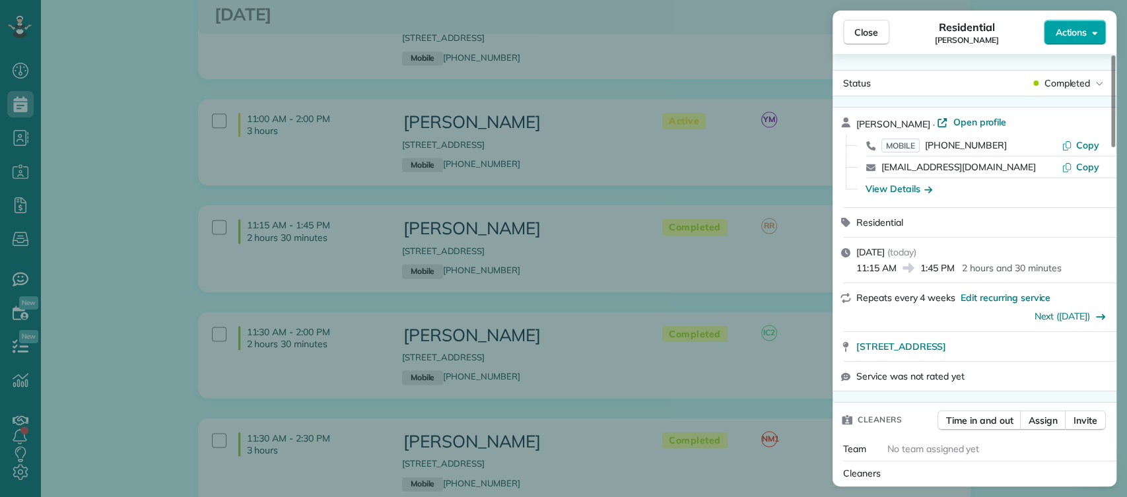
click at [1065, 42] on button "Actions" at bounding box center [1075, 32] width 62 height 25
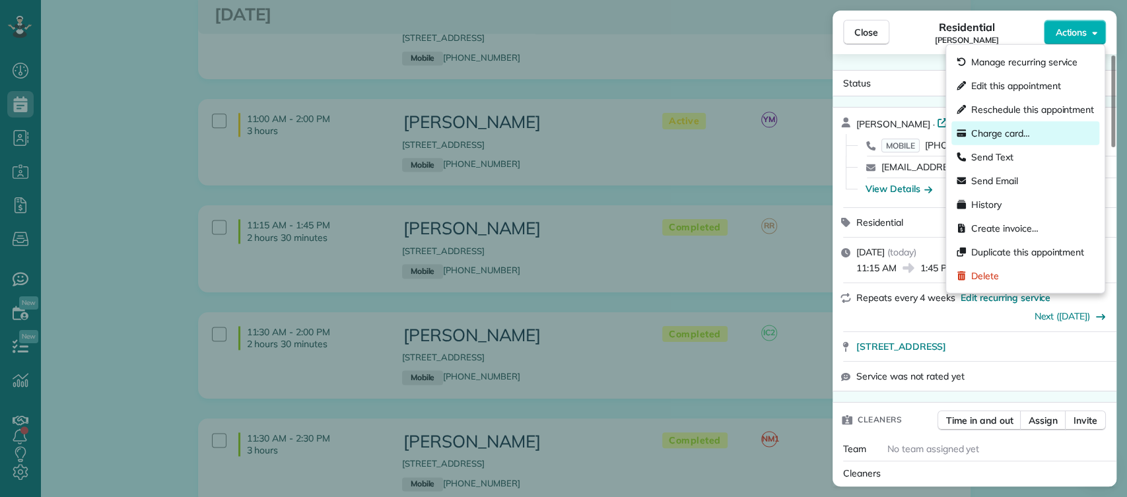
click at [1019, 139] on span "Charge card…" at bounding box center [1000, 133] width 59 height 13
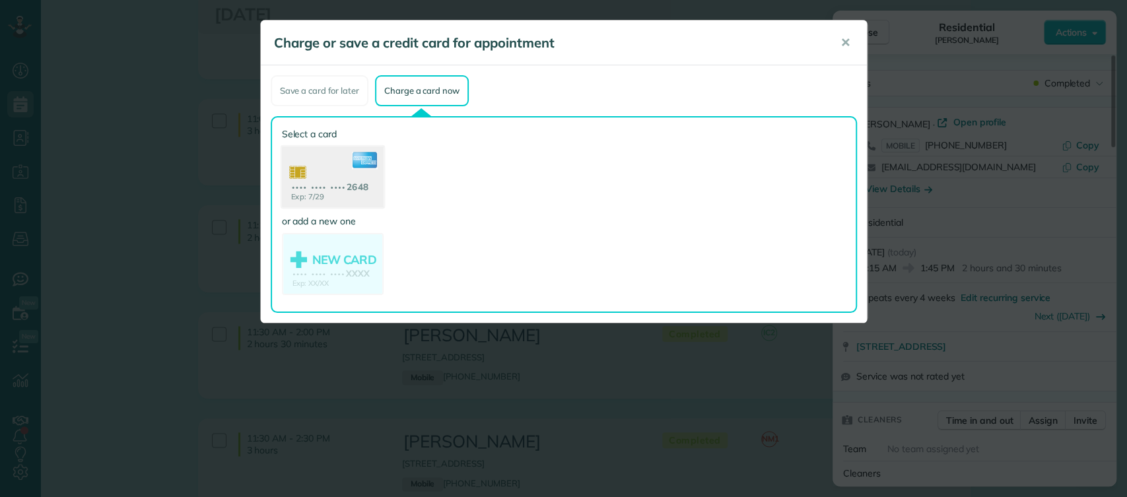
click at [337, 193] on use at bounding box center [332, 179] width 102 height 64
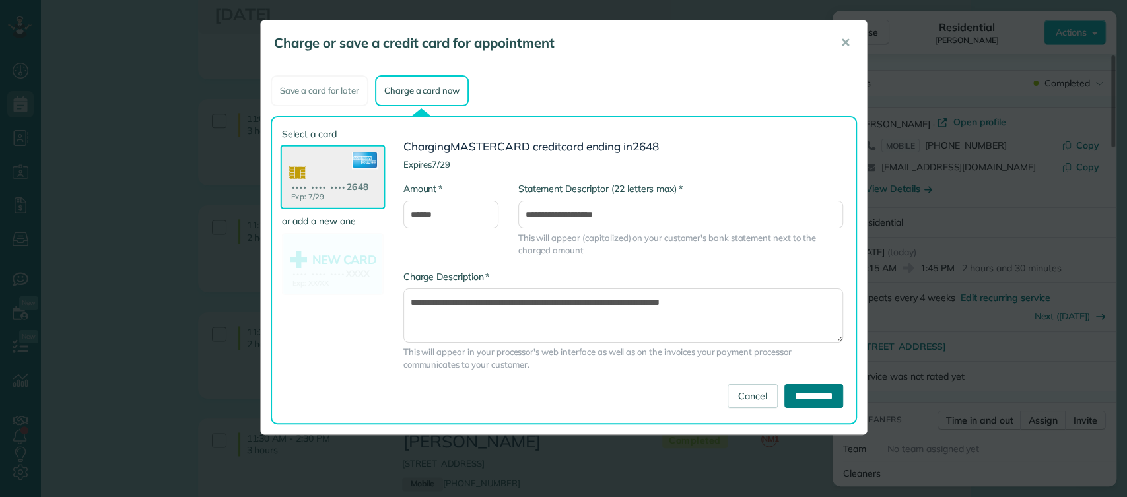
click at [796, 392] on input "**********" at bounding box center [813, 396] width 59 height 24
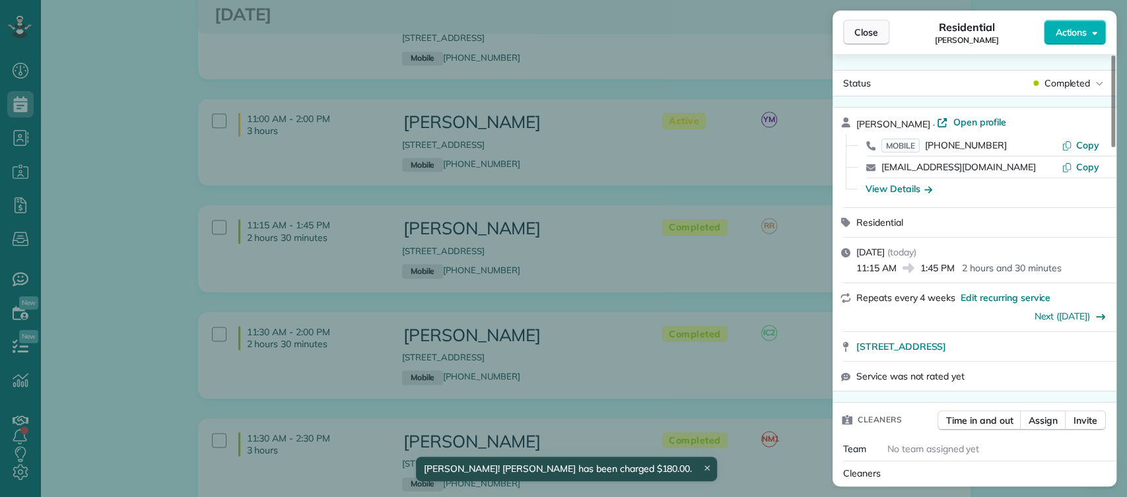
click at [877, 34] on span "Close" at bounding box center [866, 32] width 24 height 13
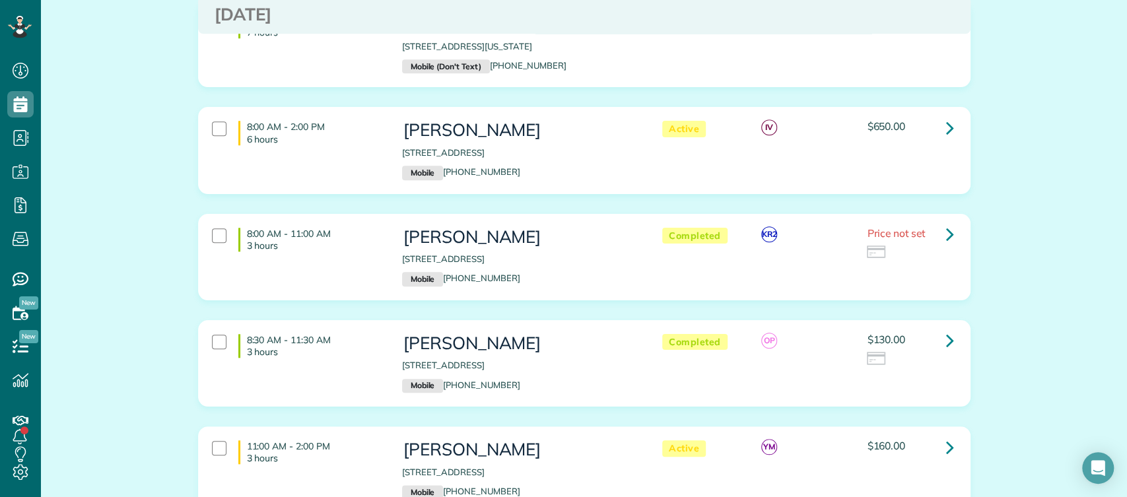
scroll to position [755, 0]
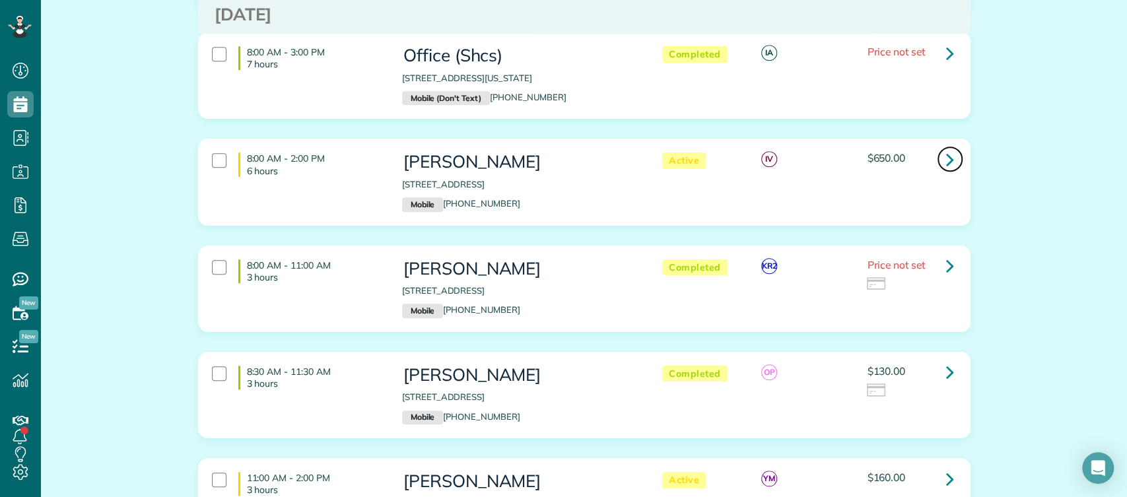
click at [948, 157] on icon at bounding box center [950, 159] width 8 height 23
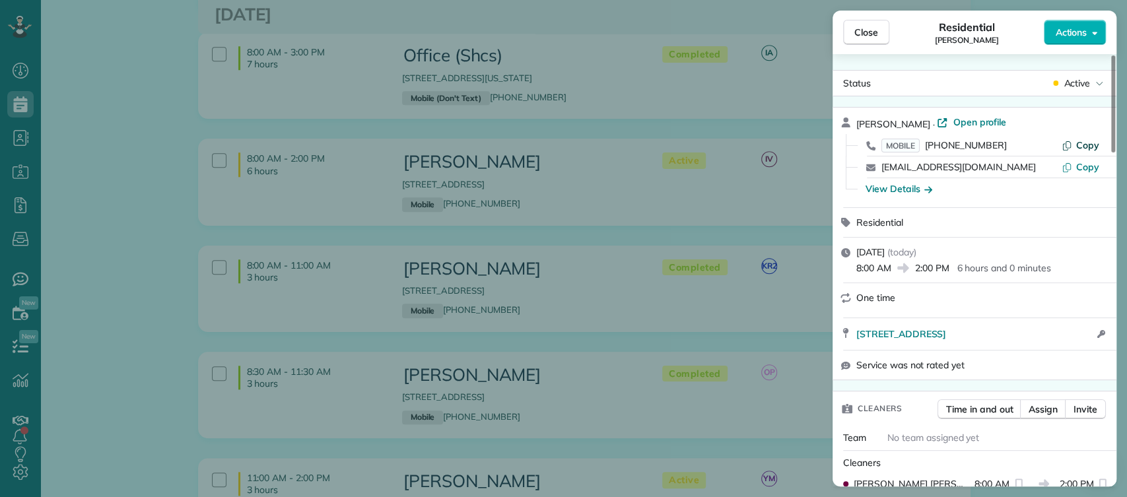
click at [1086, 139] on button "Copy" at bounding box center [1081, 145] width 38 height 13
click at [943, 463] on div "Cleaners" at bounding box center [977, 462] width 268 height 13
click at [873, 40] on button "Close" at bounding box center [866, 32] width 46 height 25
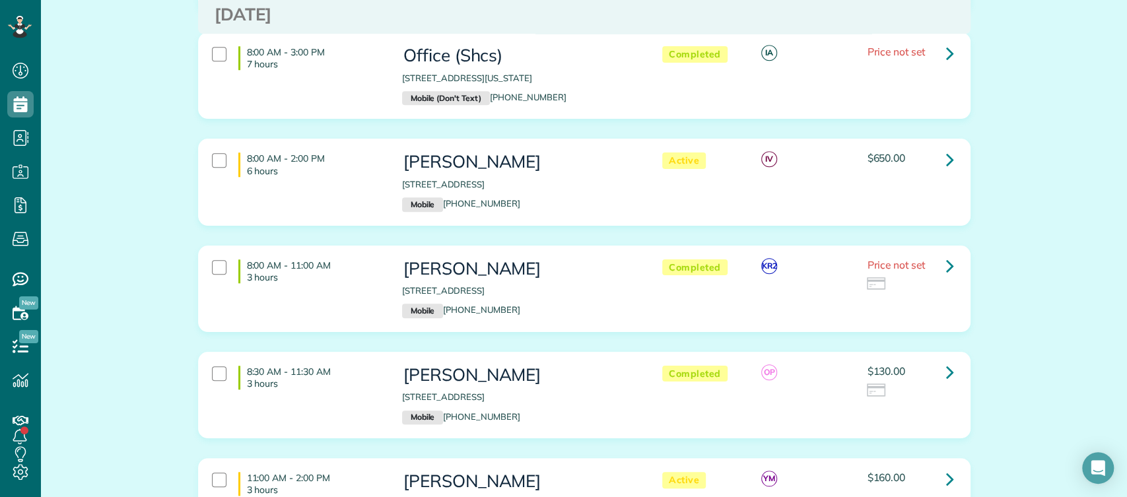
scroll to position [757, 0]
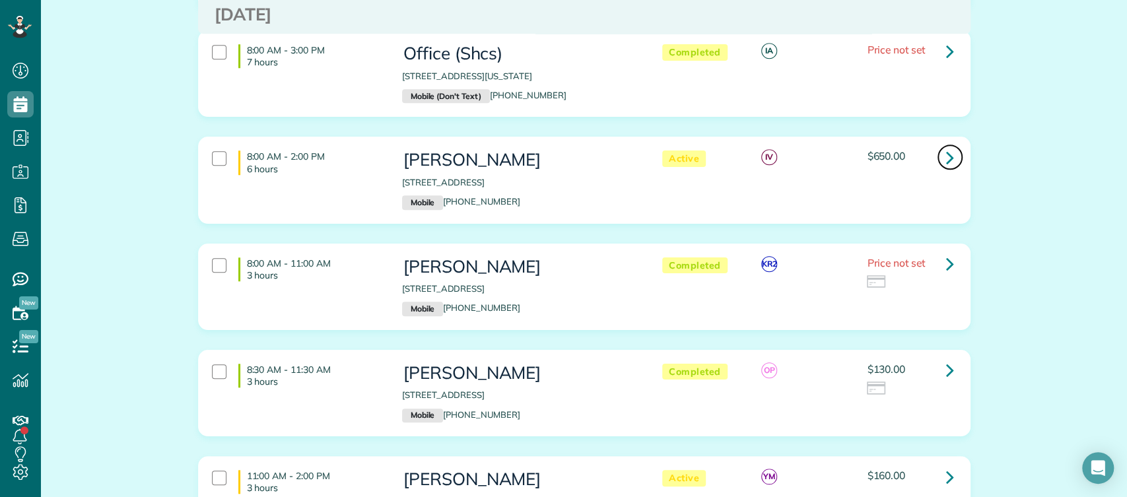
click at [946, 155] on icon at bounding box center [950, 157] width 8 height 23
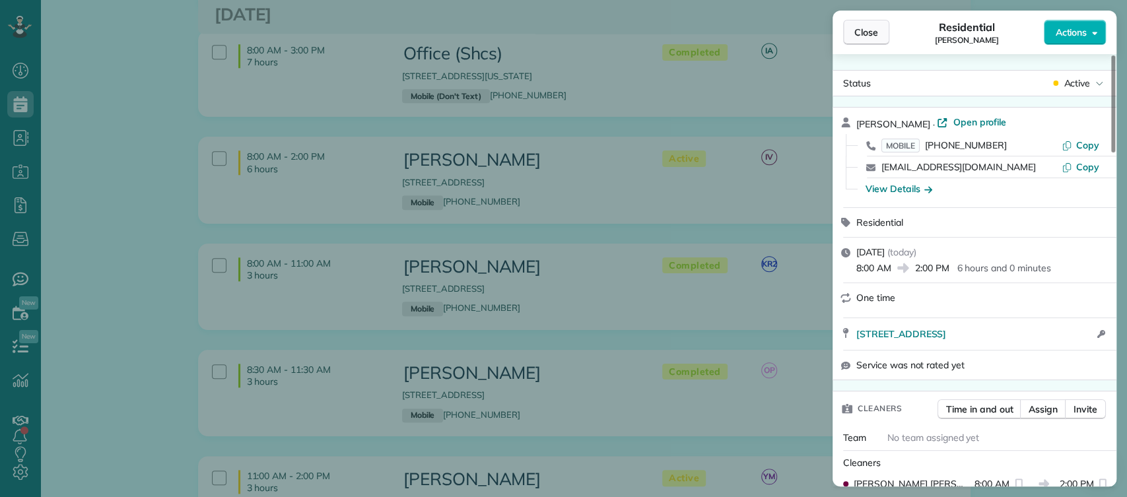
click at [875, 33] on span "Close" at bounding box center [866, 32] width 24 height 13
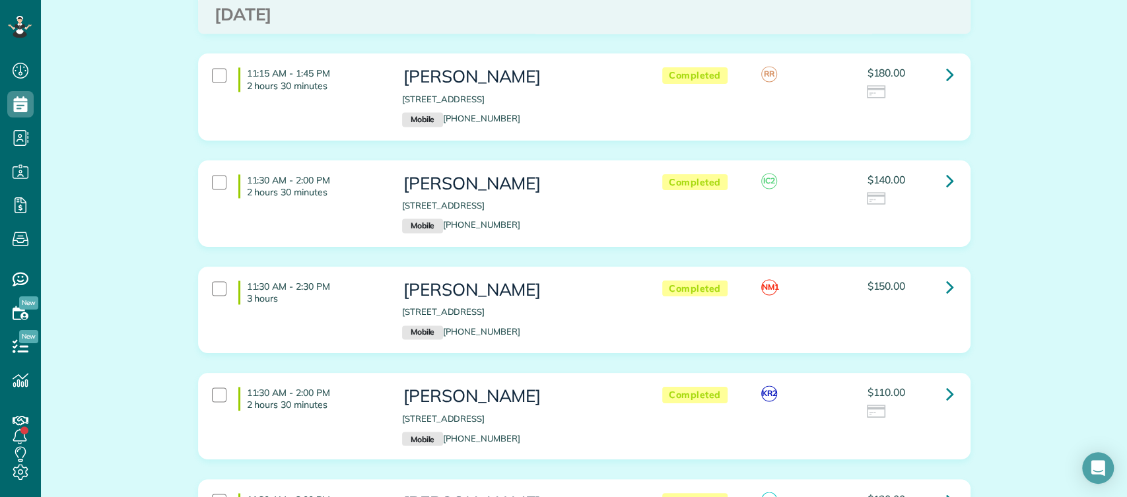
scroll to position [1267, 0]
click at [946, 182] on icon at bounding box center [950, 179] width 8 height 23
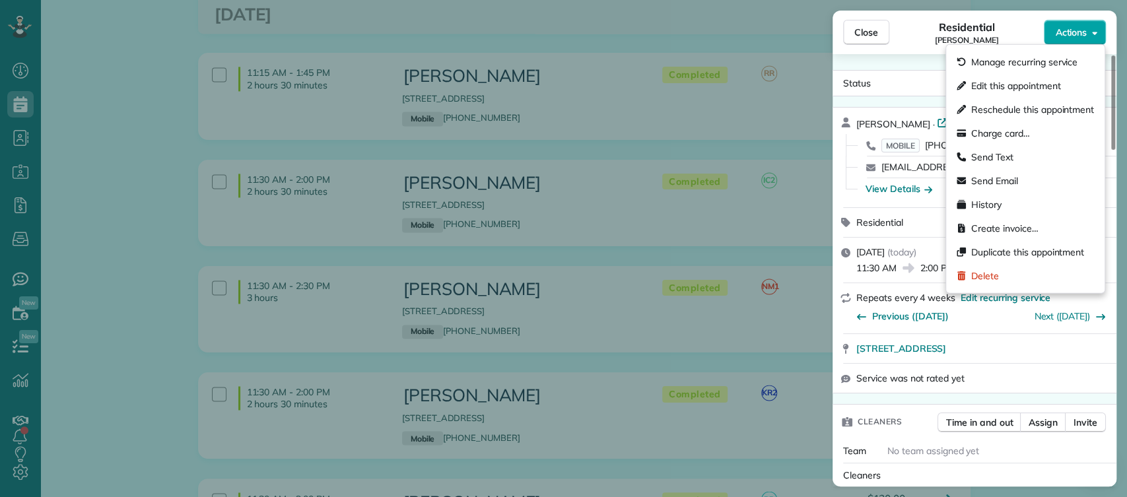
click at [1080, 28] on span "Actions" at bounding box center [1071, 32] width 32 height 13
click at [994, 130] on span "Charge card…" at bounding box center [1000, 133] width 59 height 13
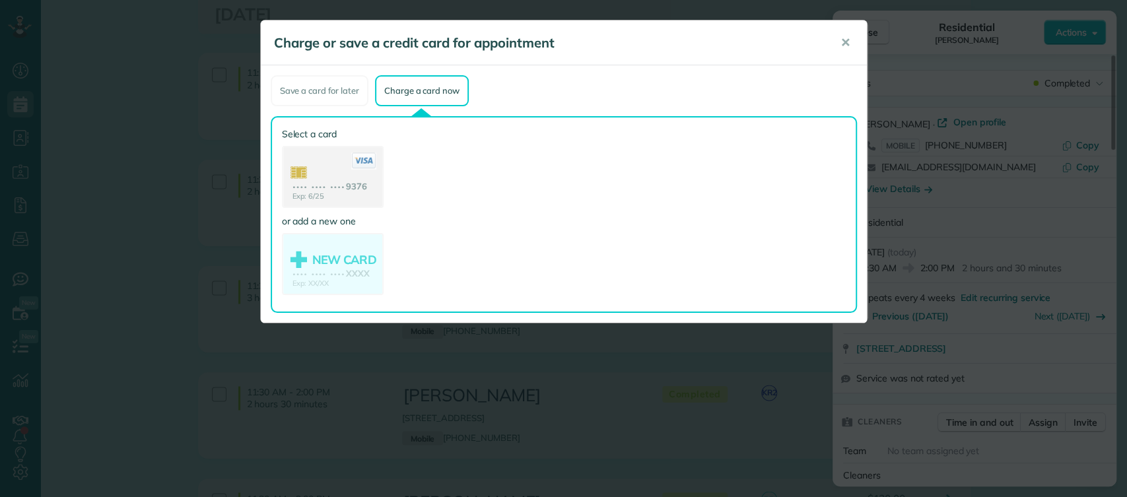
click at [329, 162] on use at bounding box center [332, 178] width 99 height 62
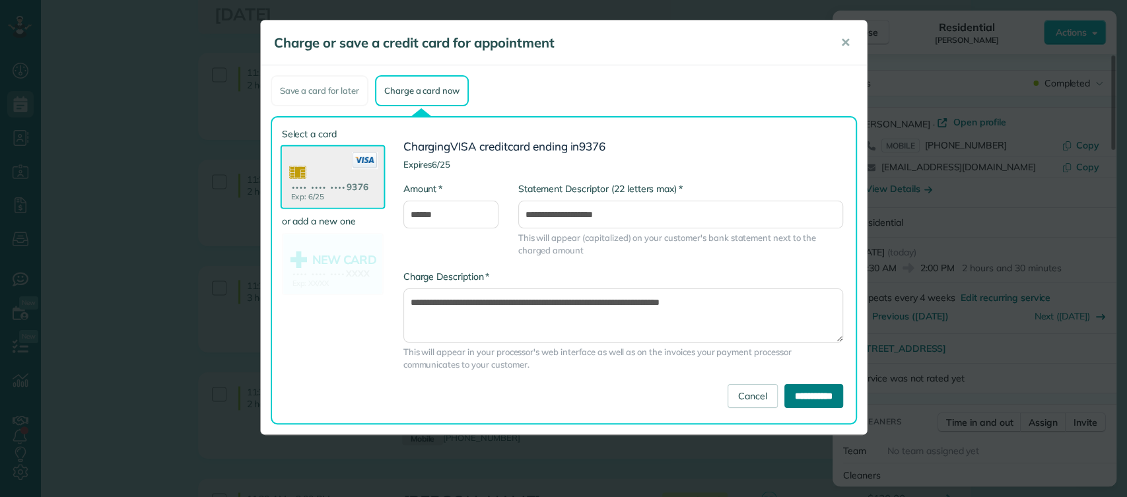
click at [789, 396] on input "**********" at bounding box center [813, 396] width 59 height 24
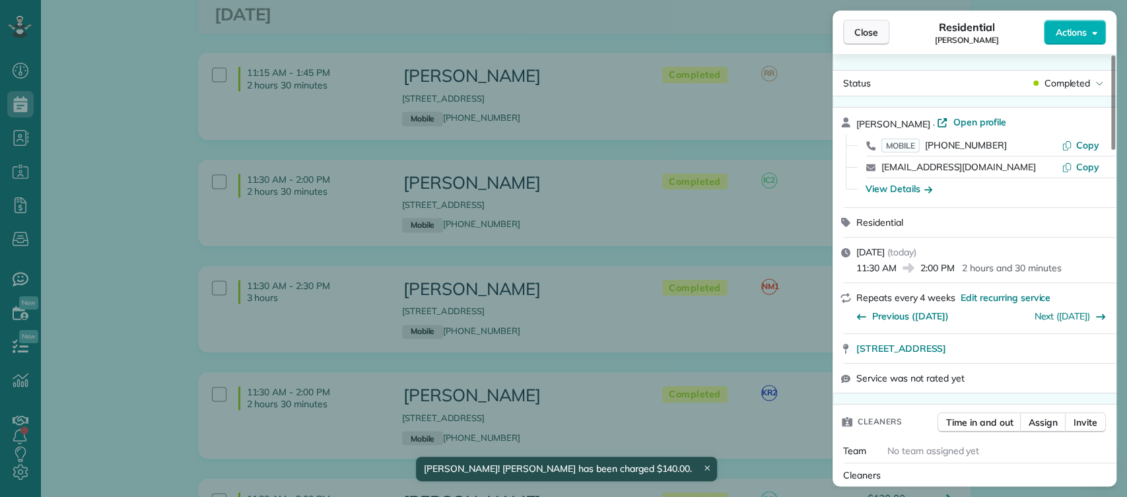
click at [876, 26] on span "Close" at bounding box center [866, 32] width 24 height 13
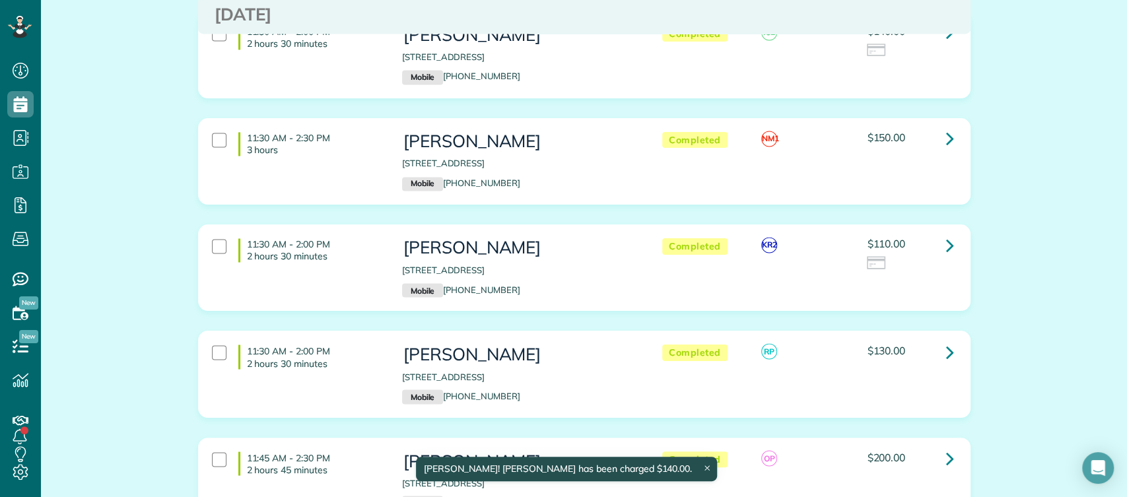
scroll to position [1416, 0]
click at [946, 245] on icon at bounding box center [950, 243] width 8 height 23
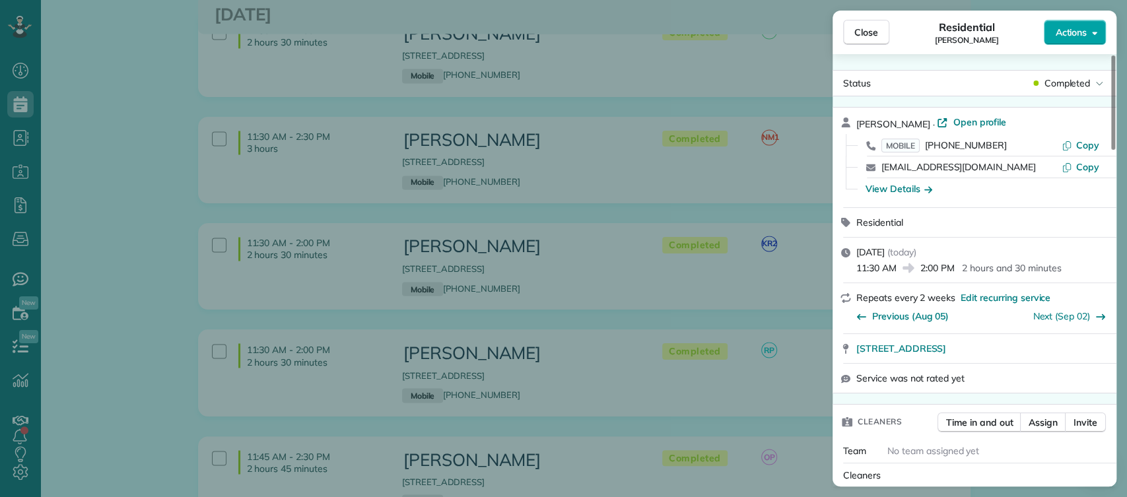
click at [1075, 29] on span "Actions" at bounding box center [1071, 32] width 32 height 13
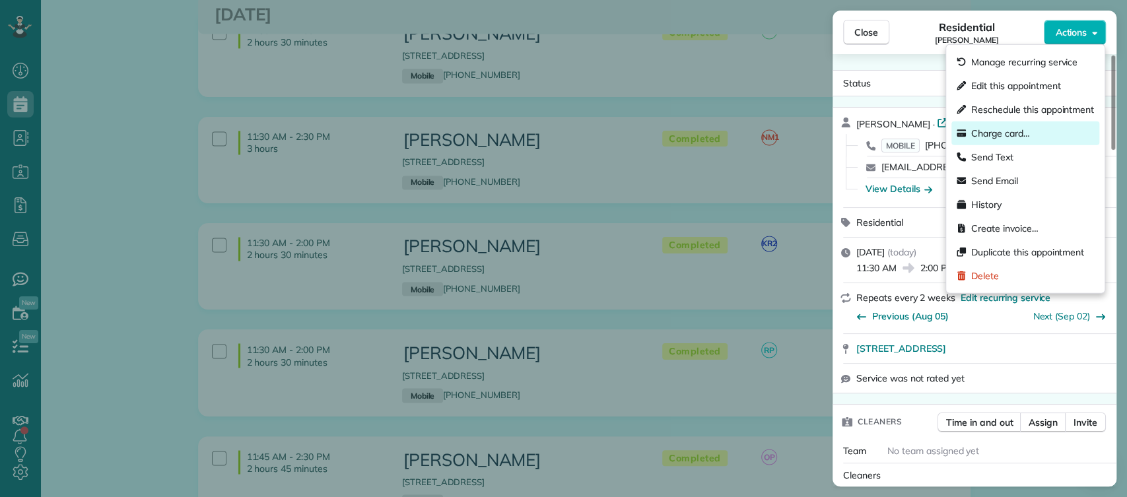
click at [1014, 129] on span "Charge card…" at bounding box center [1000, 133] width 59 height 13
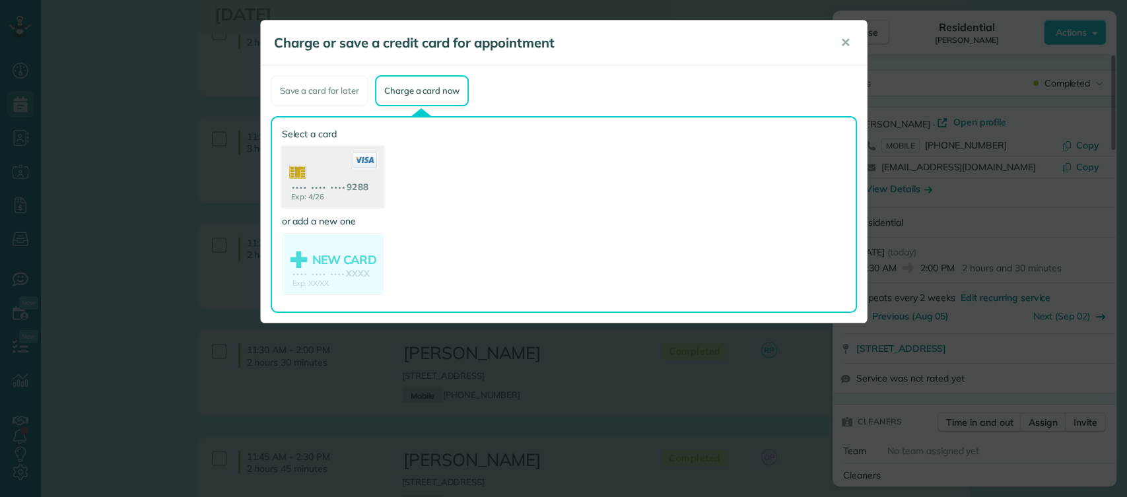
click at [330, 160] on use at bounding box center [332, 179] width 102 height 64
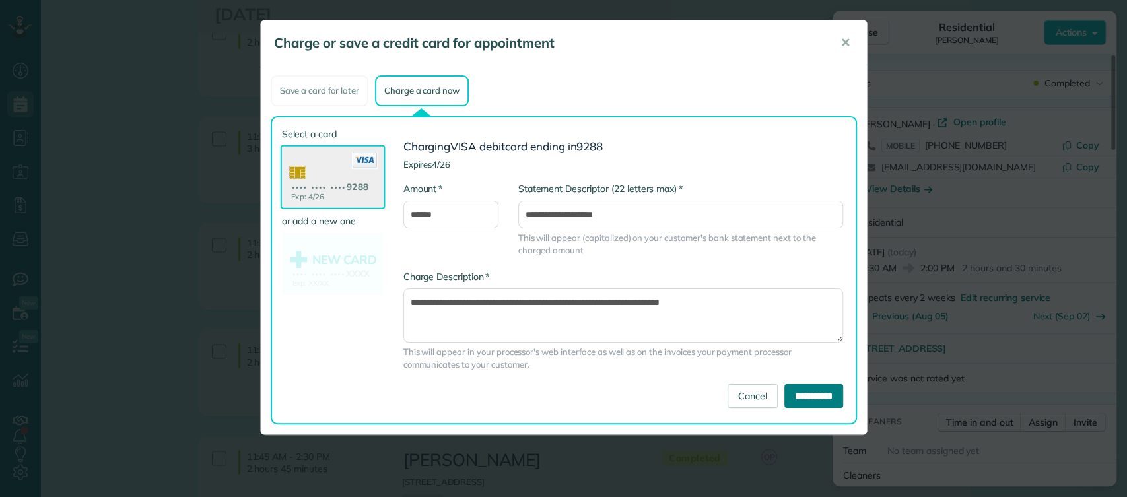
click at [788, 401] on input "**********" at bounding box center [813, 396] width 59 height 24
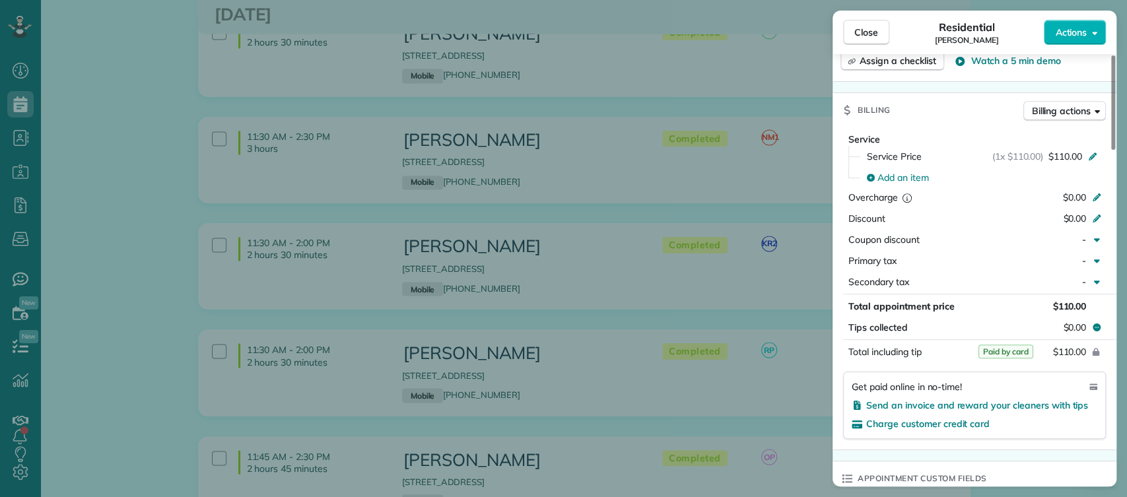
scroll to position [587, 0]
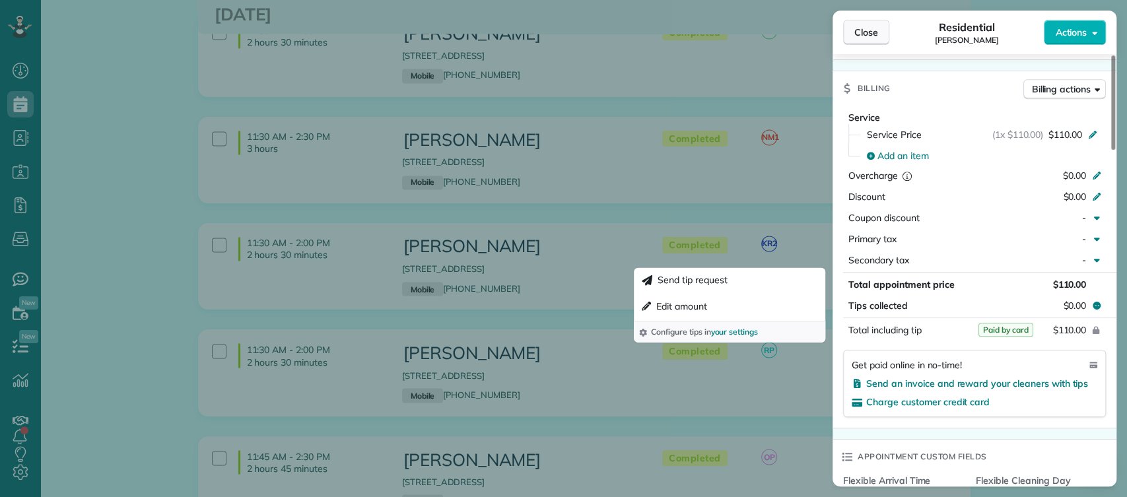
click at [875, 34] on span "Close" at bounding box center [866, 32] width 24 height 13
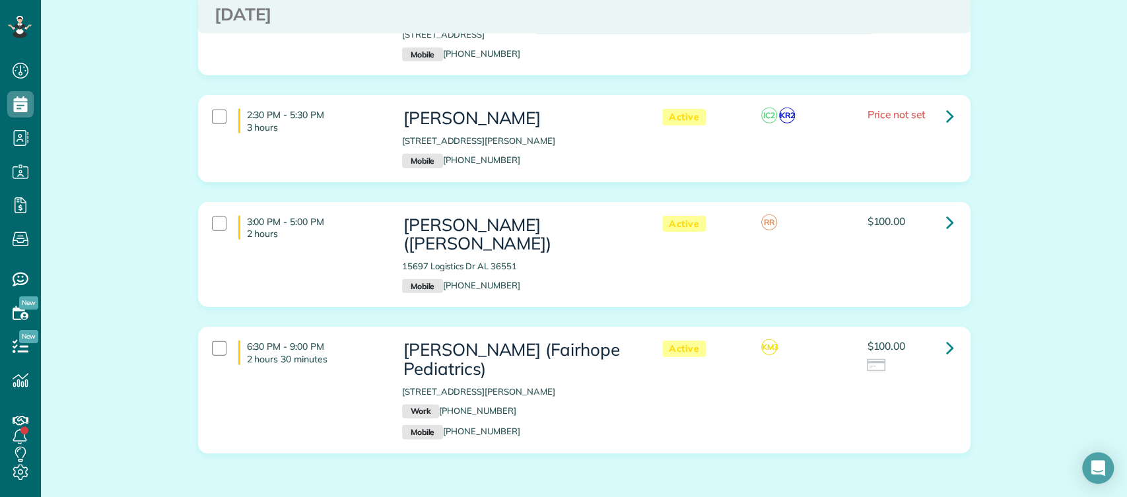
scroll to position [2081, 0]
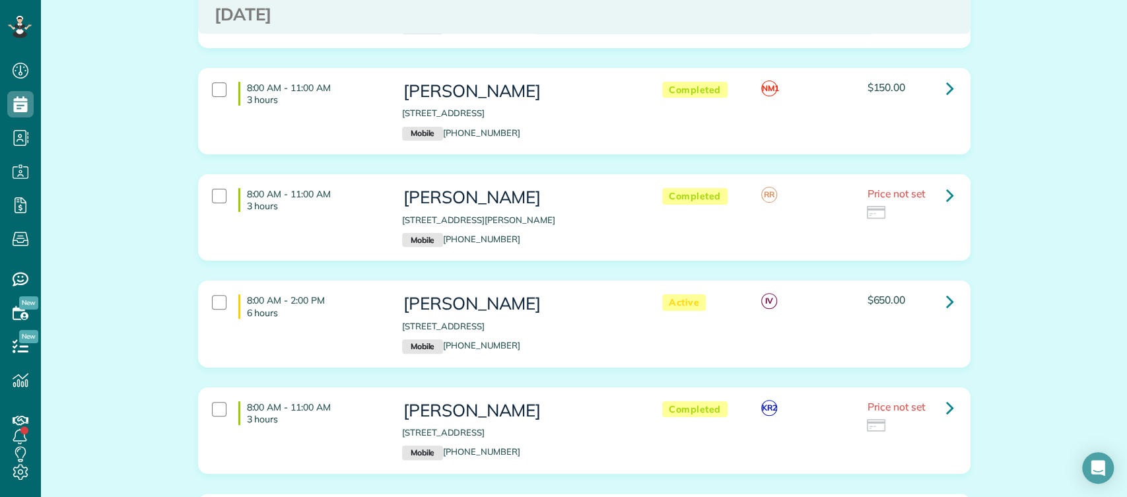
scroll to position [265, 0]
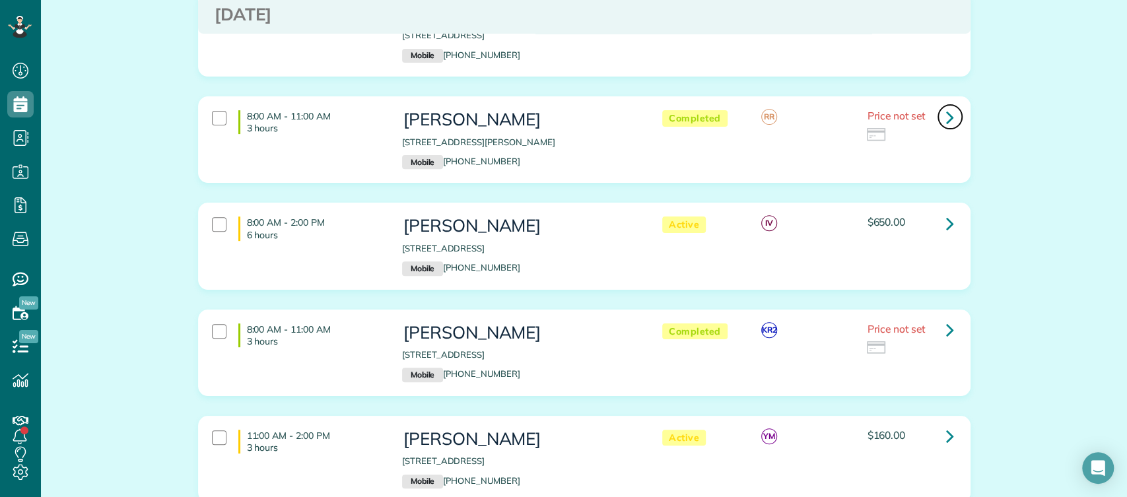
click at [946, 118] on icon at bounding box center [950, 117] width 8 height 23
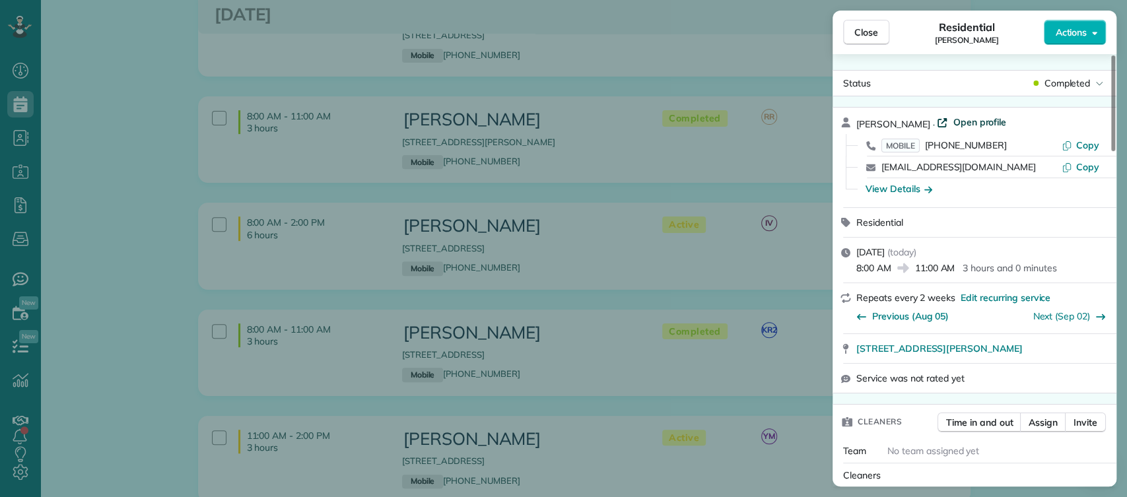
click at [987, 121] on span "Open profile" at bounding box center [979, 122] width 53 height 13
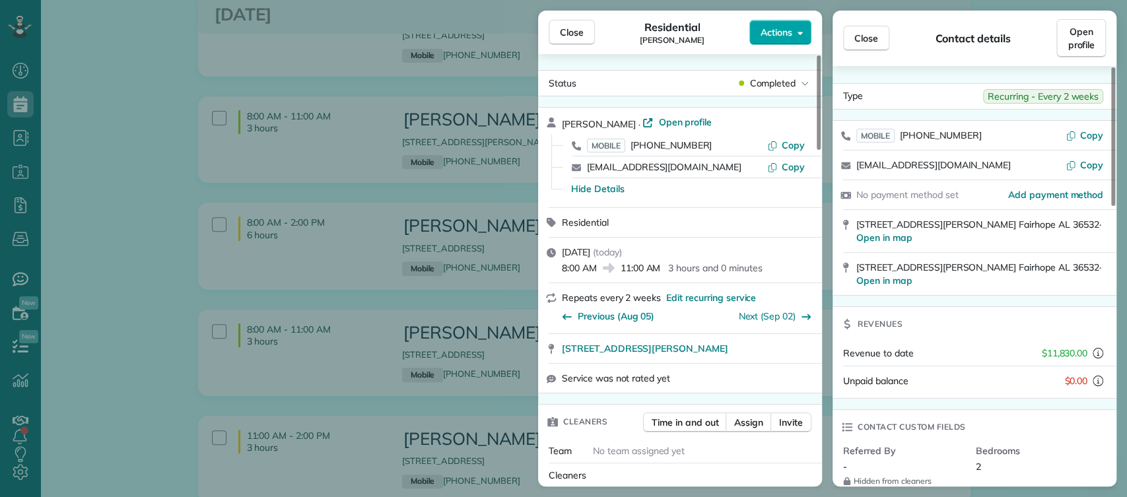
click at [771, 28] on span "Actions" at bounding box center [777, 32] width 32 height 13
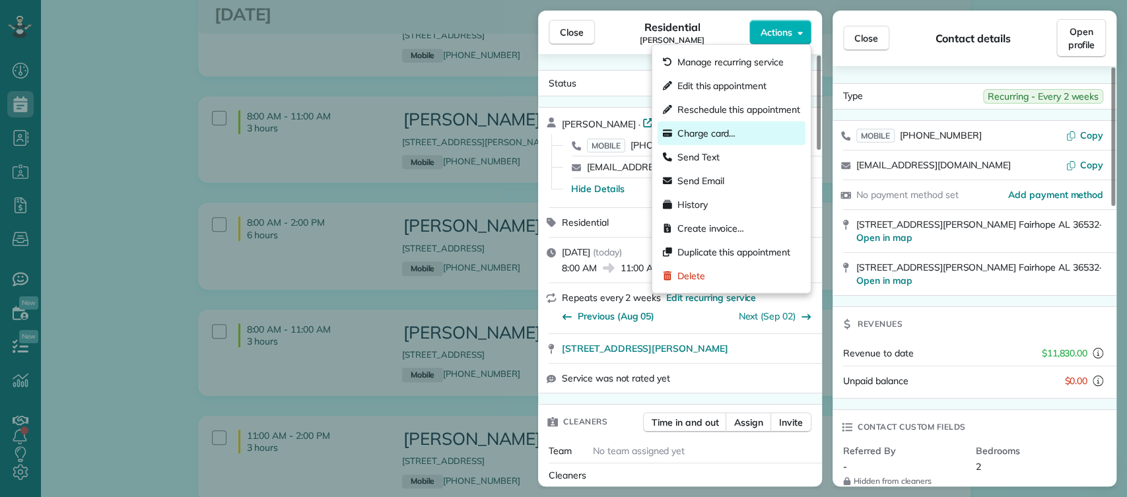
click at [732, 136] on span "Charge card…" at bounding box center [707, 133] width 59 height 13
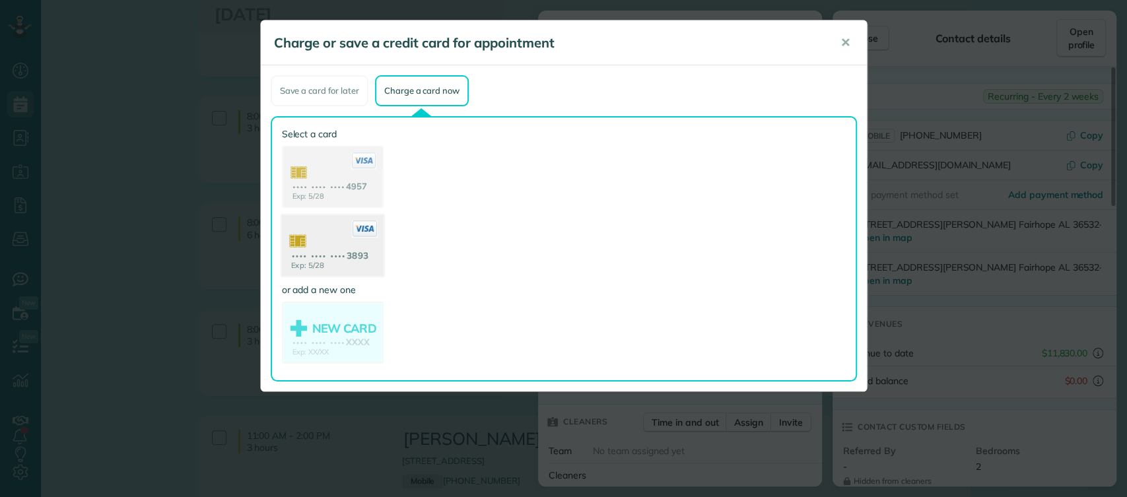
click at [310, 262] on use at bounding box center [332, 247] width 102 height 64
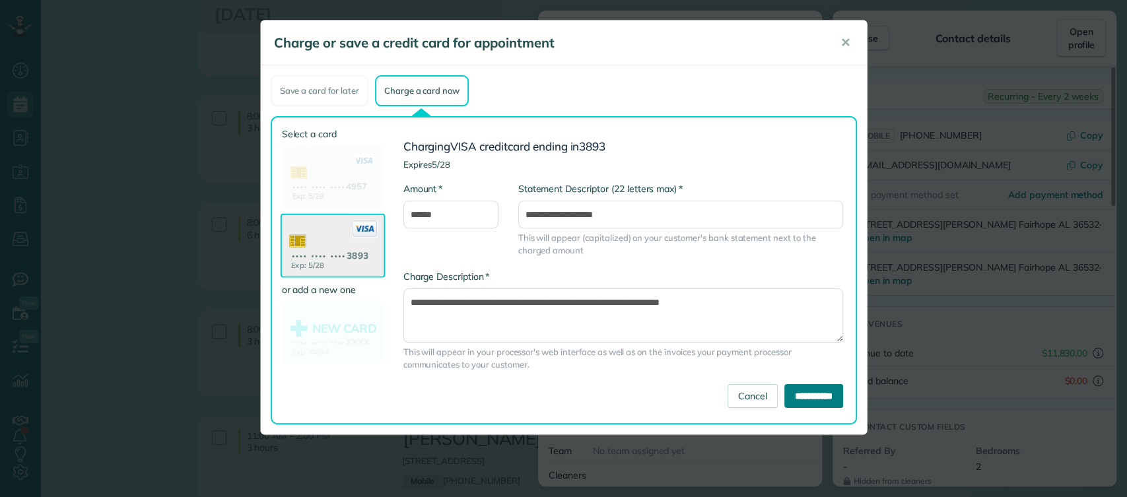
click at [796, 392] on input "**********" at bounding box center [813, 396] width 59 height 24
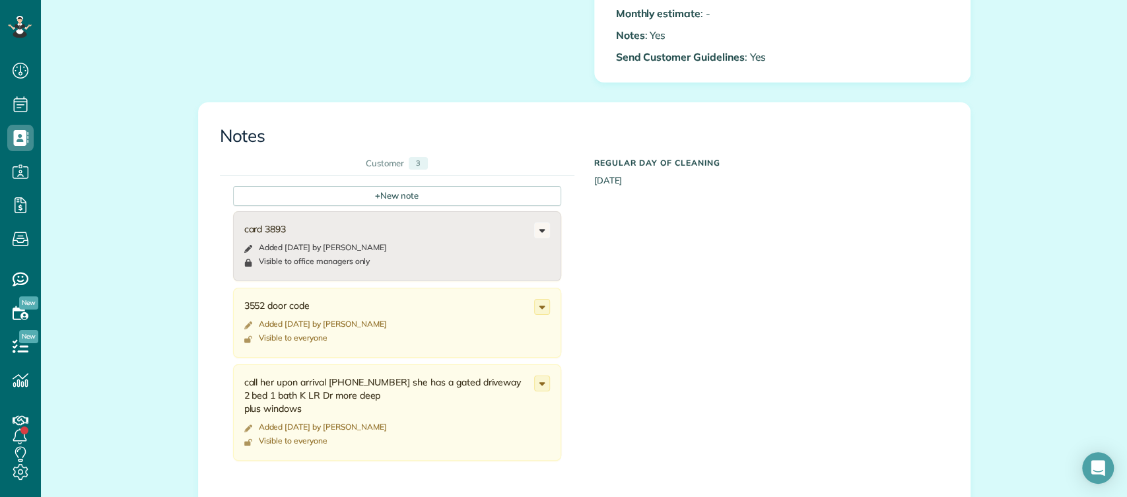
scroll to position [690, 0]
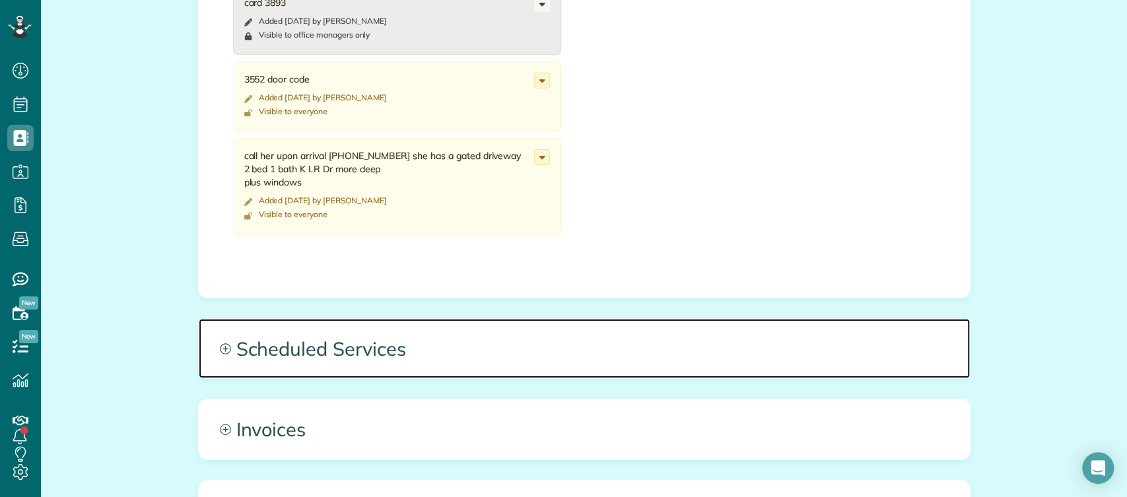
click at [374, 348] on span "Scheduled Services" at bounding box center [584, 348] width 771 height 59
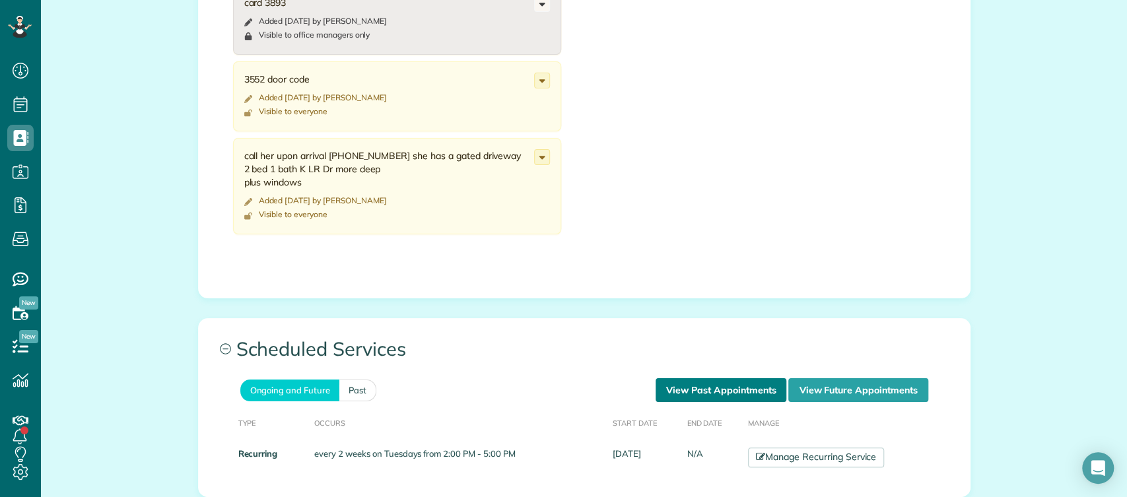
click at [711, 396] on link "View Past Appointments" at bounding box center [721, 390] width 131 height 24
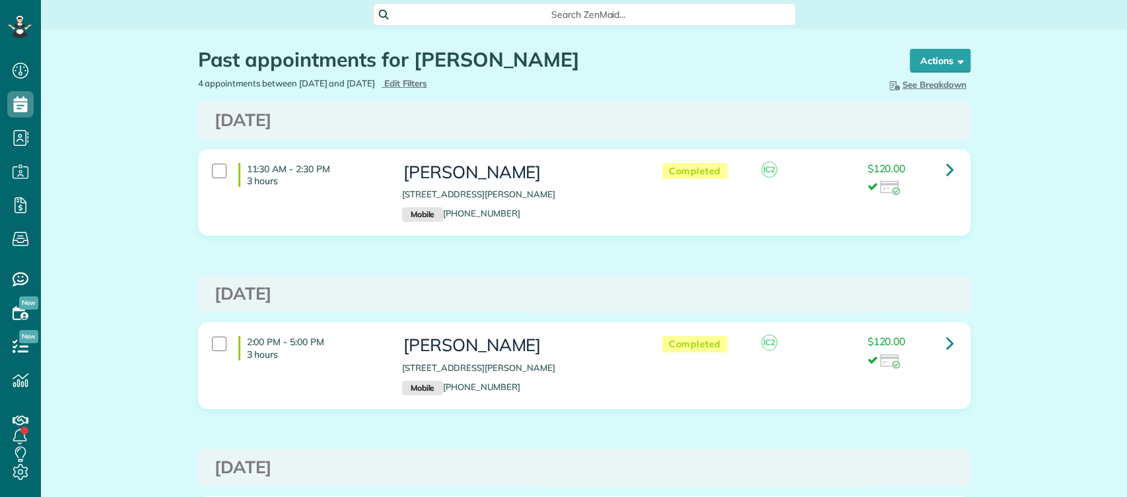
scroll to position [182, 0]
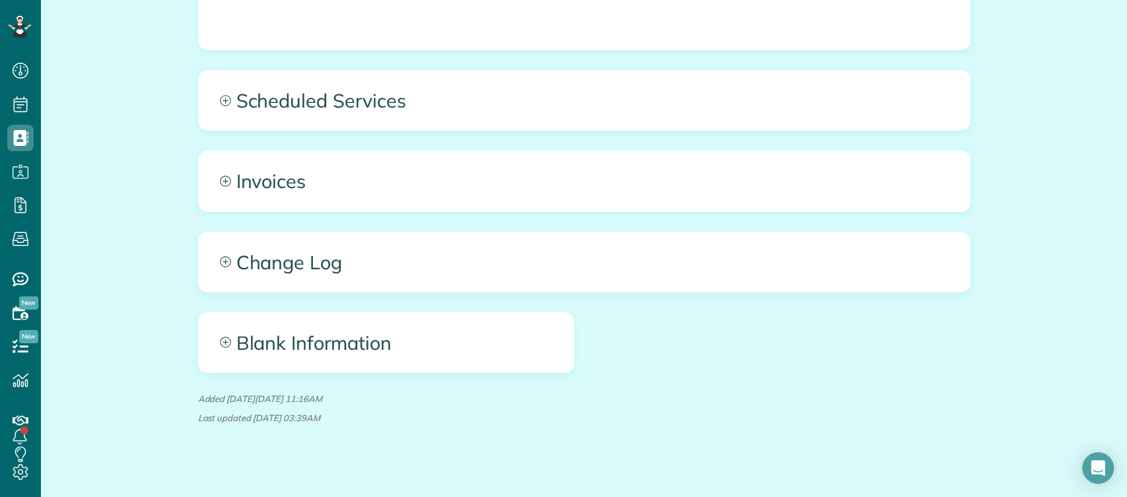
scroll to position [951, 0]
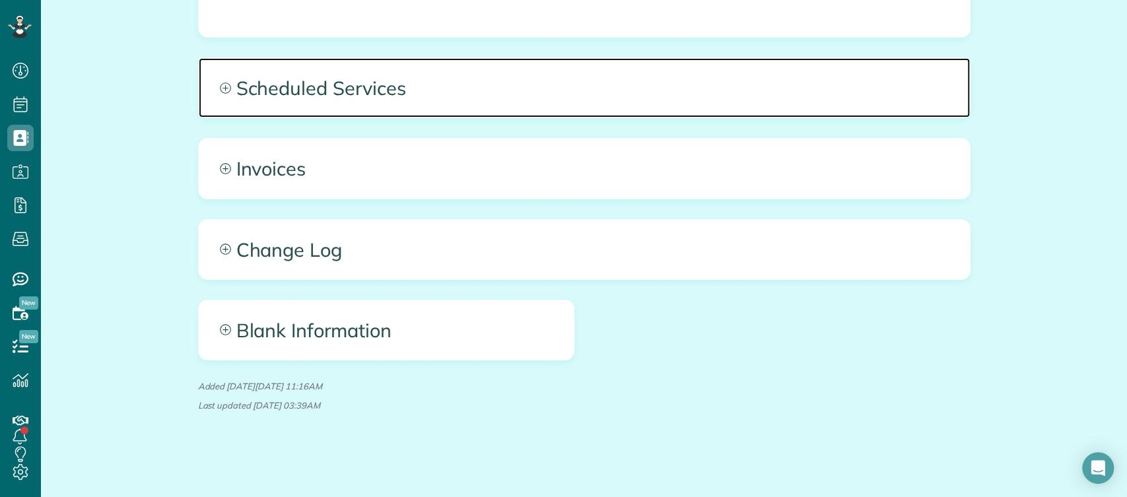
click at [576, 91] on span "Scheduled Services" at bounding box center [584, 87] width 771 height 59
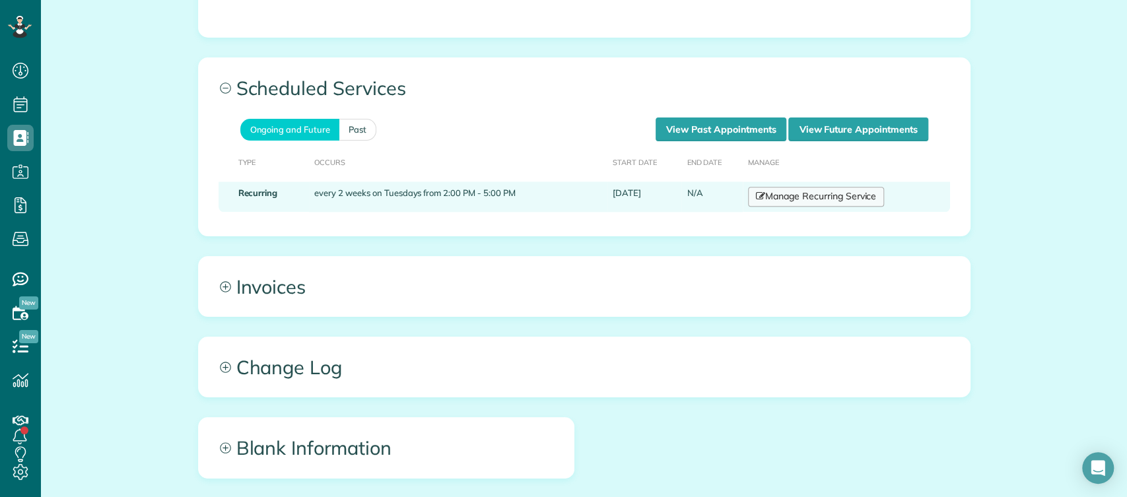
click at [782, 195] on link "Manage Recurring Service" at bounding box center [816, 197] width 136 height 20
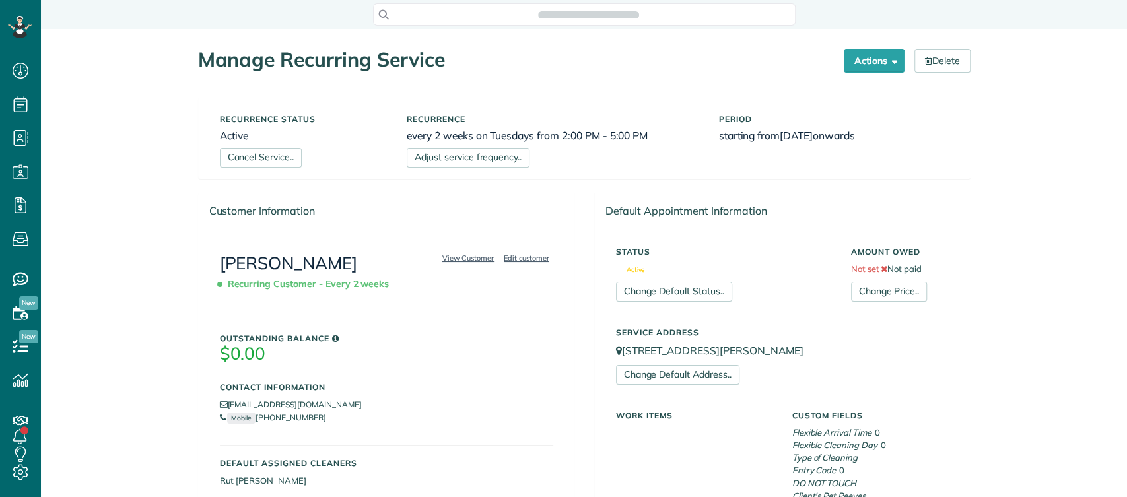
scroll to position [5, 5]
click at [893, 297] on link "Change Price.." at bounding box center [889, 292] width 76 height 20
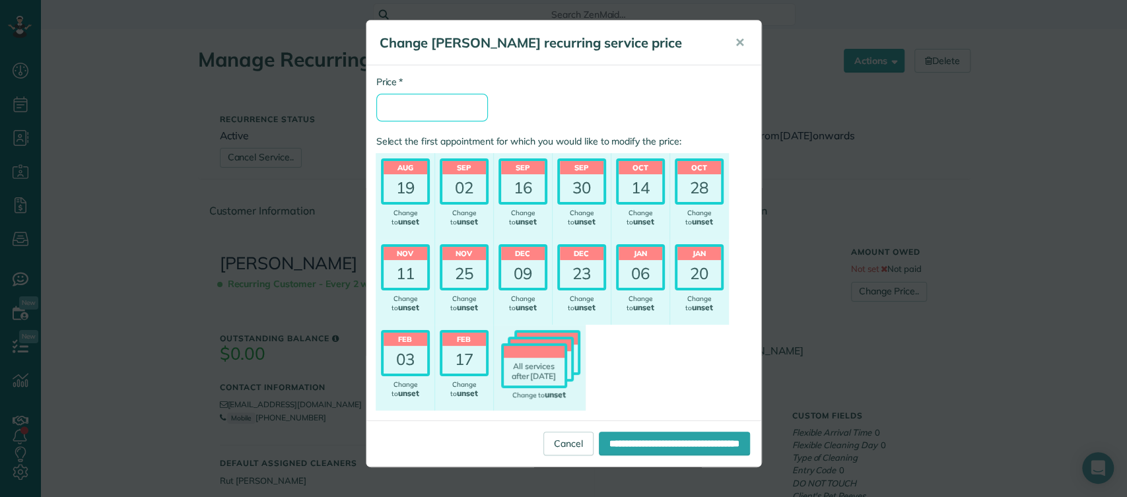
click at [460, 114] on input "* Price" at bounding box center [432, 108] width 112 height 28
type input "***"
click at [617, 436] on input "**********" at bounding box center [674, 444] width 151 height 24
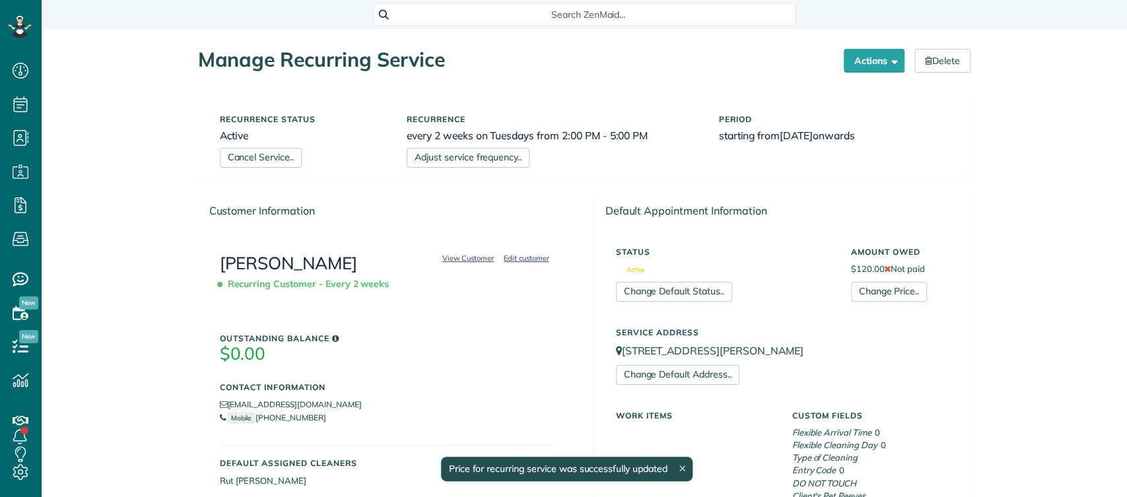
scroll to position [5, 5]
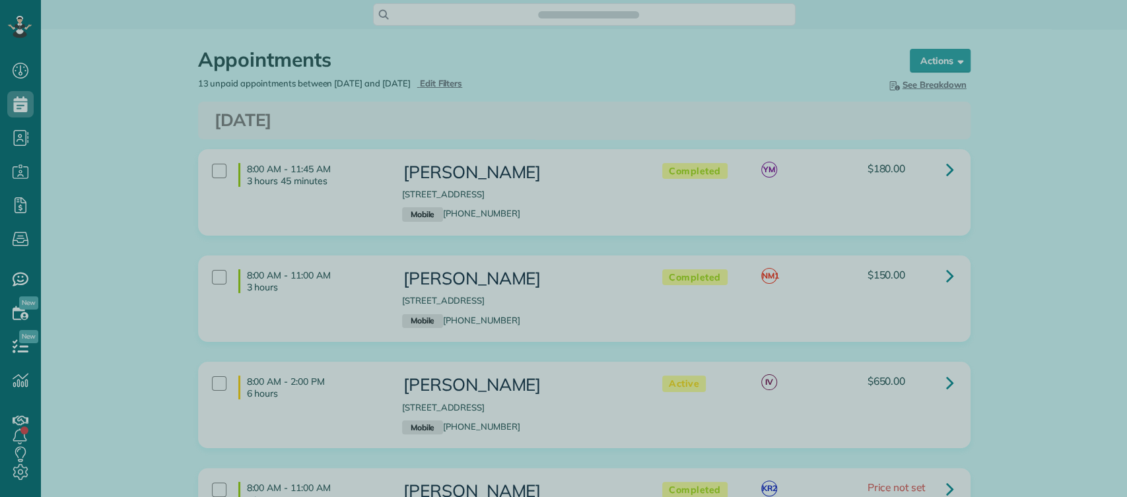
scroll to position [5, 5]
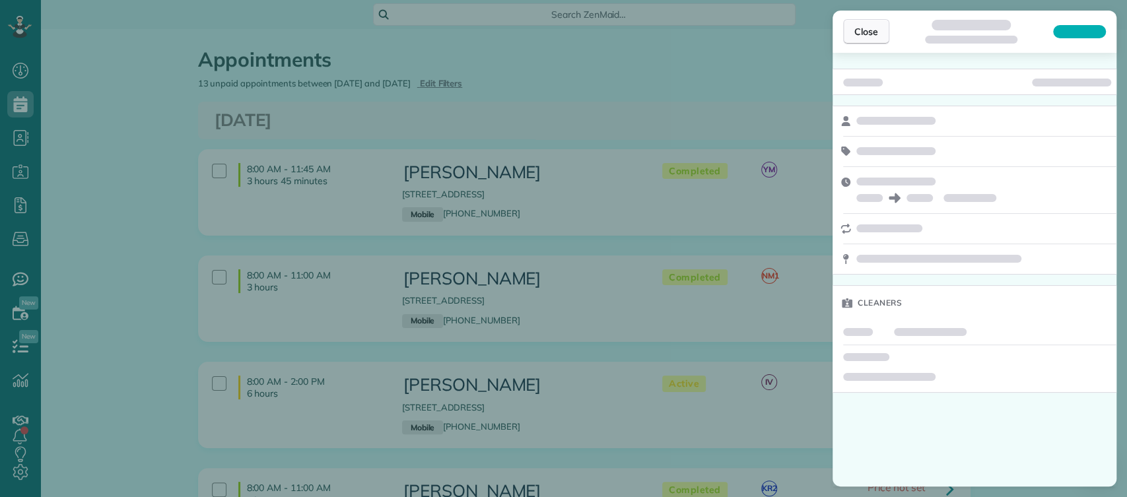
click at [861, 30] on span "Close" at bounding box center [866, 31] width 24 height 13
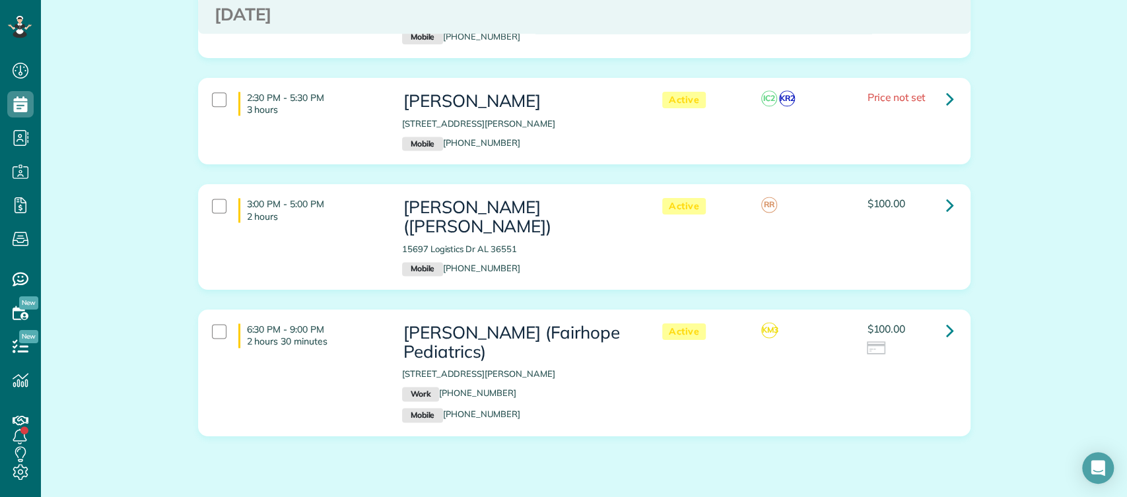
scroll to position [1137, 0]
click at [946, 96] on icon at bounding box center [950, 97] width 8 height 23
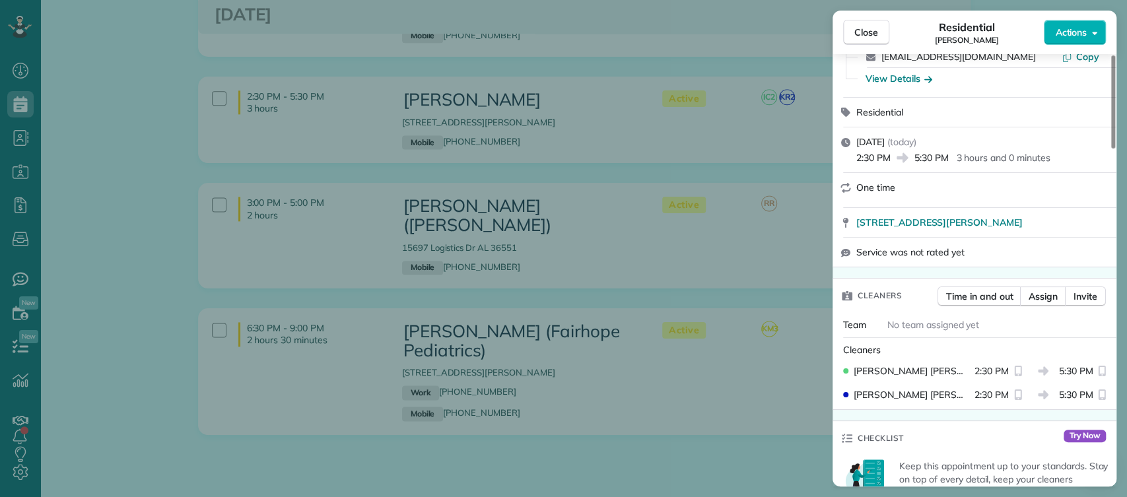
scroll to position [106, 0]
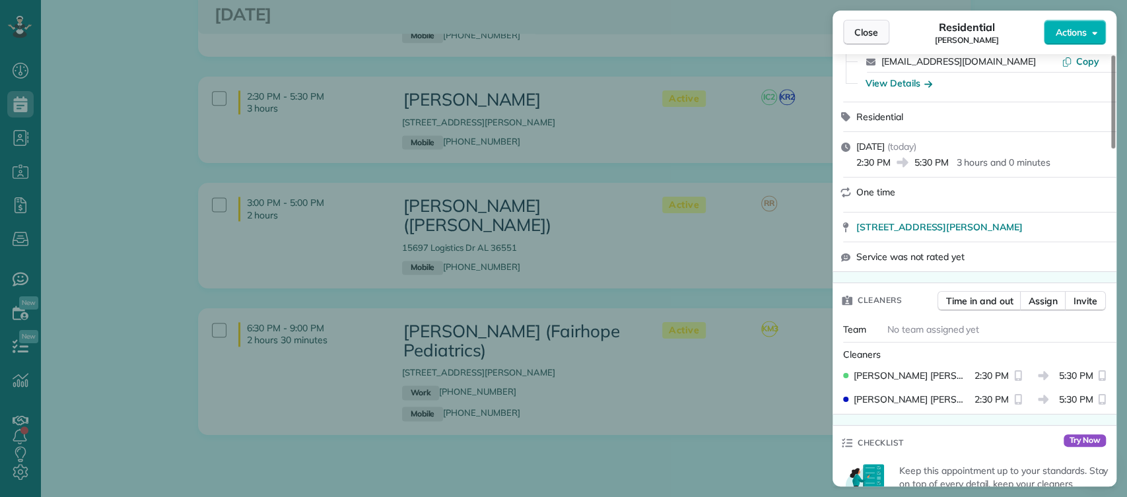
click at [873, 38] on span "Close" at bounding box center [866, 32] width 24 height 13
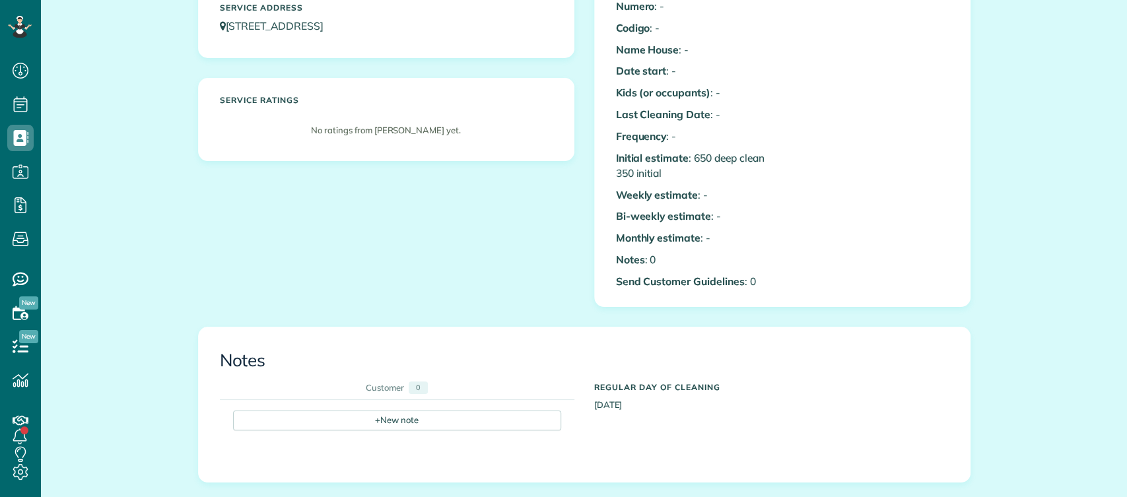
scroll to position [460, 0]
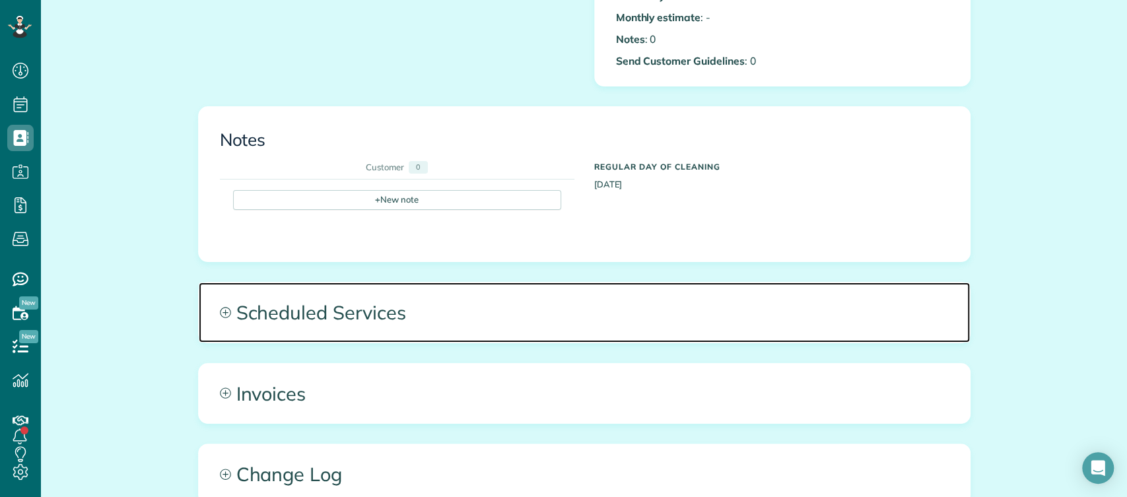
click at [359, 329] on span "Scheduled Services" at bounding box center [584, 312] width 771 height 59
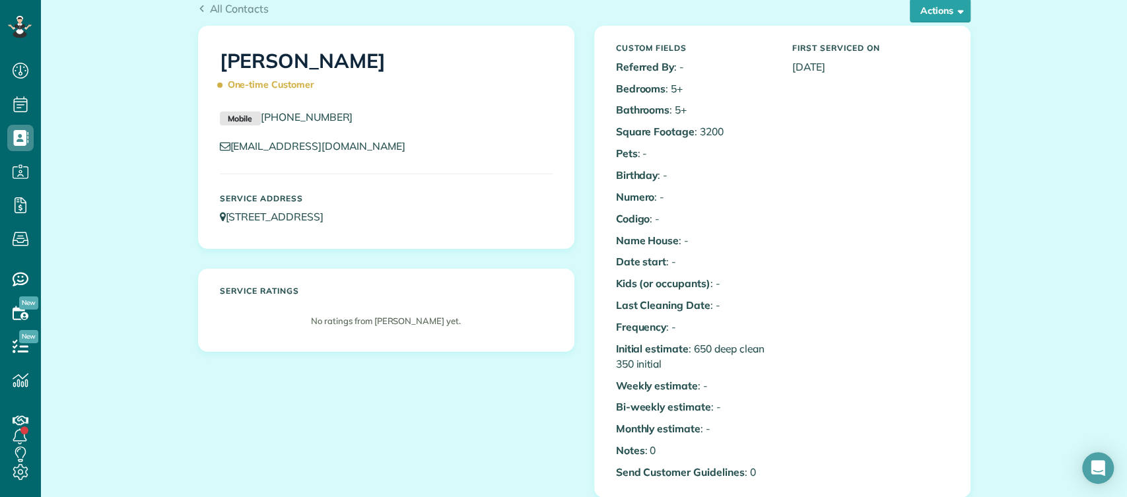
scroll to position [0, 0]
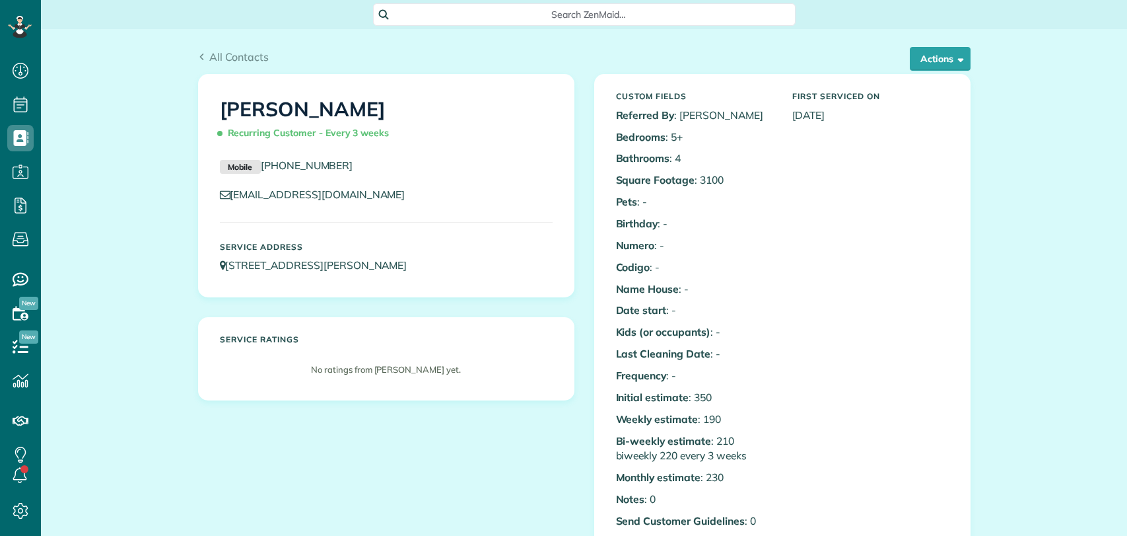
click at [467, 20] on span "Search ZenMaid…" at bounding box center [588, 14] width 401 height 13
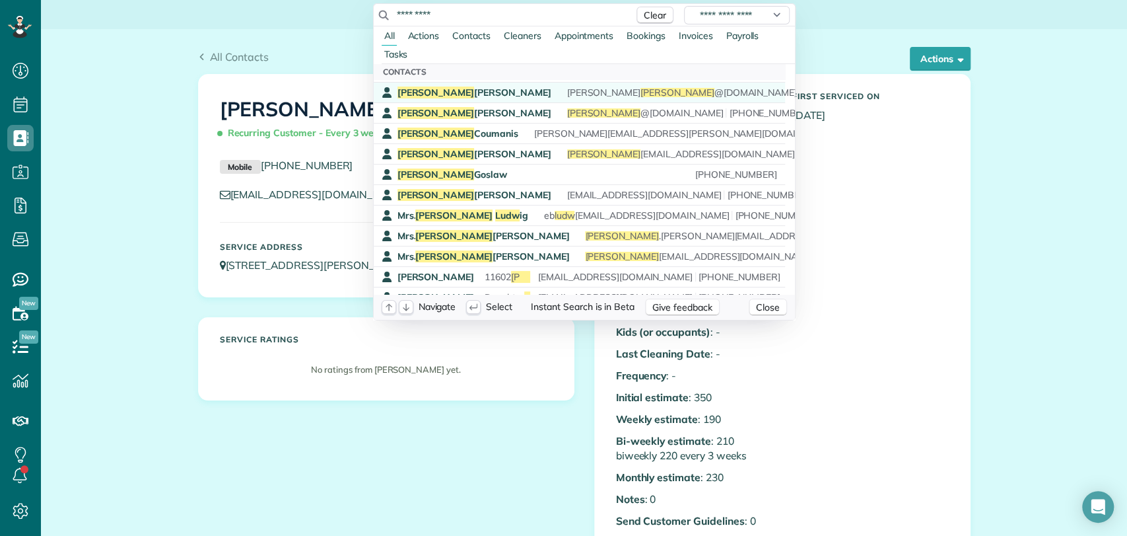
scroll to position [223, 0]
type input "*********"
click at [462, 220] on div "Mrs. [PERSON_NAME] ig" at bounding box center [463, 215] width 131 height 13
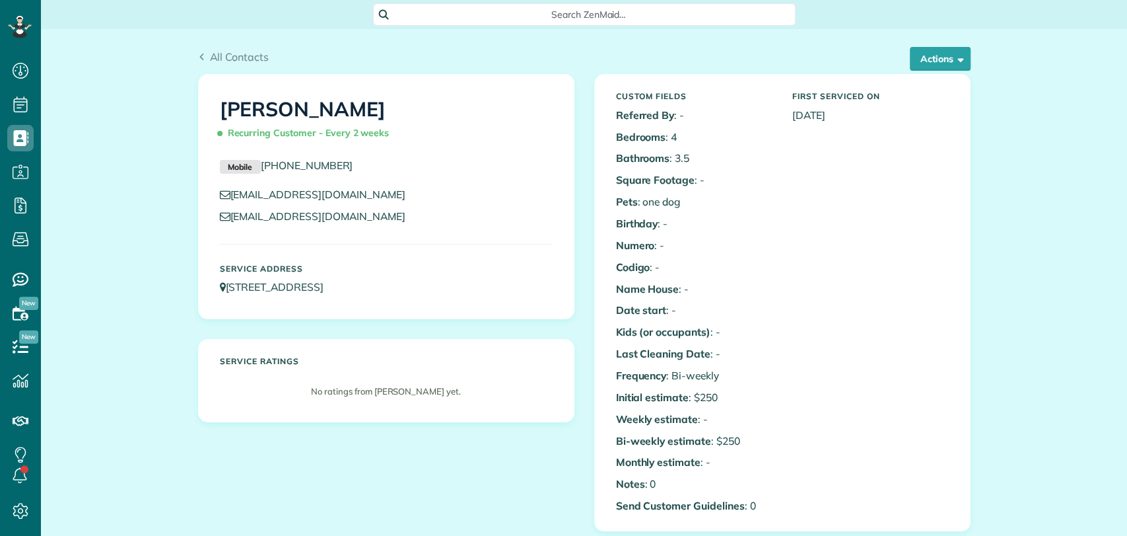
scroll to position [5, 5]
click at [571, 315] on div "[PERSON_NAME] Recurring Customer - Every 2 weeks Mobile [PHONE_NUMBER] [EMAIL_A…" at bounding box center [386, 258] width 396 height 368
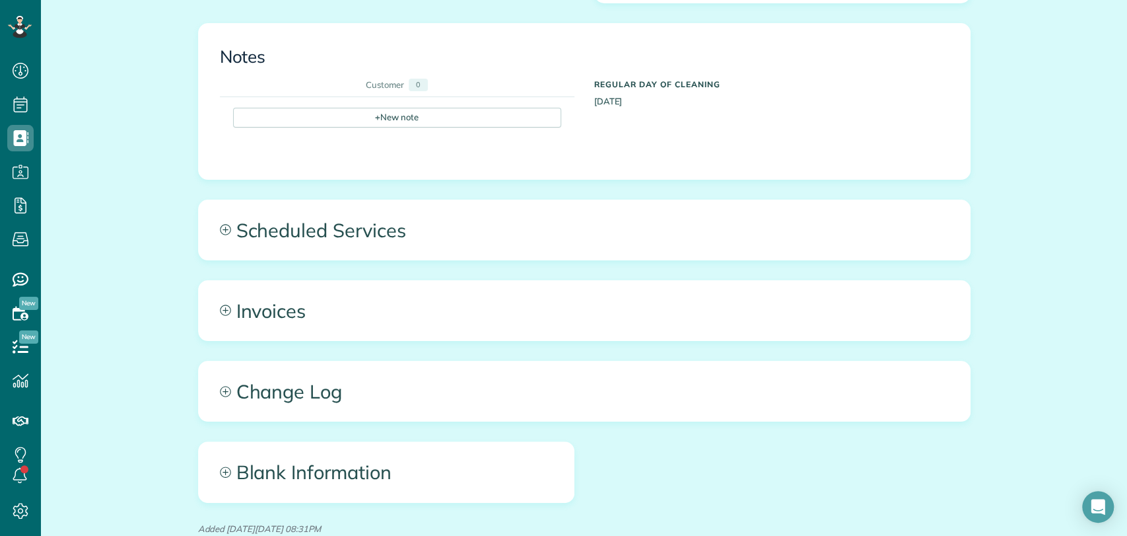
scroll to position [528, 0]
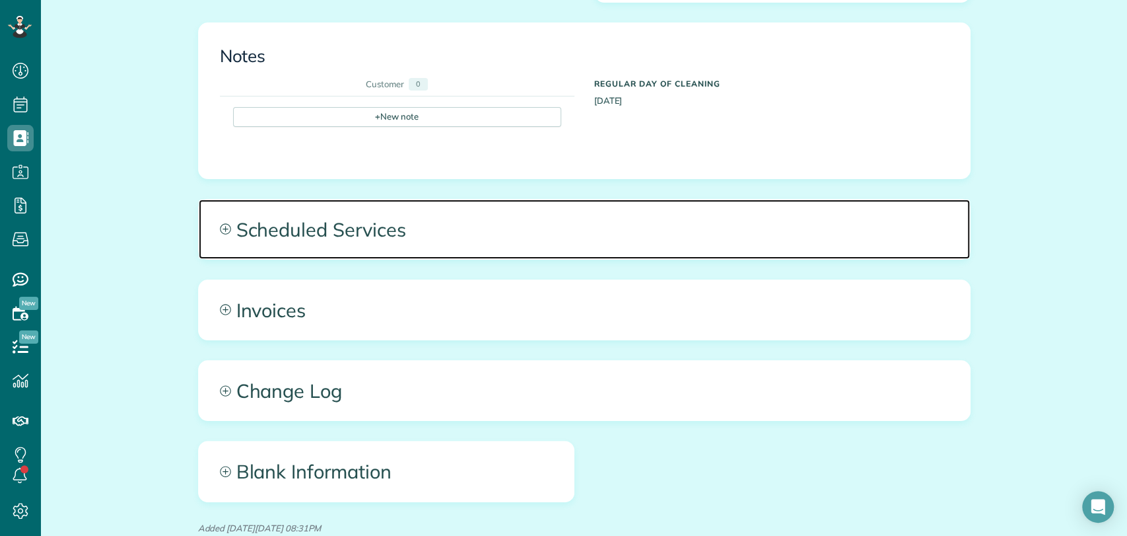
click at [409, 213] on span "Scheduled Services" at bounding box center [584, 228] width 771 height 59
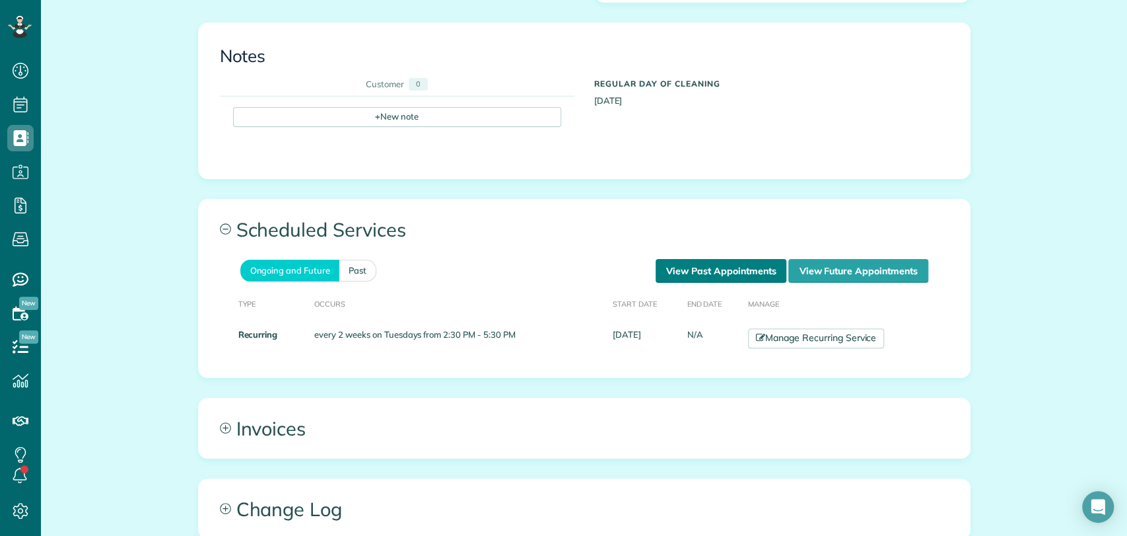
click at [695, 260] on link "View Past Appointments" at bounding box center [721, 271] width 131 height 24
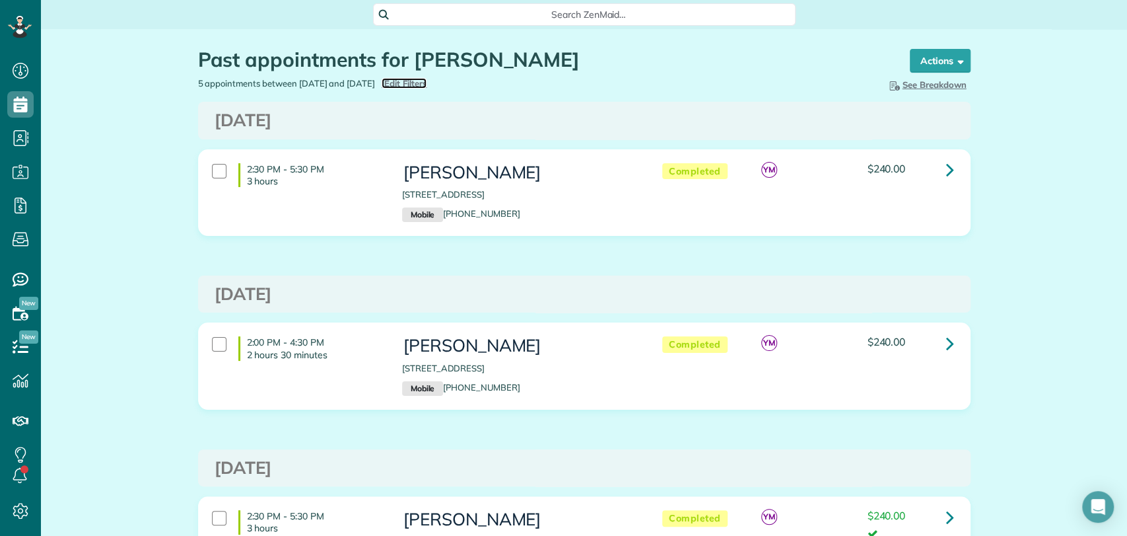
click at [427, 82] on span "Edit Filters" at bounding box center [405, 83] width 43 height 11
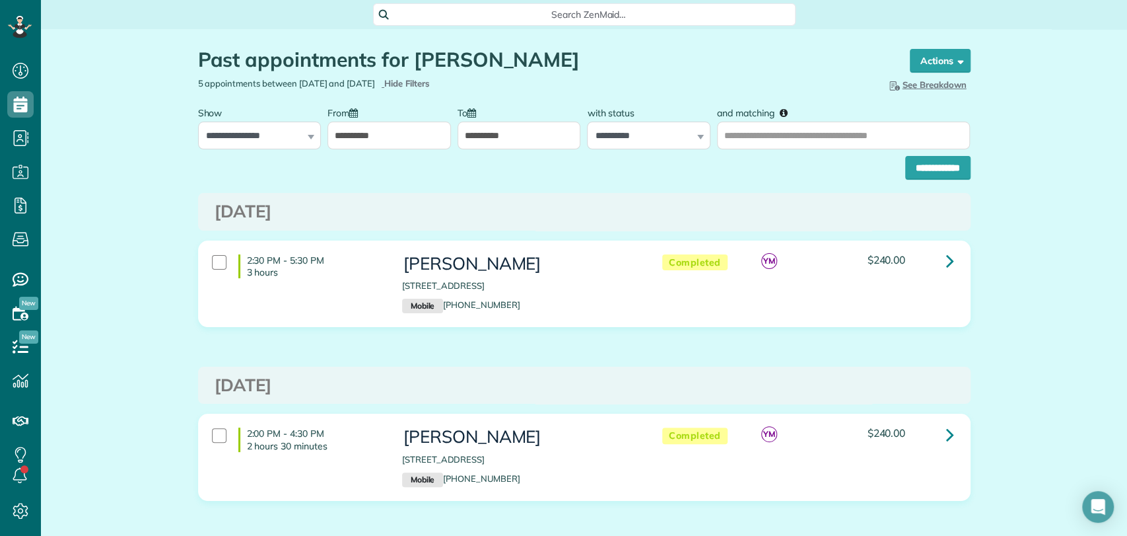
click at [349, 134] on input "**********" at bounding box center [389, 136] width 123 height 28
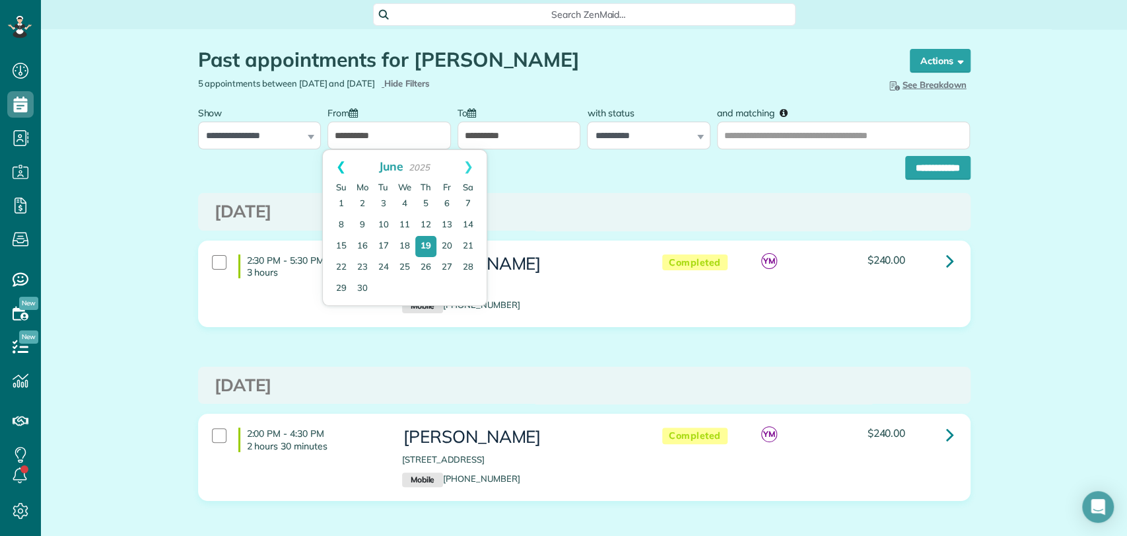
click at [334, 165] on link "Prev" at bounding box center [341, 166] width 36 height 33
click at [384, 222] on link "4" at bounding box center [383, 225] width 21 height 21
type input "**********"
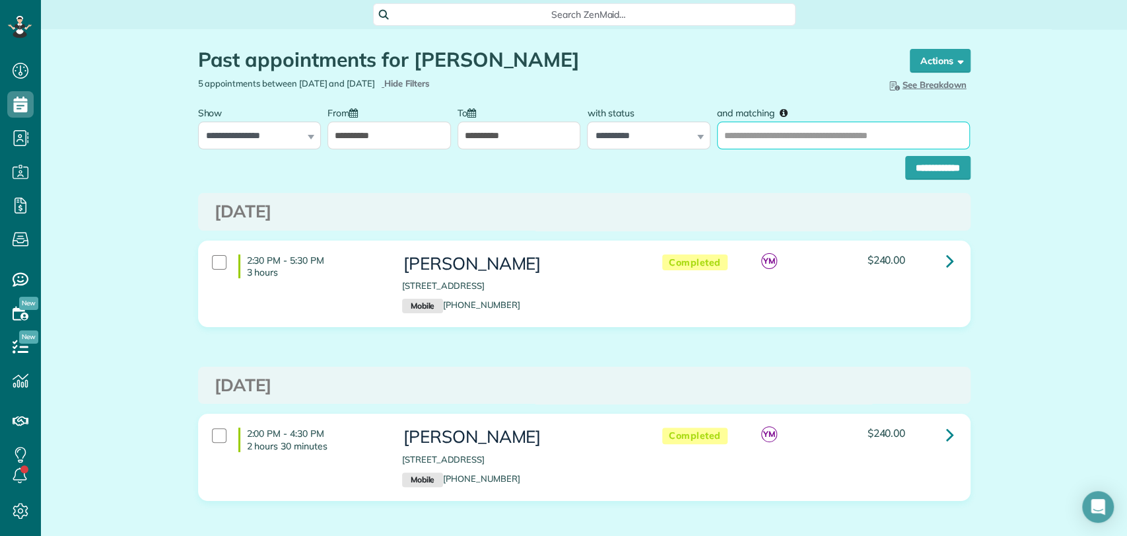
click at [746, 127] on input "and matching" at bounding box center [843, 136] width 253 height 28
type input "*********"
click at [905, 156] on input "**********" at bounding box center [937, 168] width 65 height 24
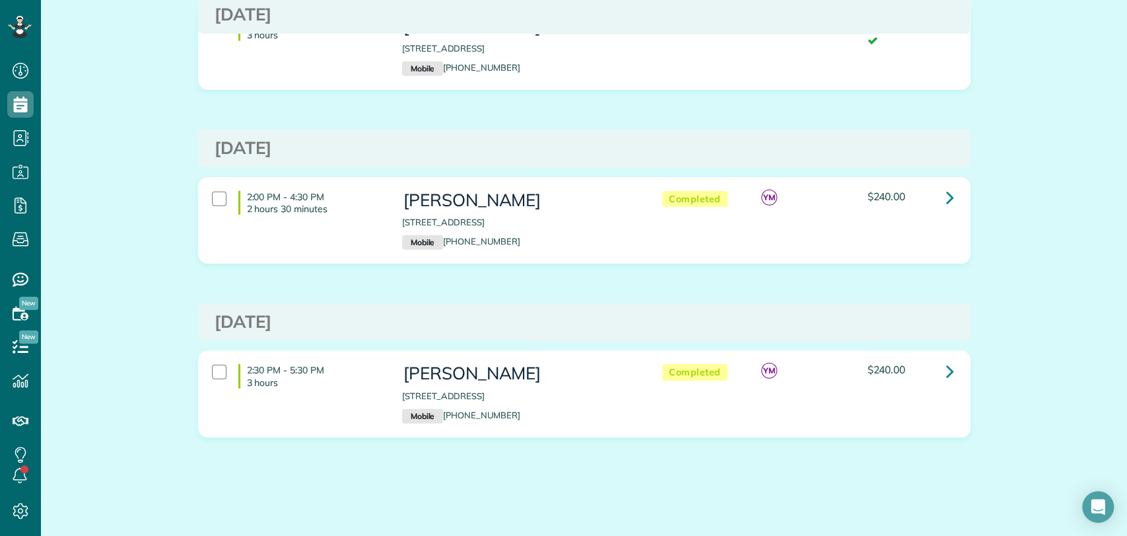
scroll to position [2094, 0]
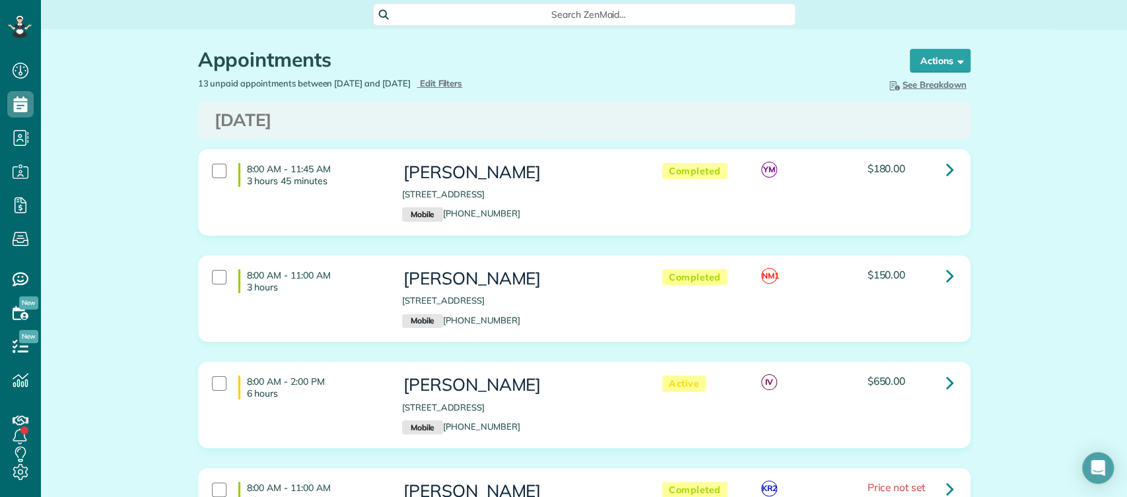
scroll to position [5, 5]
click at [436, 20] on span "Search ZenMaid…" at bounding box center [588, 14] width 401 height 13
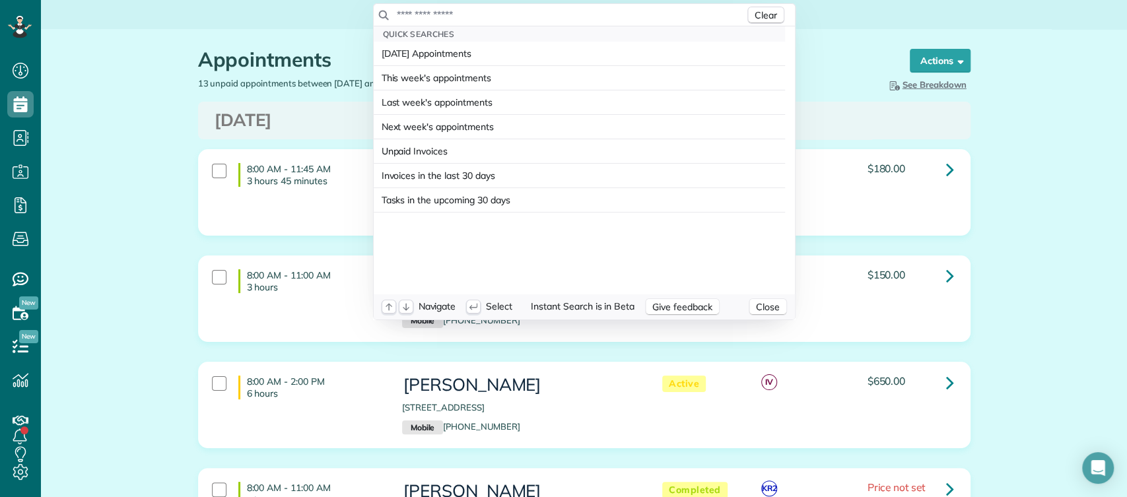
click at [436, 20] on input "text" at bounding box center [570, 14] width 349 height 13
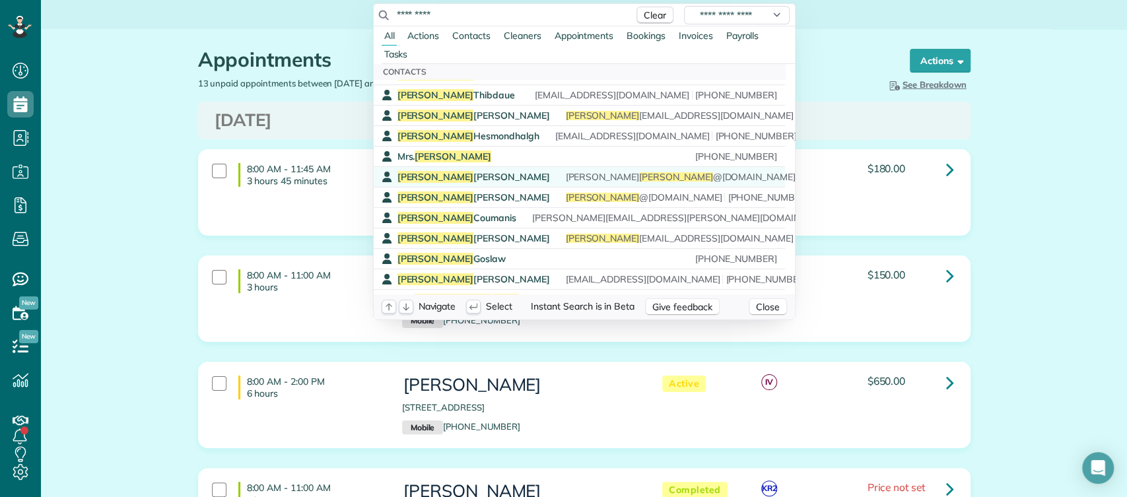
scroll to position [241, 0]
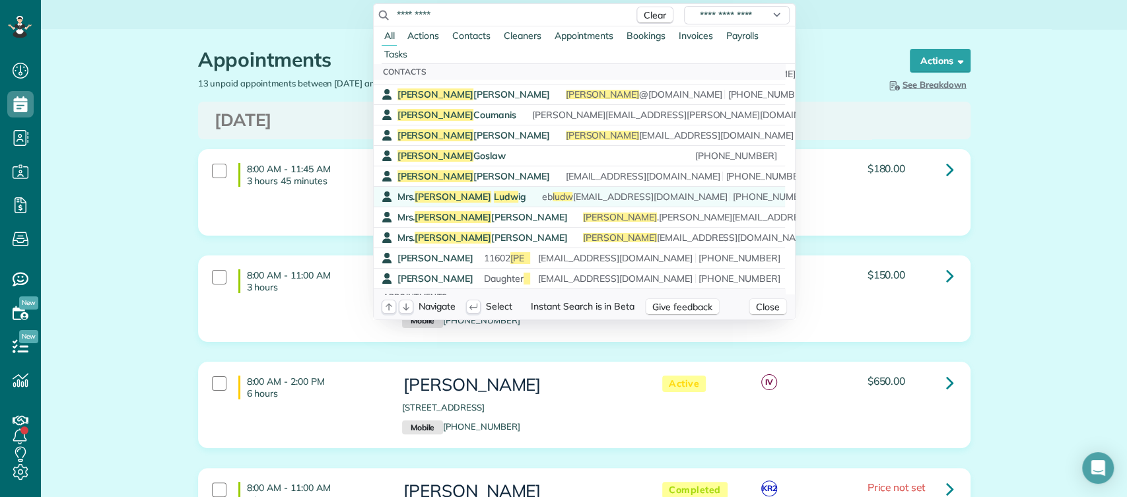
type input "*********"
click at [494, 197] on span "Ludw" at bounding box center [506, 197] width 24 height 12
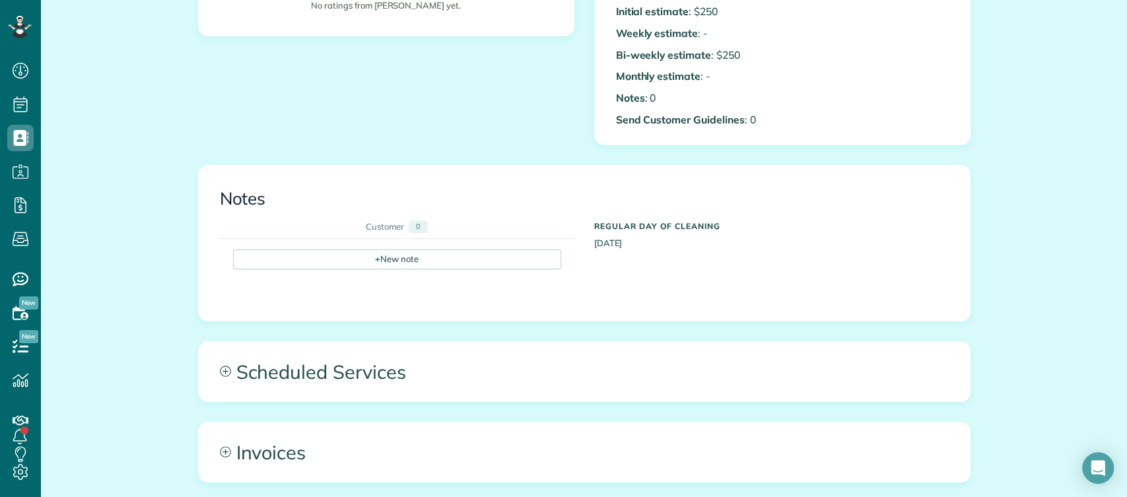
scroll to position [426, 0]
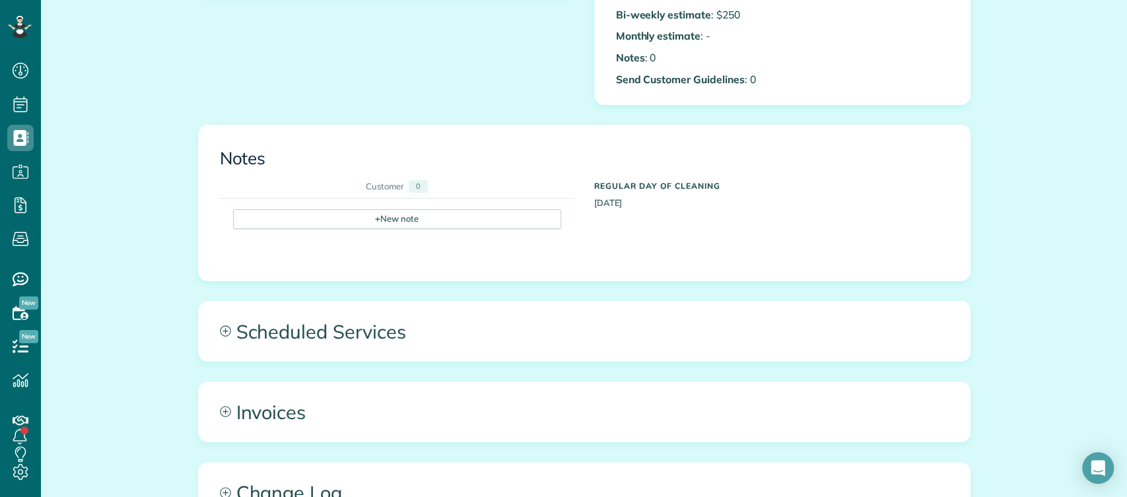
click at [1003, 244] on div "All Contacts Actions Edit Add Appointment Recent Activity Send Email Update Cus…" at bounding box center [584, 172] width 1086 height 1138
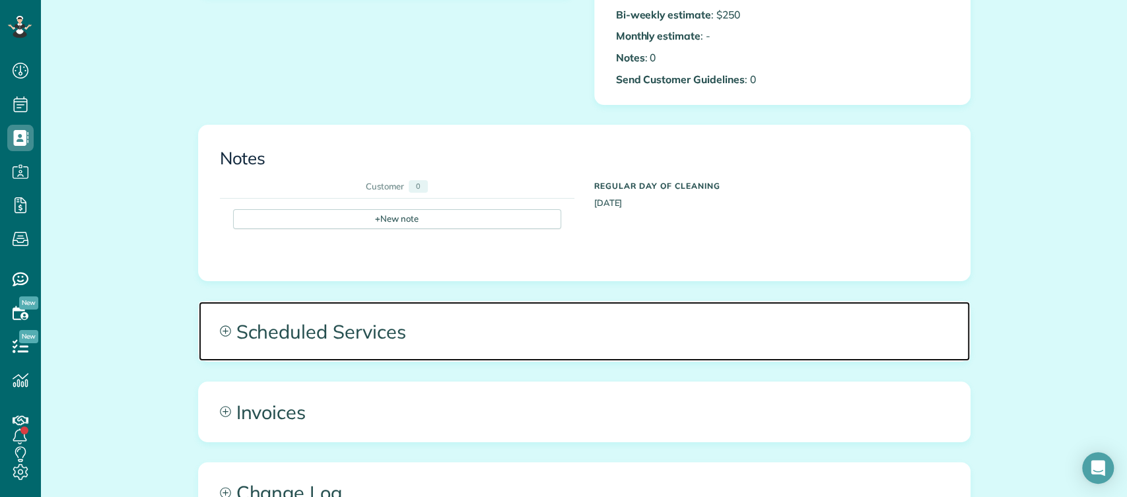
drag, startPoint x: 438, startPoint y: 368, endPoint x: 431, endPoint y: 307, distance: 61.2
click at [431, 307] on span "Scheduled Services" at bounding box center [584, 331] width 771 height 59
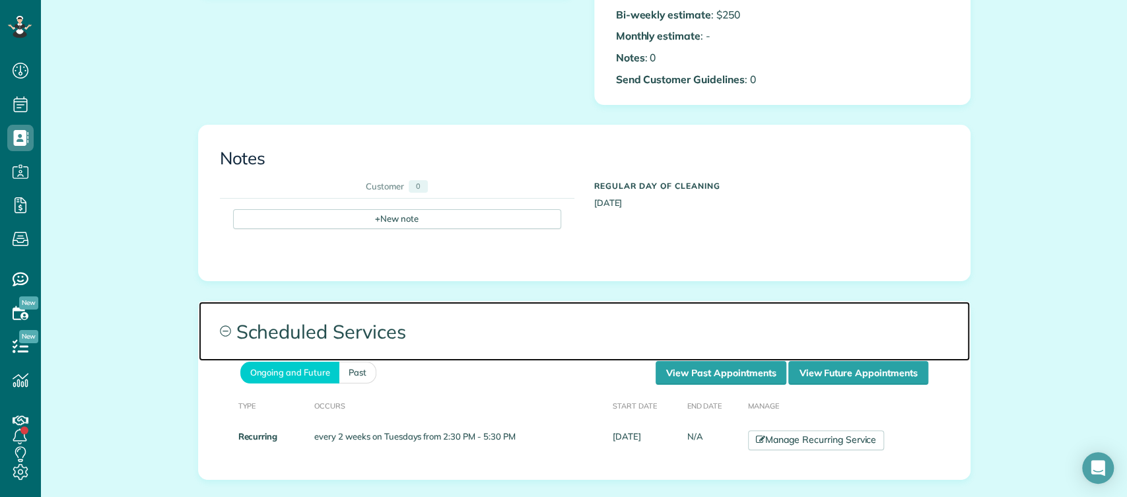
click at [431, 307] on span "Scheduled Services" at bounding box center [584, 331] width 771 height 59
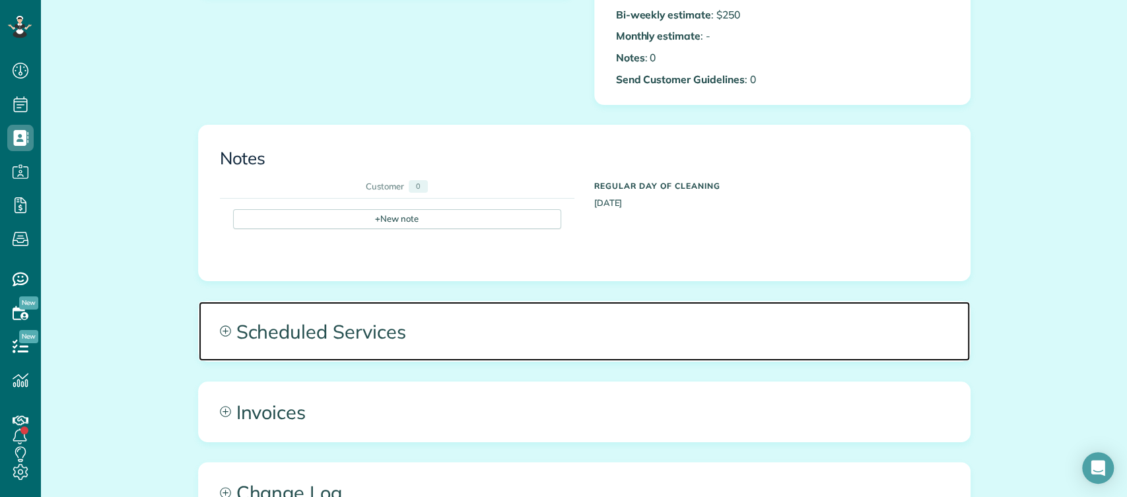
click at [532, 339] on span "Scheduled Services" at bounding box center [584, 331] width 771 height 59
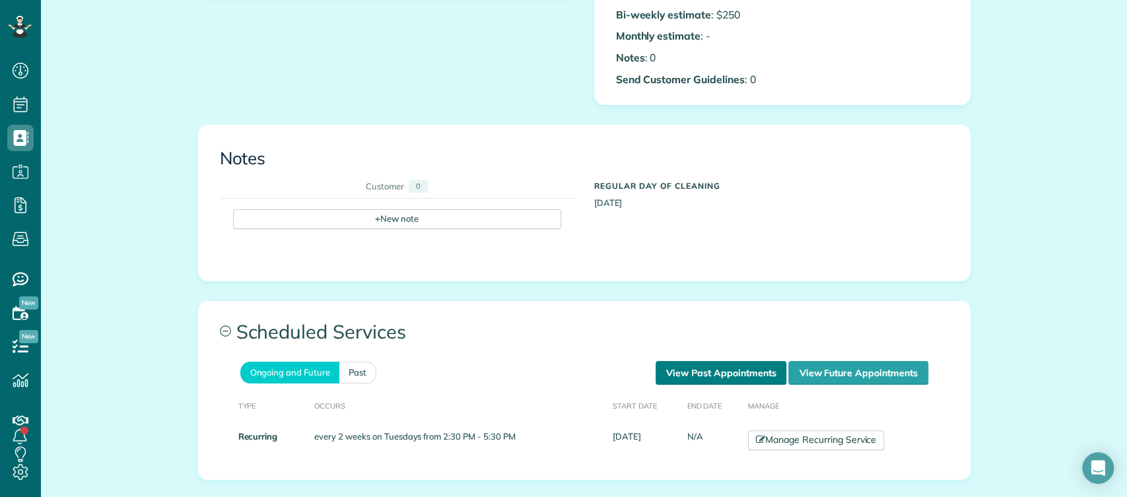
click at [683, 370] on link "View Past Appointments" at bounding box center [721, 373] width 131 height 24
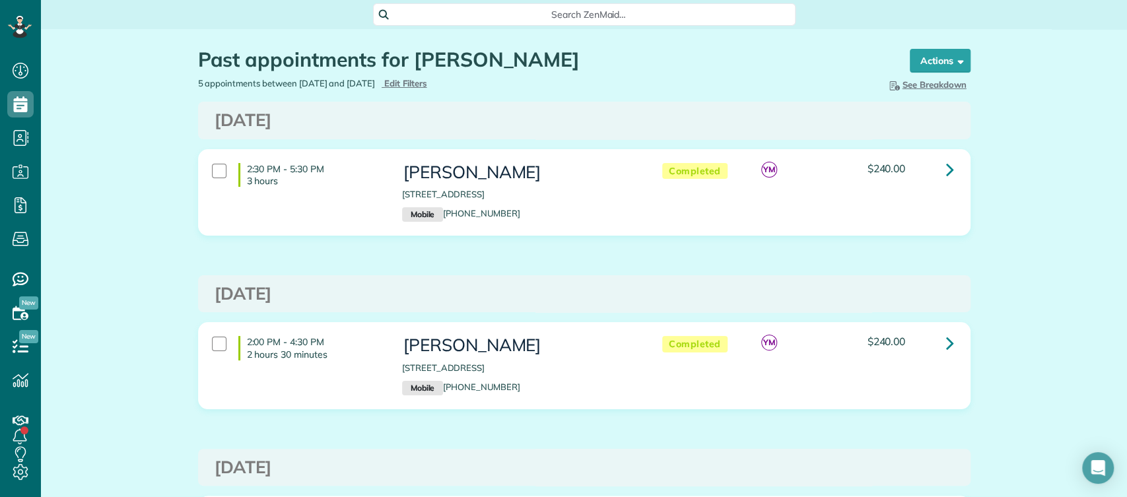
click at [431, 76] on div "Past appointments for [PERSON_NAME]" at bounding box center [541, 63] width 687 height 28
click at [427, 80] on span "Edit Filters" at bounding box center [405, 83] width 43 height 11
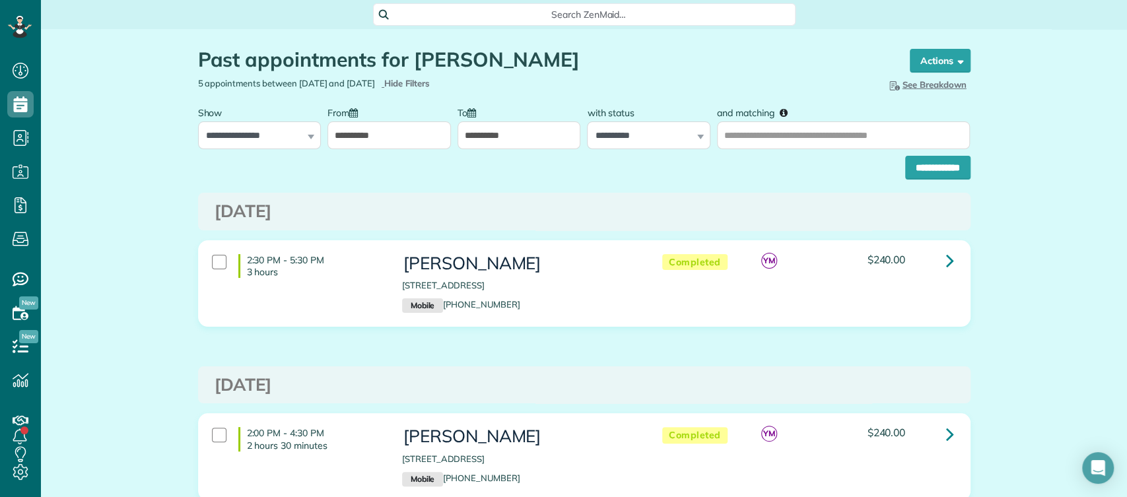
click at [376, 123] on input "**********" at bounding box center [389, 136] width 123 height 28
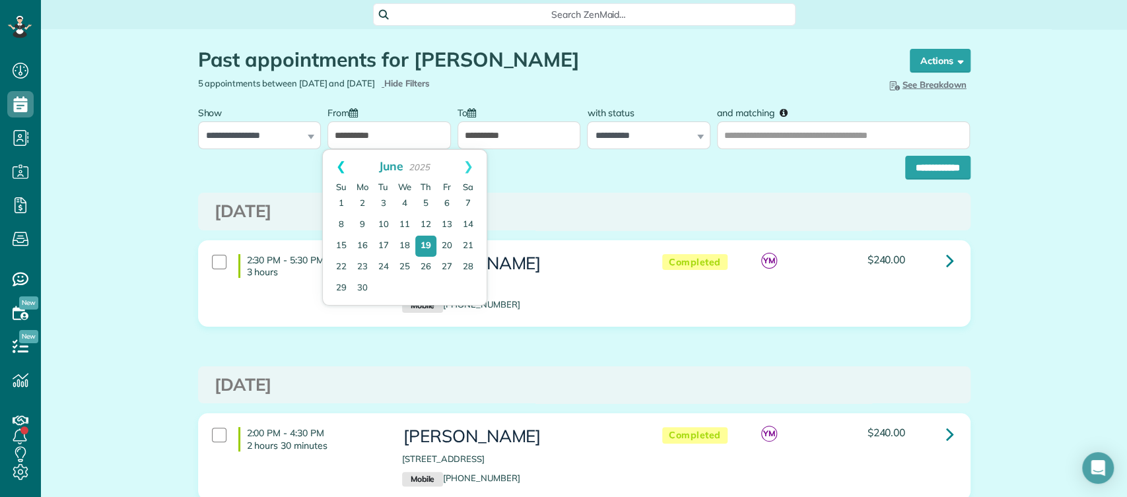
click at [338, 162] on link "Prev" at bounding box center [341, 166] width 36 height 33
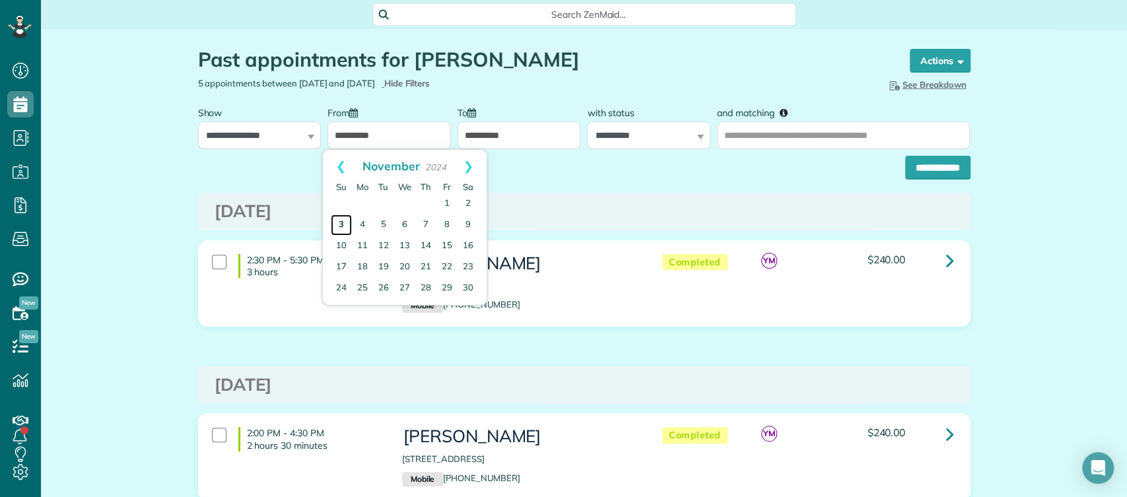
click at [343, 223] on link "3" at bounding box center [341, 225] width 21 height 21
type input "**********"
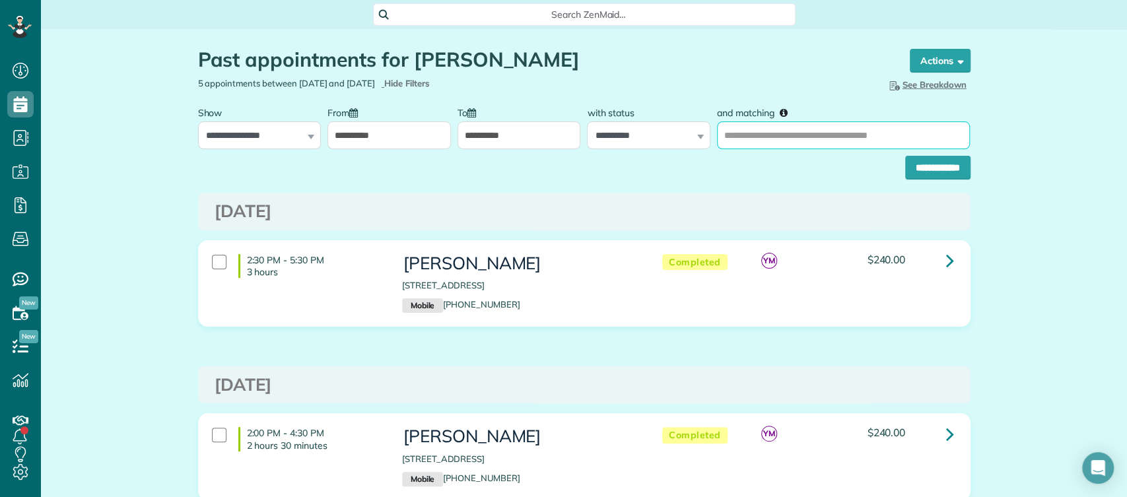
click at [844, 138] on input "and matching" at bounding box center [843, 136] width 253 height 28
type input "**********"
click at [917, 171] on input "**********" at bounding box center [937, 168] width 65 height 24
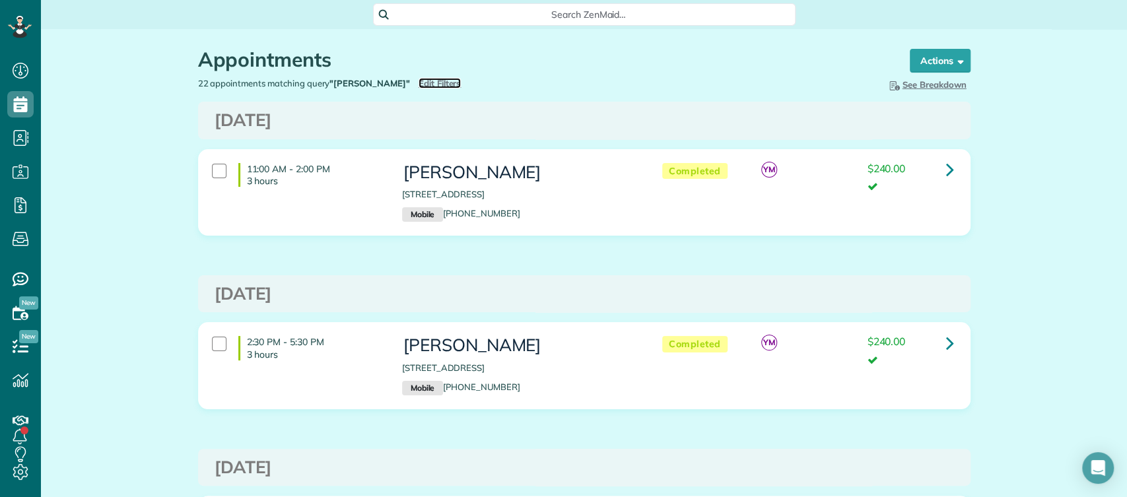
click at [419, 86] on span "Edit Filters" at bounding box center [440, 83] width 43 height 11
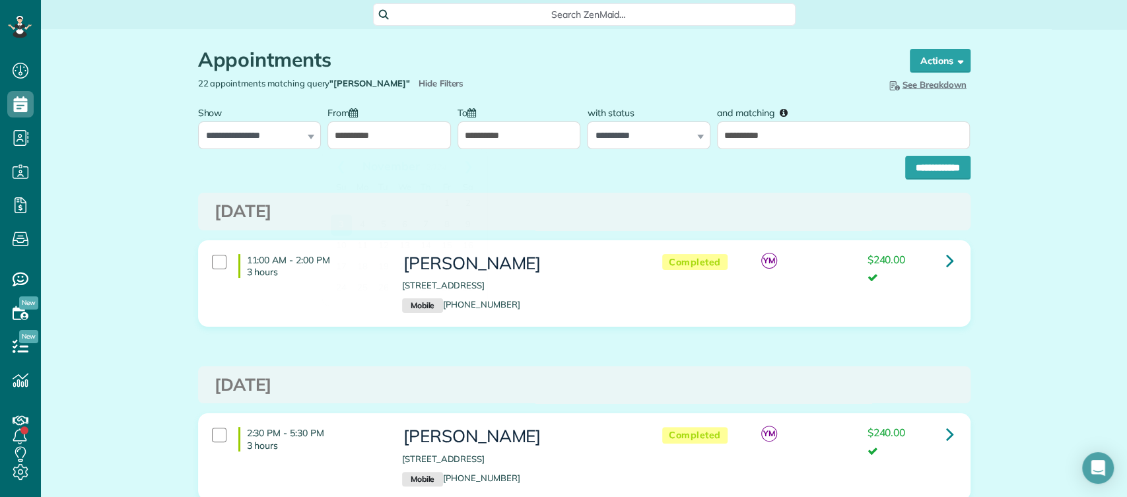
click at [405, 133] on input "**********" at bounding box center [389, 136] width 123 height 28
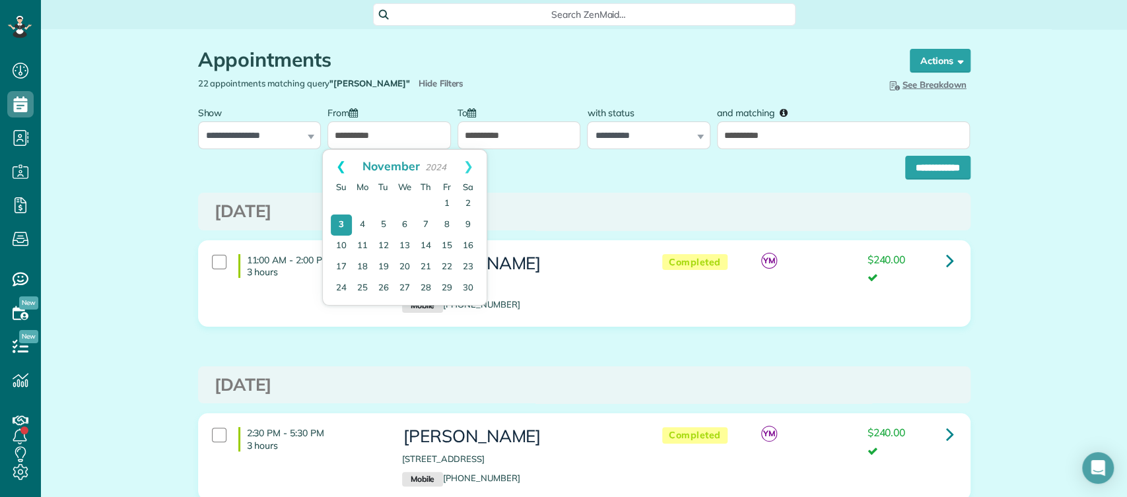
click at [341, 167] on link "Prev" at bounding box center [341, 166] width 36 height 33
click at [425, 202] on link "1" at bounding box center [425, 203] width 21 height 21
type input "**********"
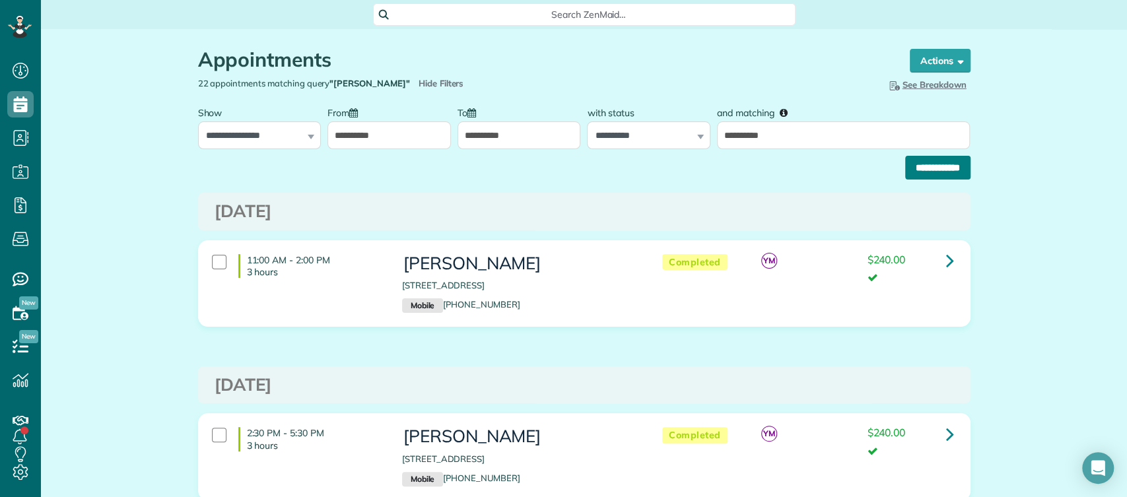
click at [905, 161] on input "**********" at bounding box center [937, 168] width 65 height 24
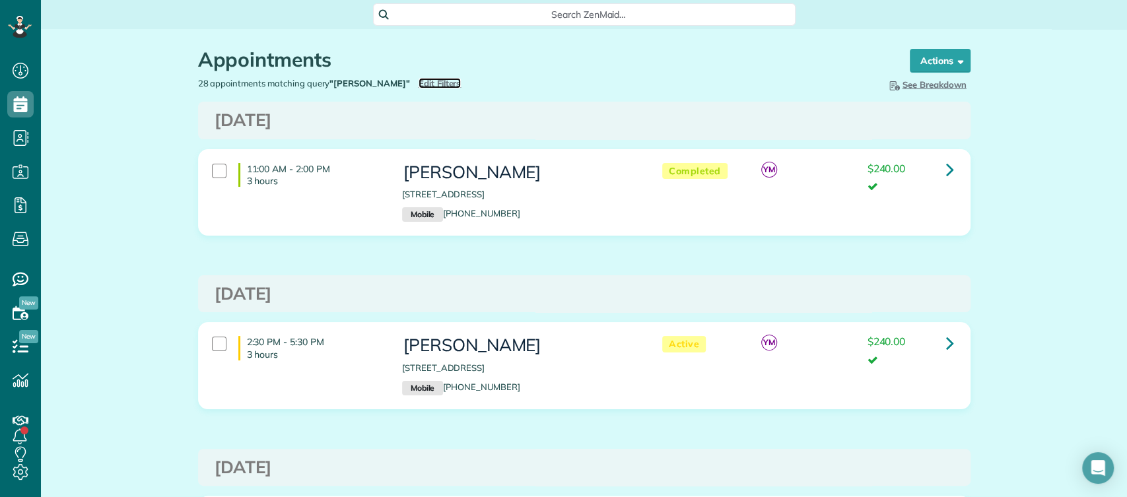
click at [419, 85] on span "Edit Filters" at bounding box center [440, 83] width 43 height 11
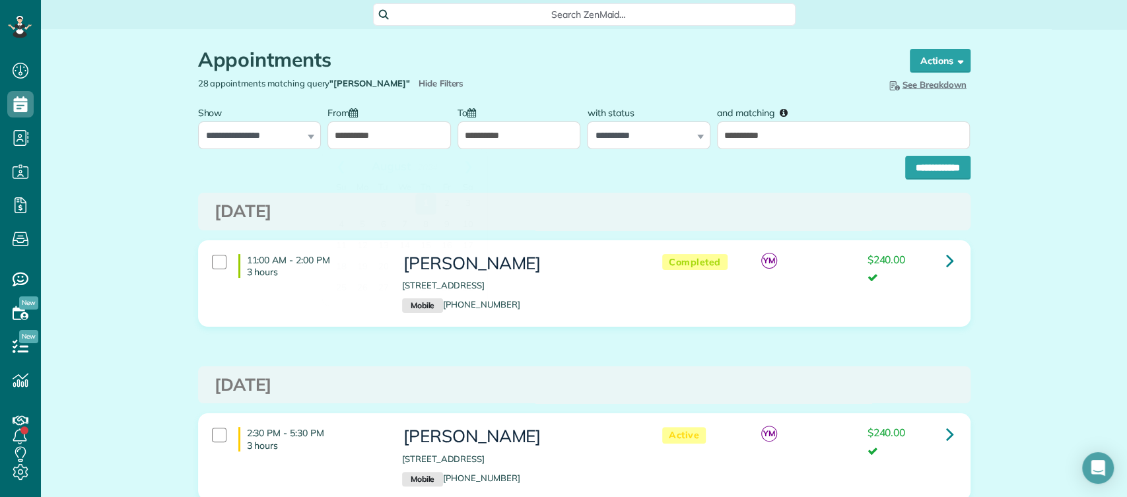
click at [354, 129] on input "**********" at bounding box center [389, 136] width 123 height 28
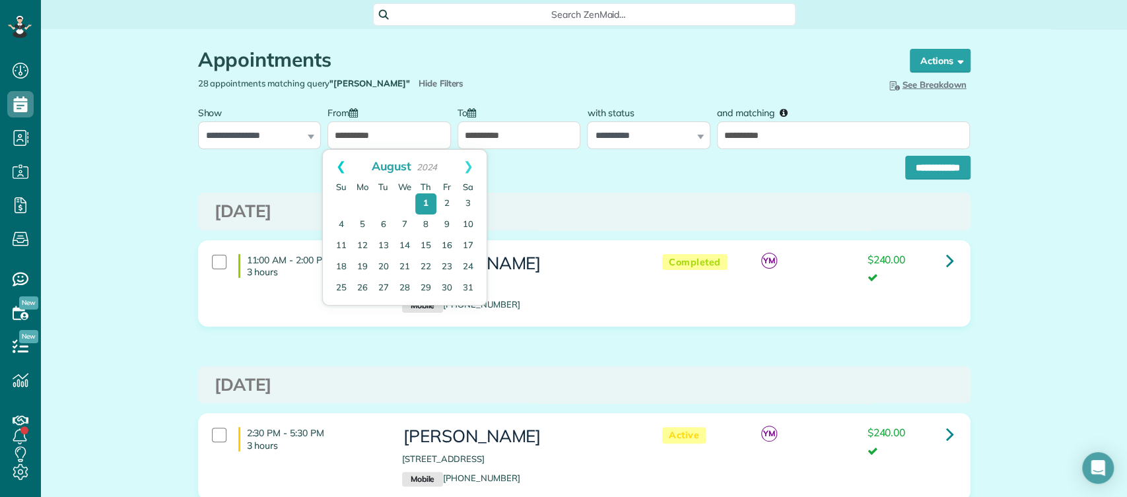
click at [348, 165] on link "Prev" at bounding box center [341, 166] width 36 height 33
click at [475, 201] on link "1" at bounding box center [468, 203] width 21 height 21
type input "**********"
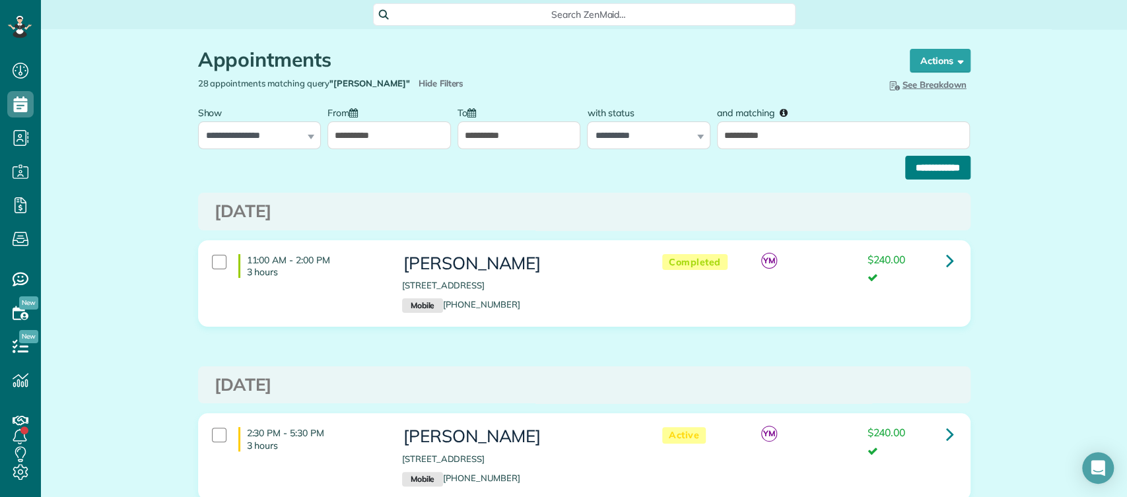
click at [932, 166] on input "**********" at bounding box center [937, 168] width 65 height 24
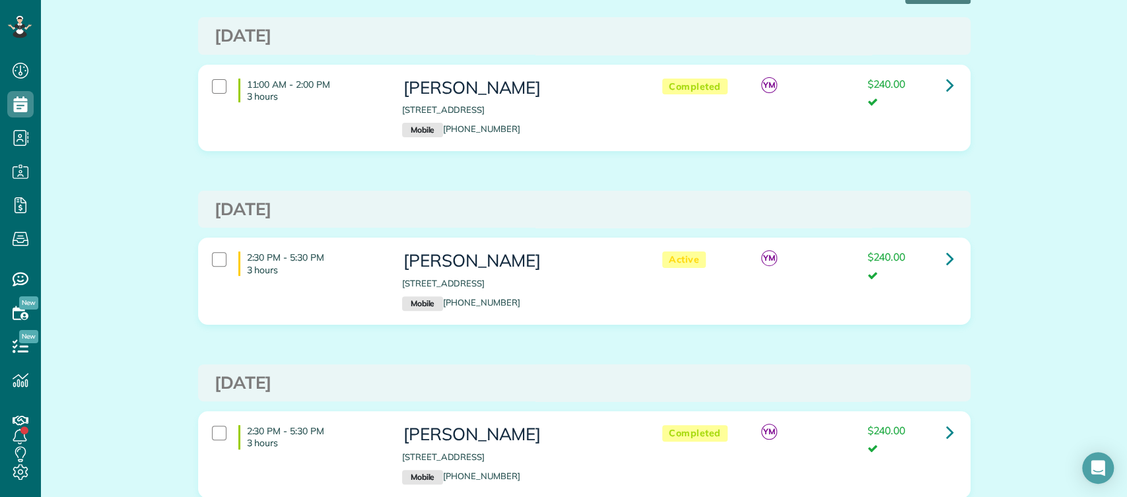
scroll to position [192, 0]
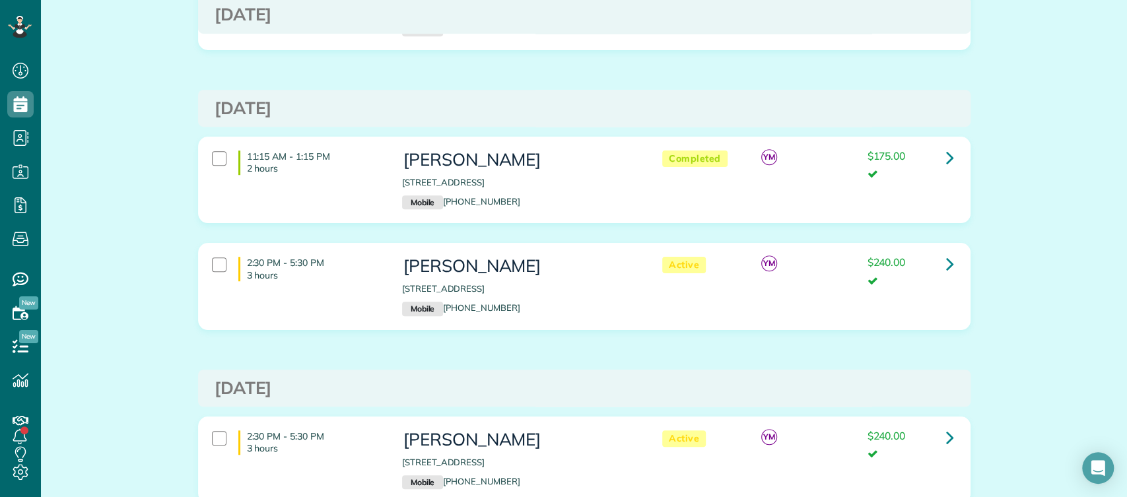
scroll to position [518, 0]
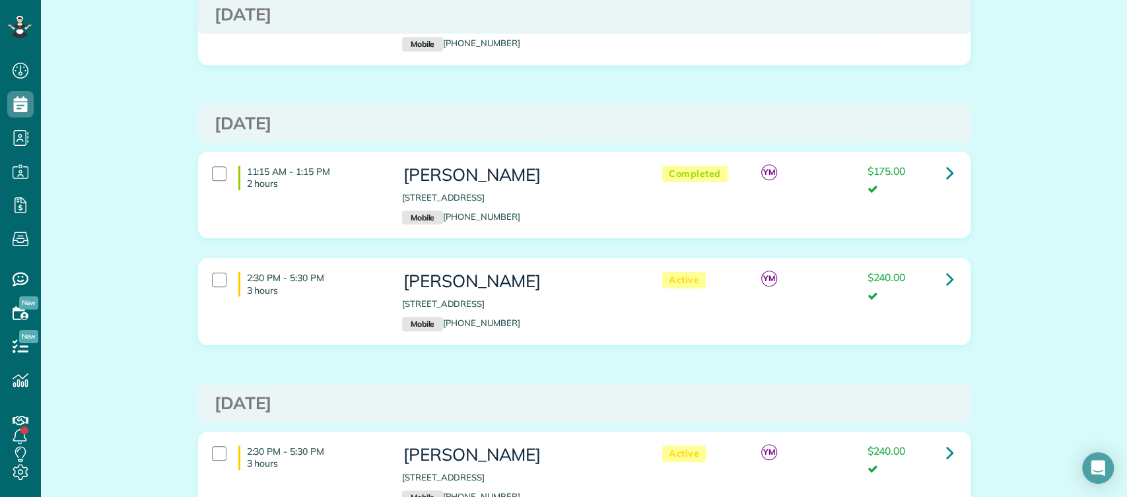
click at [946, 123] on h3 "[DATE]" at bounding box center [585, 123] width 740 height 19
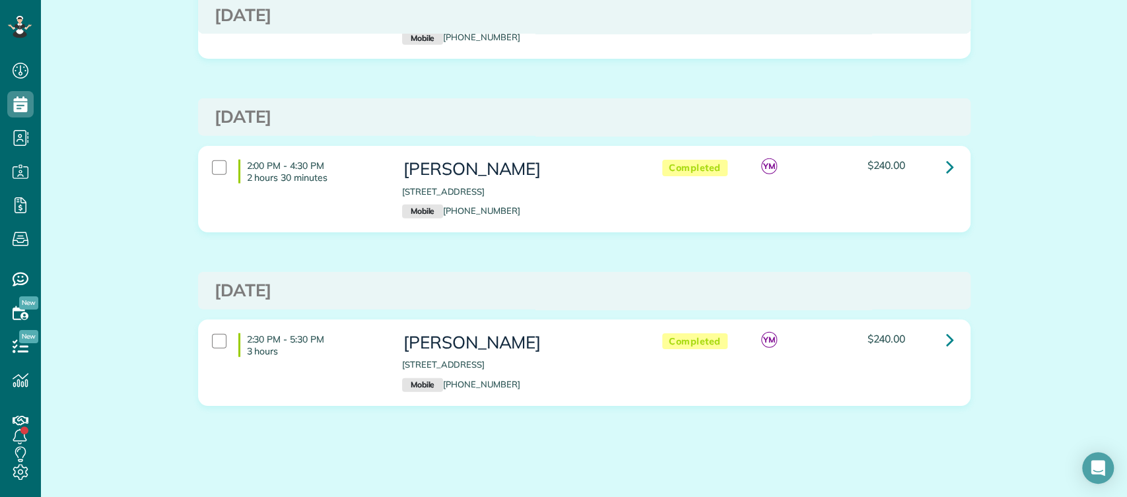
scroll to position [5497, 0]
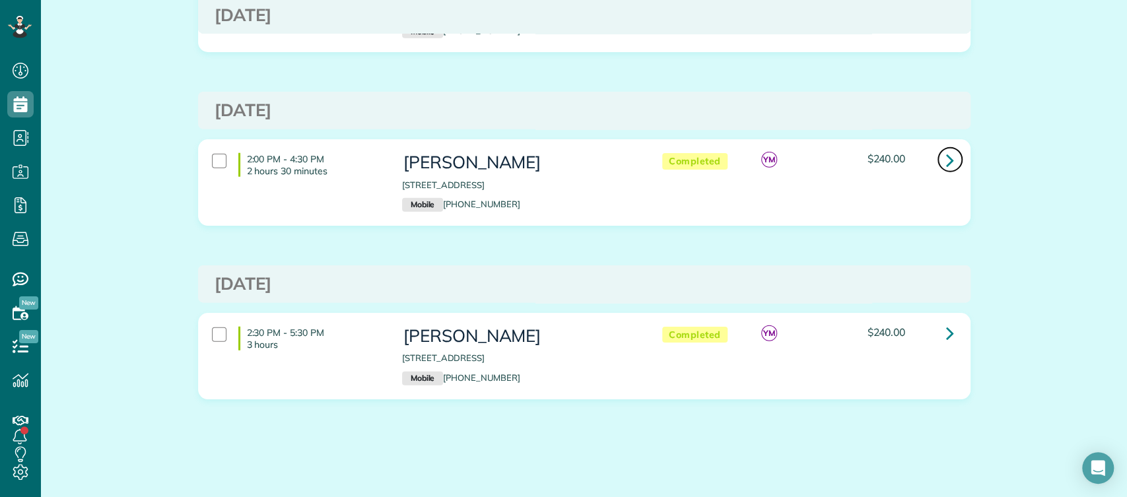
click at [946, 157] on icon at bounding box center [950, 160] width 8 height 23
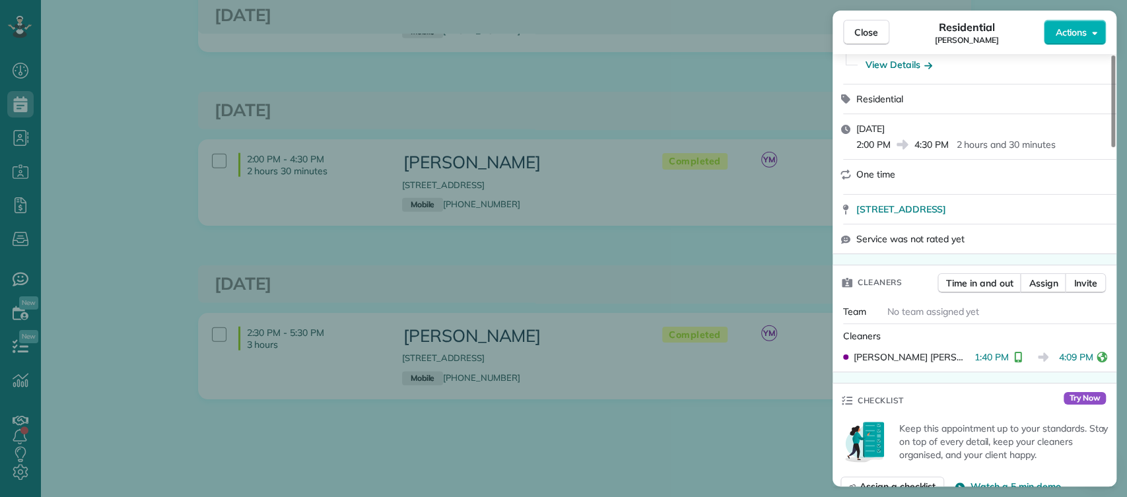
scroll to position [259, 0]
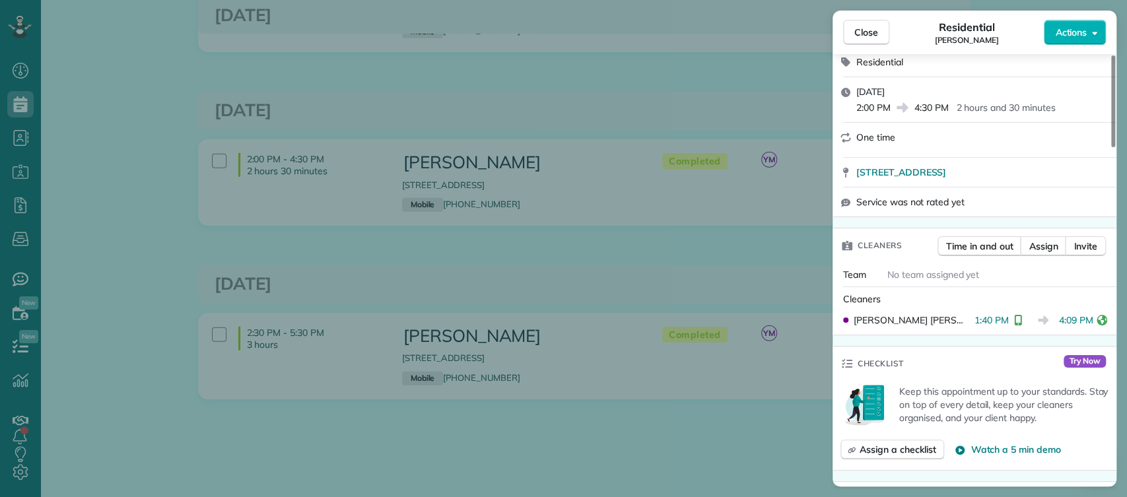
click at [787, 249] on div "Close Residential [PERSON_NAME] Actions This appointment is linked to Payroll I…" at bounding box center [563, 248] width 1127 height 497
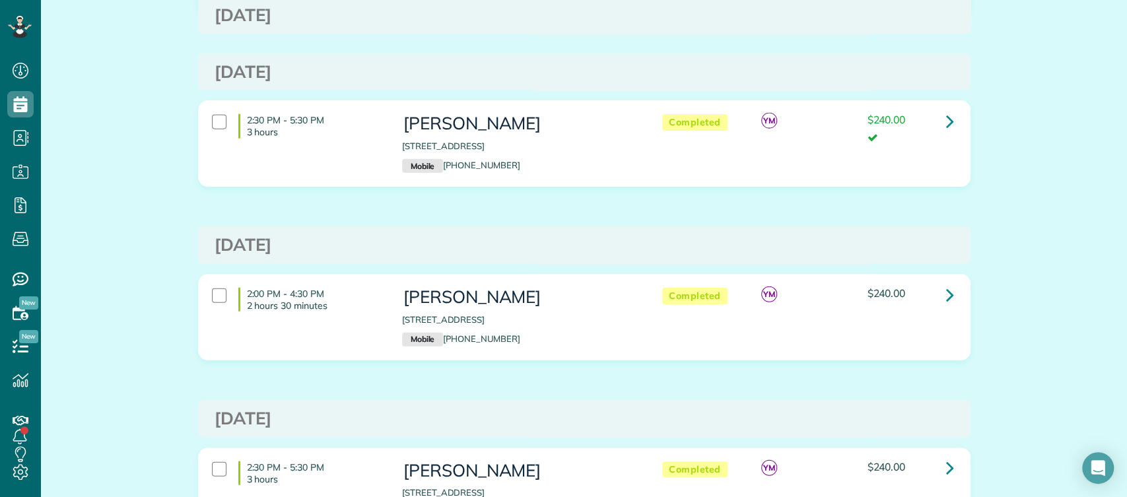
scroll to position [5362, 0]
click at [946, 125] on icon at bounding box center [950, 121] width 8 height 23
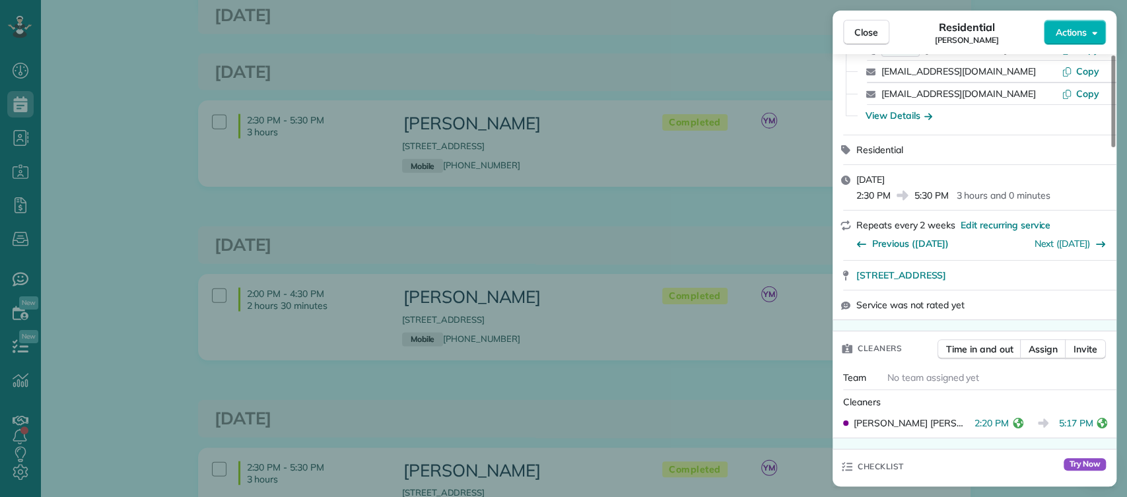
scroll to position [172, 0]
drag, startPoint x: 88, startPoint y: 225, endPoint x: 119, endPoint y: 215, distance: 32.2
click at [88, 225] on div "Close Residential [PERSON_NAME] Actions This appointment is linked to Payroll I…" at bounding box center [563, 248] width 1127 height 497
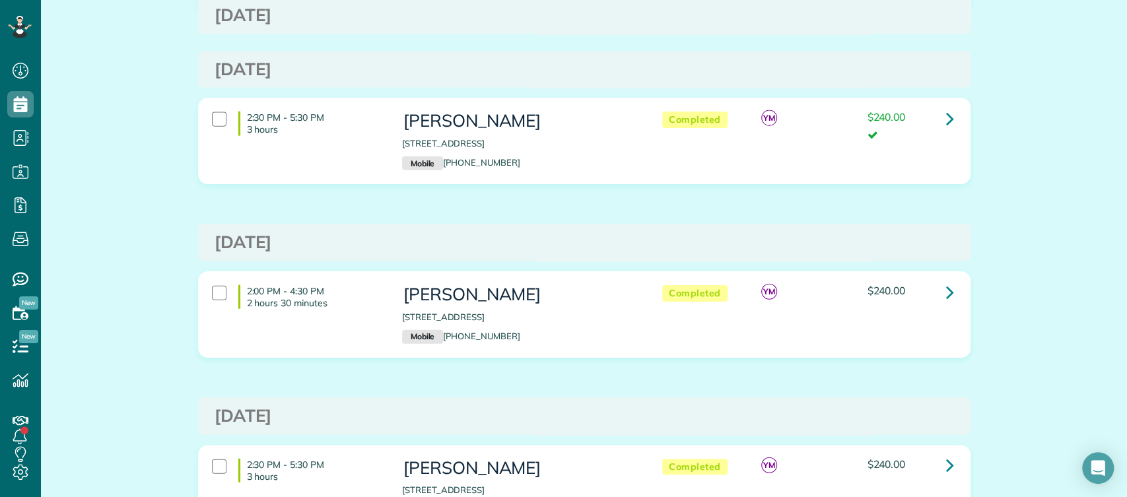
scroll to position [5373, 0]
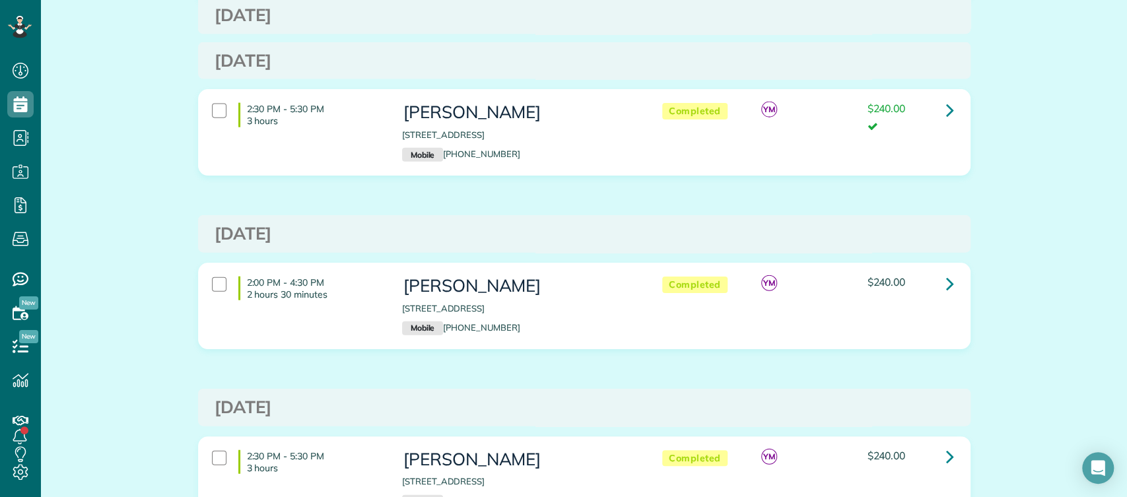
click at [965, 311] on div "2:00 PM - 4:30 PM 2 hours 30 minutes [PERSON_NAME] [STREET_ADDRESS] Mobile [PHO…" at bounding box center [584, 316] width 792 height 106
